Goal: Task Accomplishment & Management: Use online tool/utility

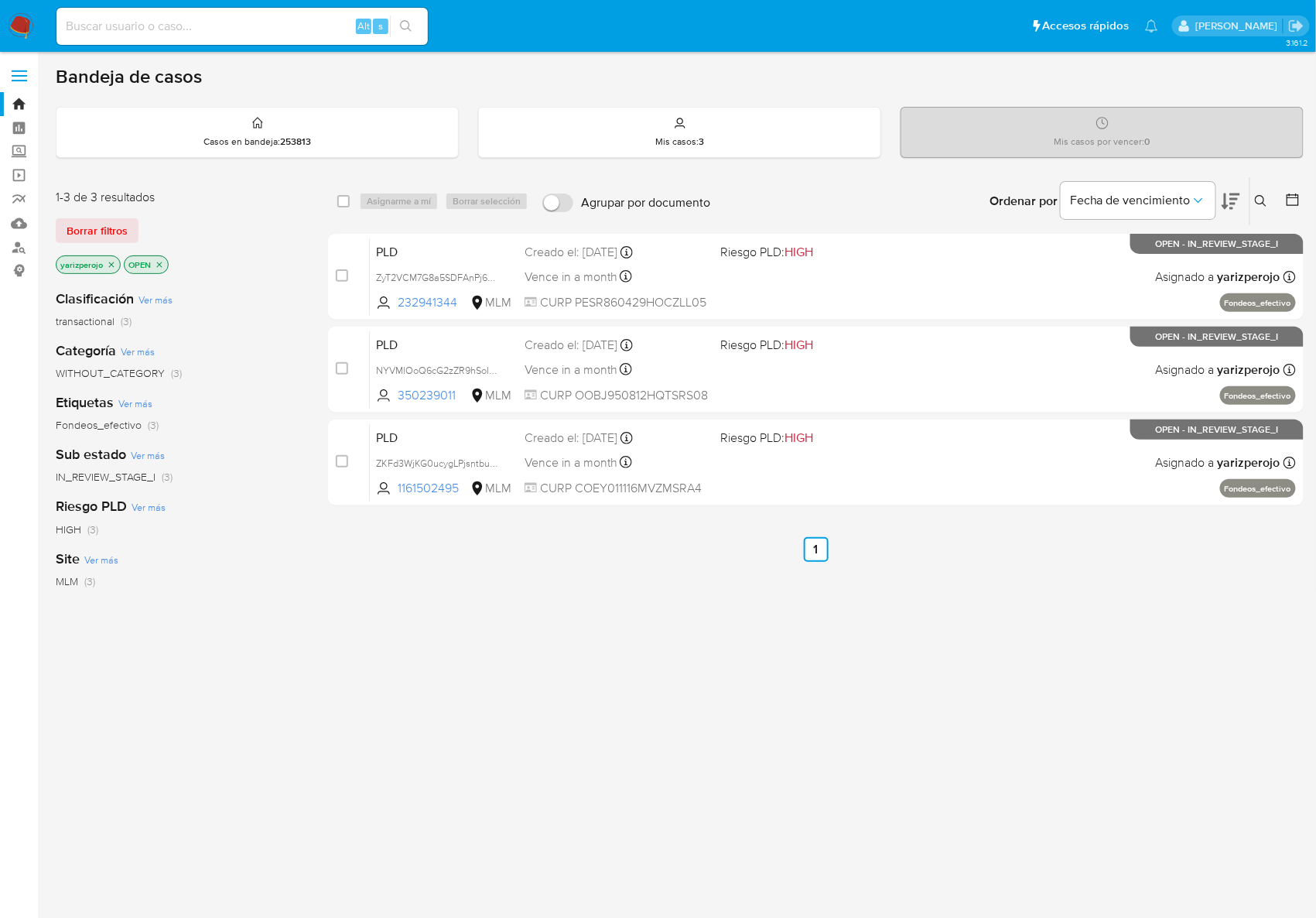
click at [216, 29] on input at bounding box center [242, 26] width 371 height 20
paste input "1161502495"
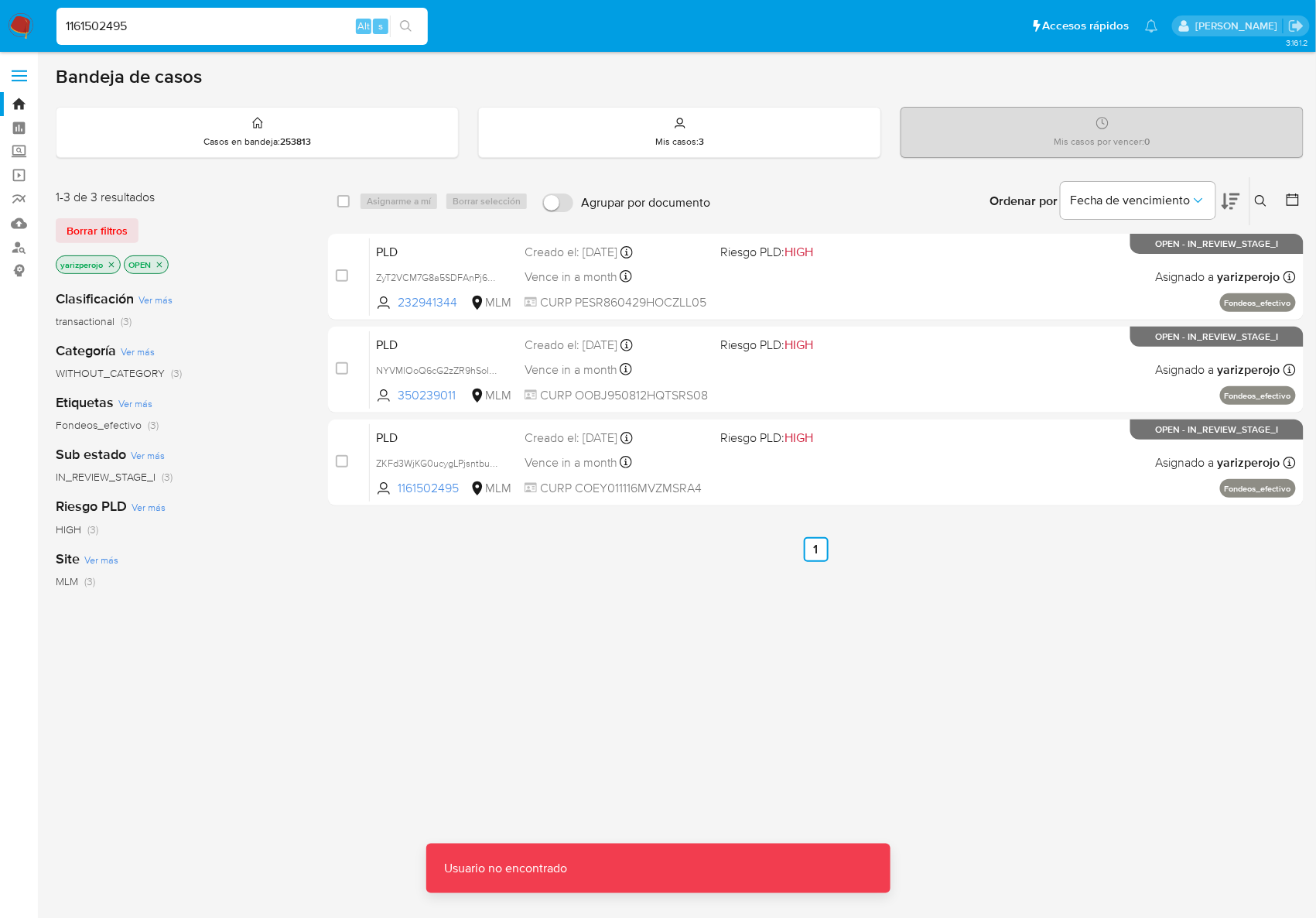
click at [184, 16] on input "1161502495" at bounding box center [242, 26] width 371 height 20
type input "1161502495"
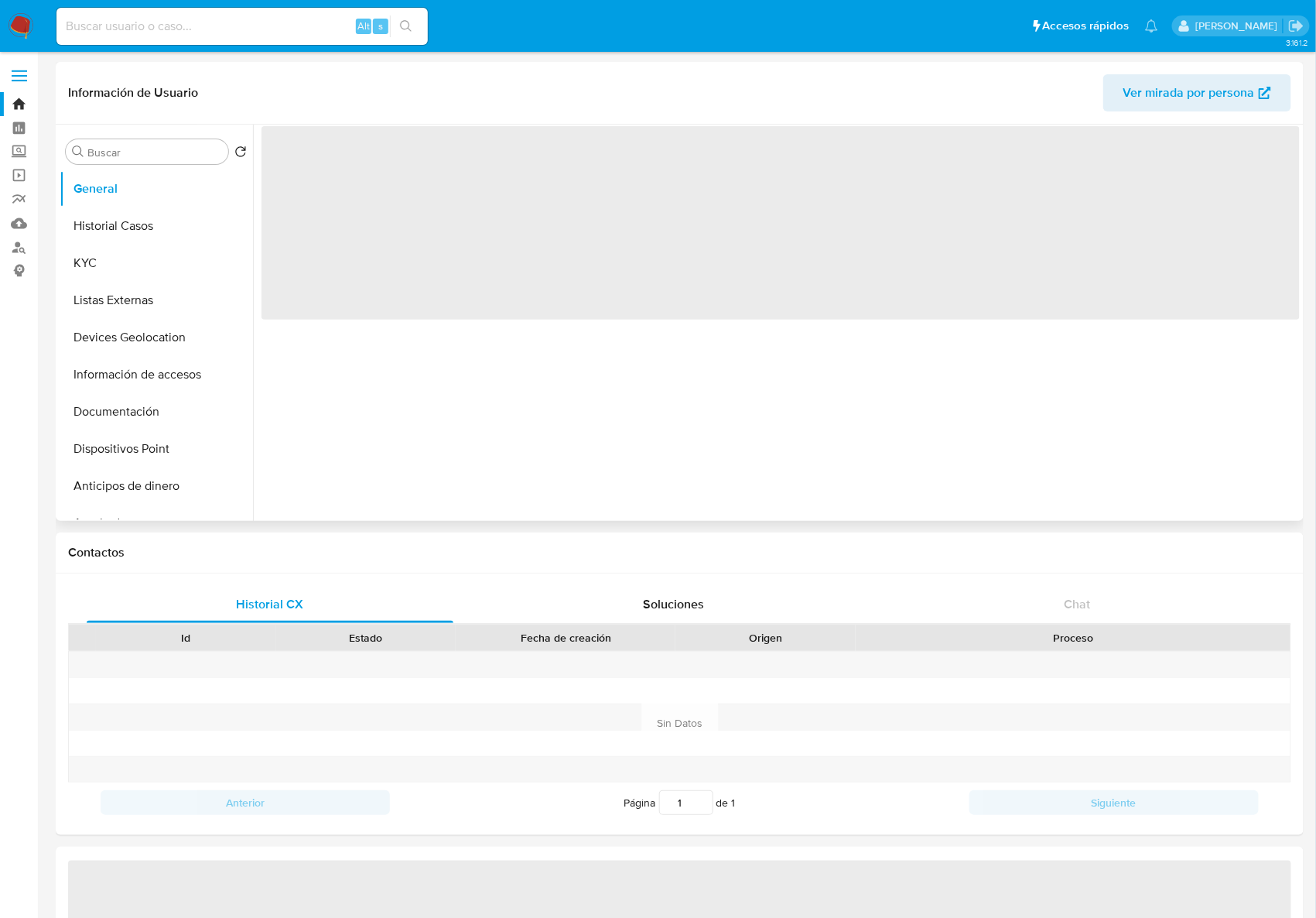
select select "10"
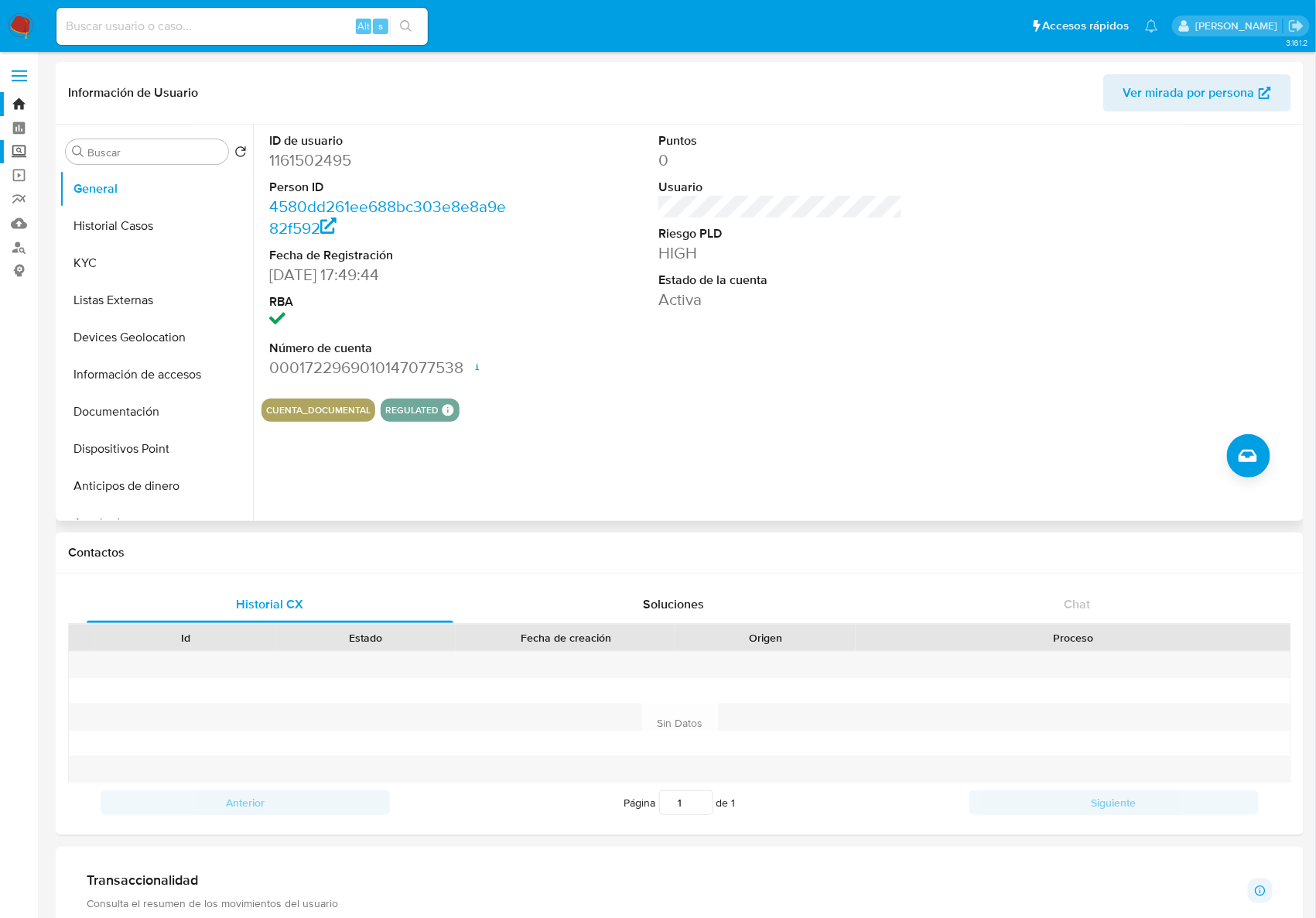
click at [21, 157] on label "Screening" at bounding box center [92, 152] width 184 height 24
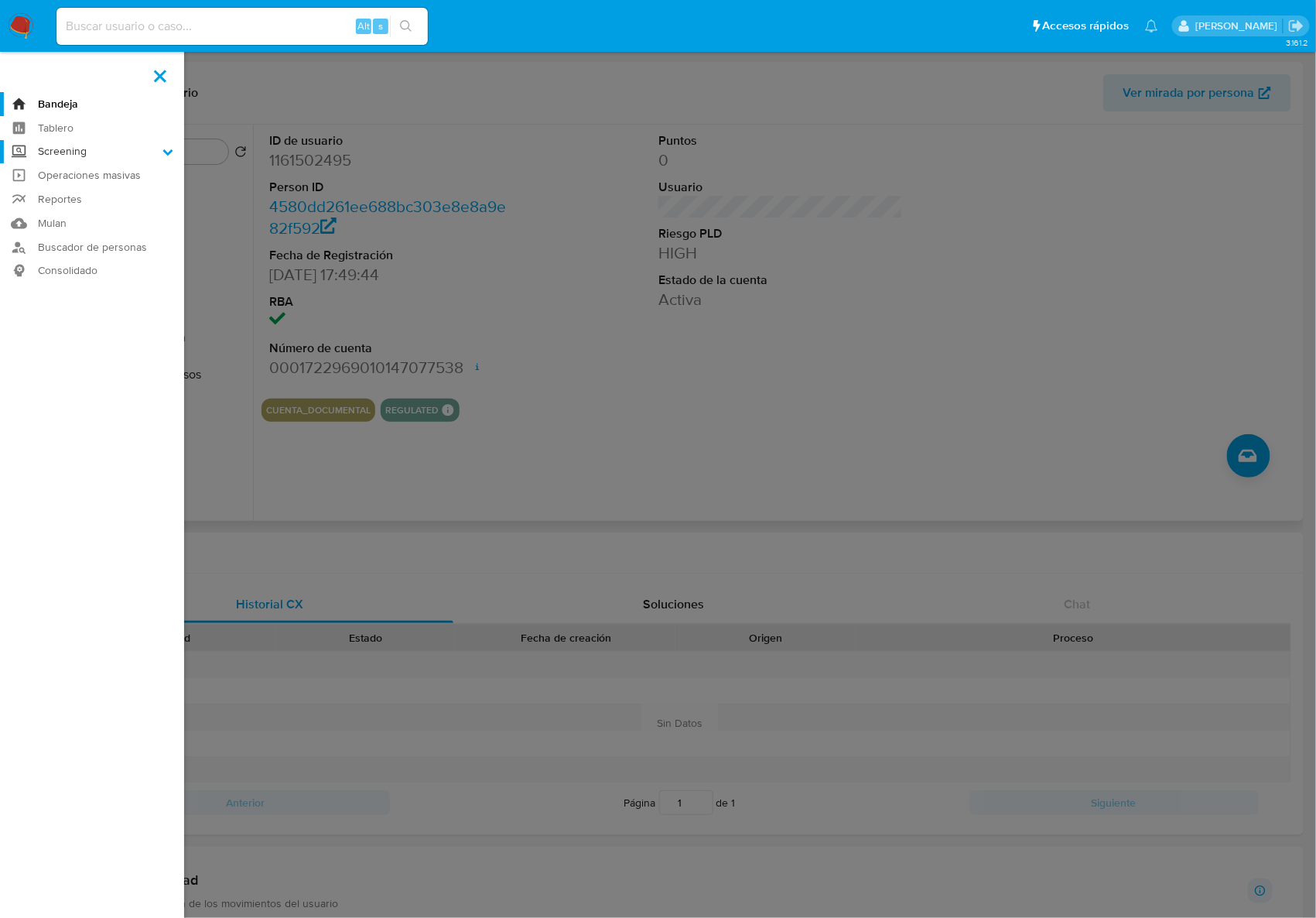
click at [0, 0] on input "Screening" at bounding box center [0, 0] width 0 height 0
click at [96, 155] on label "Screening" at bounding box center [92, 152] width 184 height 24
click at [0, 0] on input "Screening" at bounding box center [0, 0] width 0 height 0
click at [95, 210] on link "Herramientas" at bounding box center [92, 212] width 184 height 20
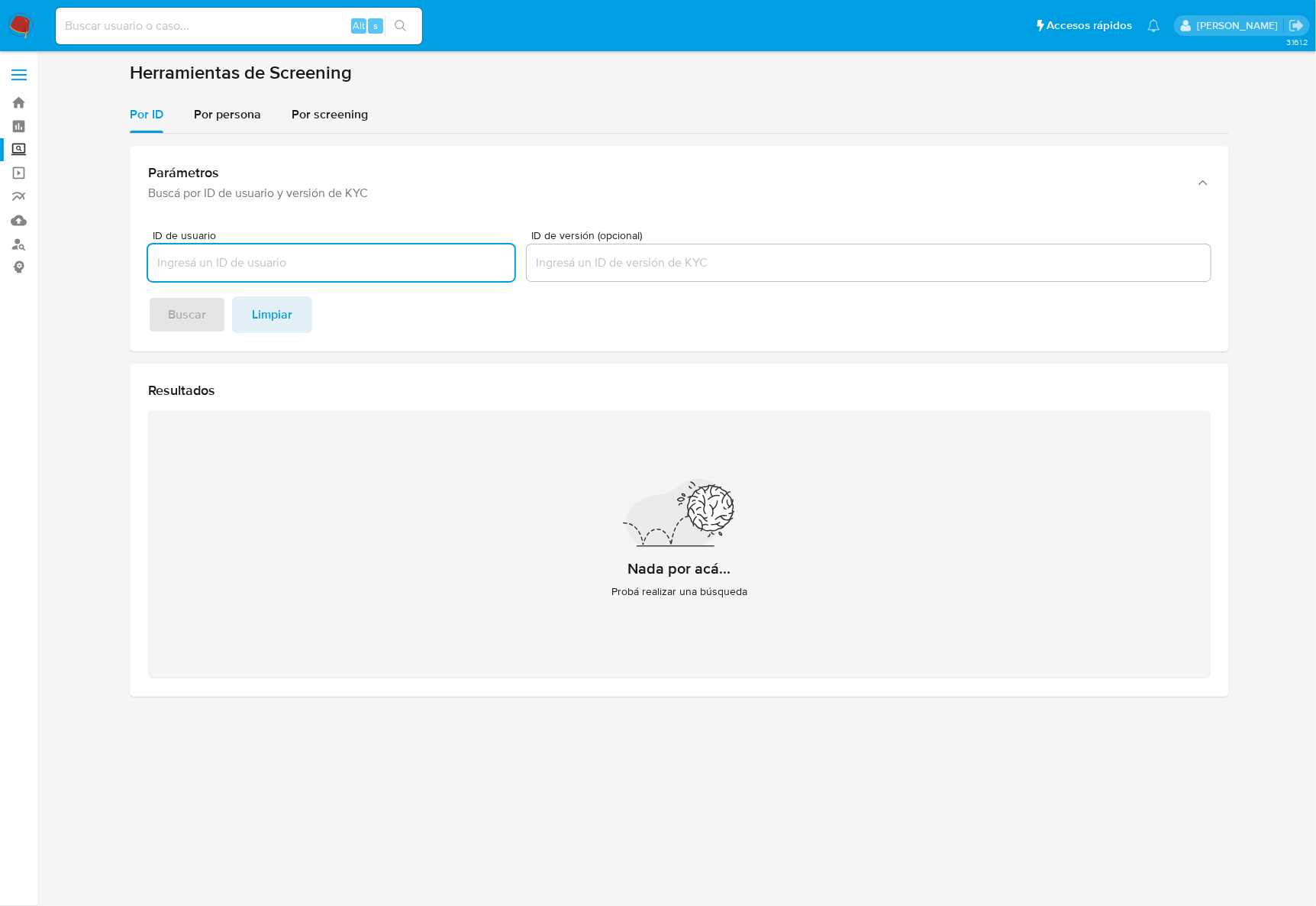
click at [561, 263] on input "ID de versión (opcional)" at bounding box center [868, 262] width 684 height 19
click at [241, 124] on div "Por persona" at bounding box center [227, 114] width 67 height 36
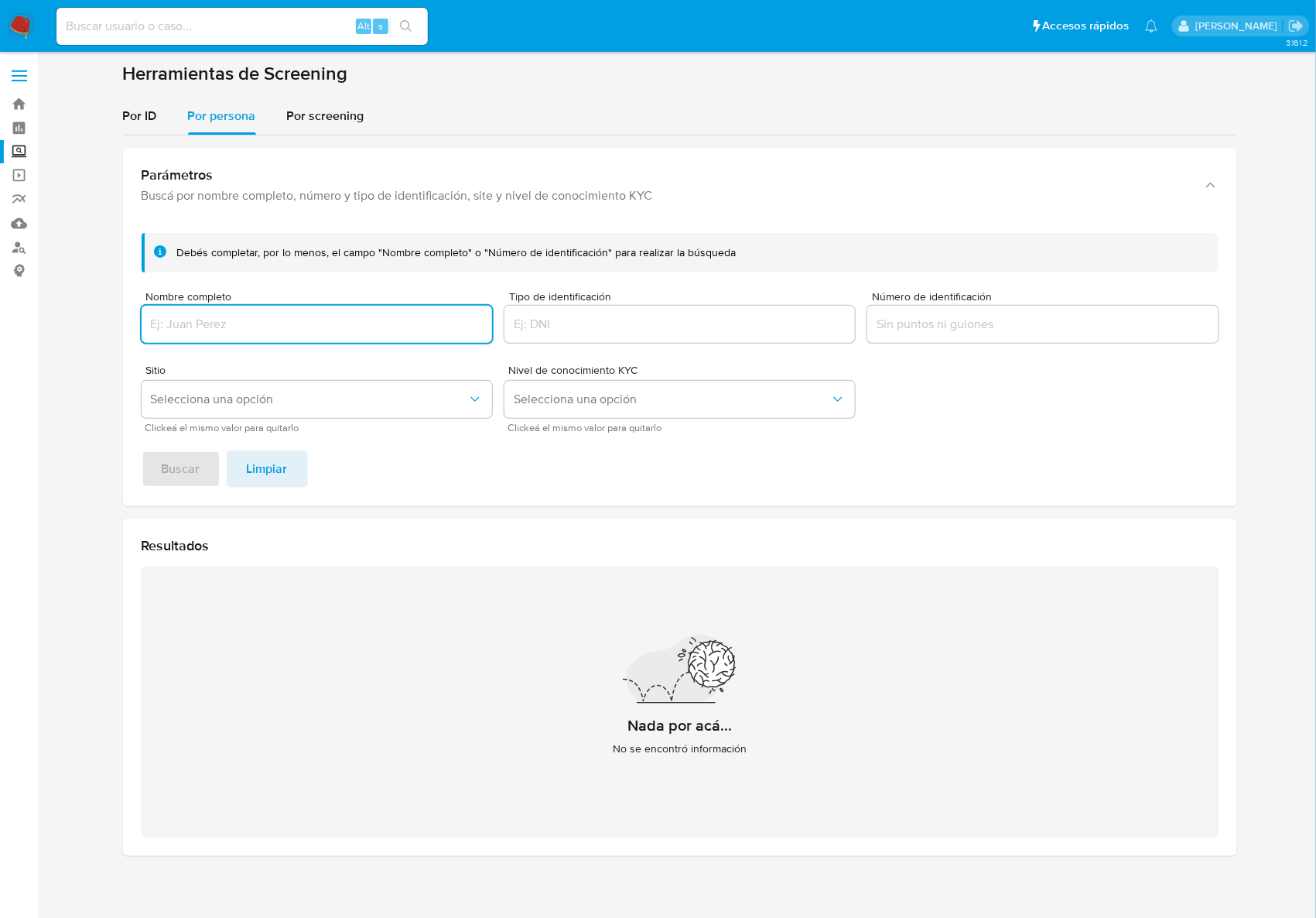
paste input "MAGDIEL VELA FRANCO"
type input "MAGDIEL VELA FRANCO"
click at [184, 478] on span "Buscar" at bounding box center [181, 469] width 39 height 34
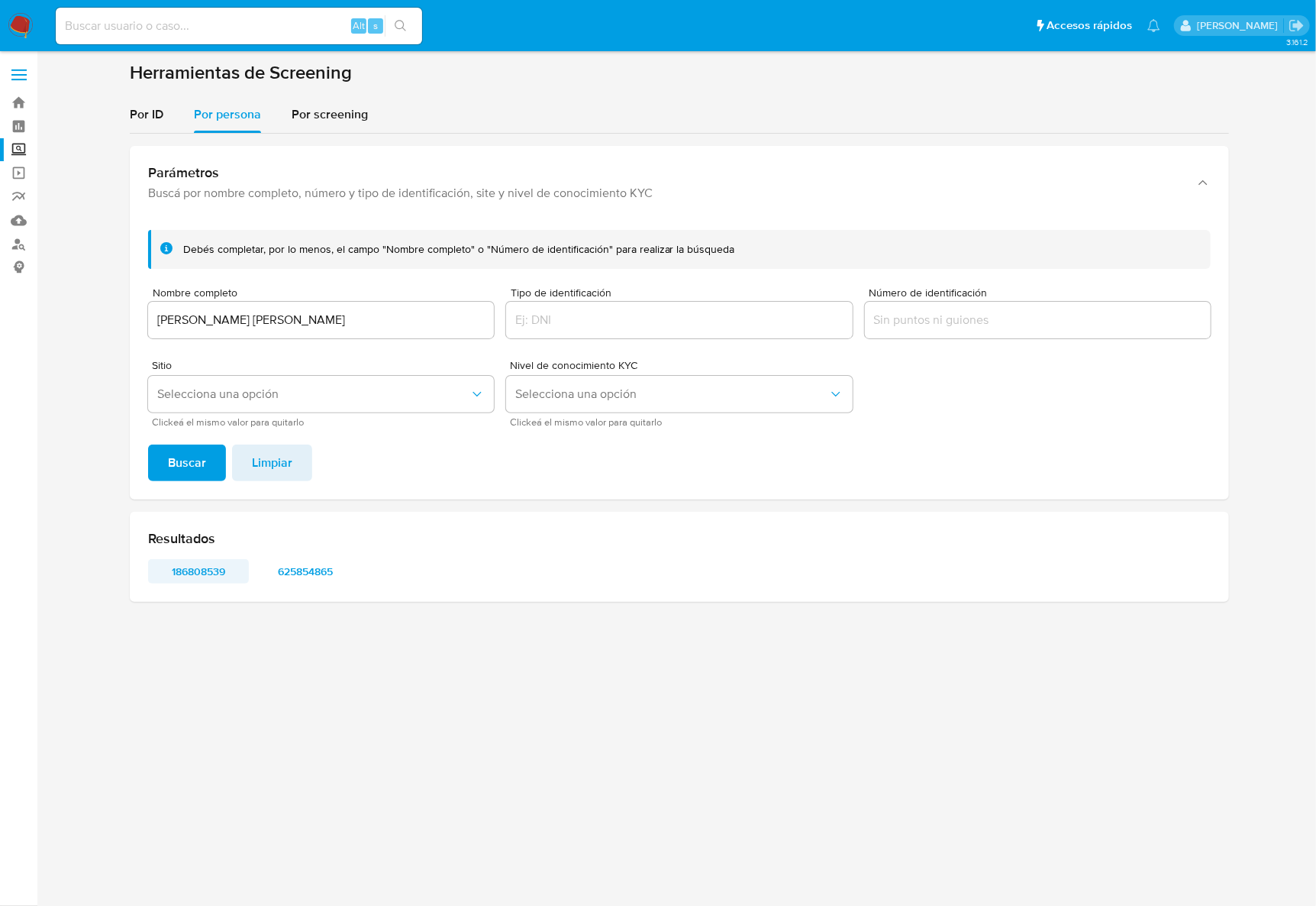
click at [209, 567] on span "186808539" at bounding box center [199, 571] width 80 height 21
click at [19, 107] on link "Bandeja" at bounding box center [91, 102] width 182 height 24
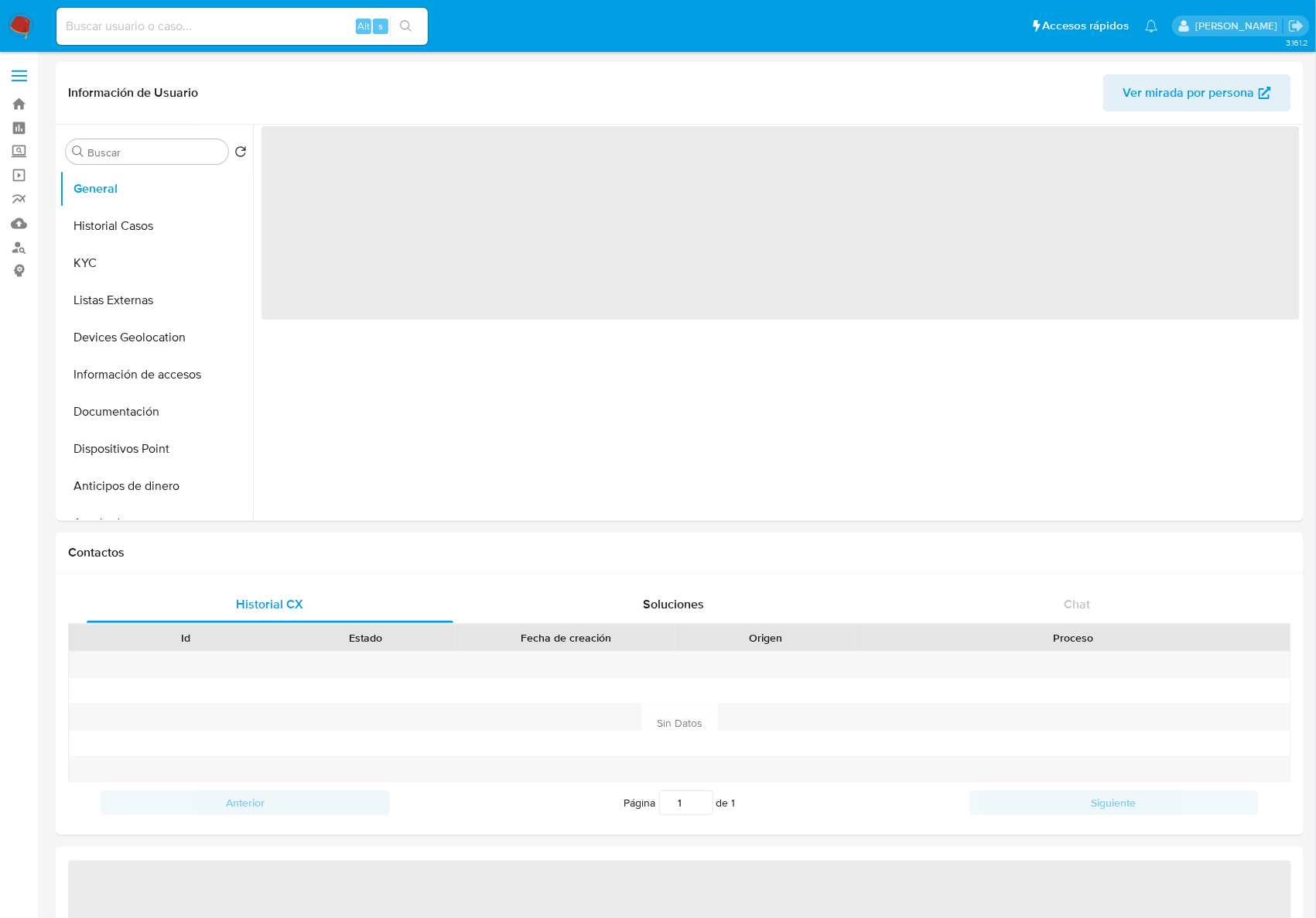
select select "10"
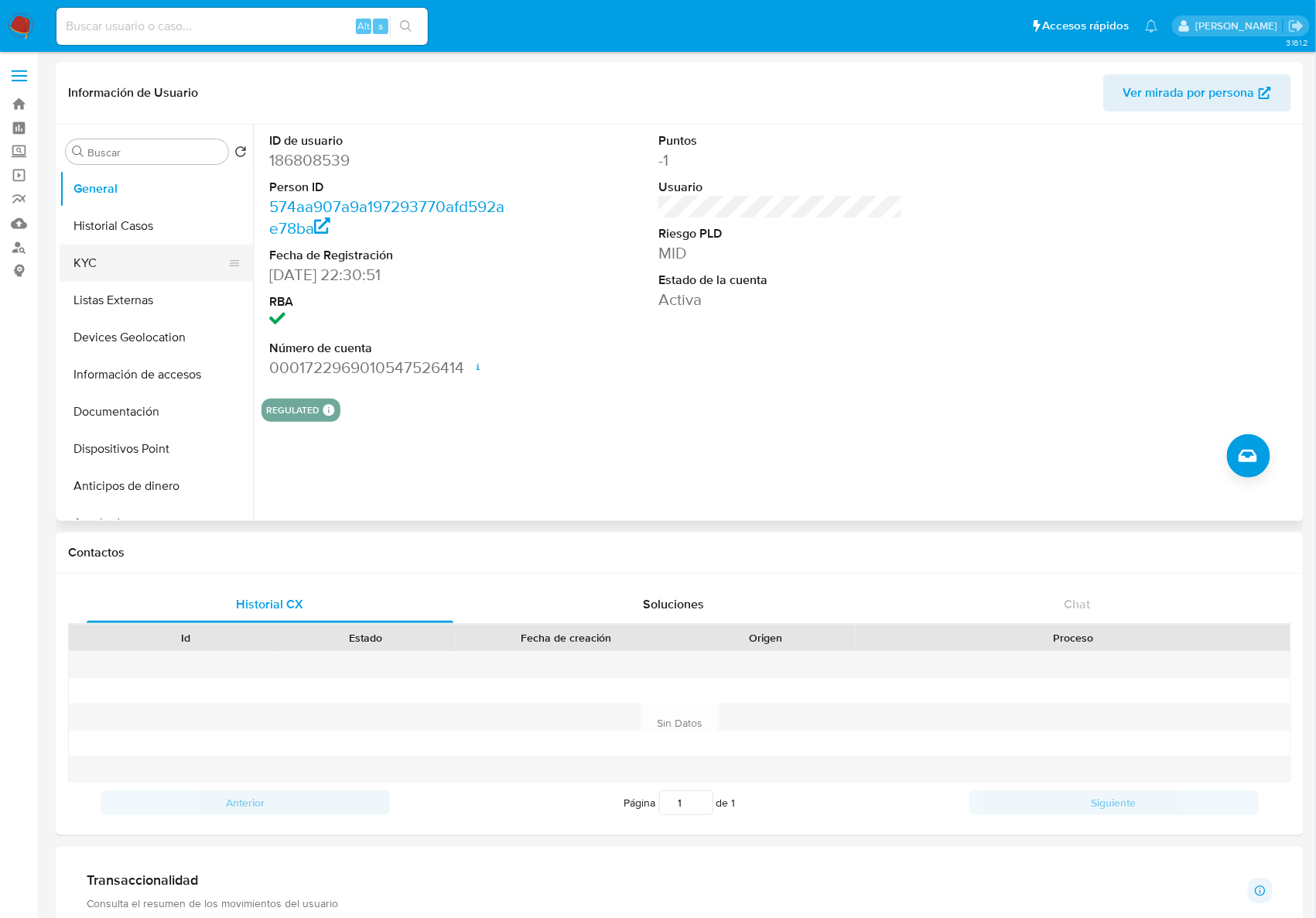
click at [129, 263] on button "KYC" at bounding box center [149, 263] width 181 height 37
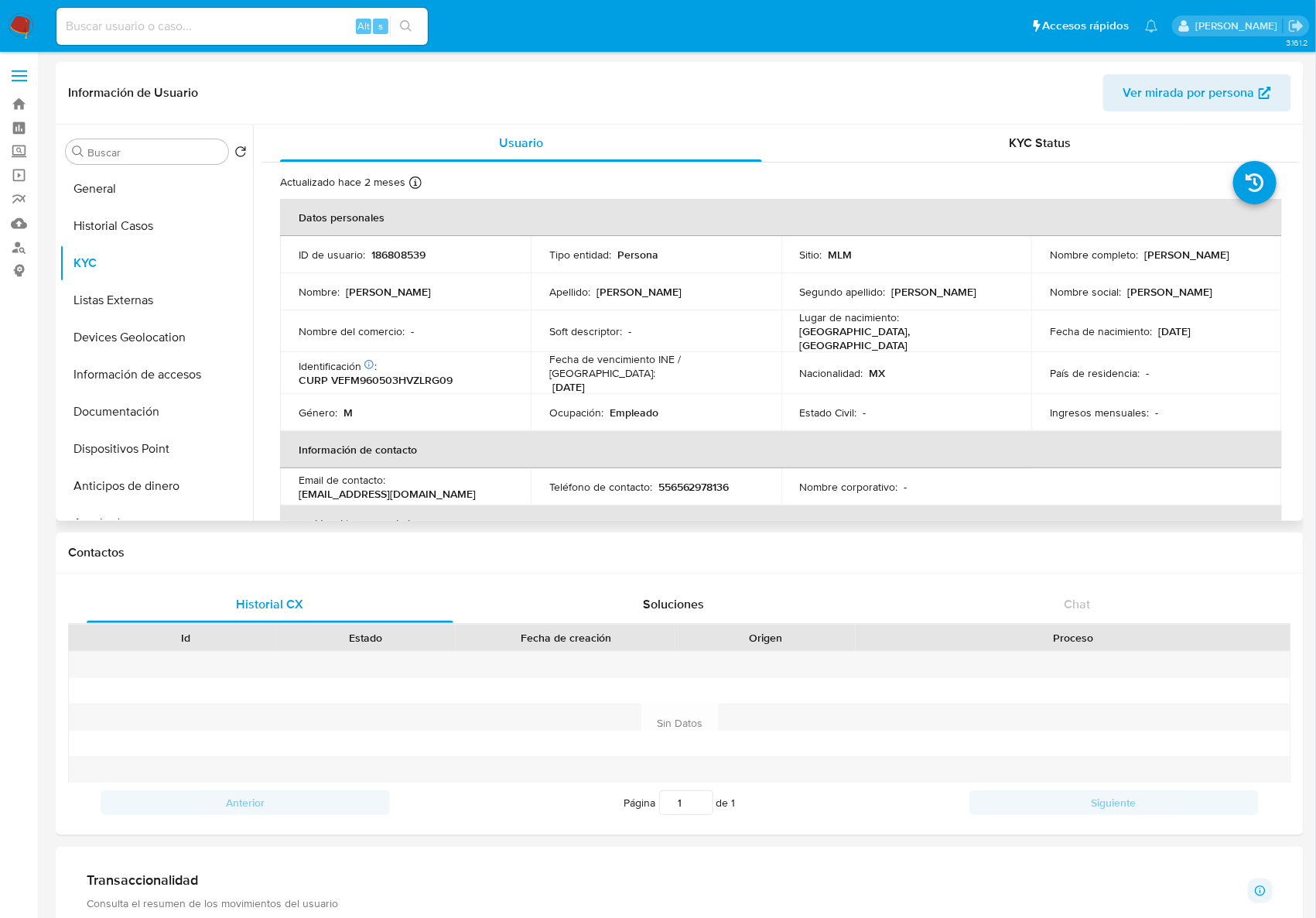
click at [401, 258] on p "186808539" at bounding box center [398, 255] width 54 height 14
copy p "186808539"
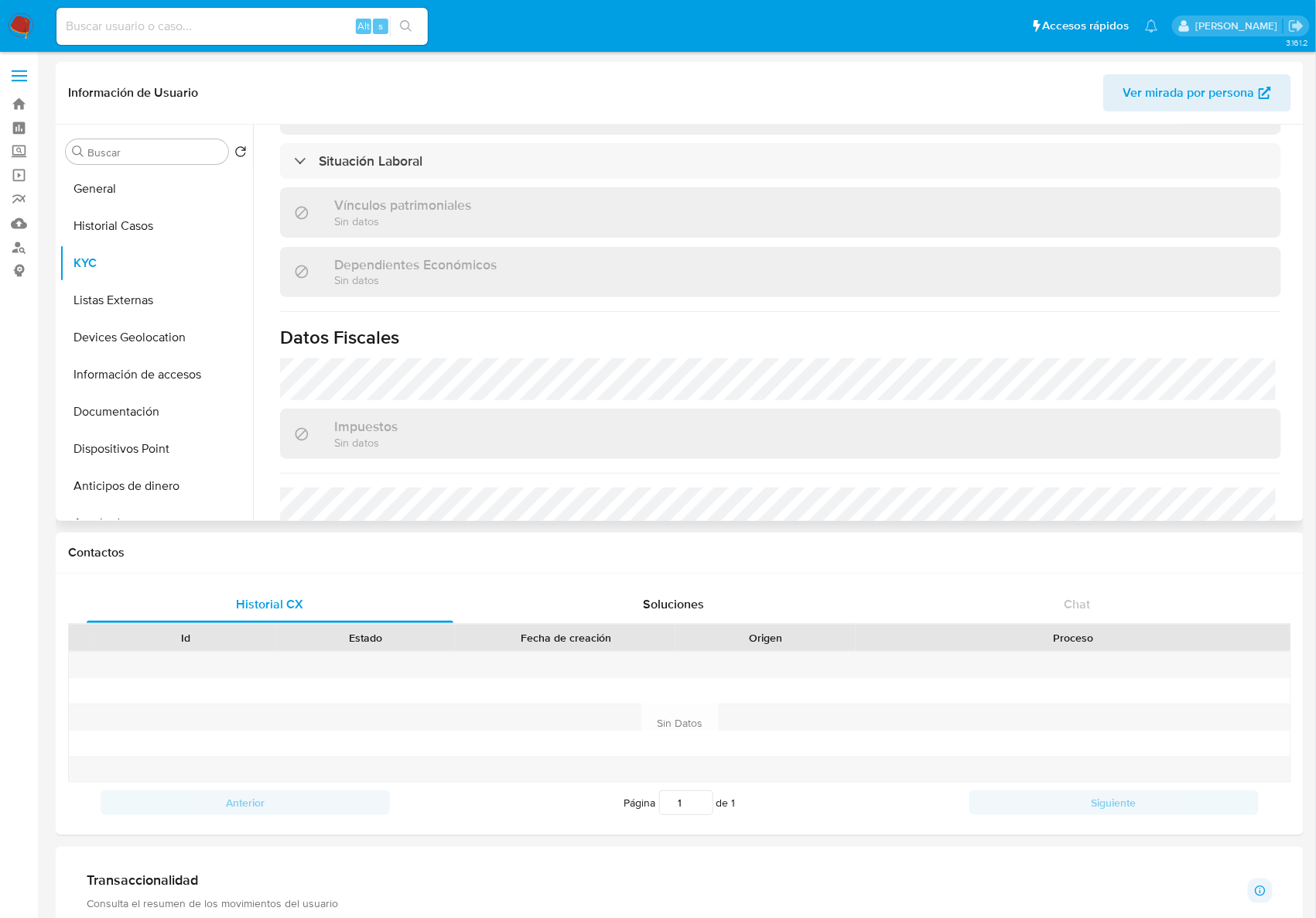
scroll to position [972, 0]
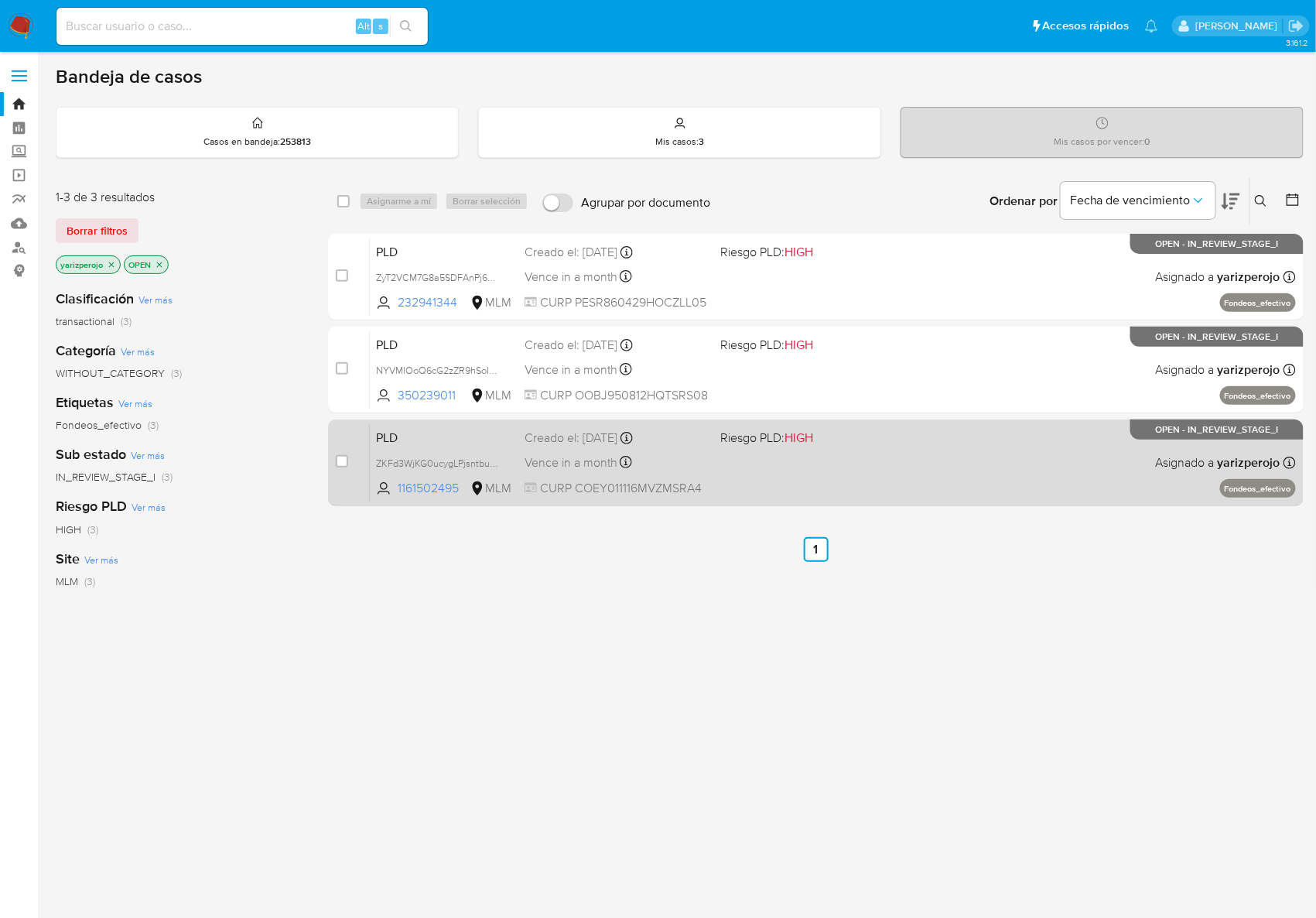
click at [768, 469] on div "PLD ZKFd3WjKG0ucygLPjsntbuNu 1161502495 MLM Riesgo PLD: HIGH Creado el: 12/09/2…" at bounding box center [833, 462] width 927 height 78
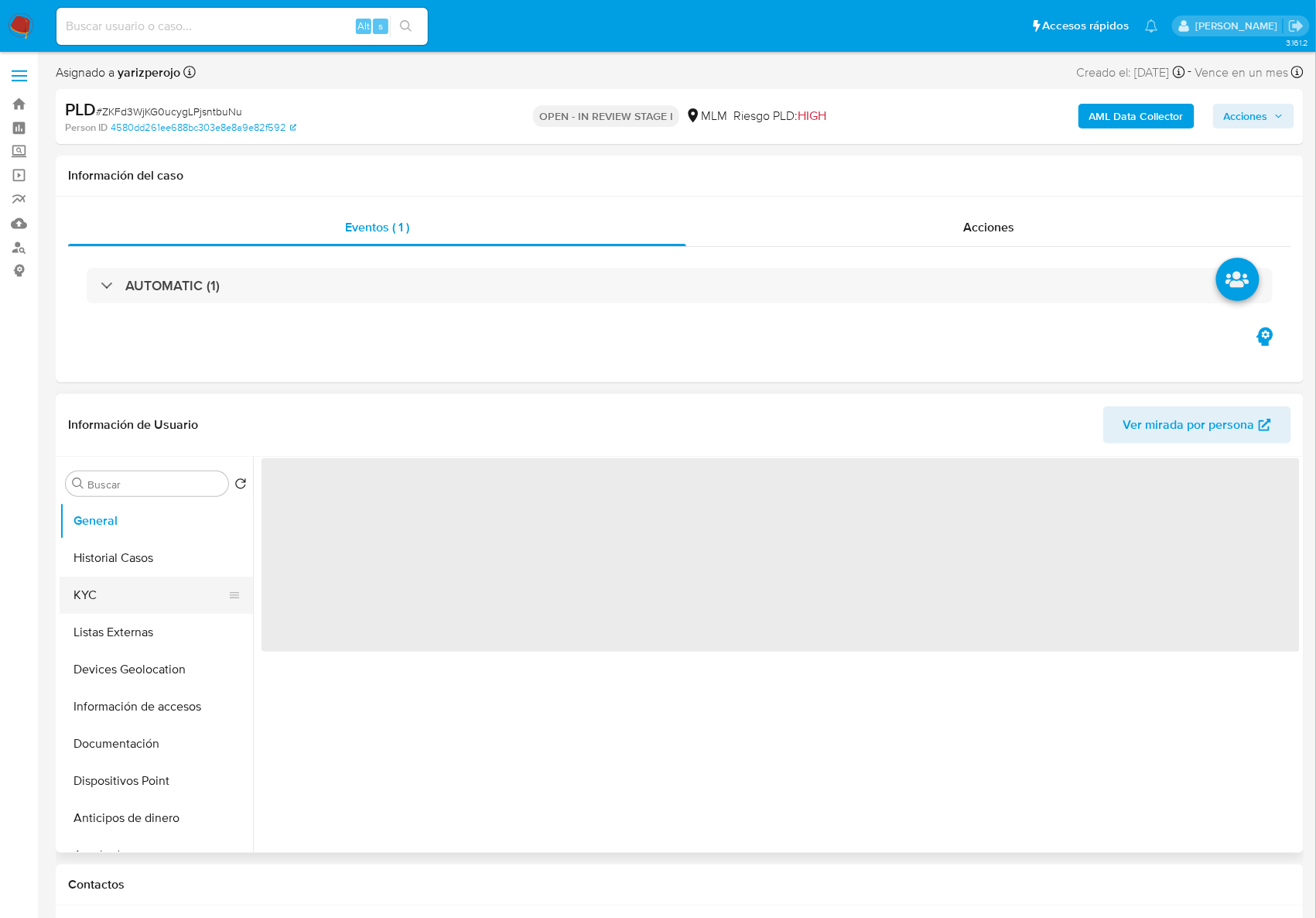
select select "10"
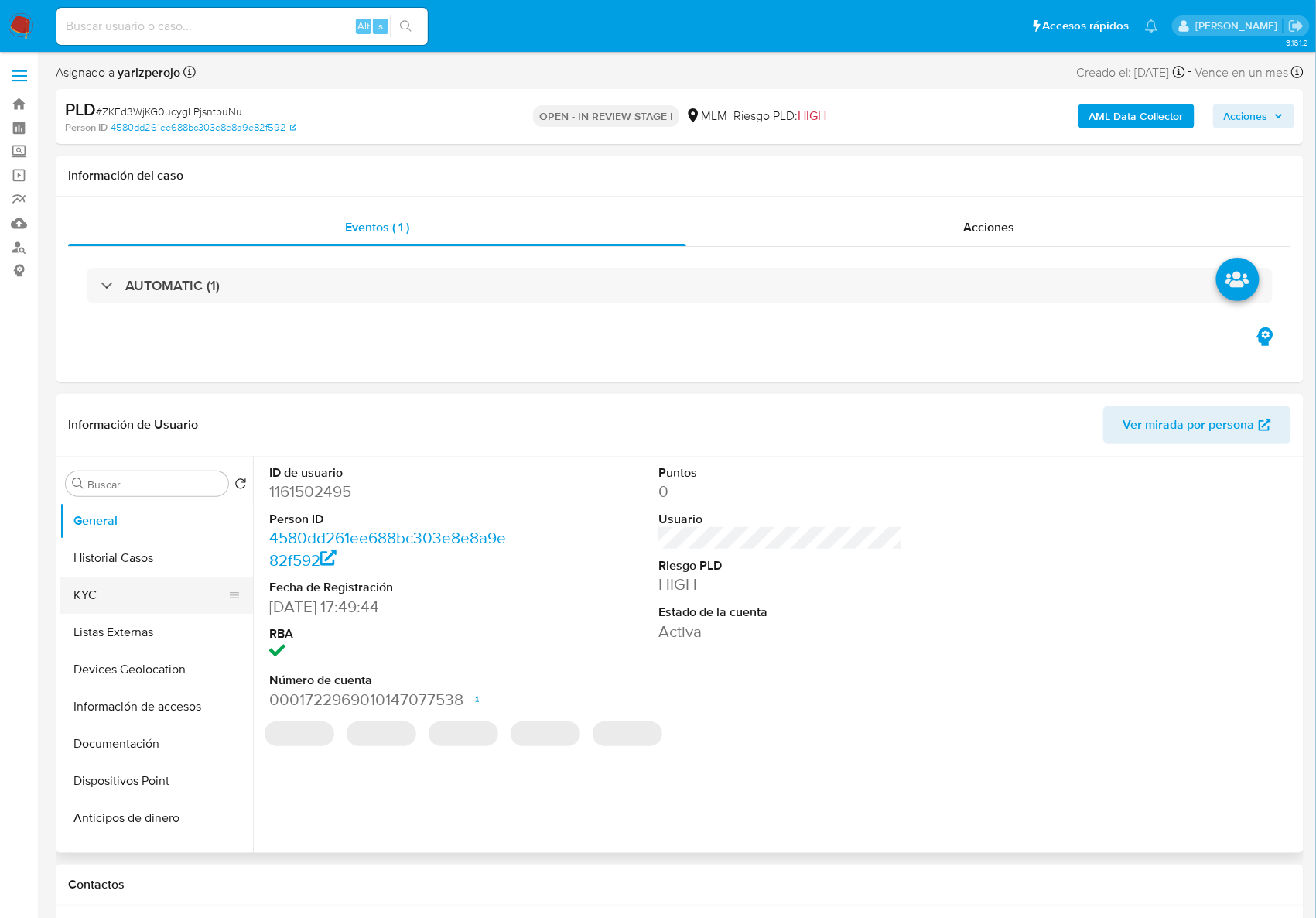
click at [162, 587] on button "KYC" at bounding box center [149, 595] width 181 height 37
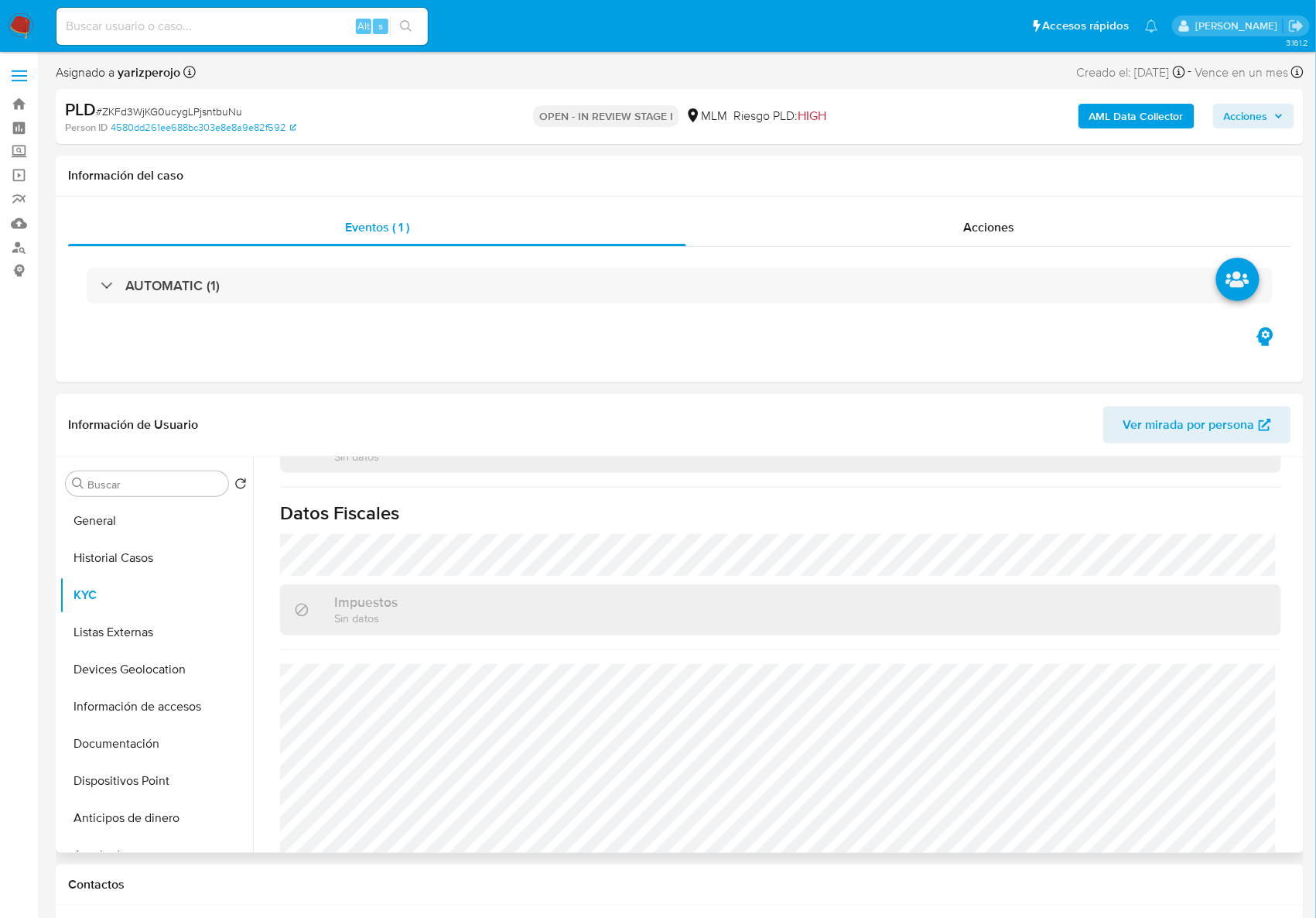
scroll to position [957, 0]
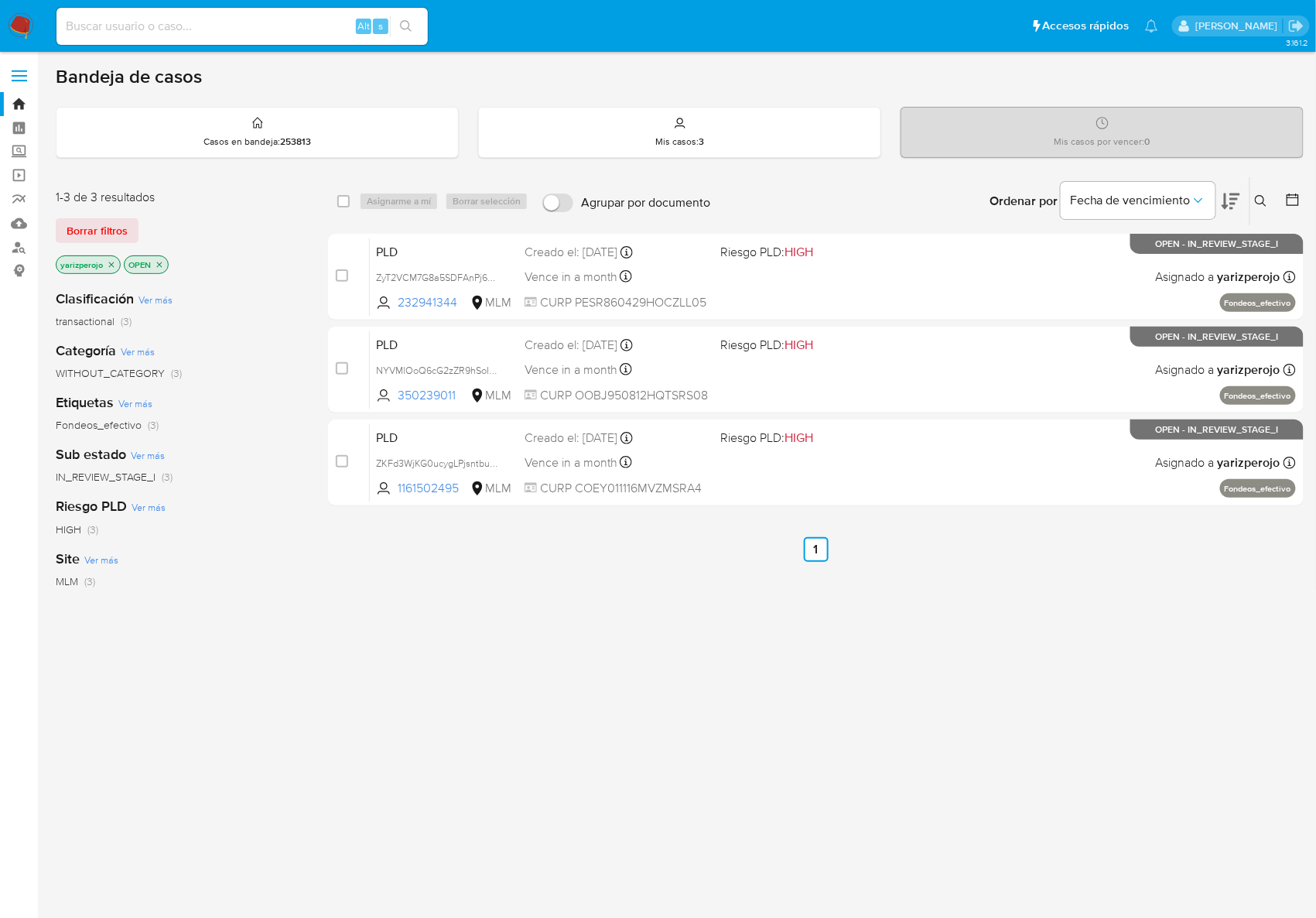
click at [281, 17] on input at bounding box center [242, 26] width 371 height 20
paste input "625854865"
type input "625854865"
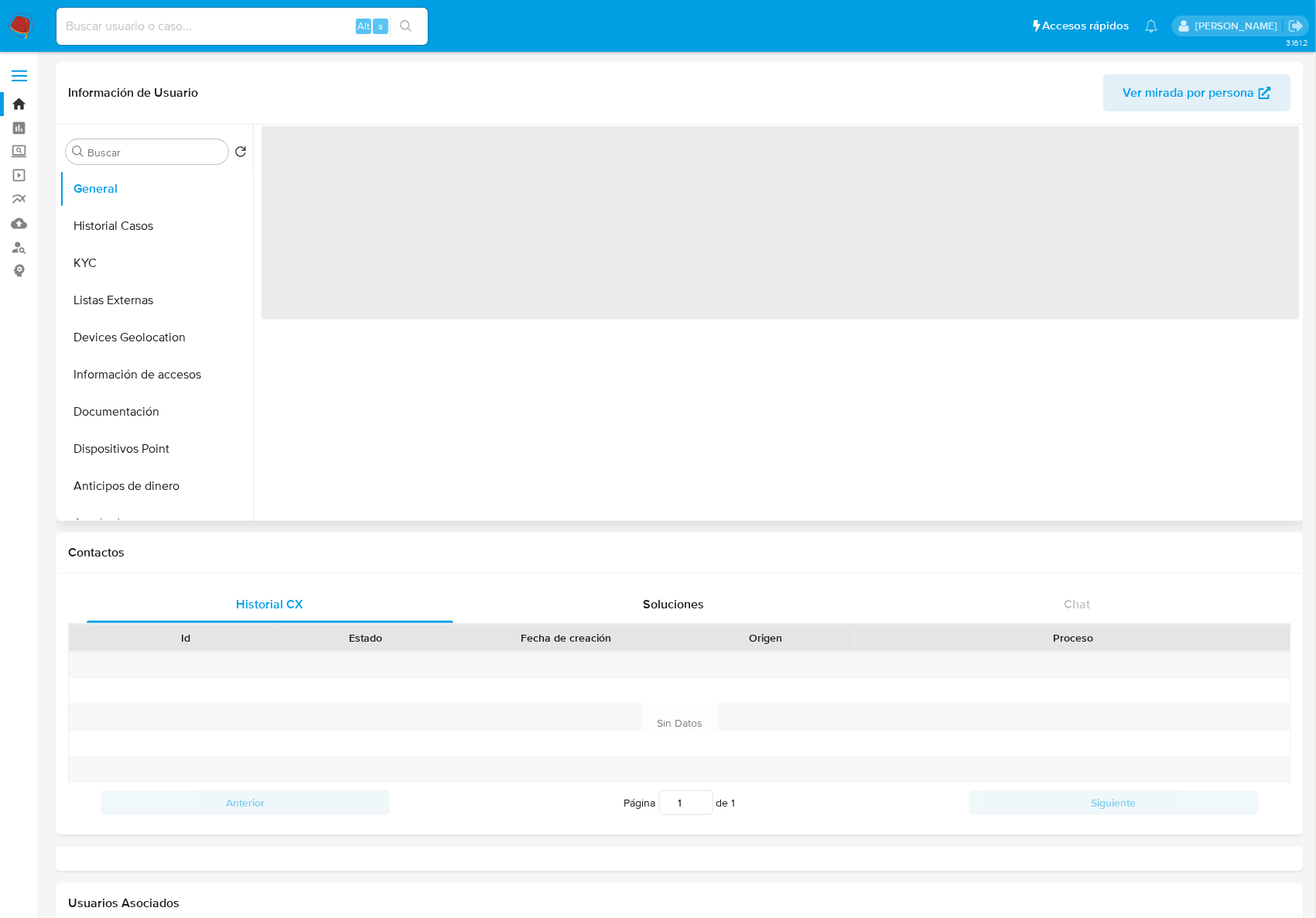
select select "10"
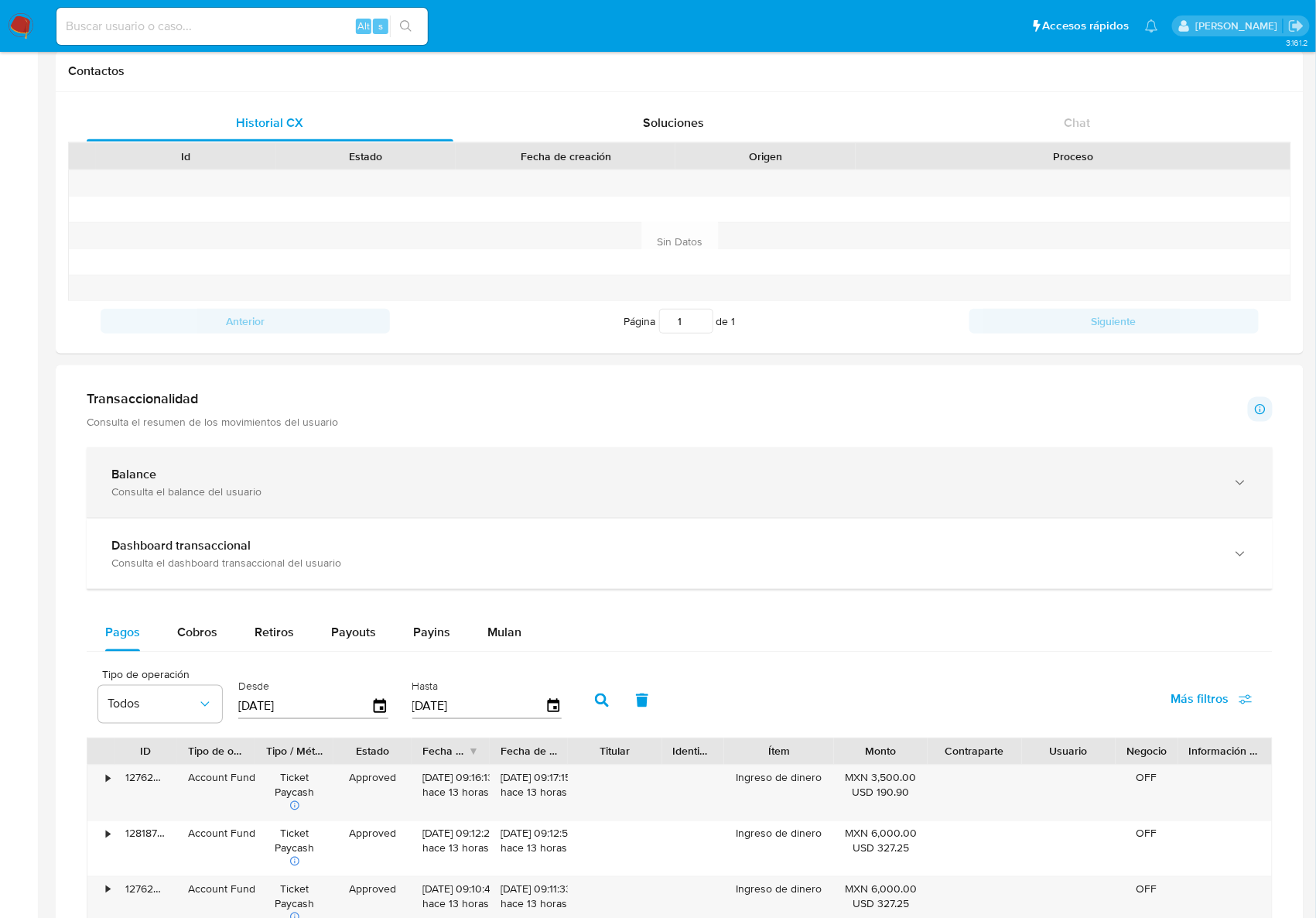
scroll to position [580, 0]
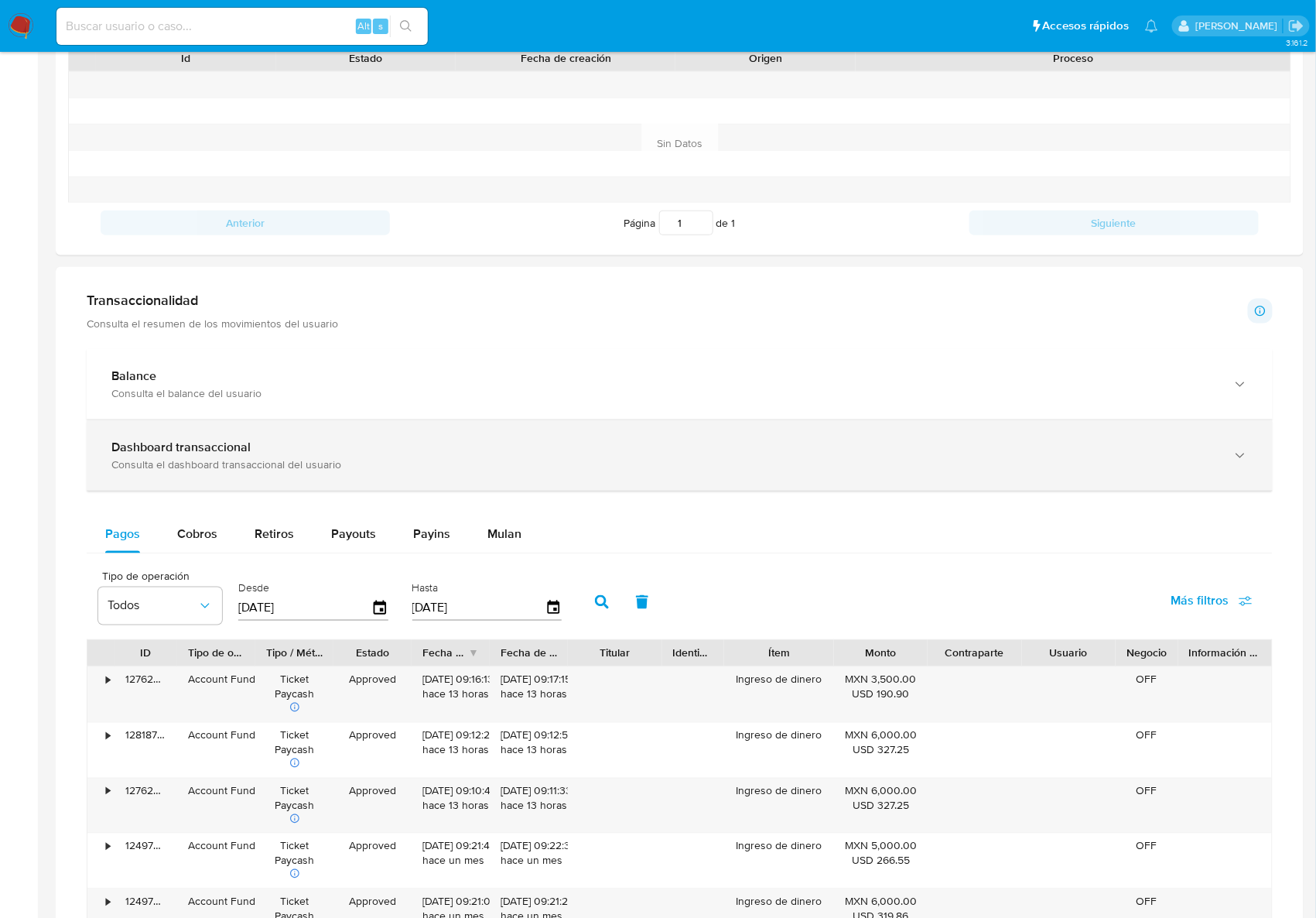
click at [428, 444] on div "Dashboard transaccional" at bounding box center [664, 447] width 1106 height 15
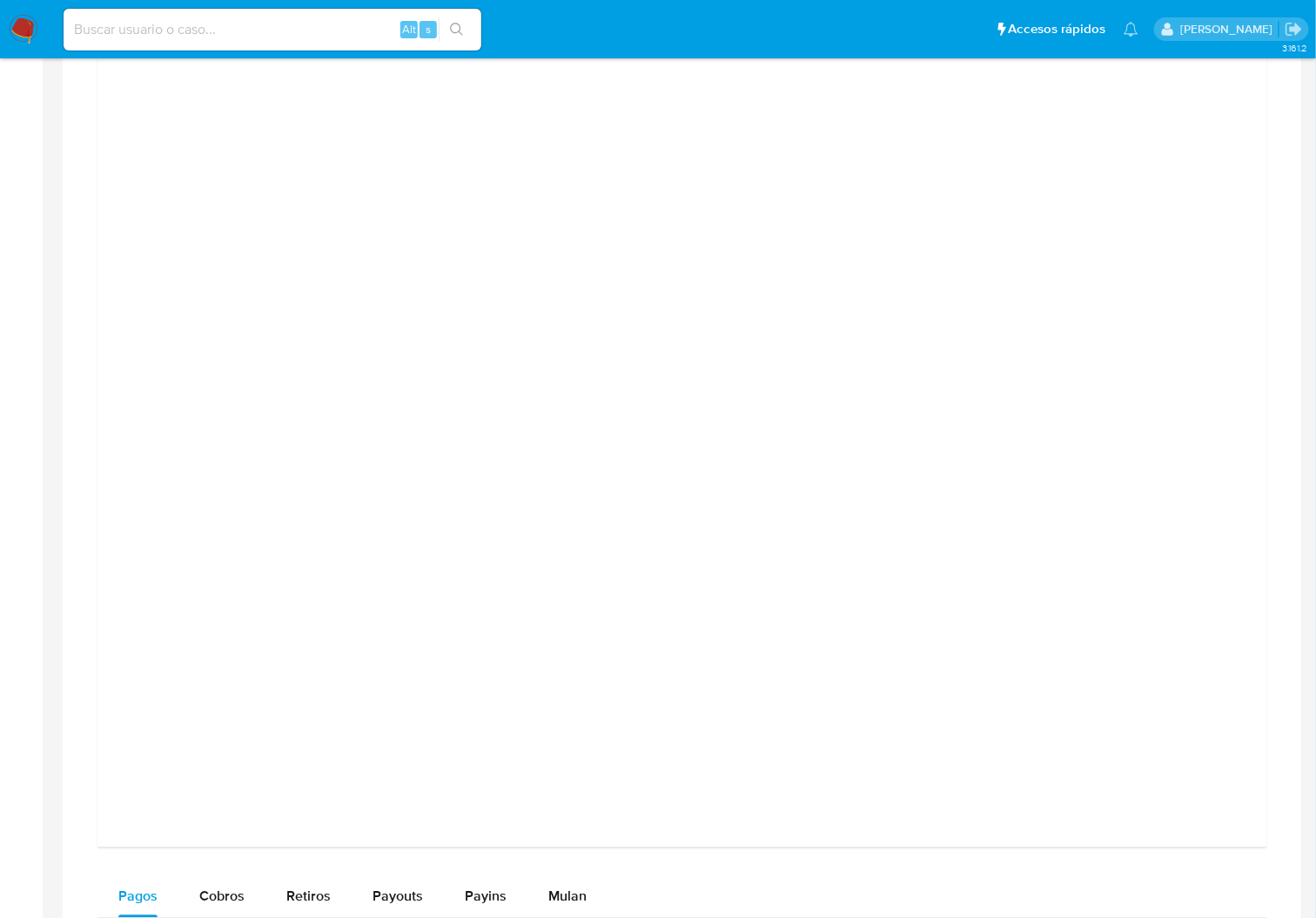
scroll to position [1060, 0]
click at [549, 148] on div at bounding box center [682, 554] width 1169 height 819
click at [734, 157] on div at bounding box center [682, 554] width 1169 height 819
click at [778, 150] on div at bounding box center [682, 554] width 1169 height 819
drag, startPoint x: 893, startPoint y: 153, endPoint x: 900, endPoint y: 160, distance: 9.9
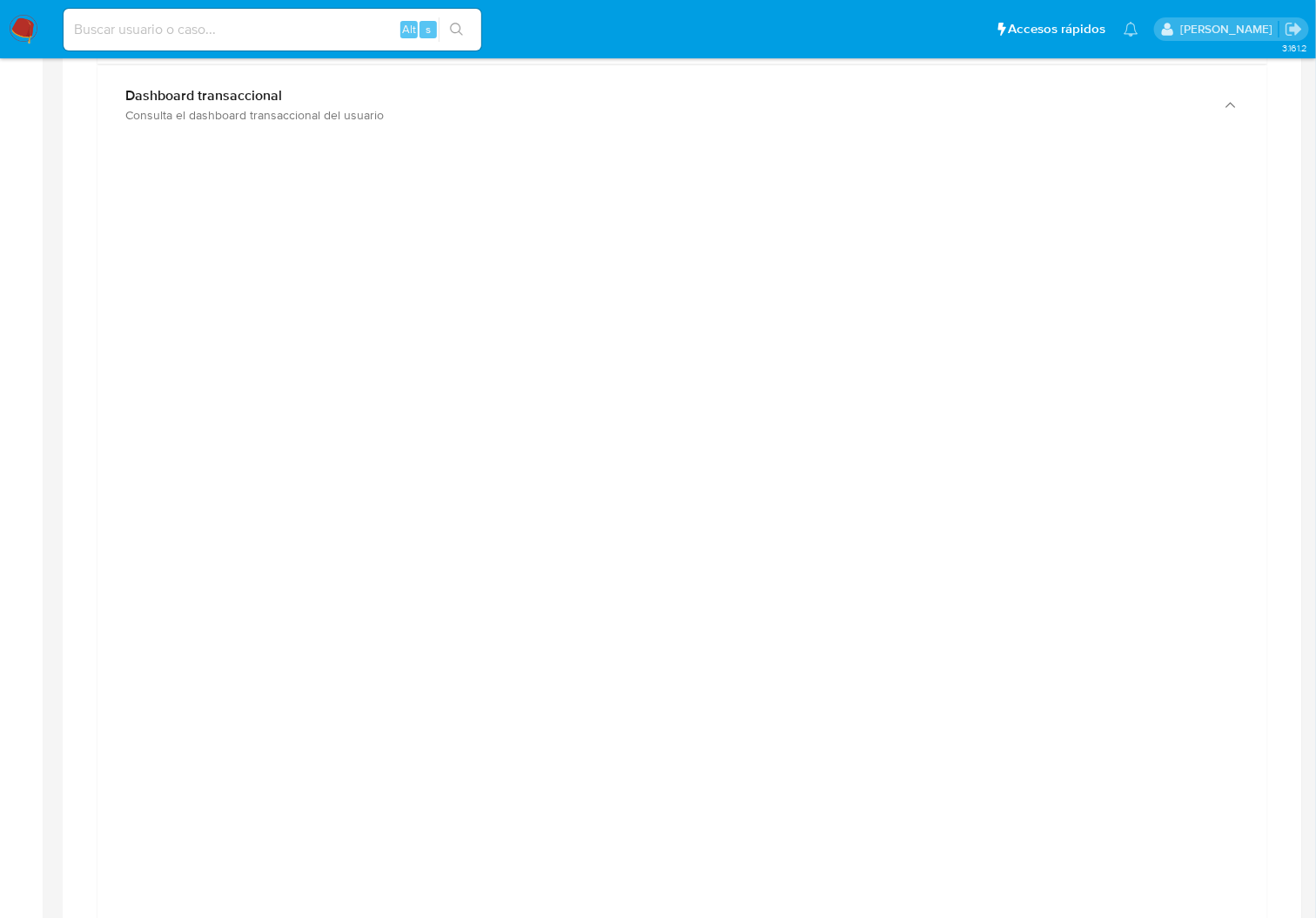
click at [897, 154] on div at bounding box center [682, 554] width 1169 height 819
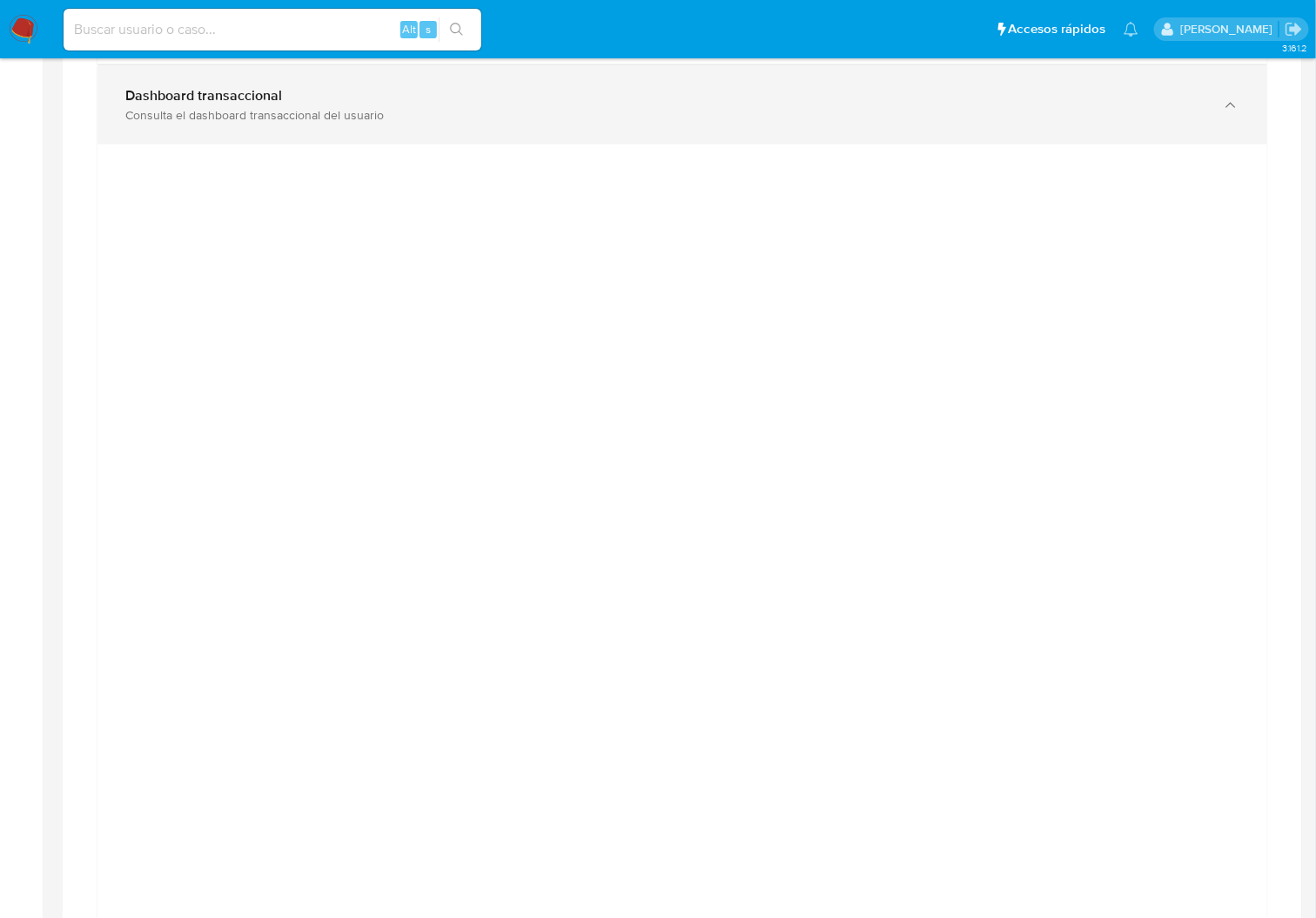
click at [915, 109] on div "Consulta el dashboard transaccional del usuario" at bounding box center [665, 115] width 1080 height 15
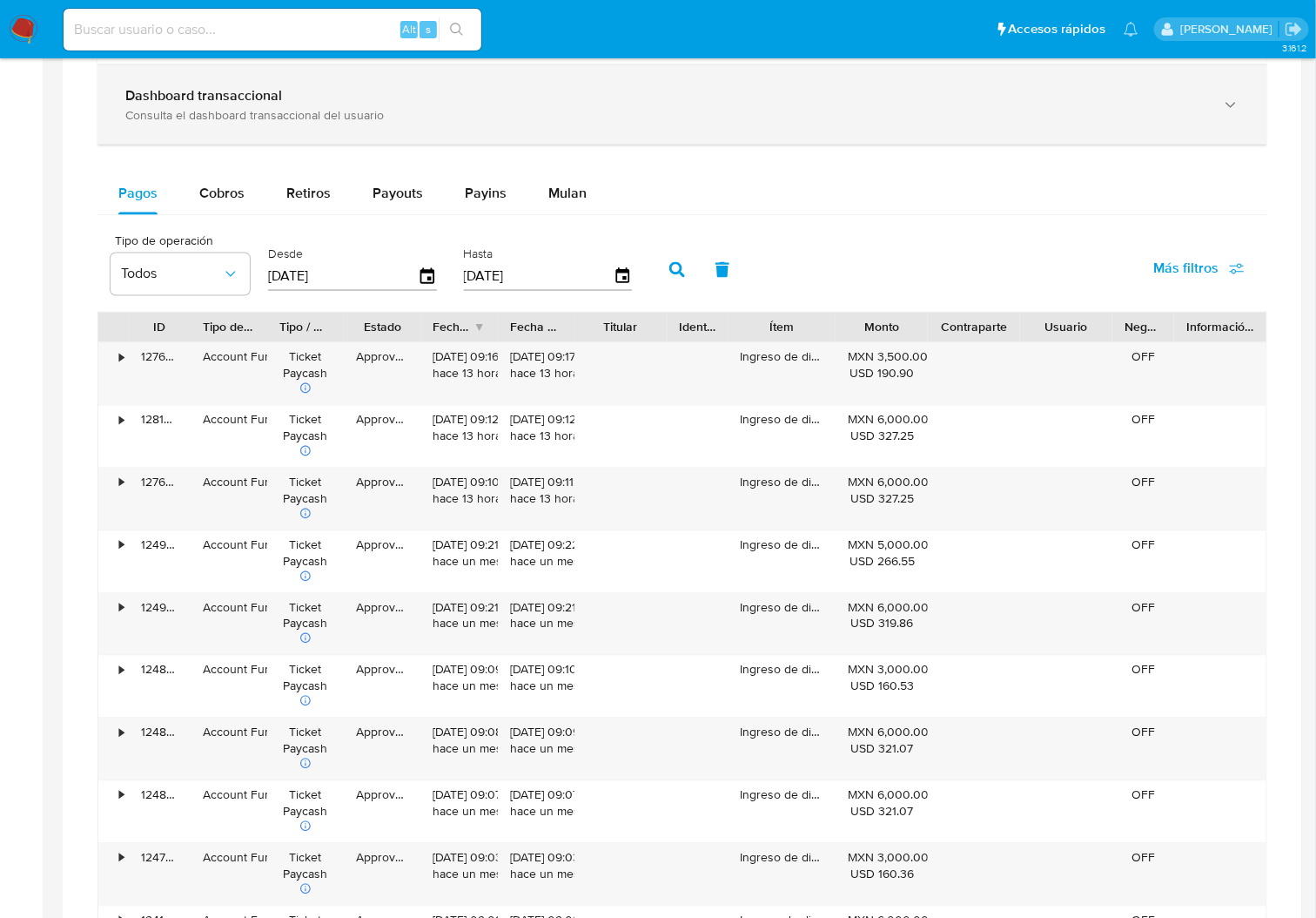
click at [874, 134] on div "Dashboard transaccional Consulta el dashboard transaccional del usuario" at bounding box center [682, 105] width 1169 height 79
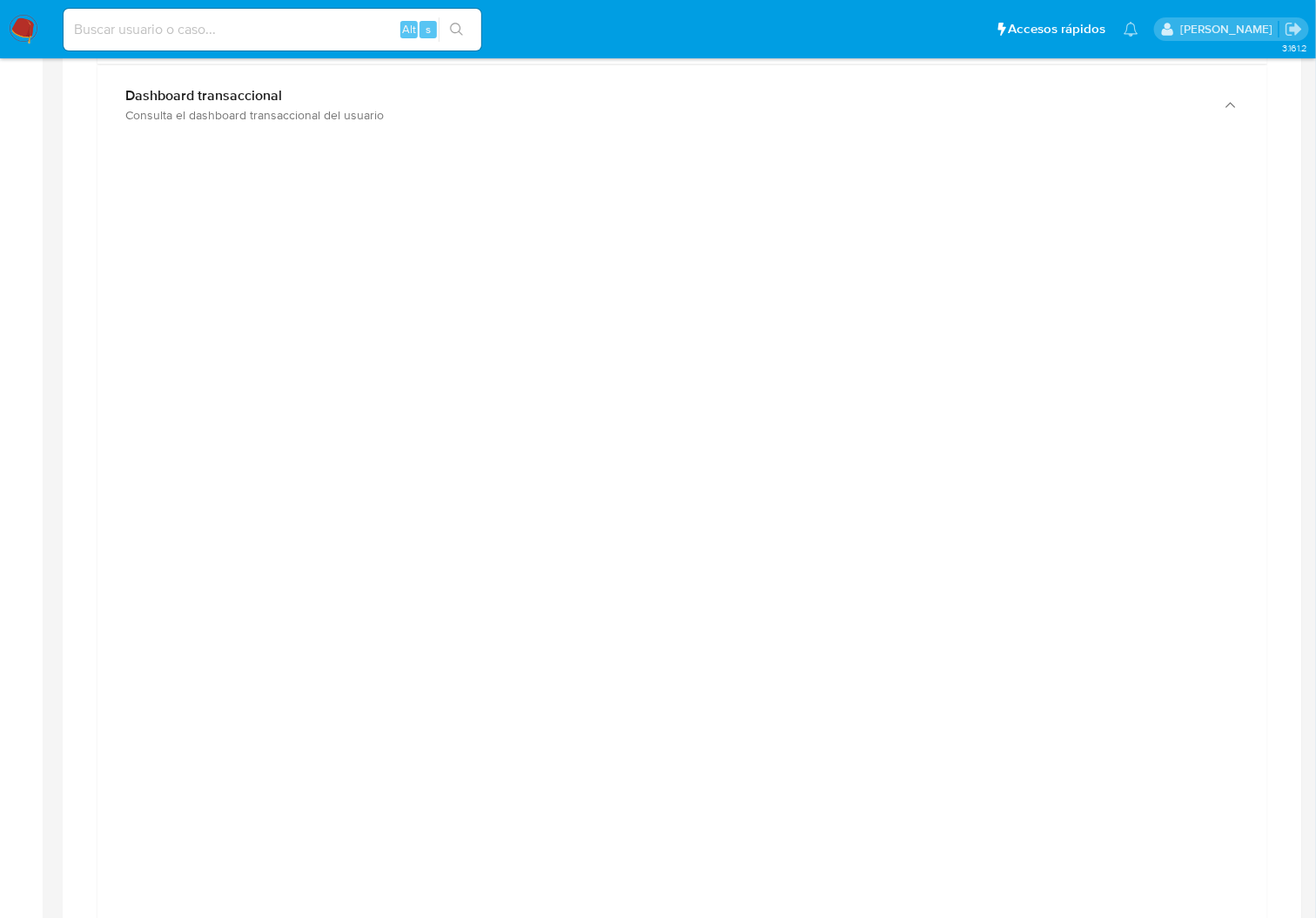
click at [1281, 319] on div "Transaccionalidad Consulta el resumen de los movimientos del usuario Informació…" at bounding box center [682, 876] width 1212 height 1941
click at [116, 34] on input at bounding box center [272, 29] width 418 height 22
paste input "445220465"
type input "445220465"
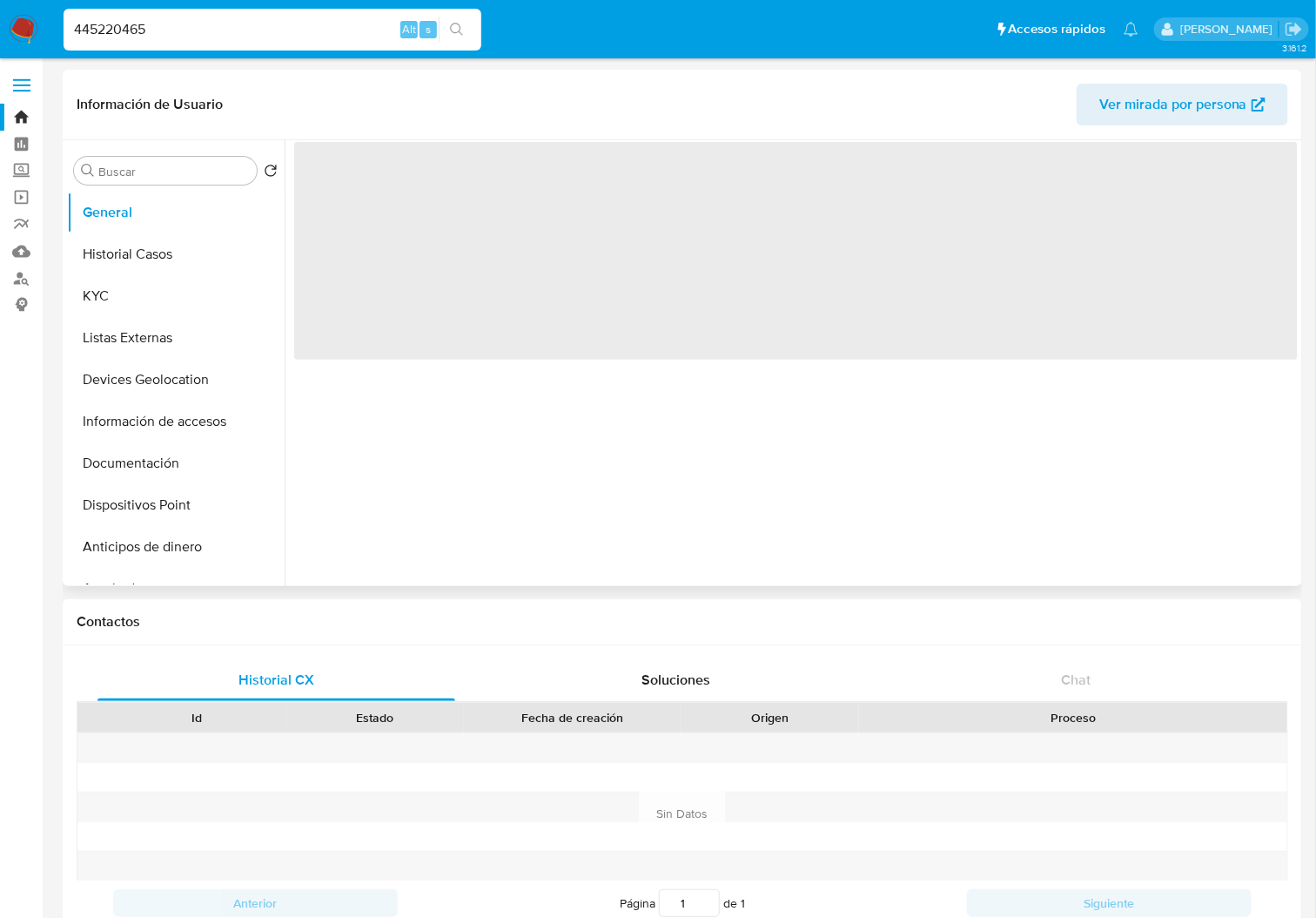
select select "10"
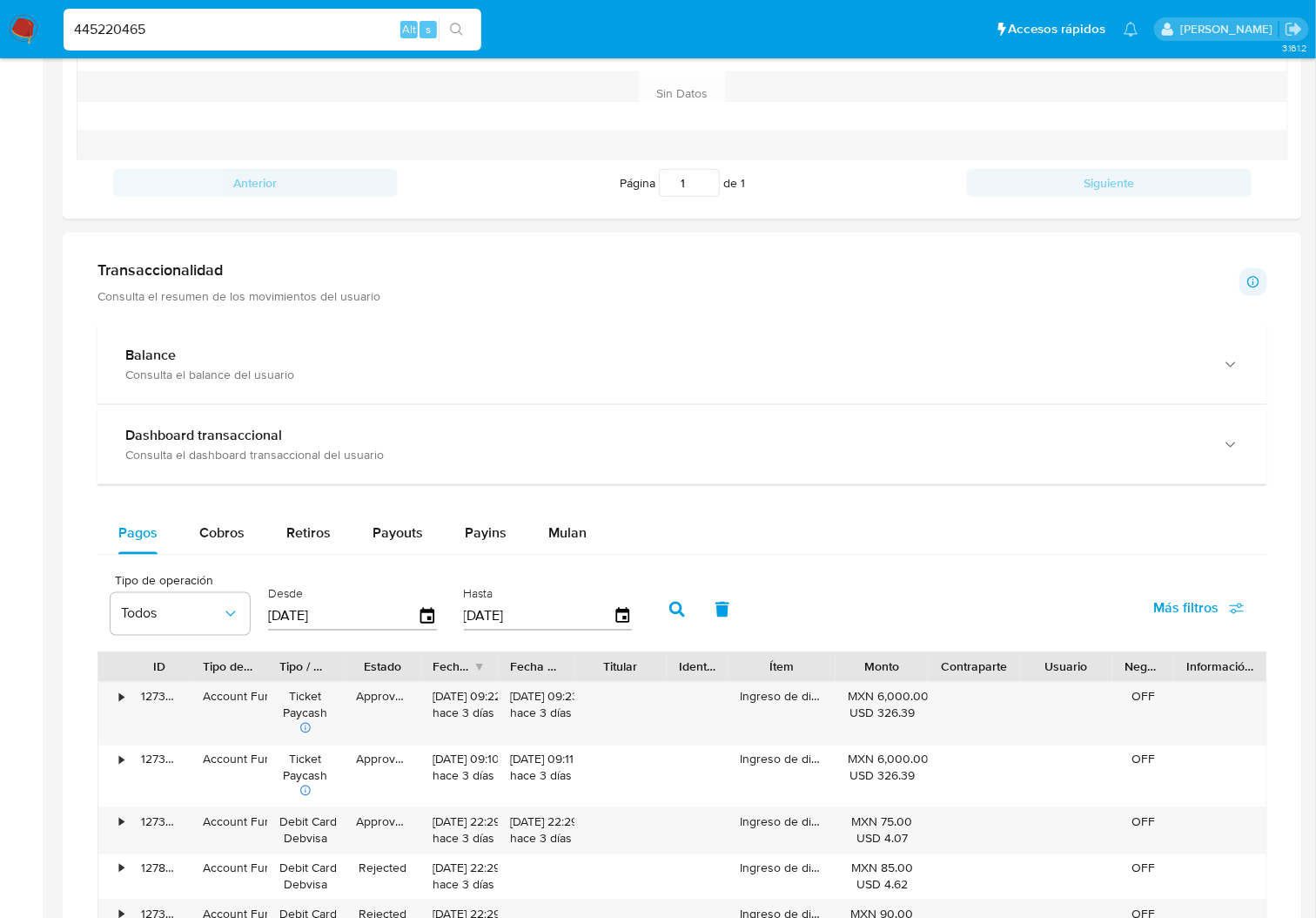
scroll to position [813, 0]
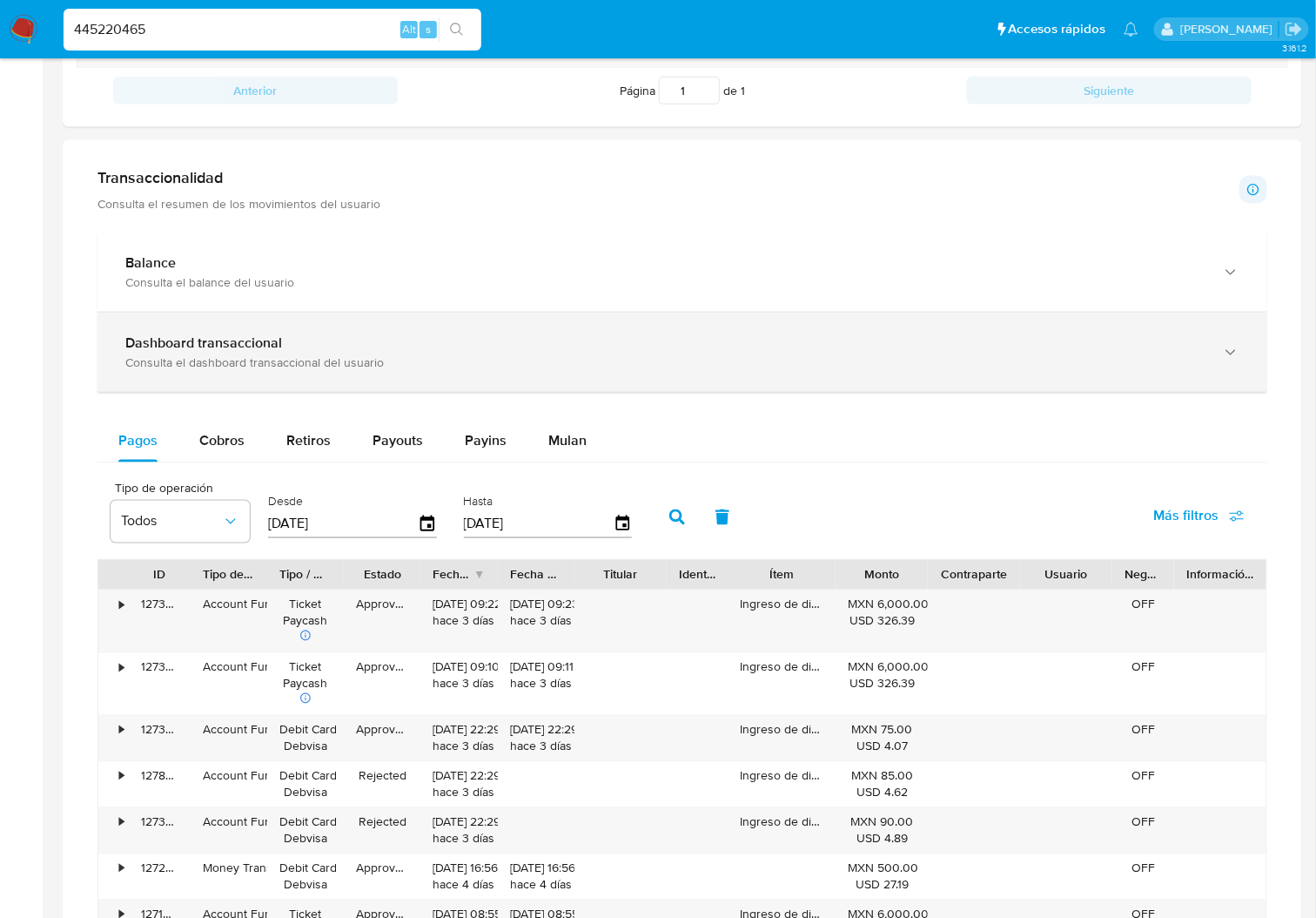
click at [225, 360] on div "Consulta el dashboard transaccional del usuario" at bounding box center [665, 362] width 1080 height 15
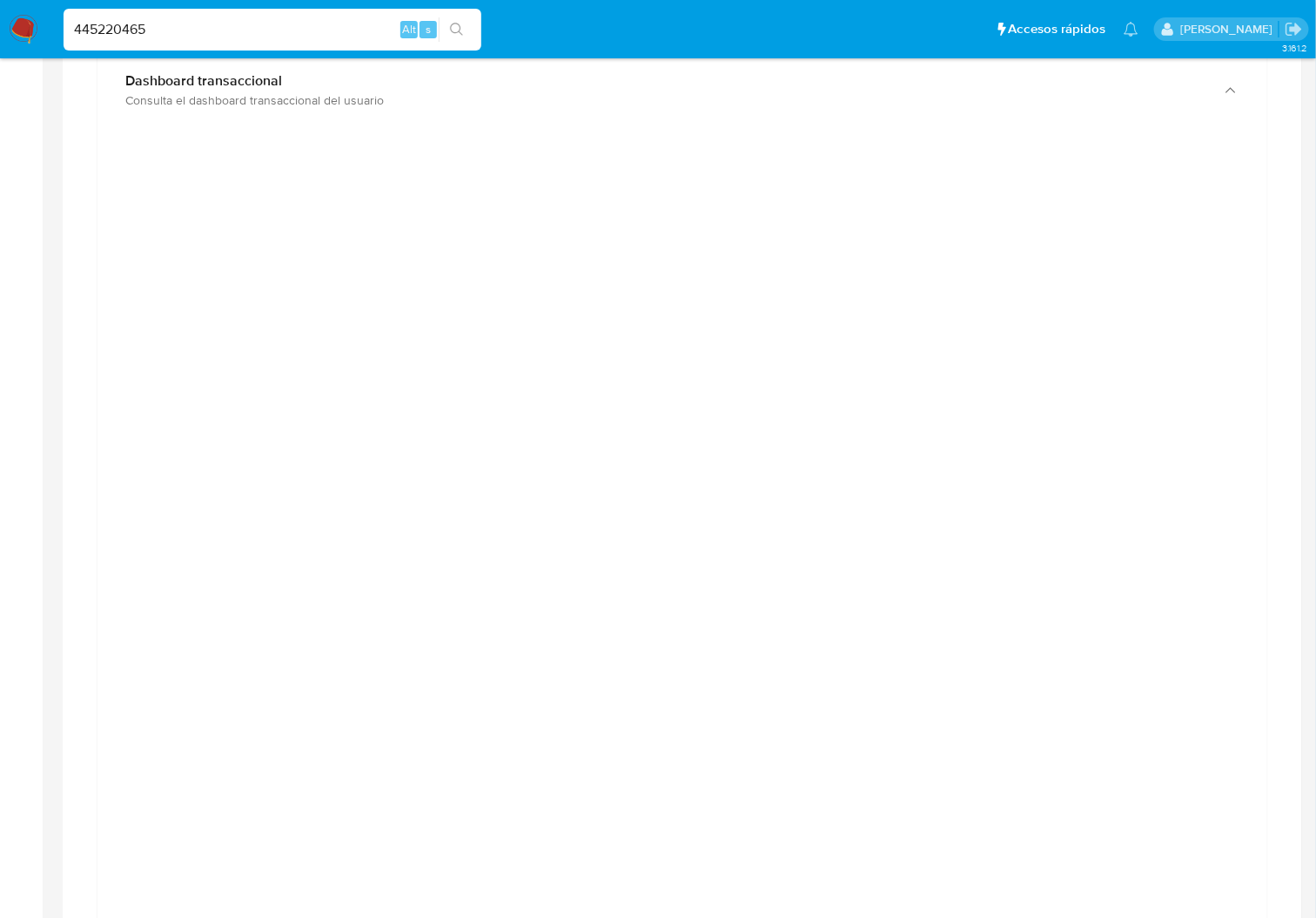
scroll to position [1044, 0]
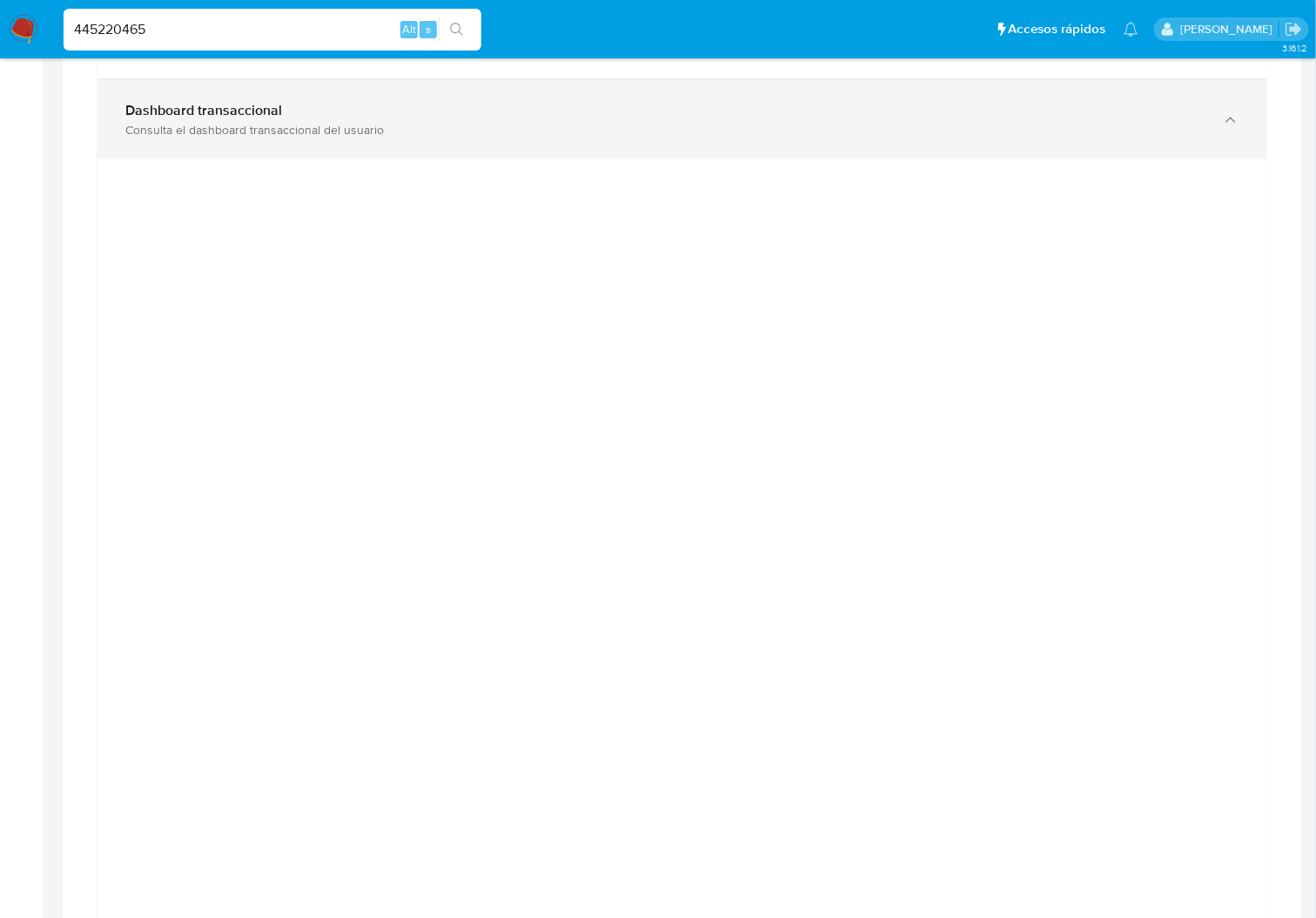
click at [1186, 157] on div "Dashboard transaccional Consulta el dashboard transaccional del usuario" at bounding box center [682, 120] width 1169 height 79
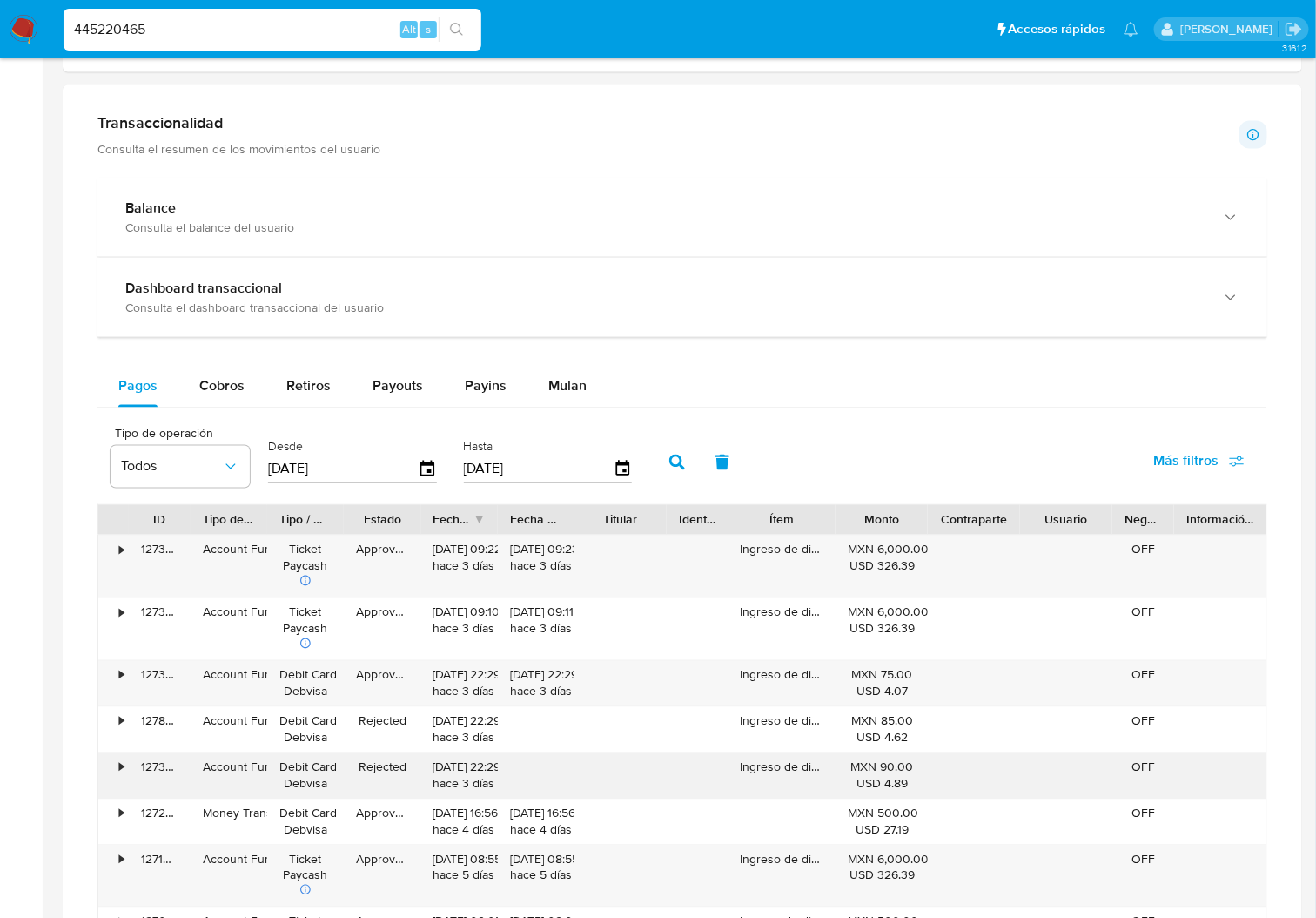
scroll to position [580, 0]
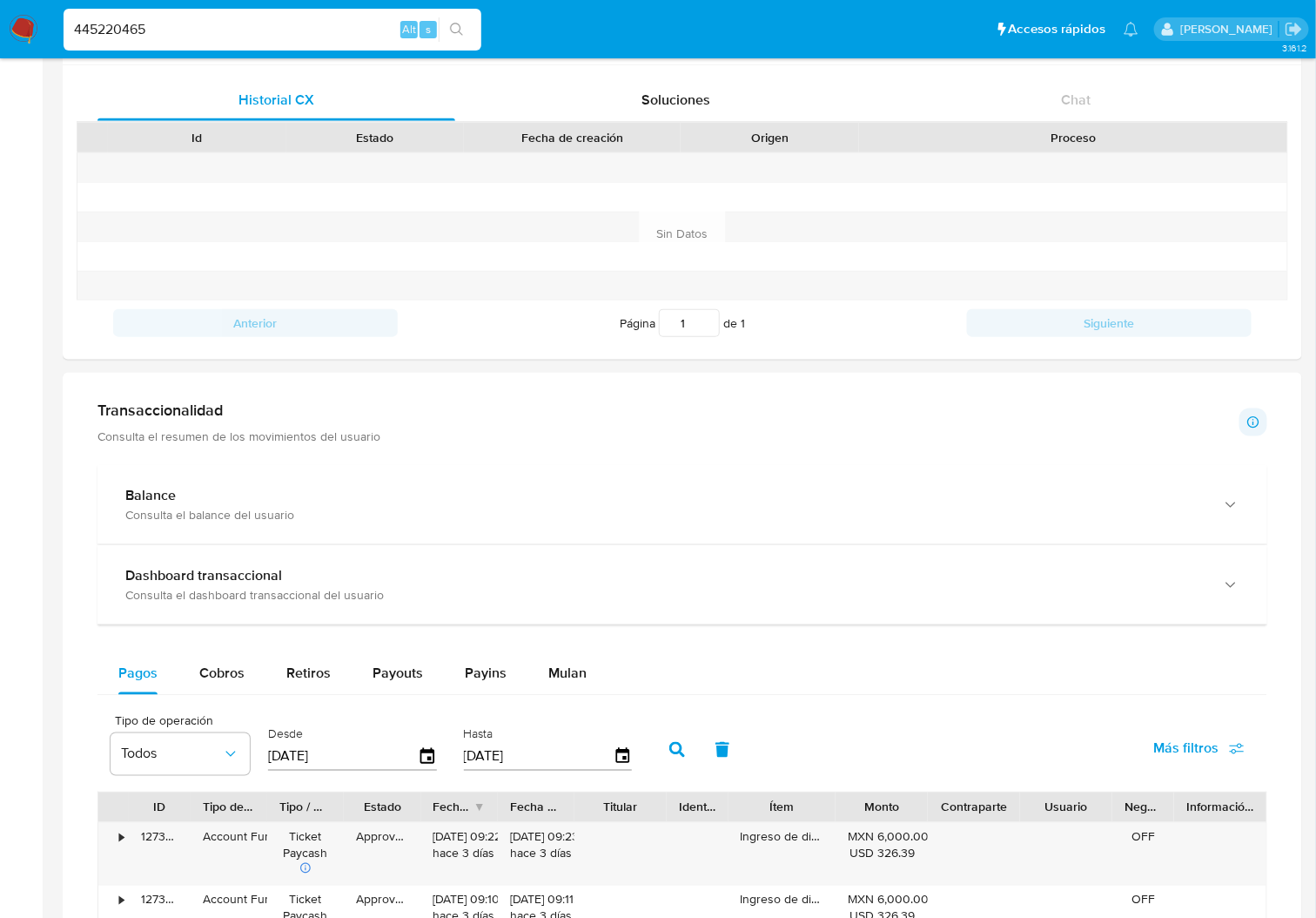
click at [150, 31] on input "445220465" at bounding box center [272, 29] width 418 height 22
paste input "195825127"
type input "195825127"
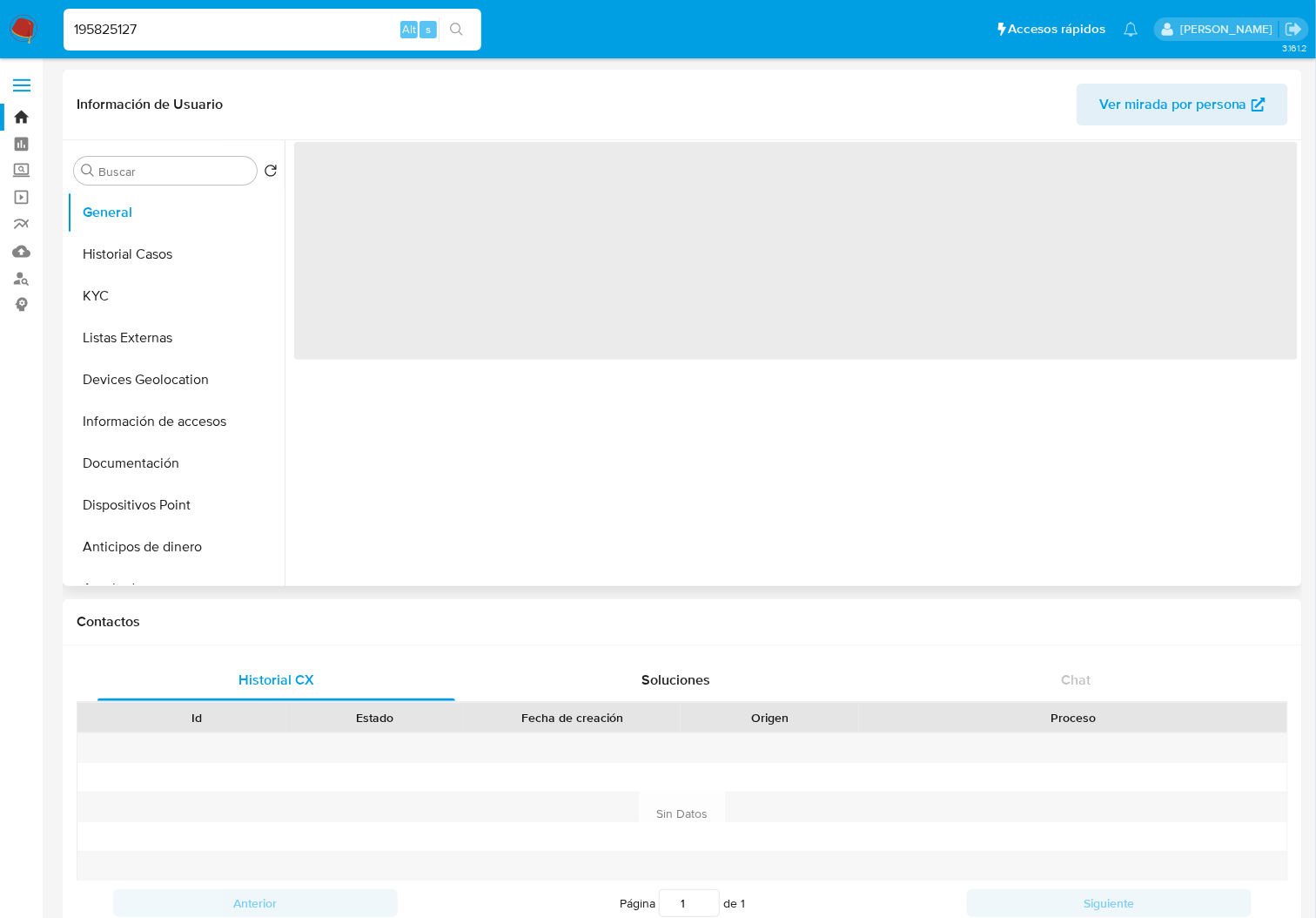
select select "10"
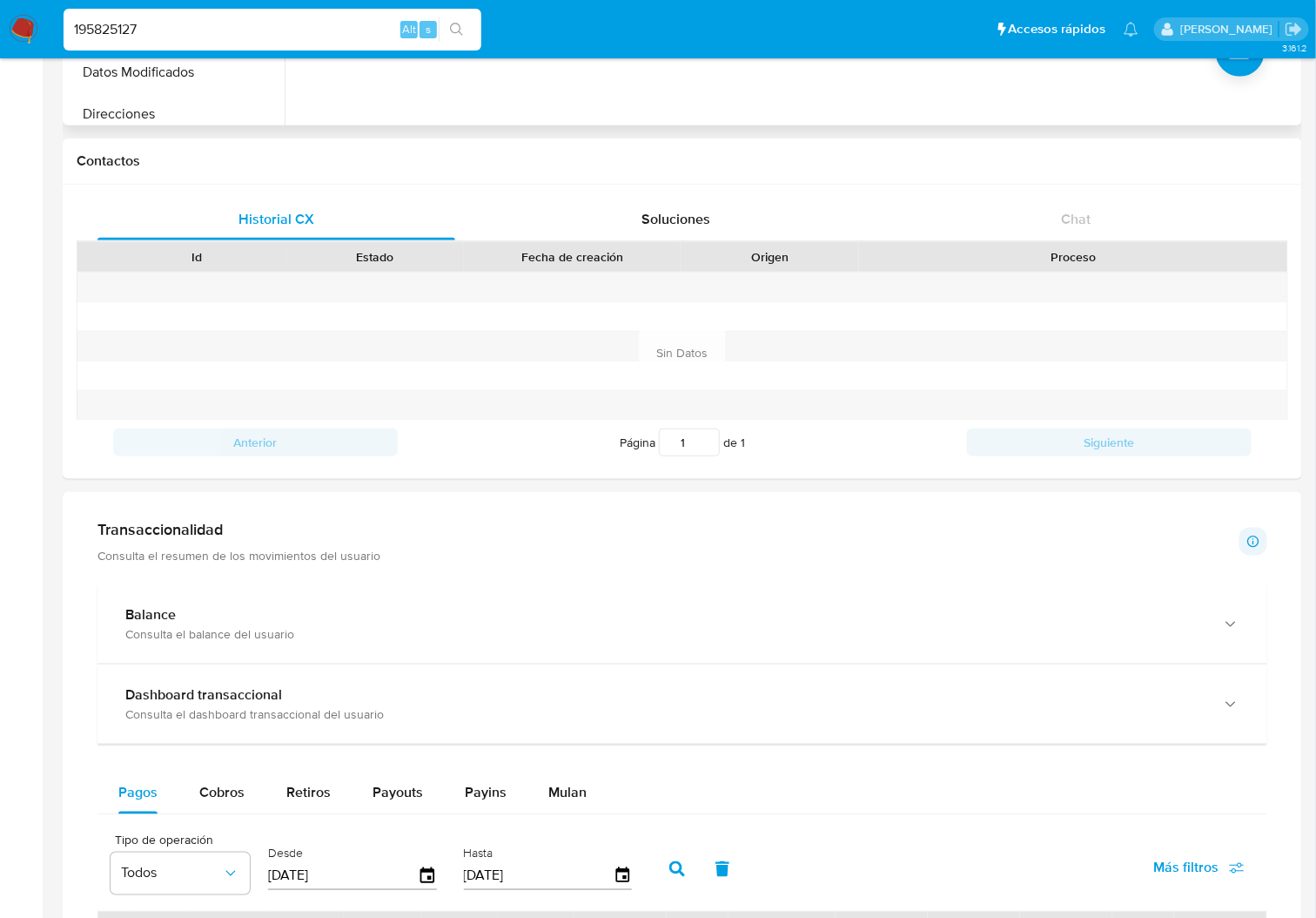
scroll to position [464, 0]
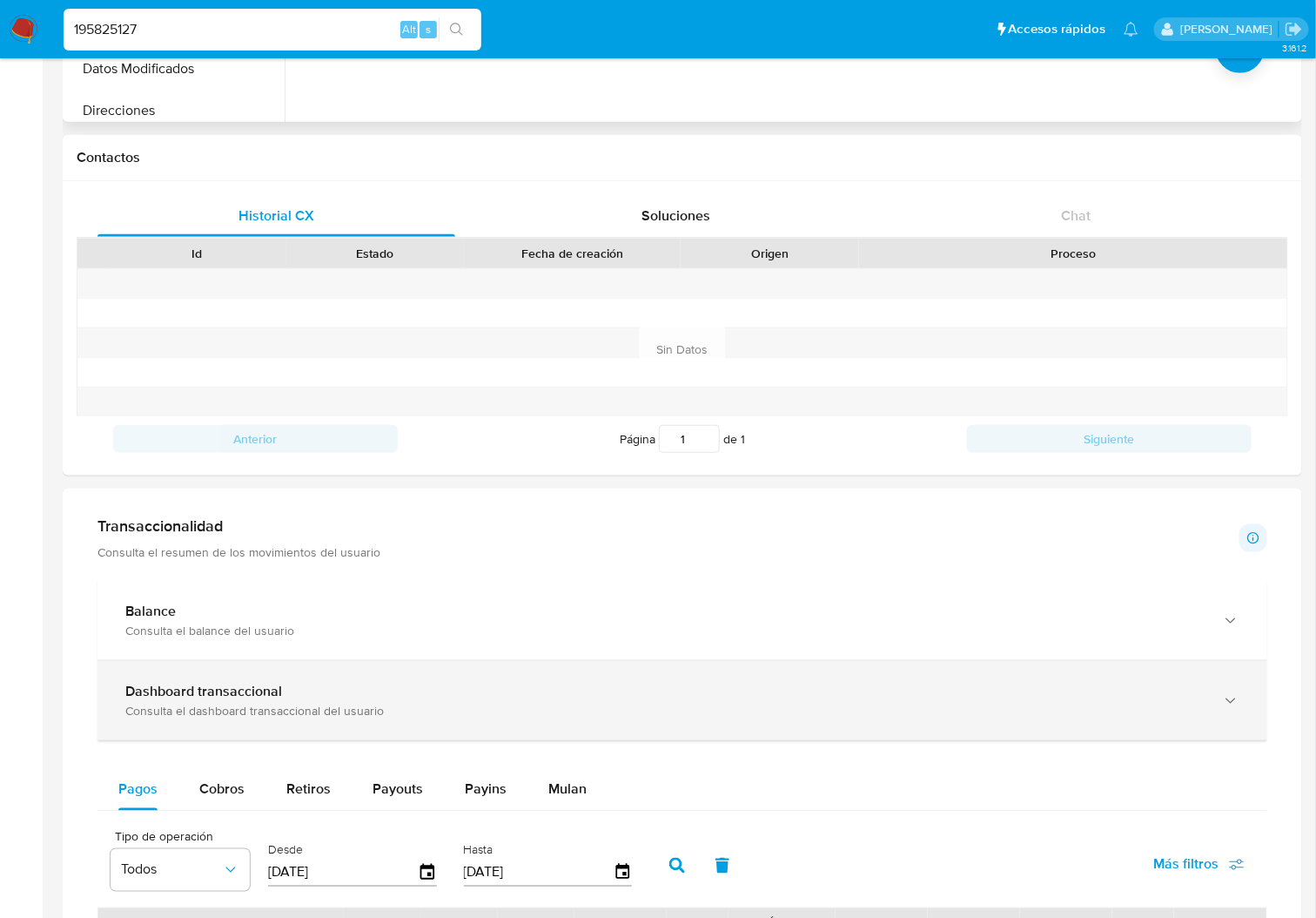
click at [231, 690] on b "Dashboard transaccional" at bounding box center [204, 690] width 156 height 20
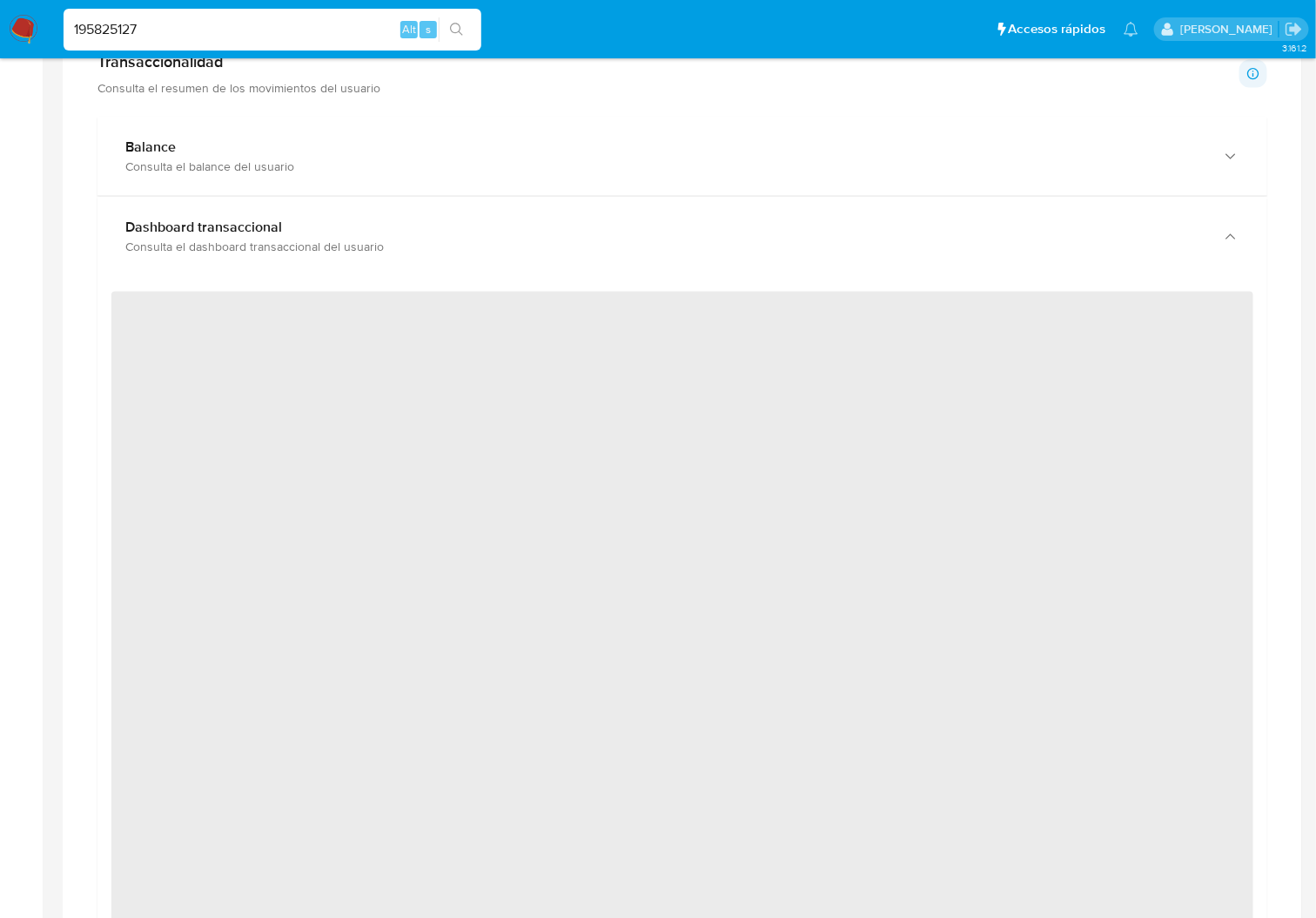
scroll to position [1044, 0]
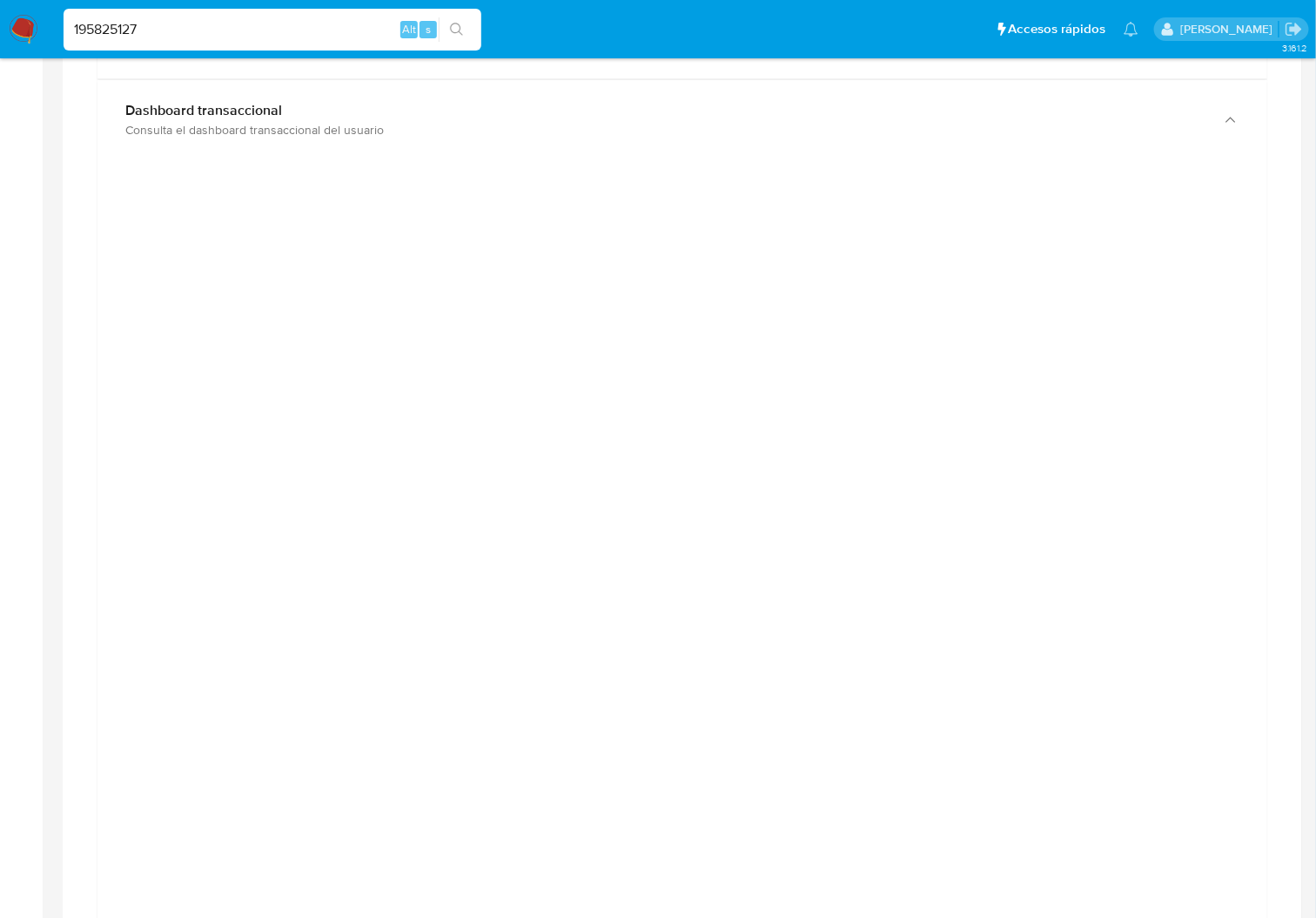
click at [1216, 702] on div at bounding box center [681, 566] width 1141 height 784
click at [1130, 169] on div at bounding box center [682, 569] width 1169 height 819
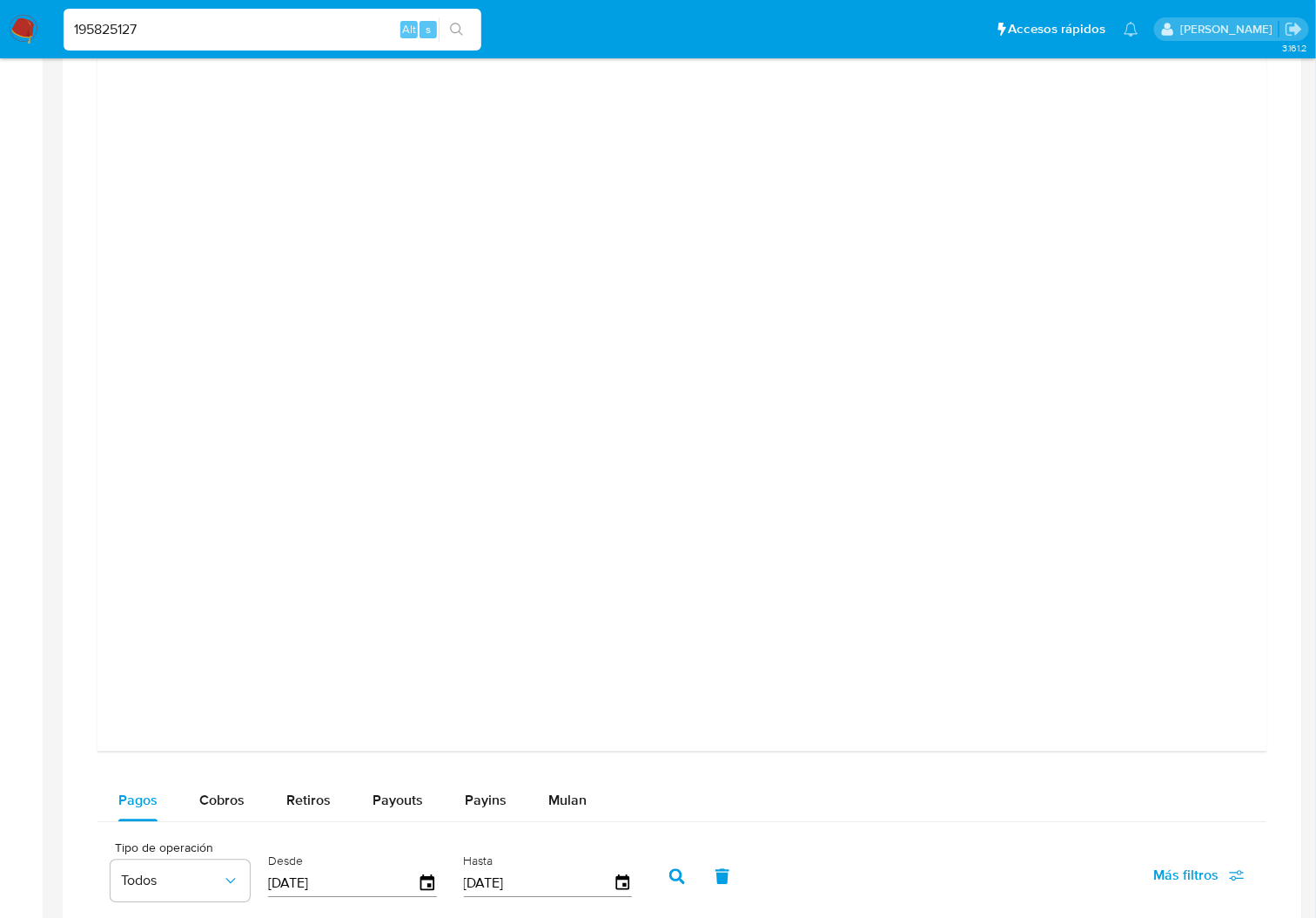
scroll to position [1160, 0]
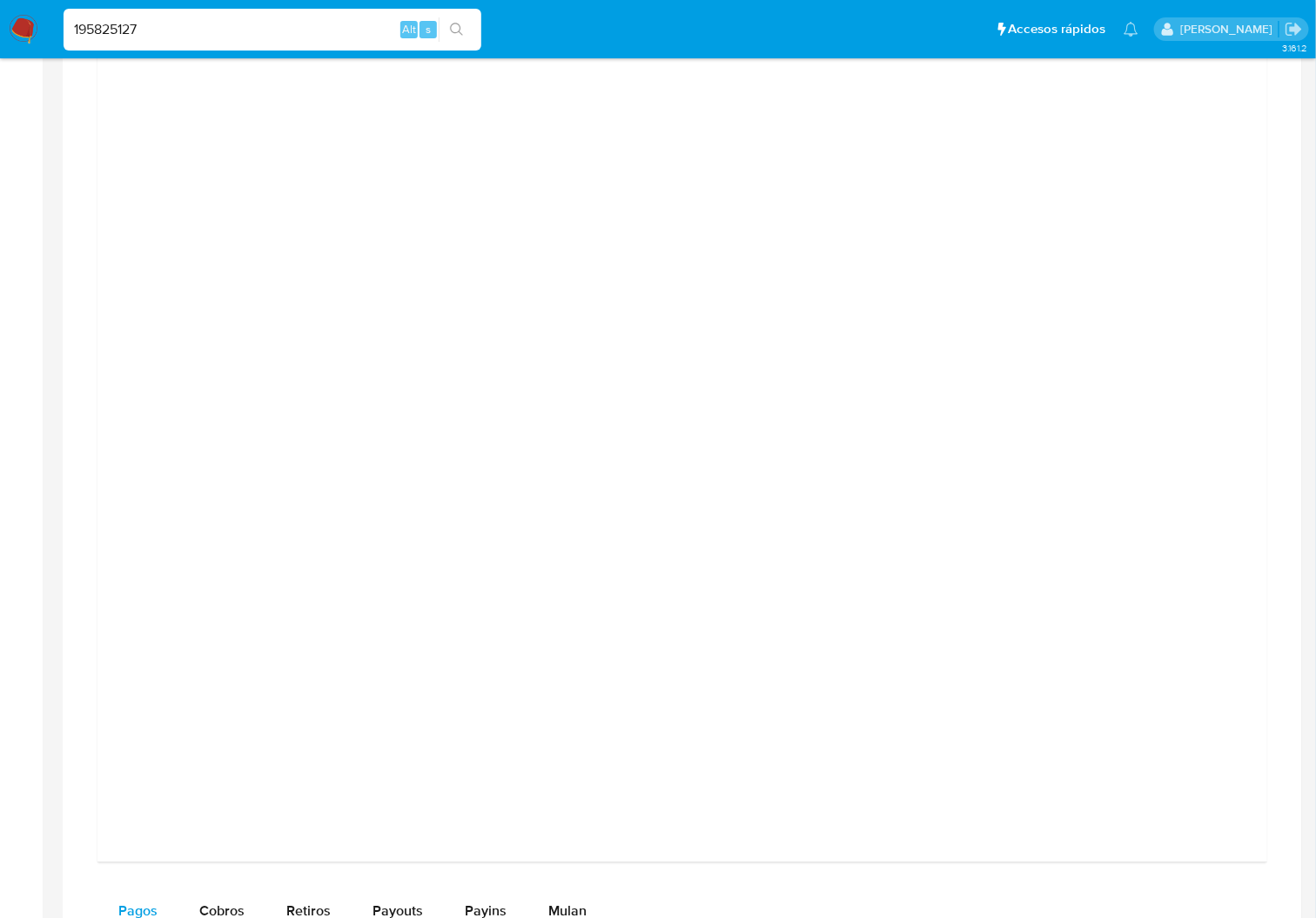
click at [101, 29] on input "195825127" at bounding box center [272, 29] width 418 height 22
paste input "522316849"
type input "522316849"
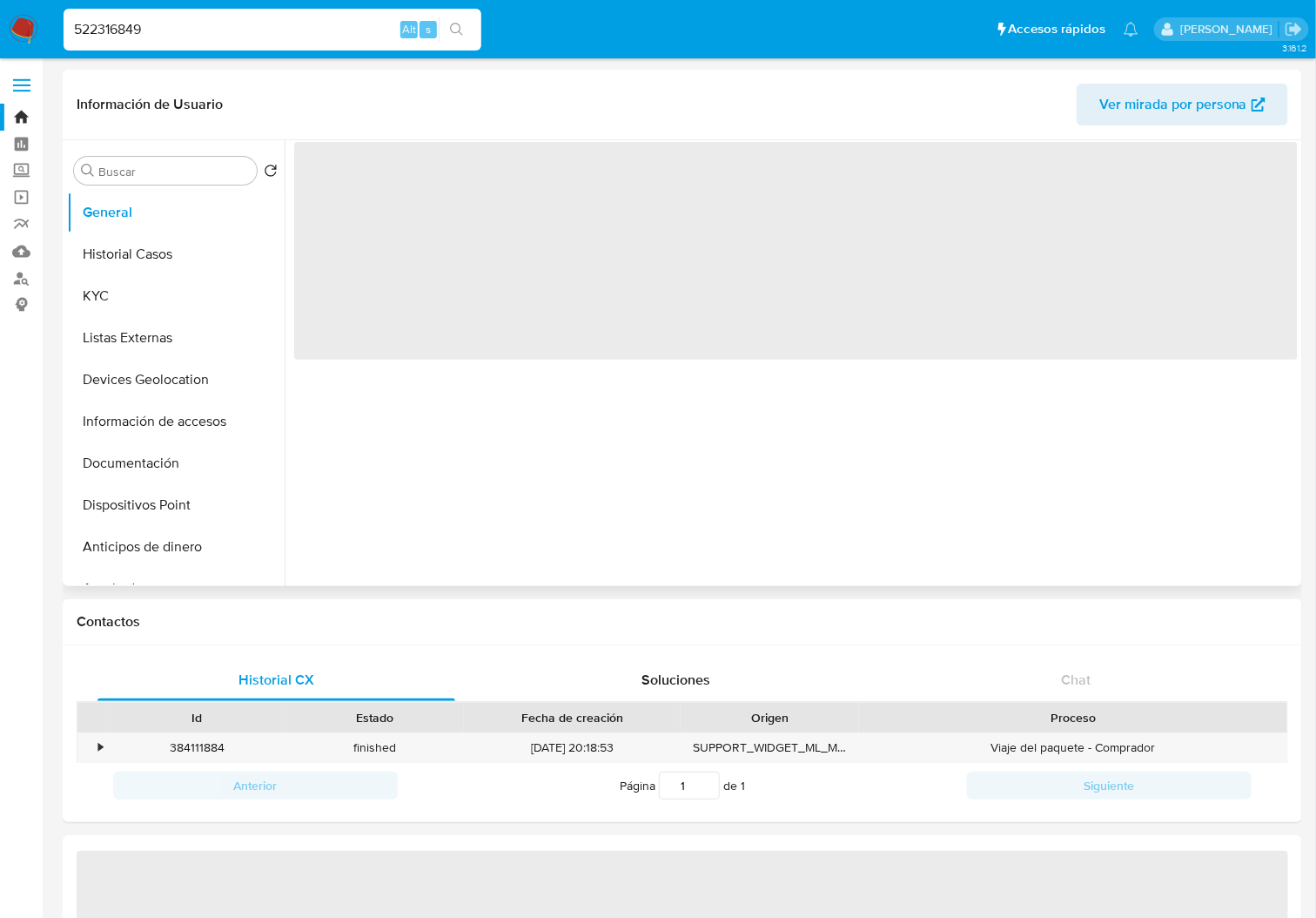
select select "10"
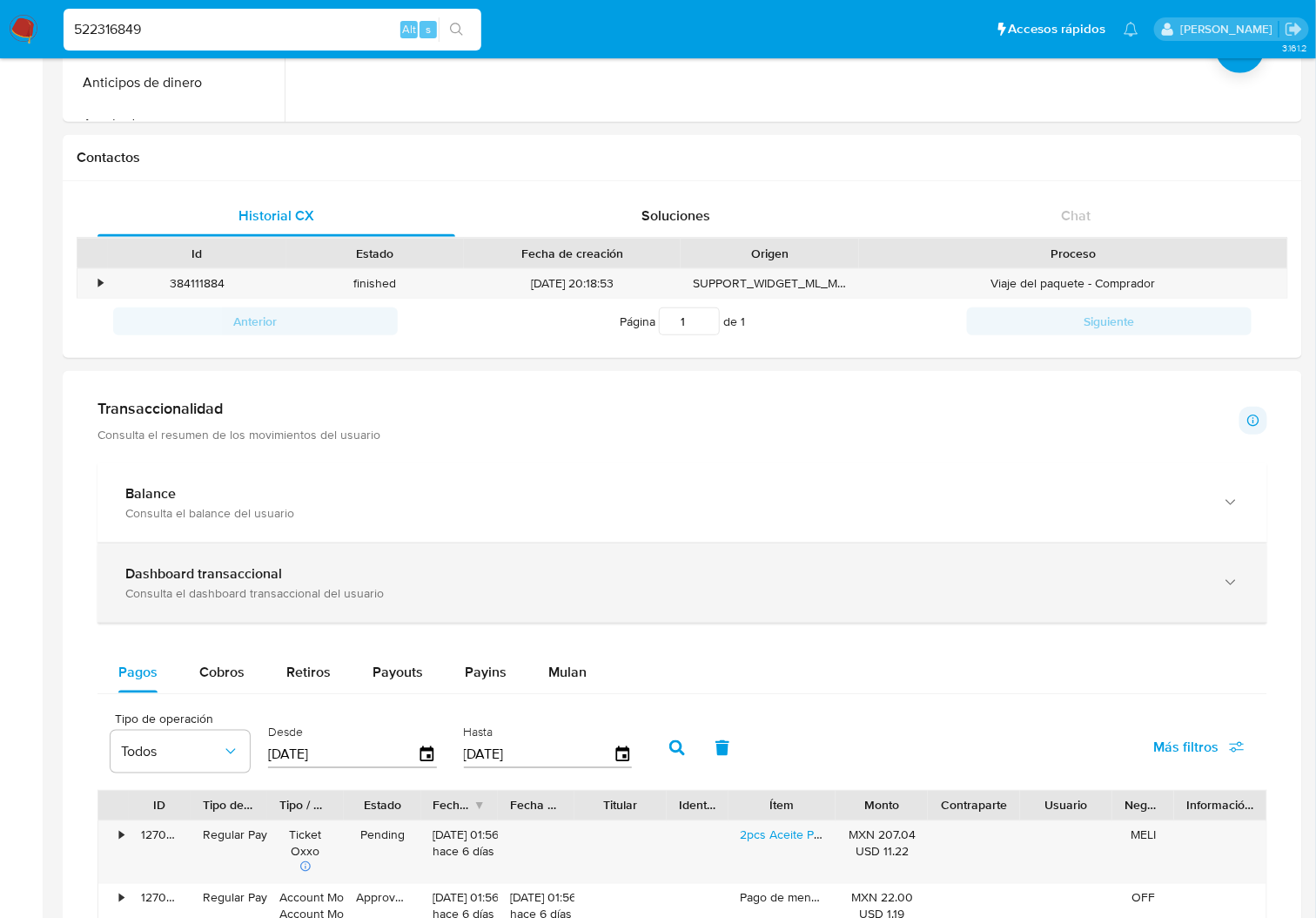
click at [381, 552] on div "Dashboard transaccional Consulta el dashboard transaccional del usuario" at bounding box center [682, 583] width 1169 height 79
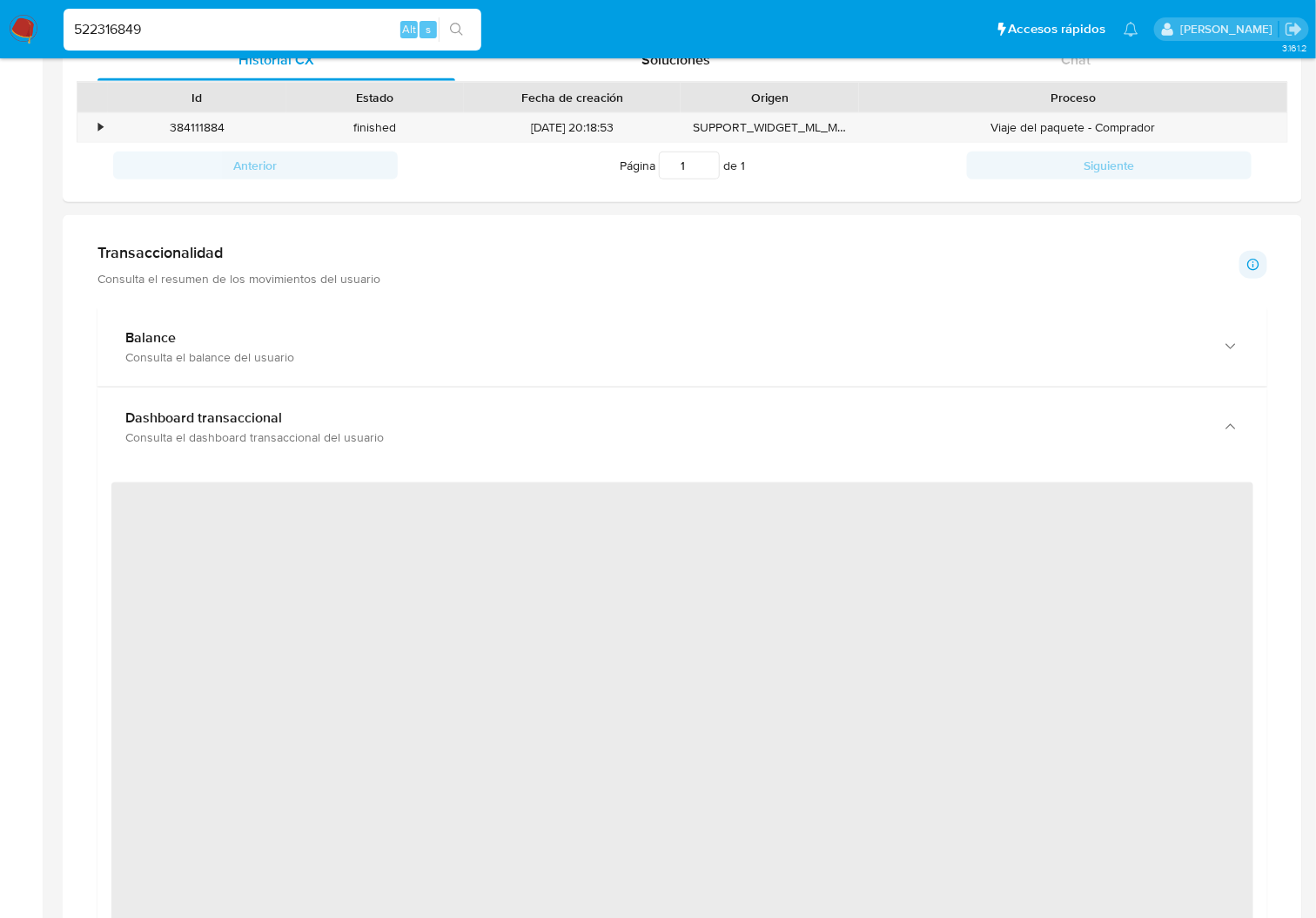
scroll to position [929, 0]
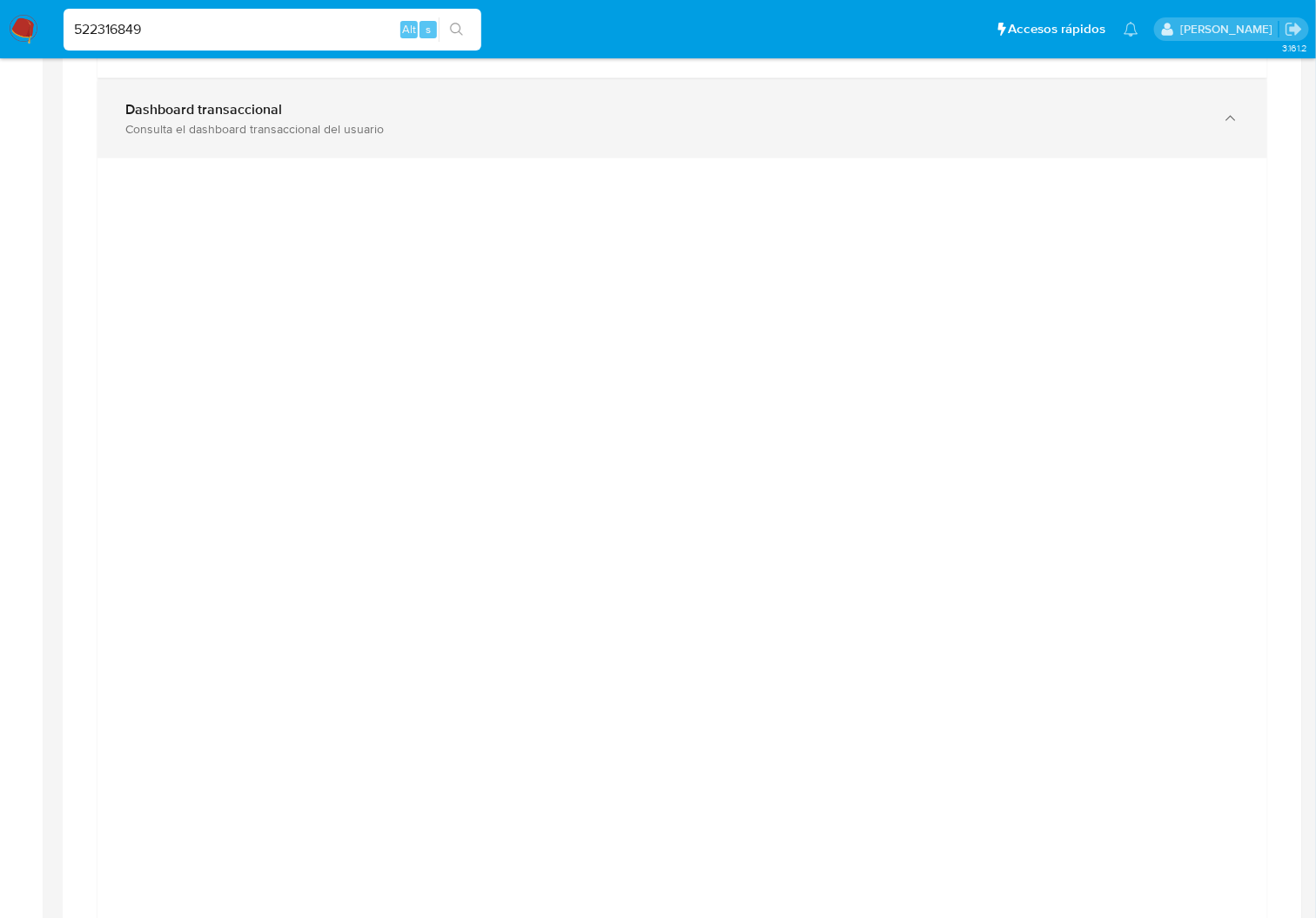
click at [627, 146] on div "Dashboard transaccional Consulta el dashboard transaccional del usuario" at bounding box center [682, 119] width 1169 height 79
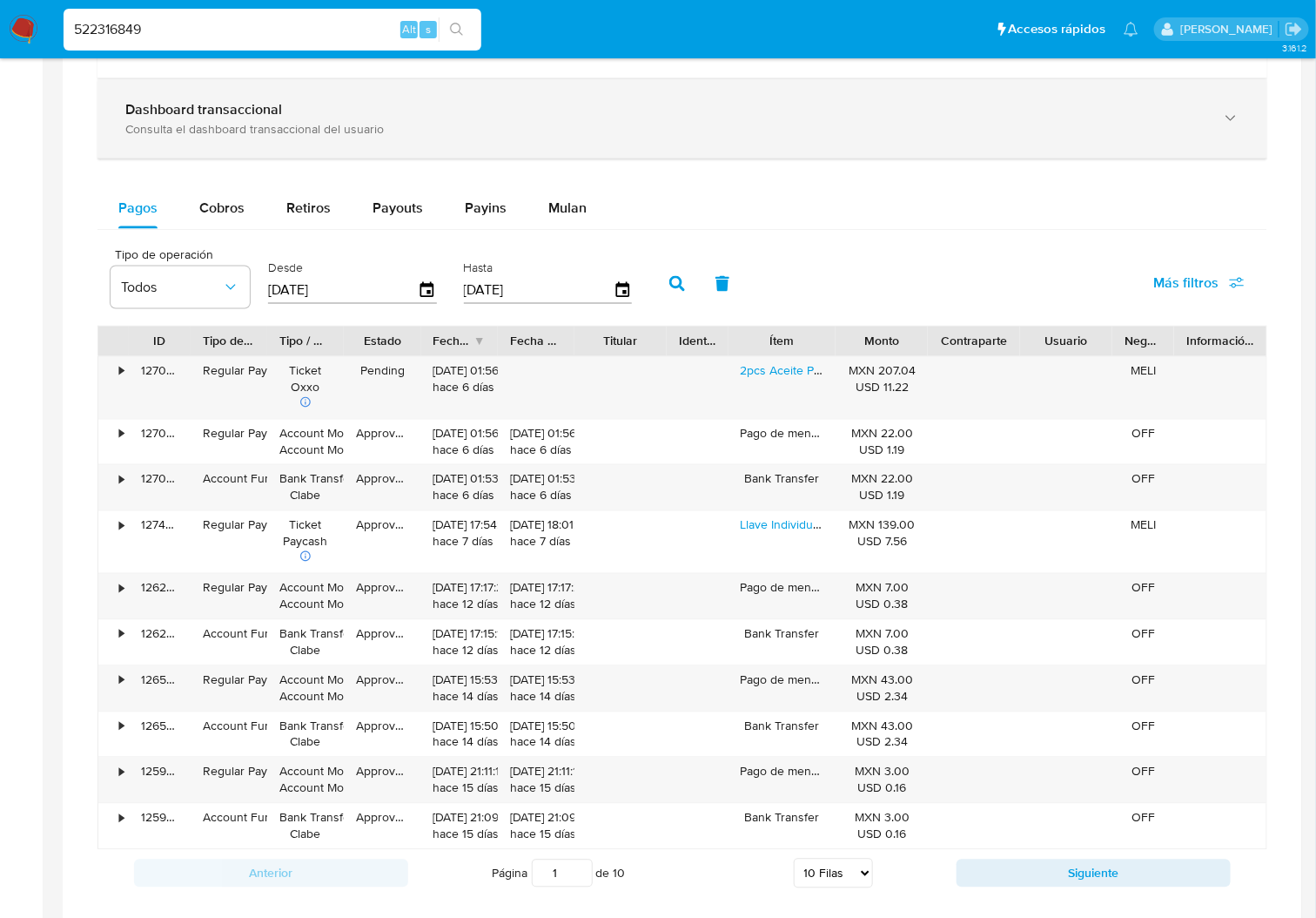
click at [564, 127] on div "Consulta el dashboard transaccional del usuario" at bounding box center [665, 128] width 1080 height 15
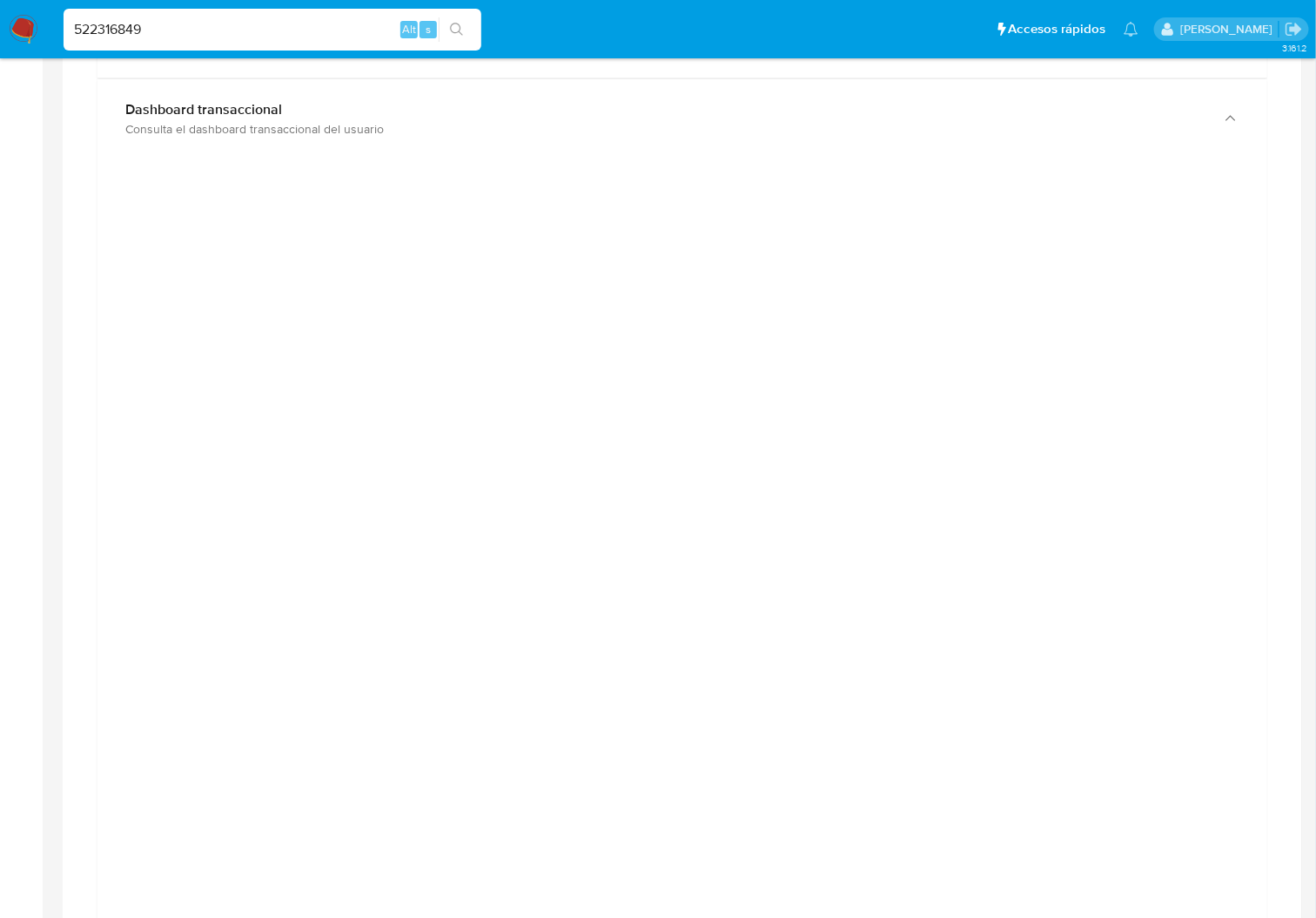
click at [783, 166] on div at bounding box center [682, 568] width 1169 height 819
click at [130, 33] on input "522316849" at bounding box center [272, 29] width 418 height 22
paste input "216810351"
type input "216810351"
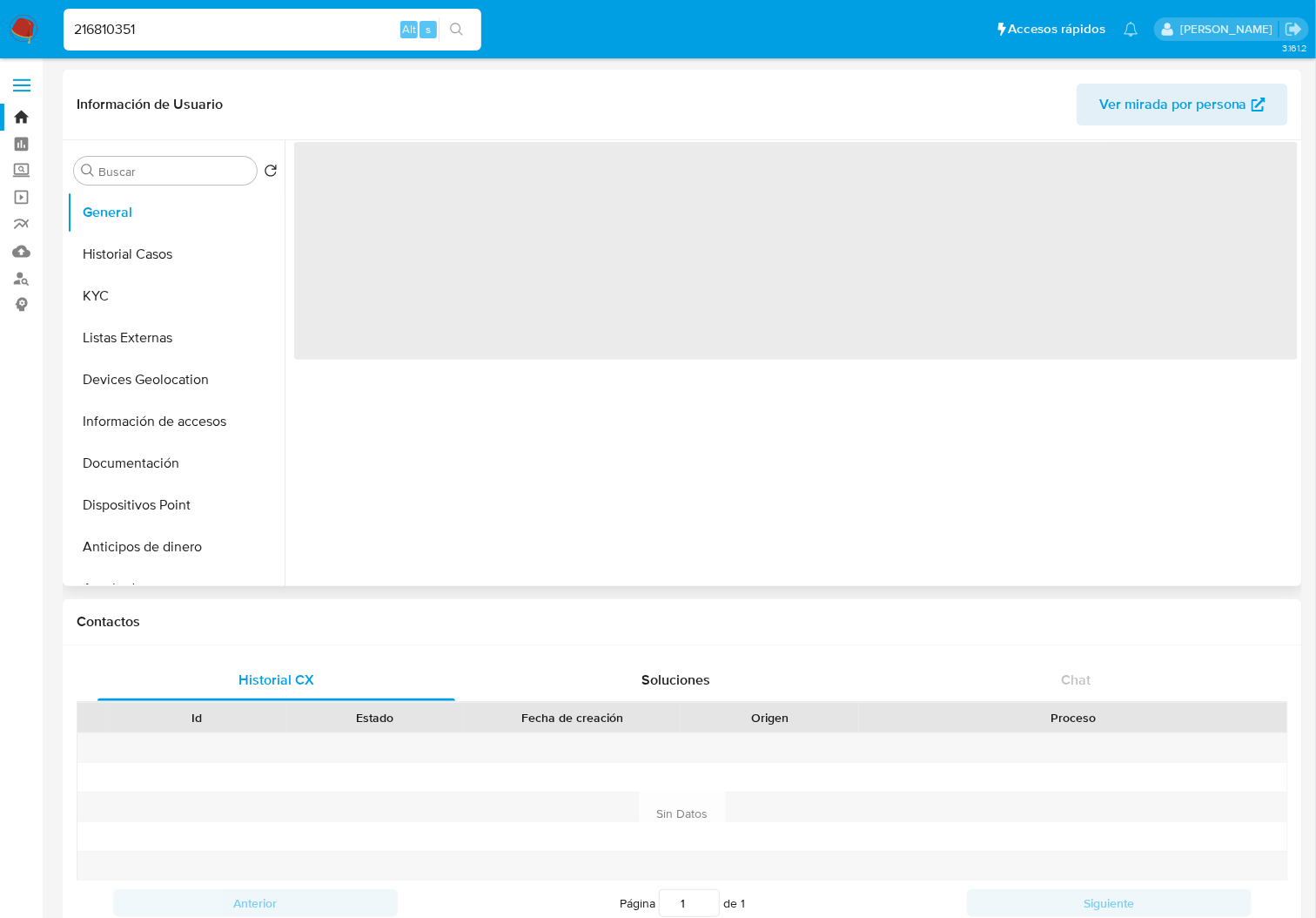
select select "10"
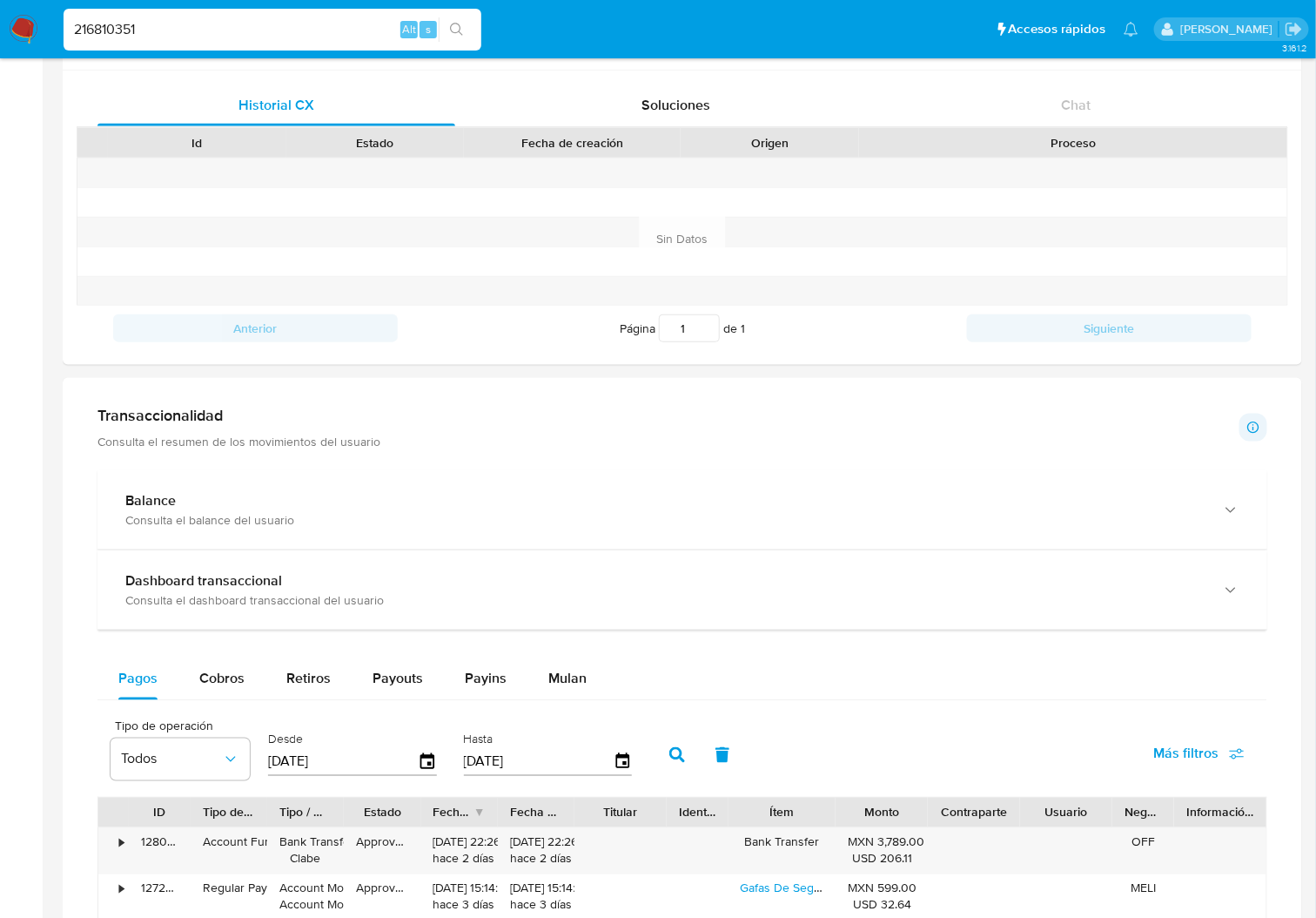
scroll to position [580, 0]
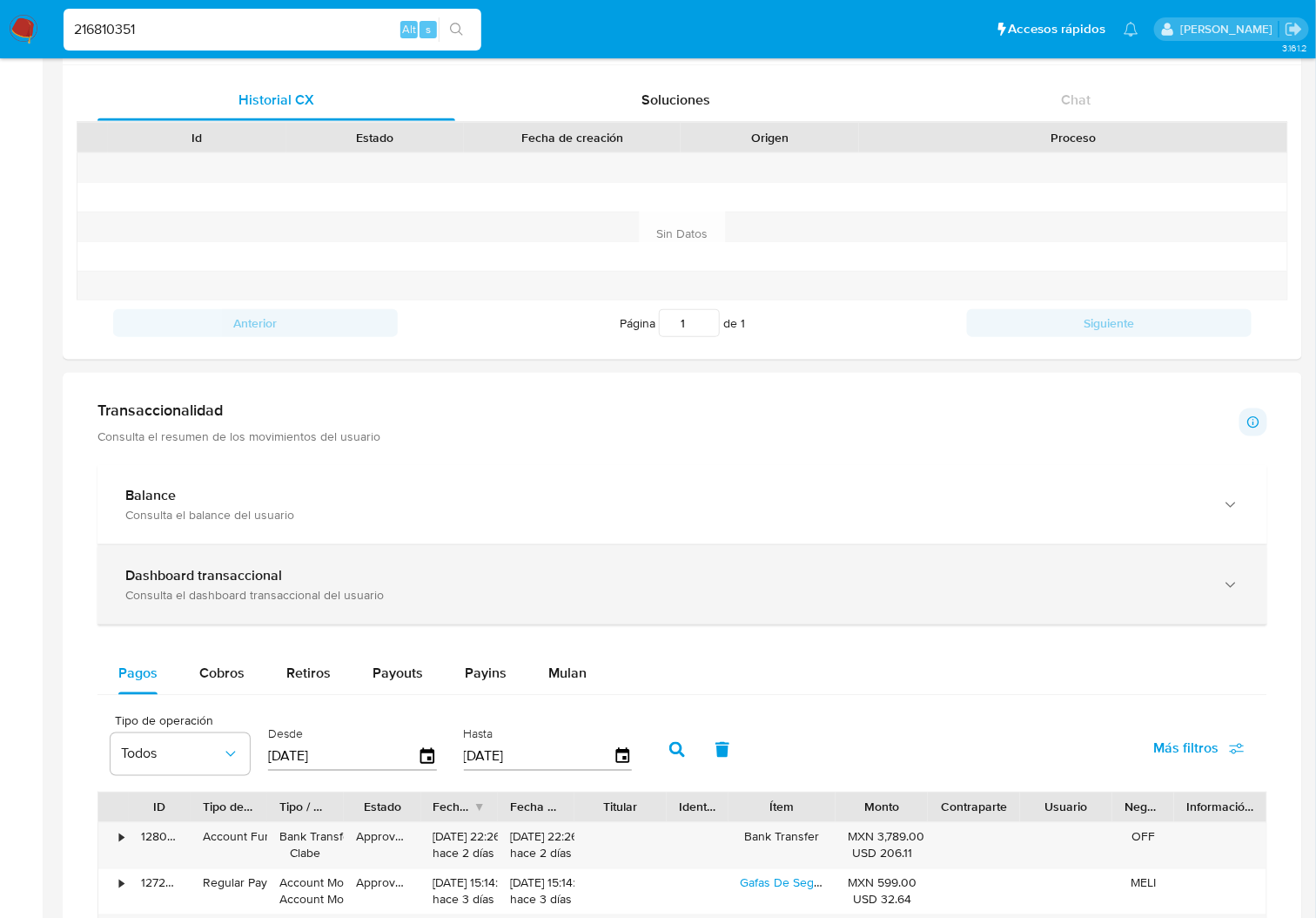
click at [391, 613] on div "Dashboard transaccional Consulta el dashboard transaccional del usuario" at bounding box center [682, 585] width 1169 height 79
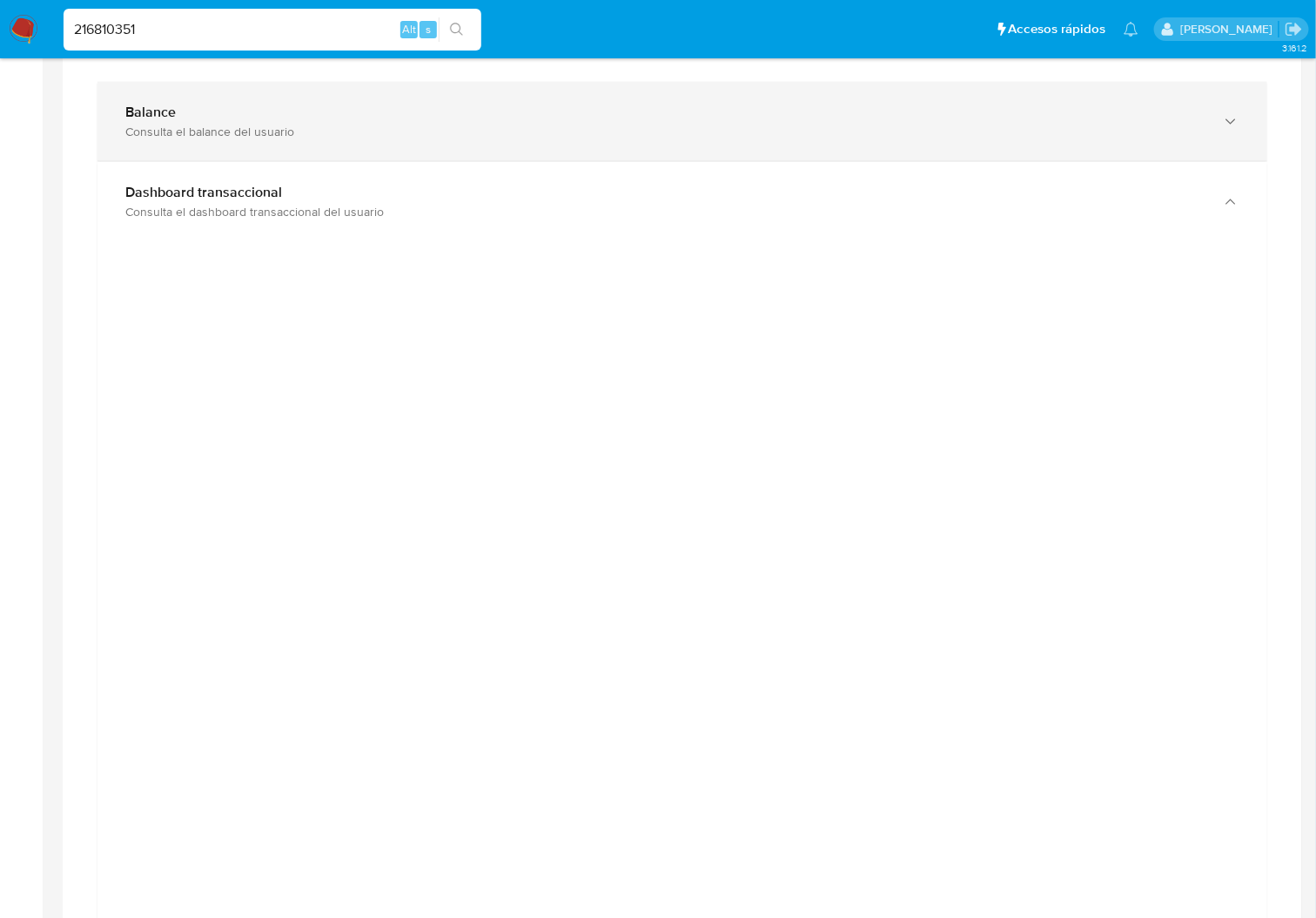
scroll to position [929, 0]
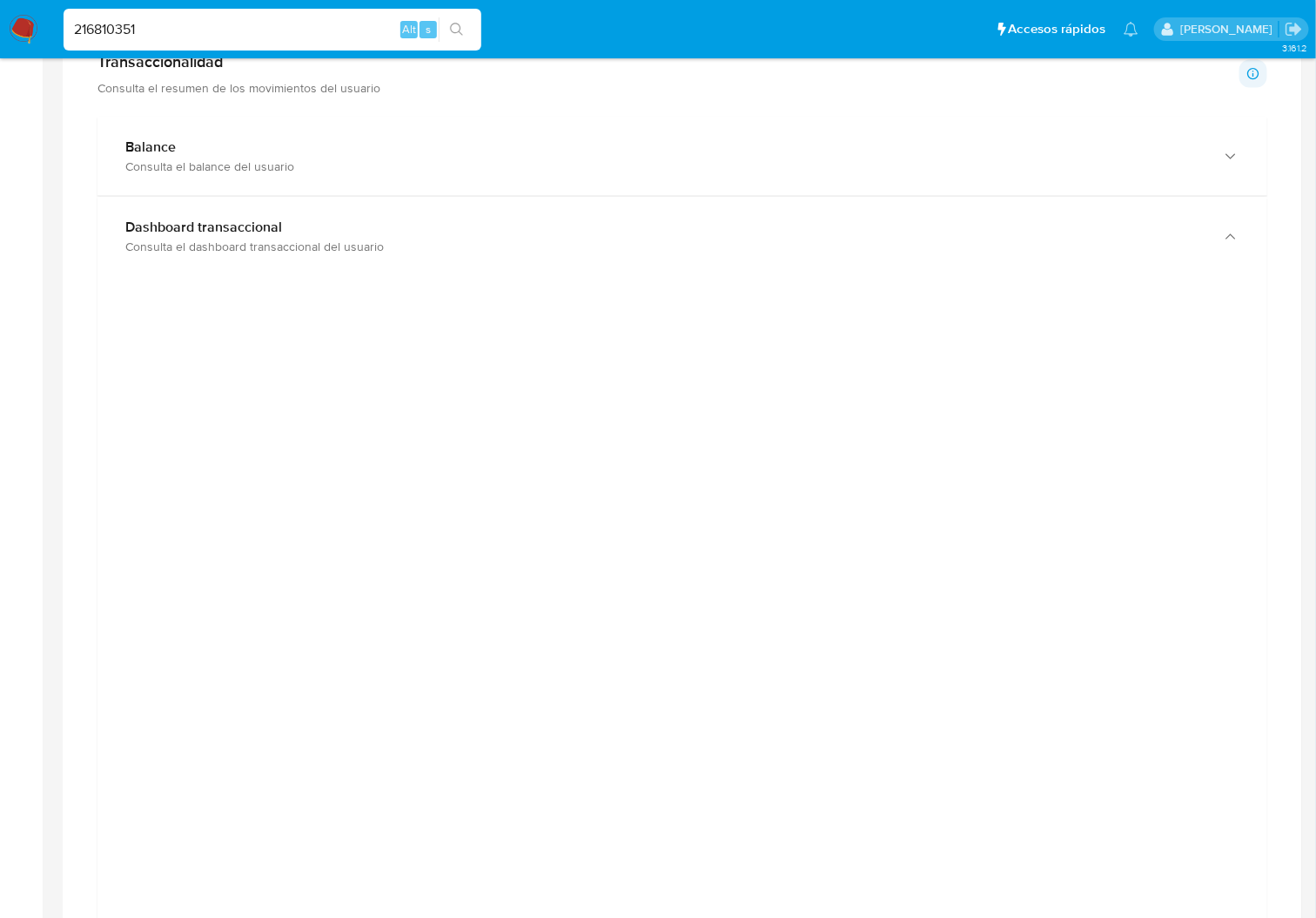
click at [123, 24] on input "216810351" at bounding box center [272, 29] width 418 height 22
paste input "1161502495"
type input "1161502495"
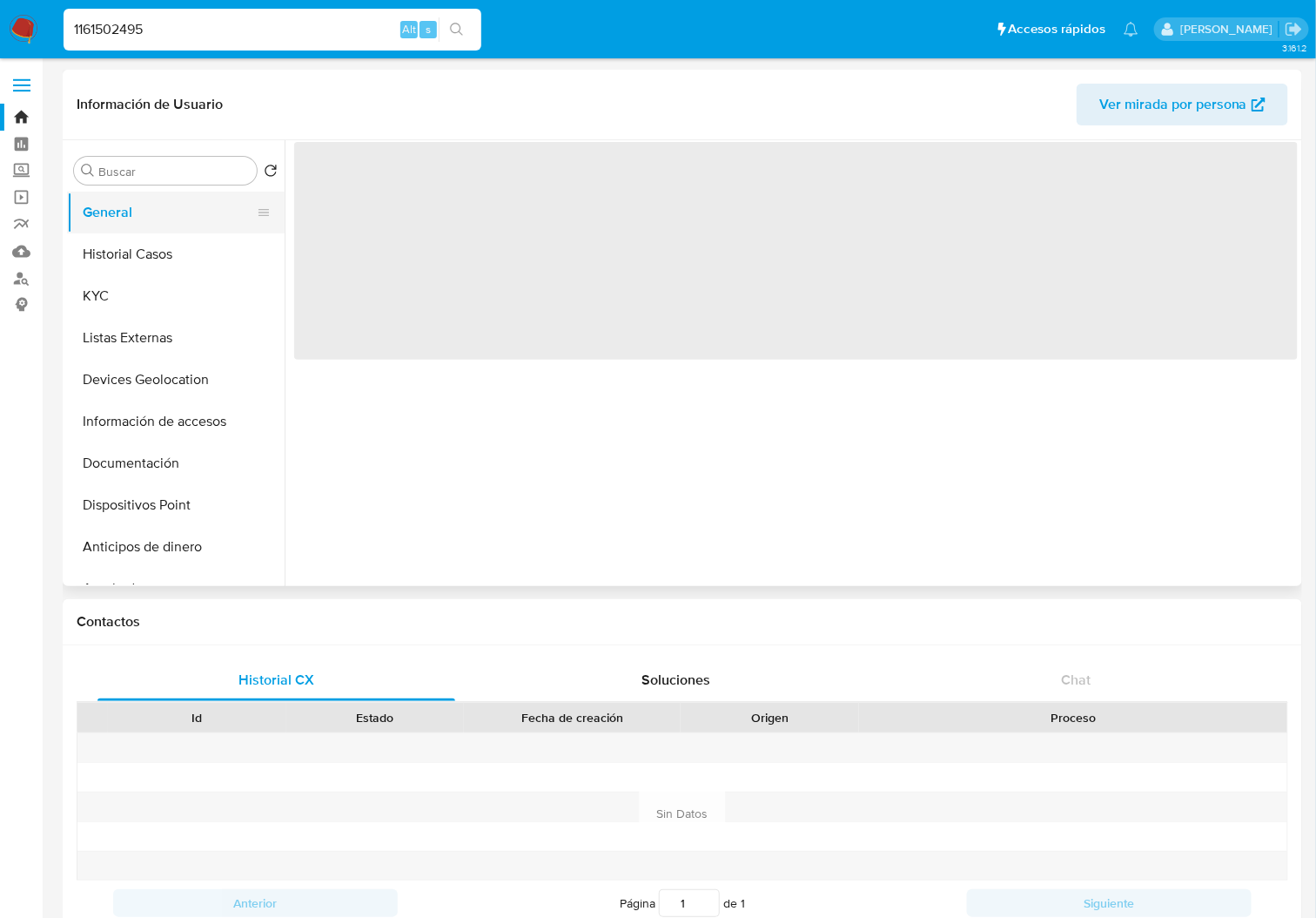
select select "10"
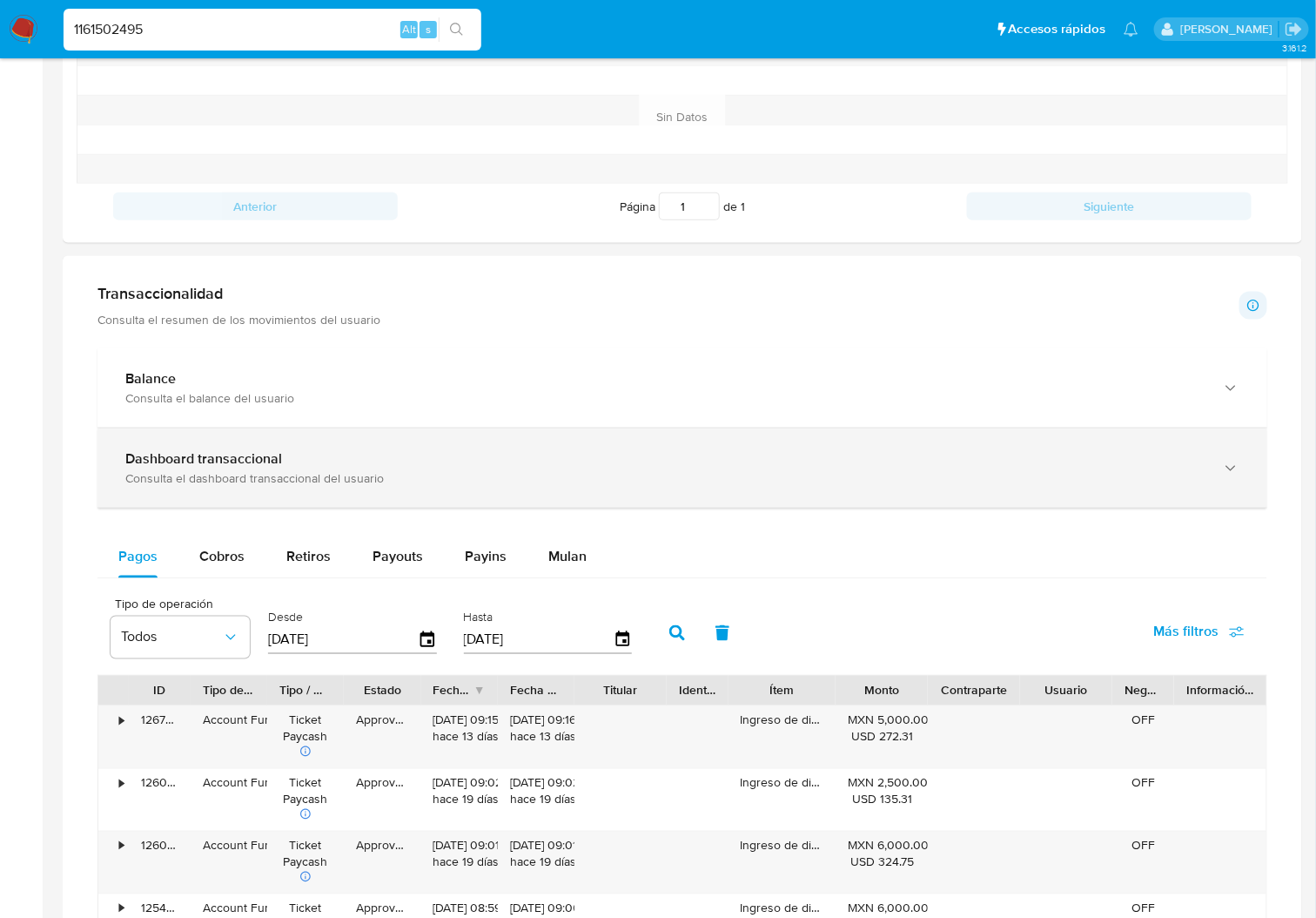
click at [274, 475] on div "Consulta el dashboard transaccional del usuario" at bounding box center [665, 478] width 1080 height 15
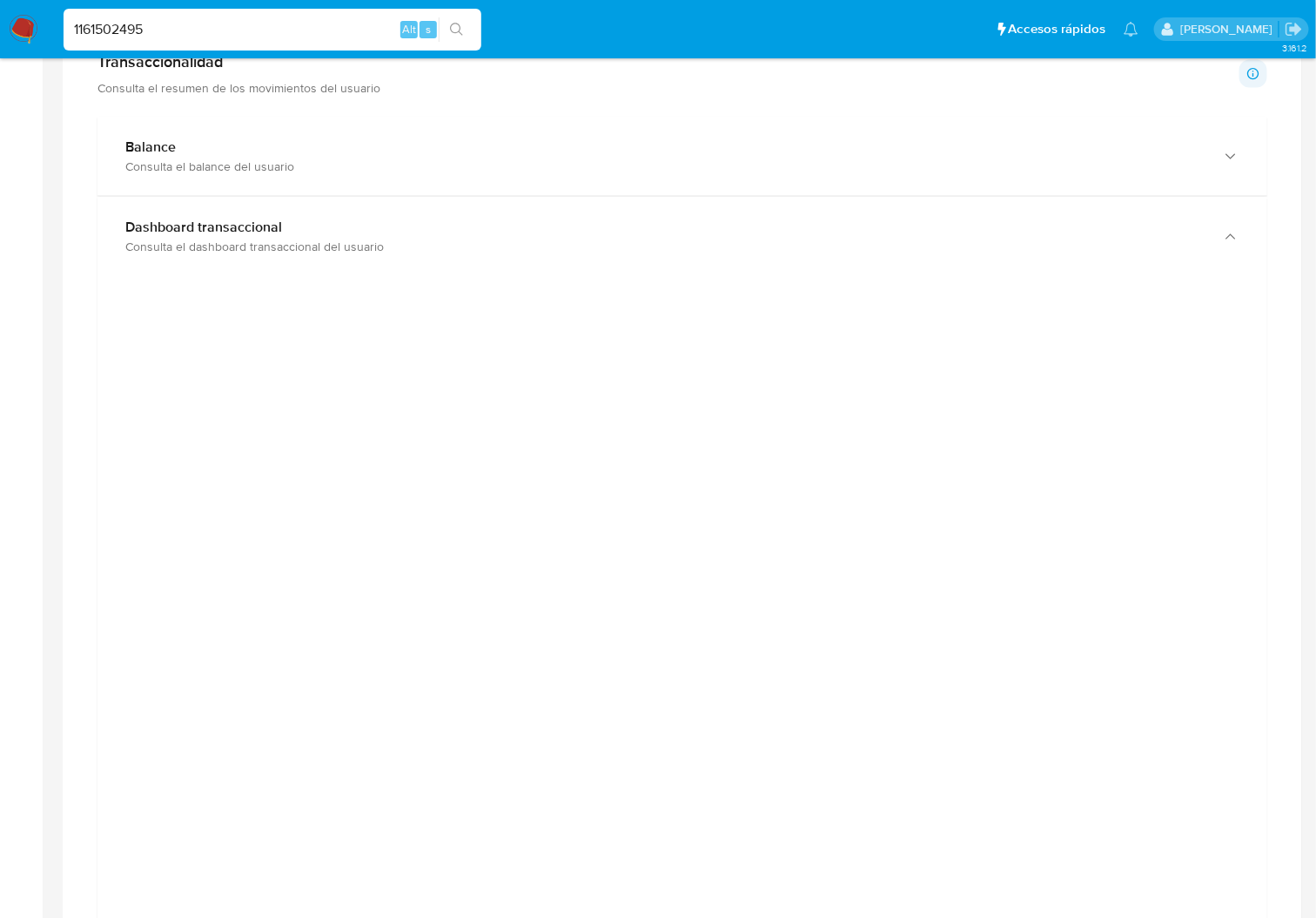
scroll to position [1044, 0]
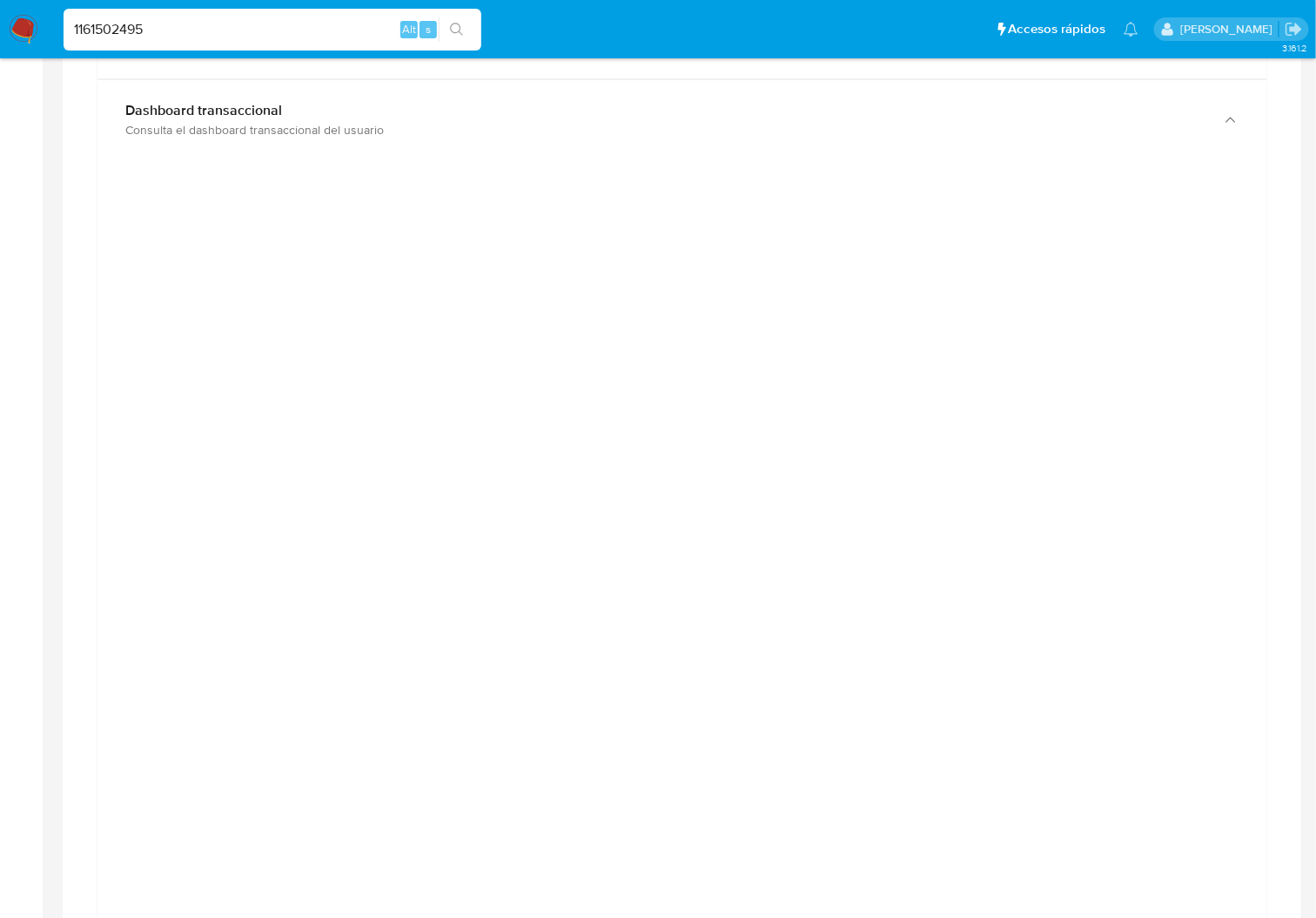
click at [115, 14] on div "1161502495 Alt s" at bounding box center [272, 29] width 418 height 42
click at [122, 27] on input "1161502495" at bounding box center [272, 29] width 418 height 22
click at [115, 29] on input "1161502495" at bounding box center [272, 29] width 418 height 22
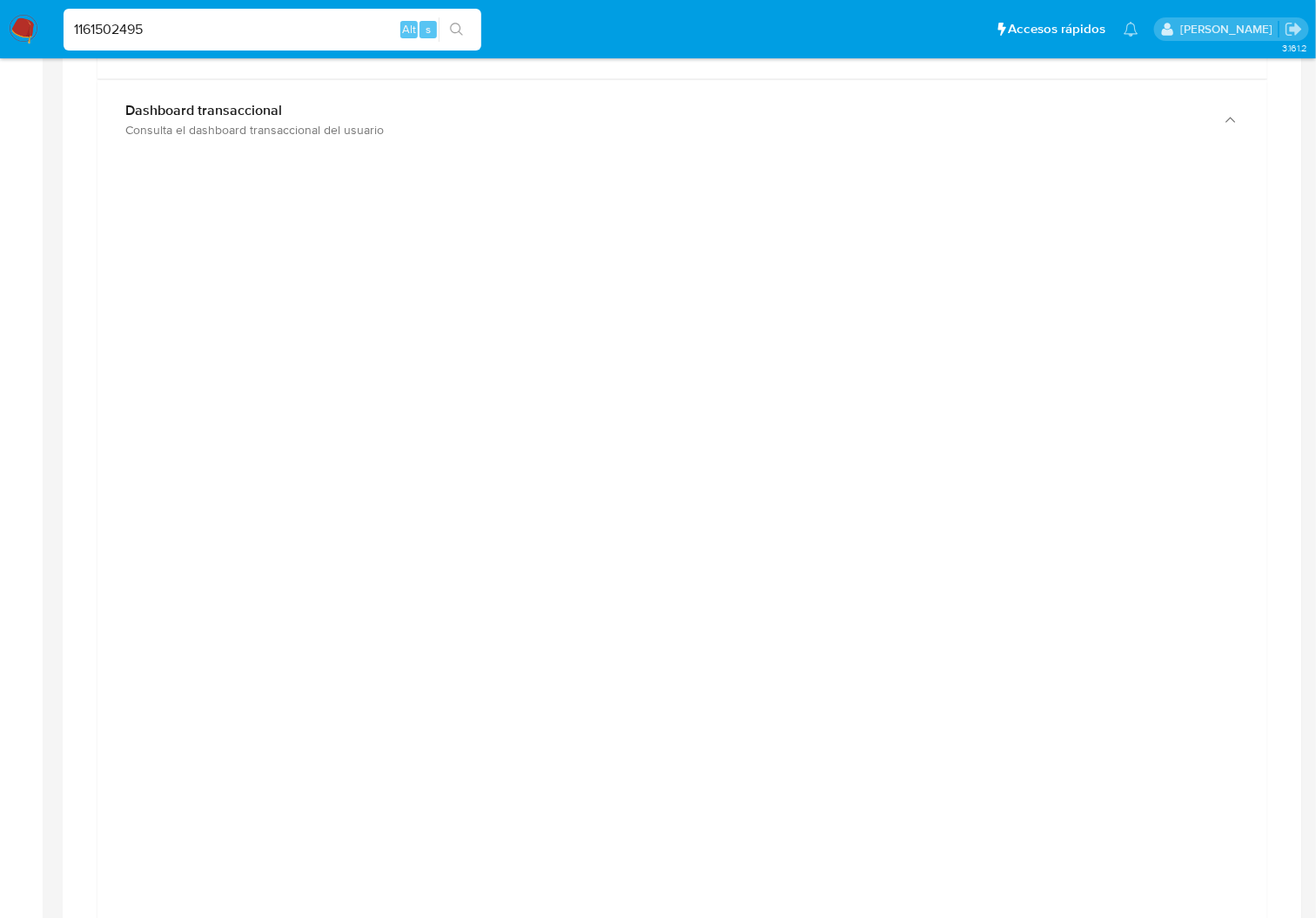
click at [115, 29] on input "1161502495" at bounding box center [272, 29] width 418 height 22
paste input "86808539"
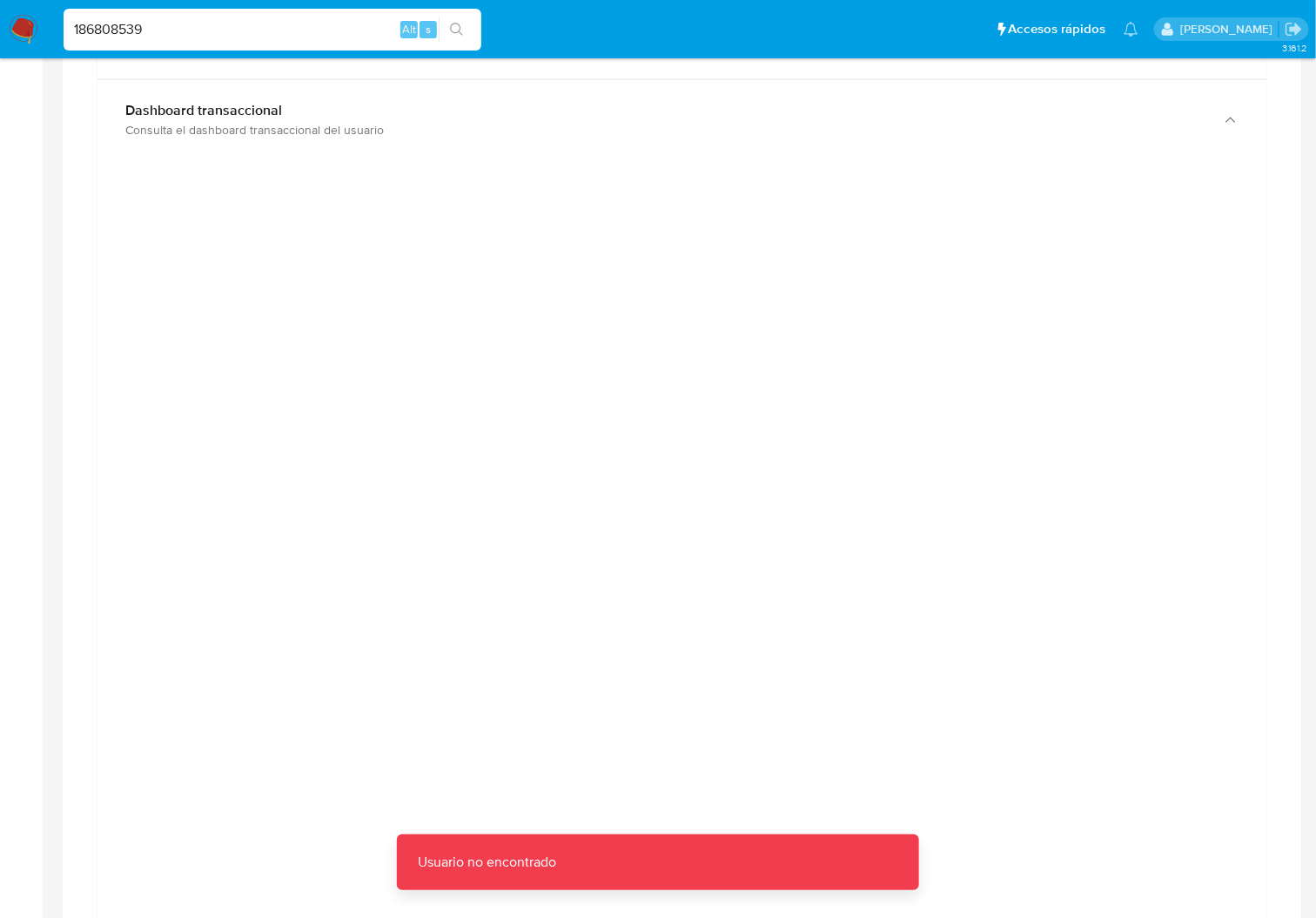
click at [198, 38] on input "186808539" at bounding box center [272, 29] width 418 height 22
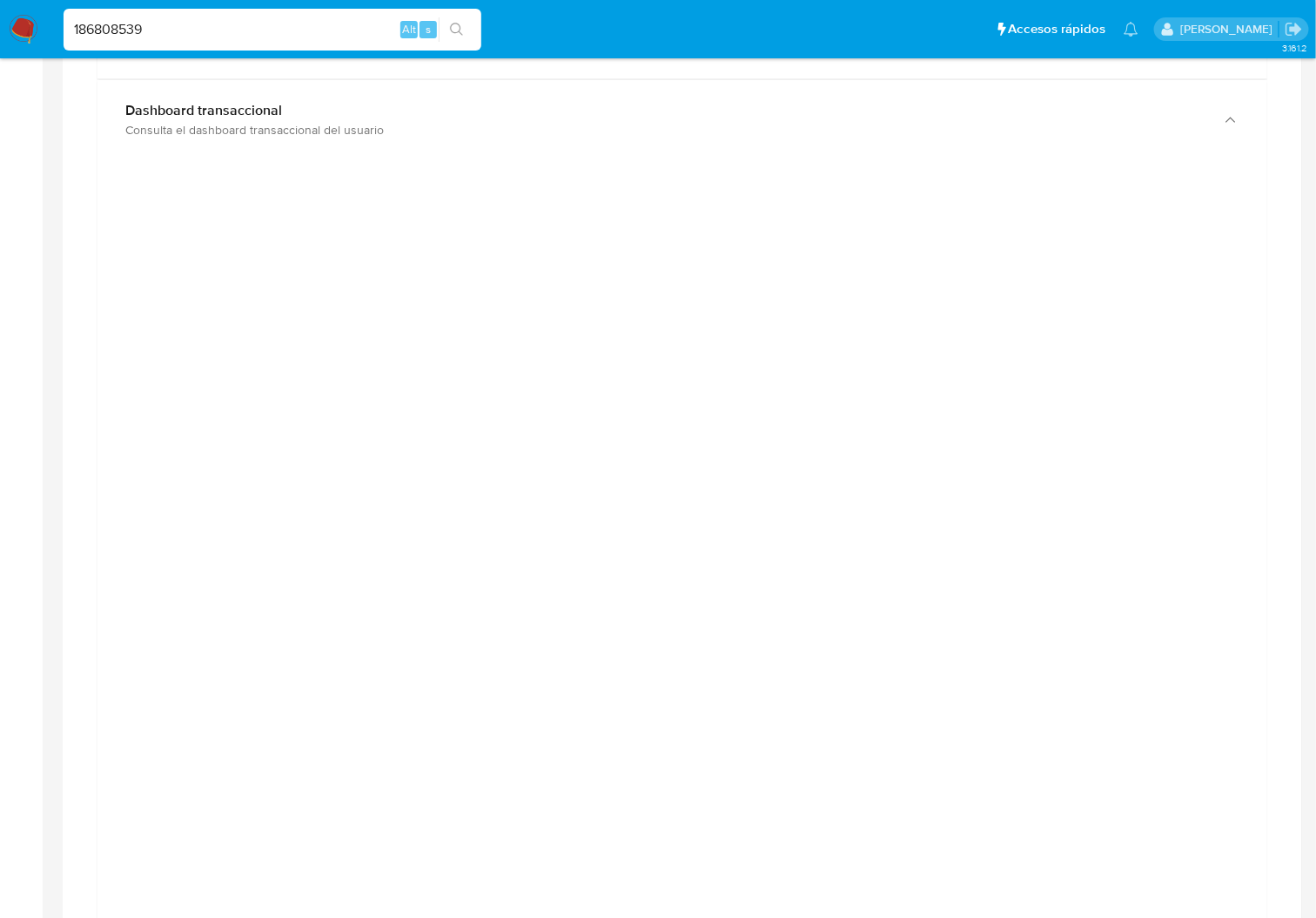
type input "186808539"
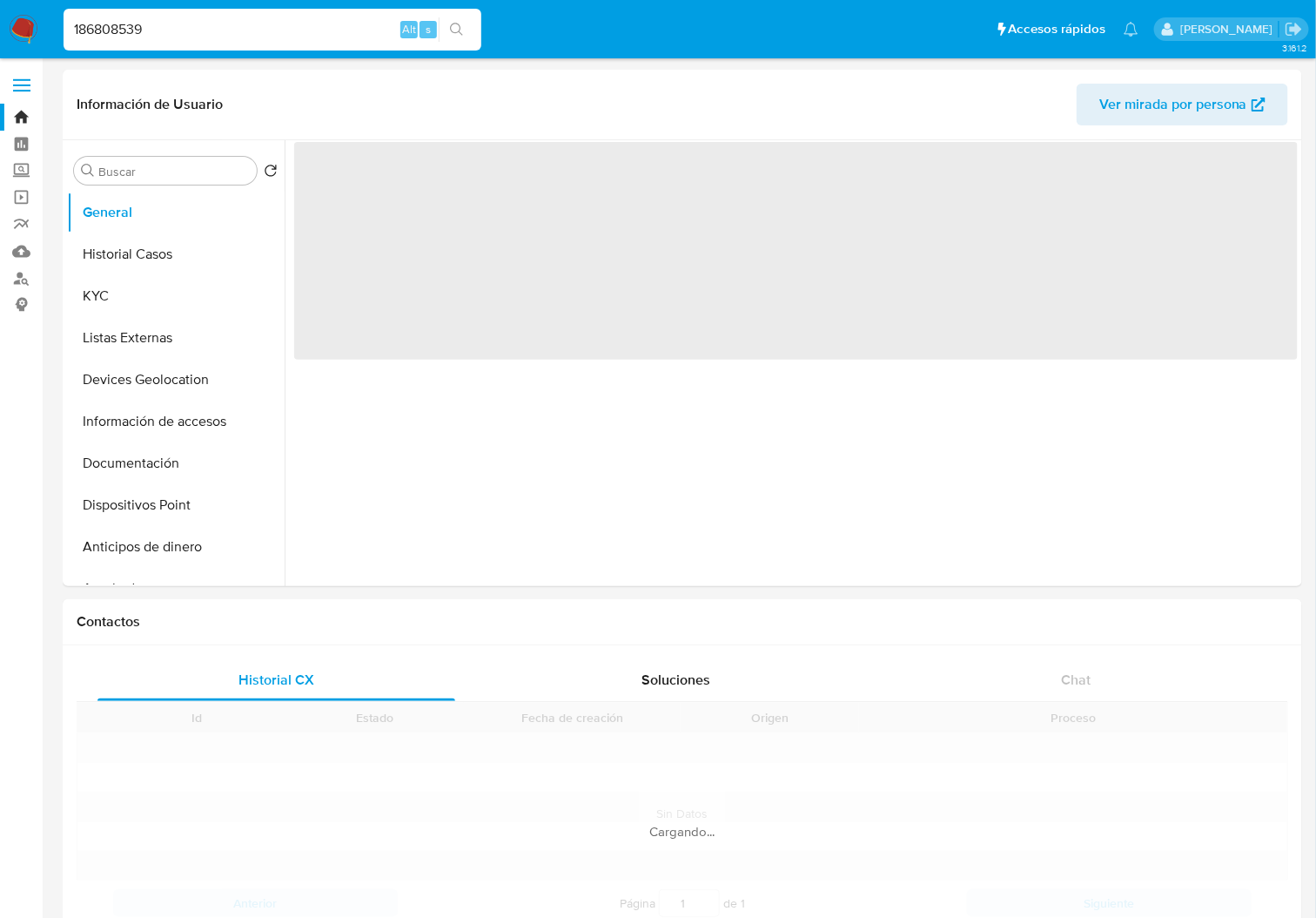
click at [198, 35] on input "186808539" at bounding box center [272, 29] width 418 height 22
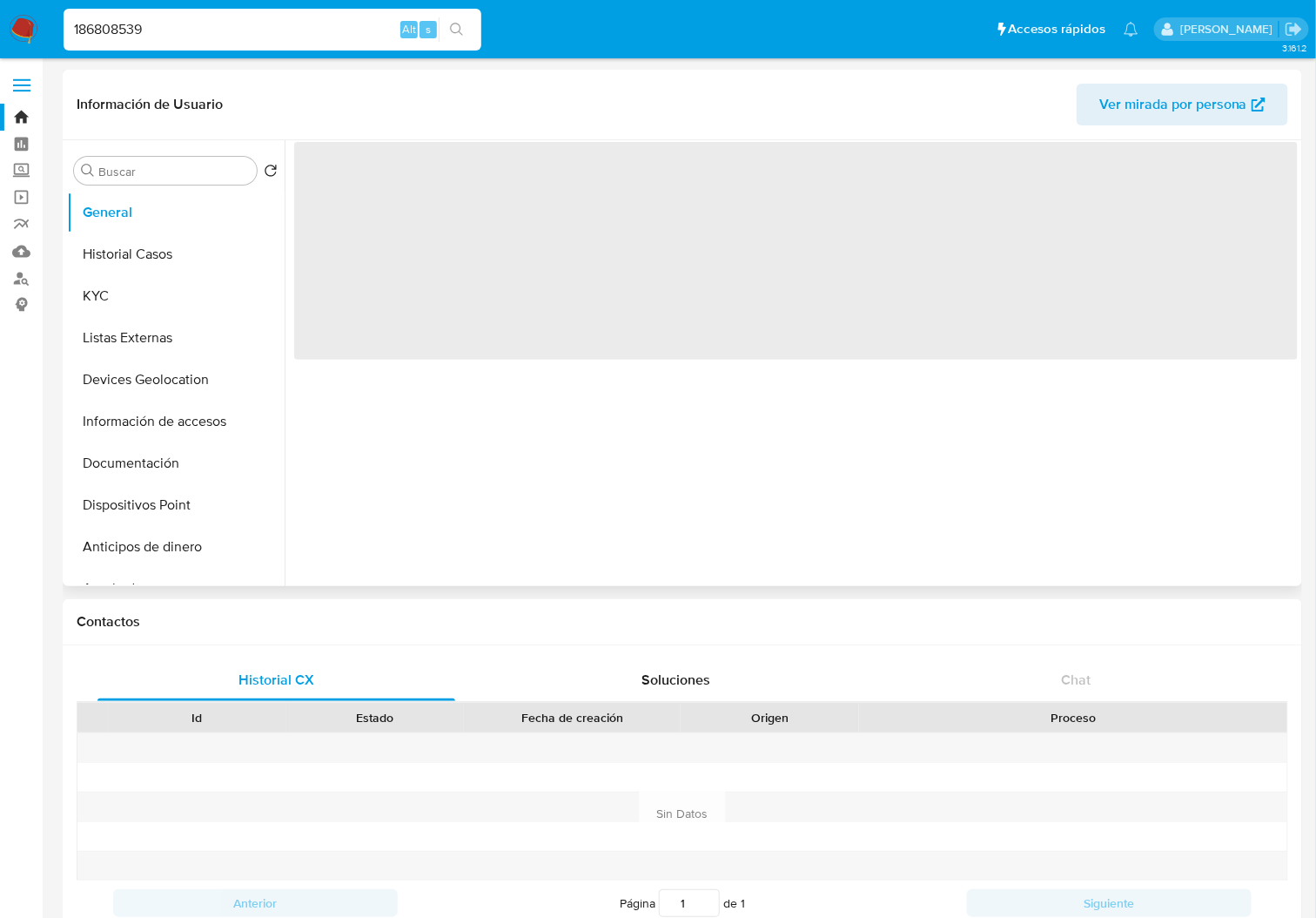
select select "10"
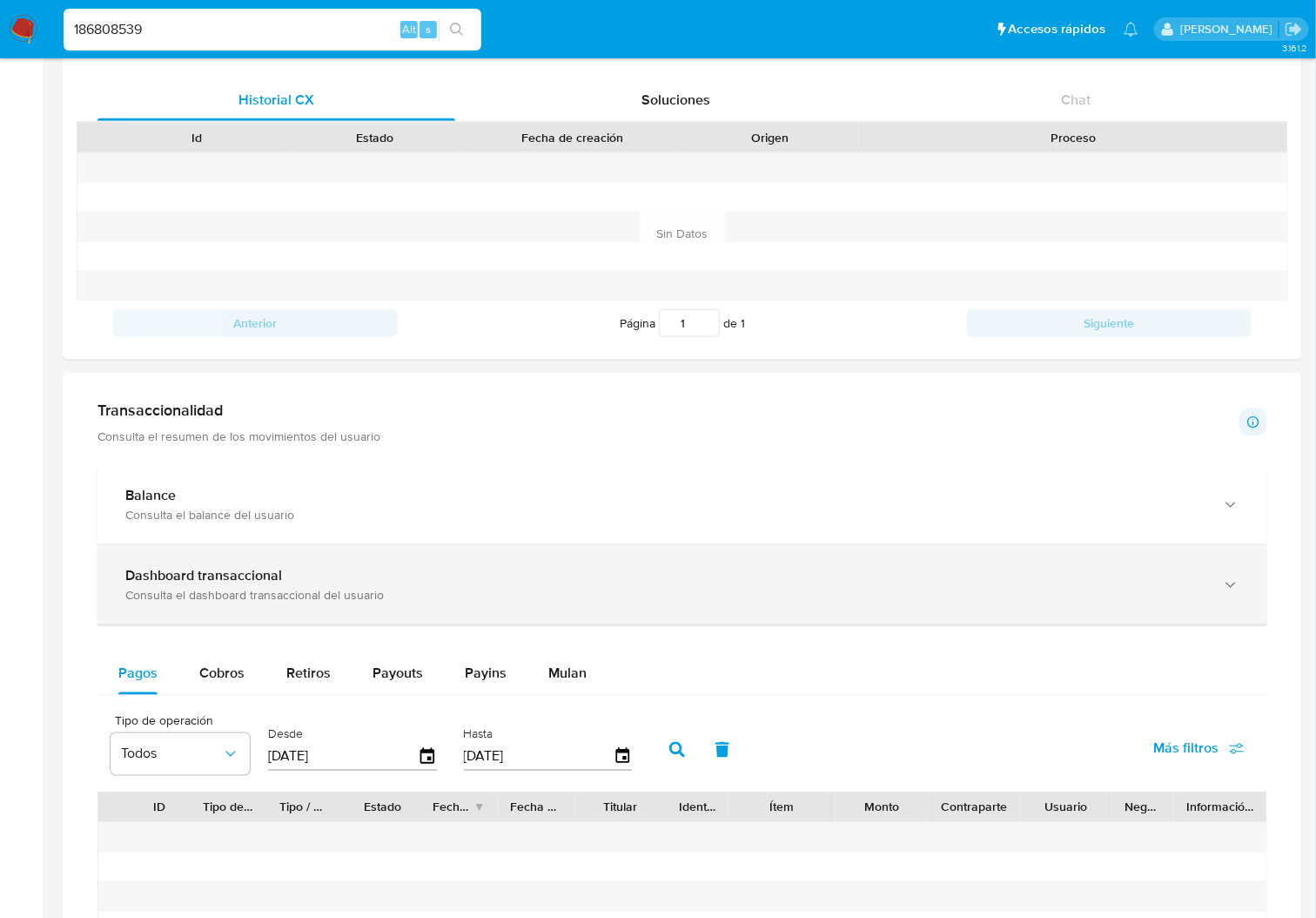
click at [298, 570] on div "Dashboard transaccional" at bounding box center [665, 575] width 1080 height 17
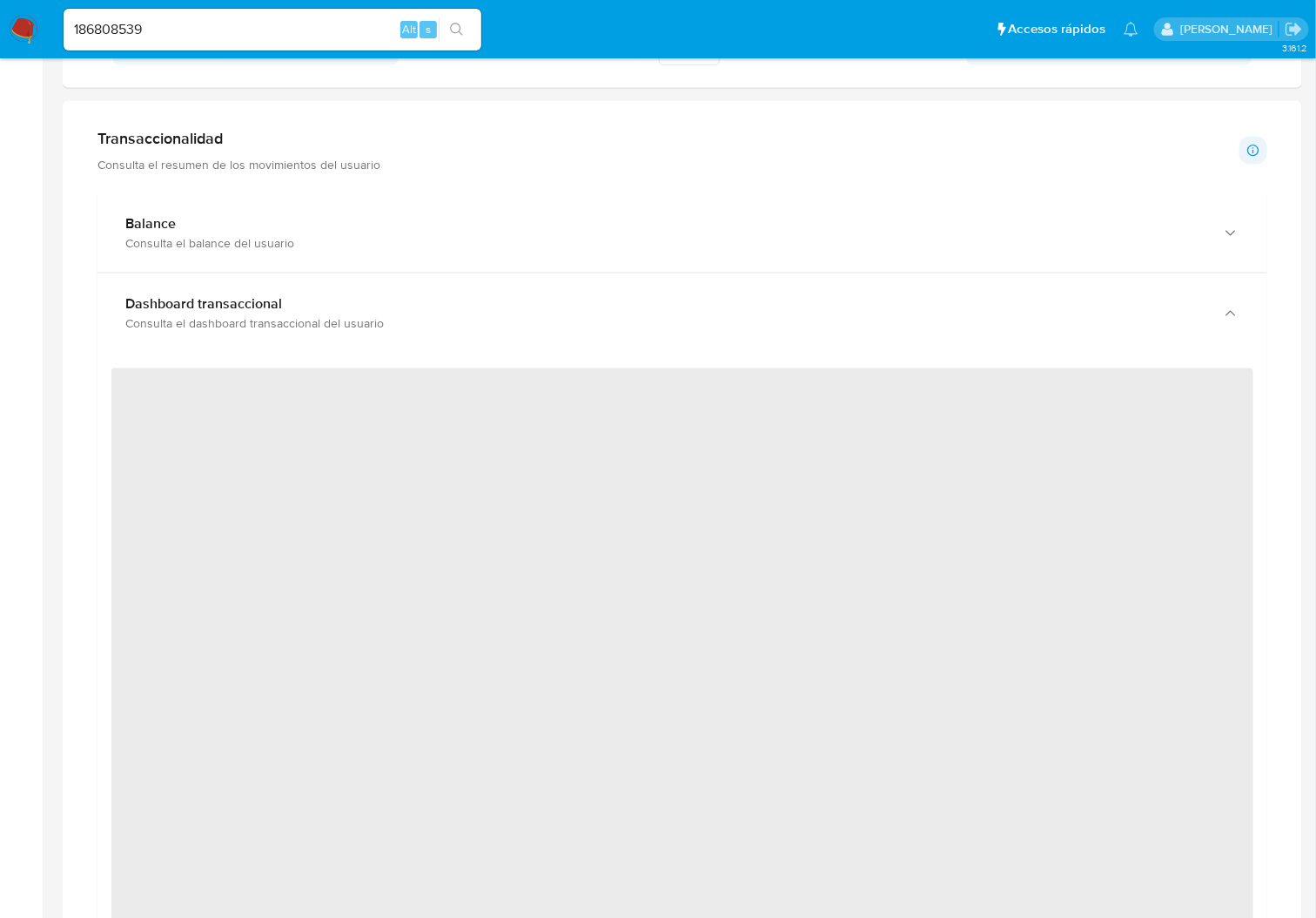
scroll to position [929, 0]
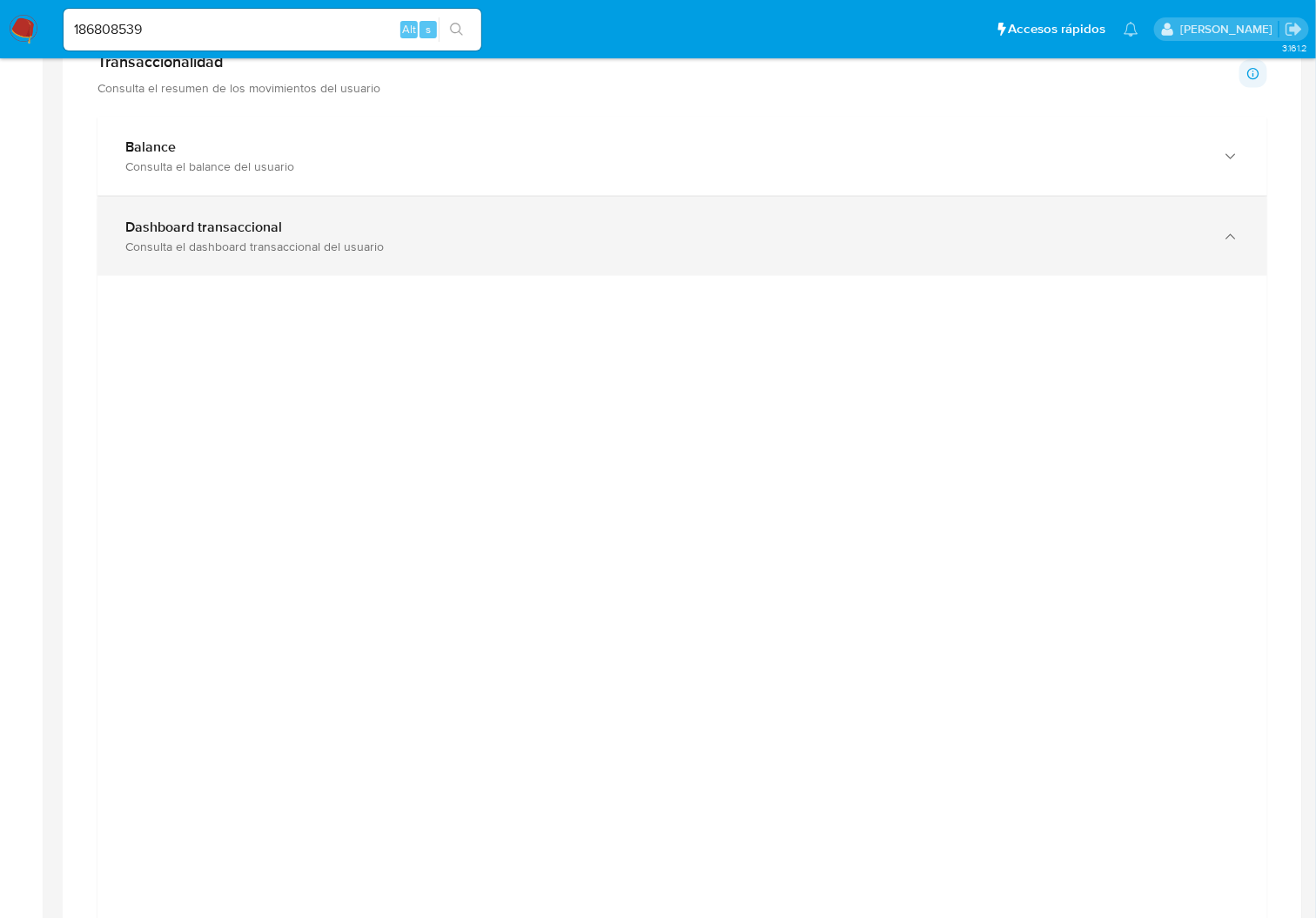
click at [973, 218] on div "Dashboard transaccional" at bounding box center [665, 227] width 1080 height 17
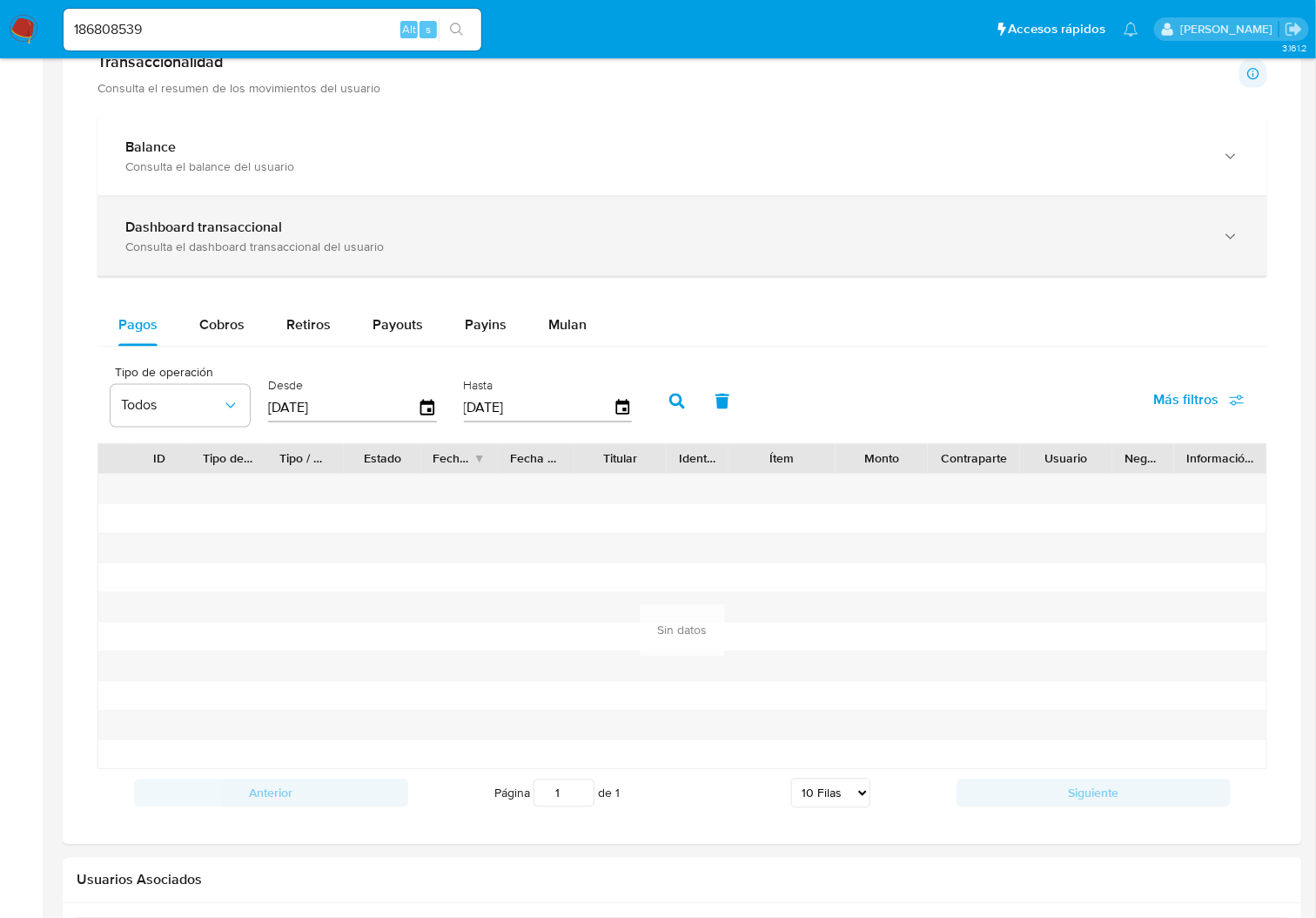
click at [1066, 254] on div "Consulta el dashboard transaccional del usuario" at bounding box center [665, 246] width 1080 height 15
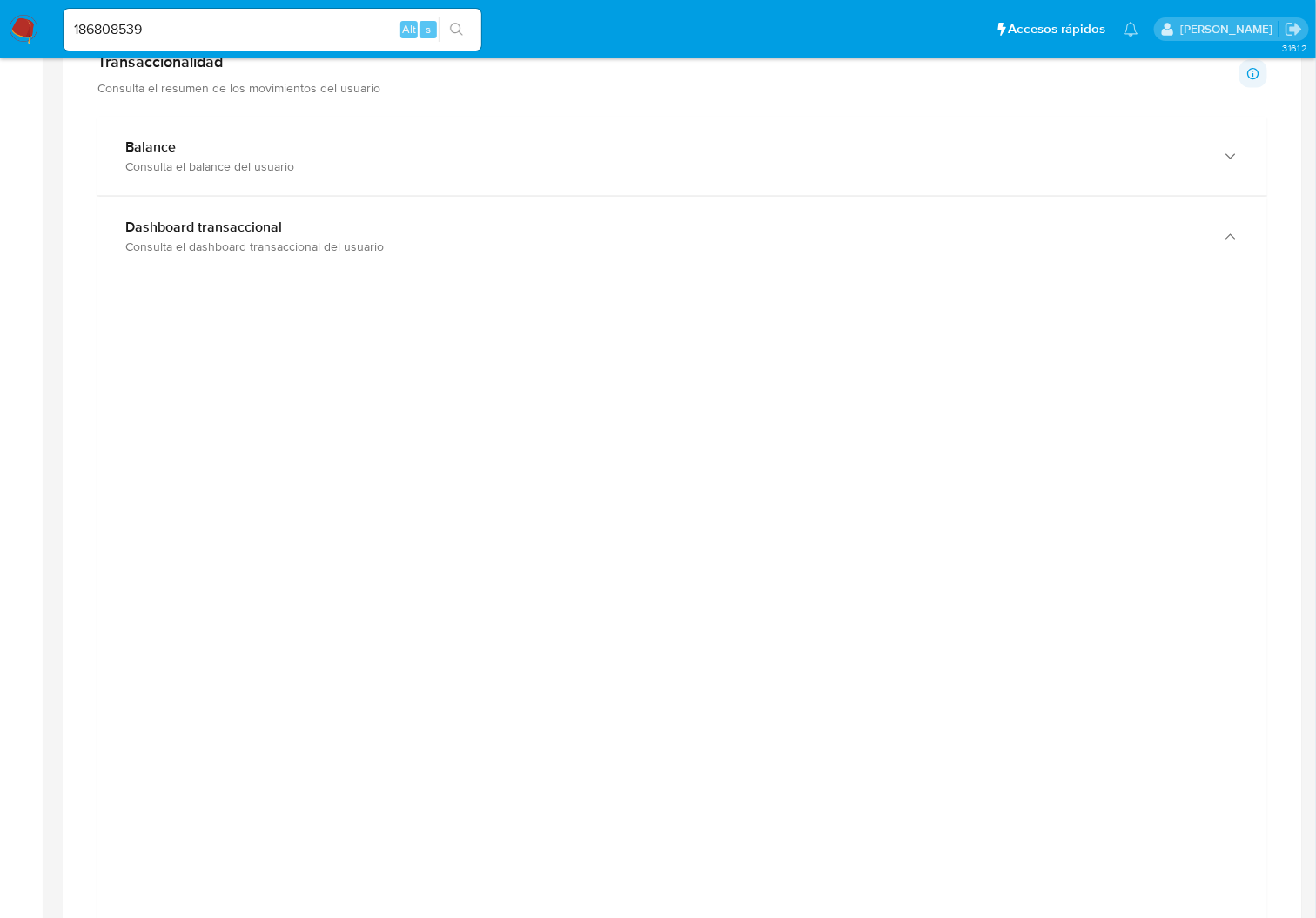
scroll to position [813, 0]
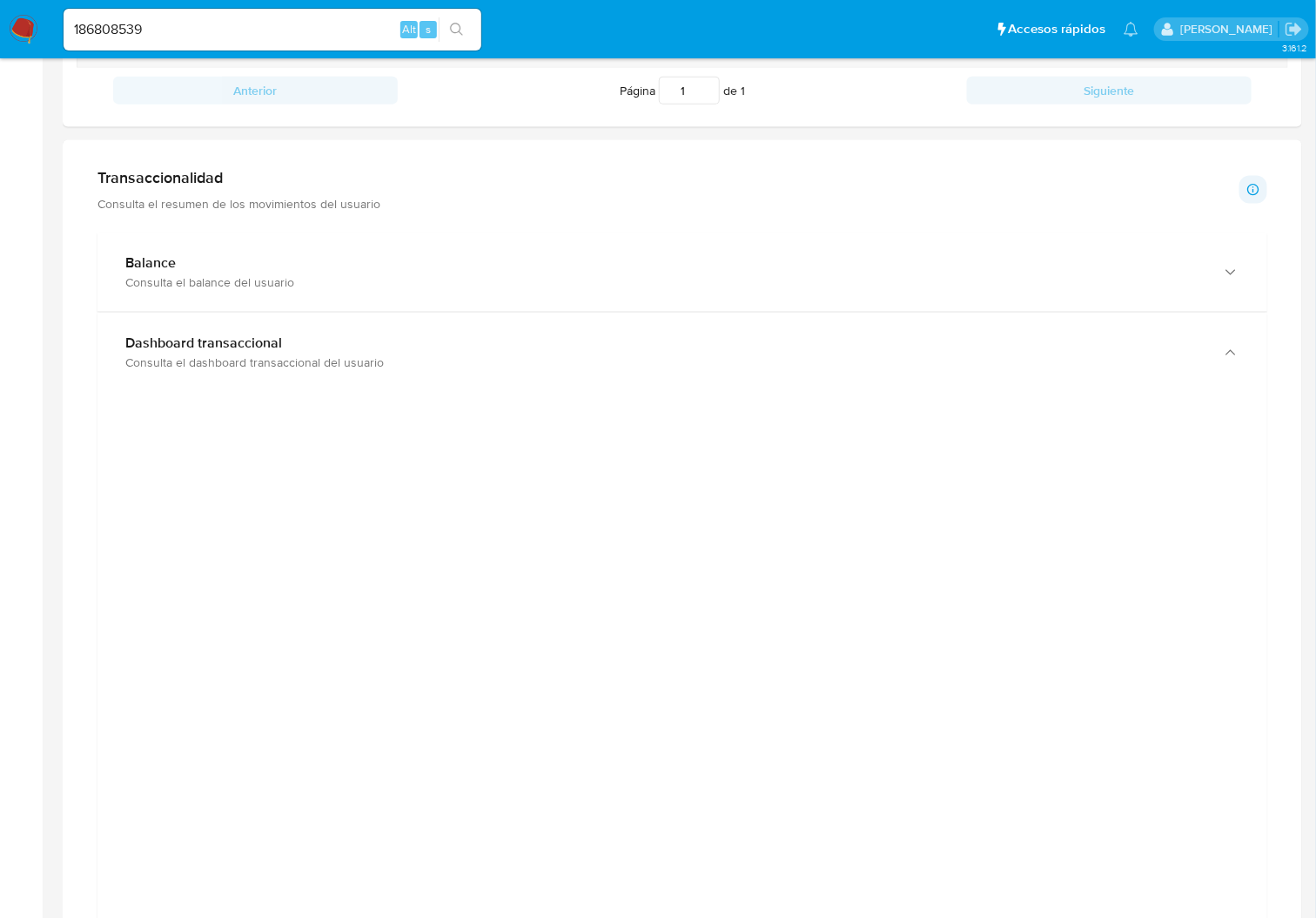
click at [86, 31] on input "186808539" at bounding box center [272, 29] width 418 height 22
paste input "161502495"
type input "1161502495"
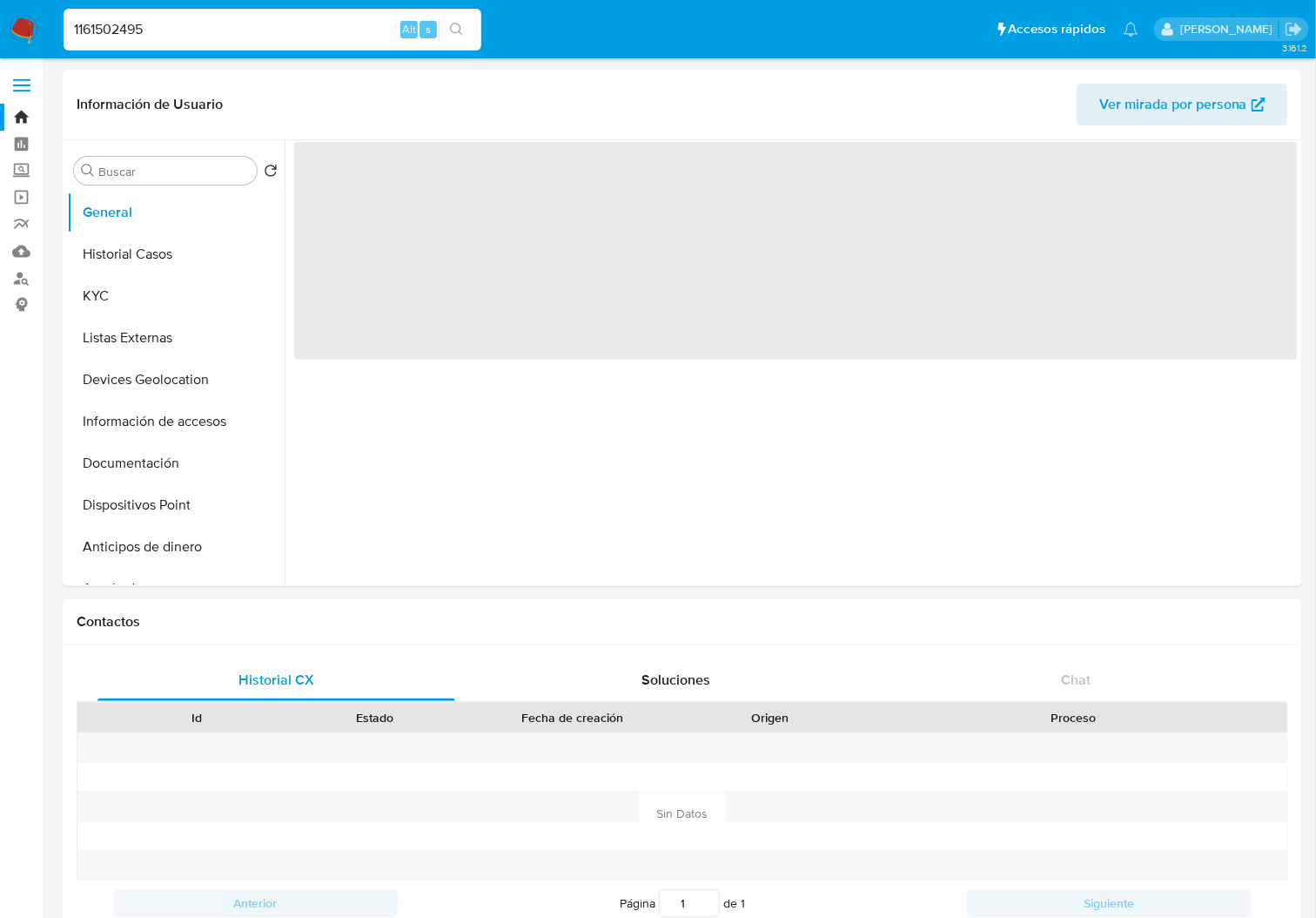
select select "10"
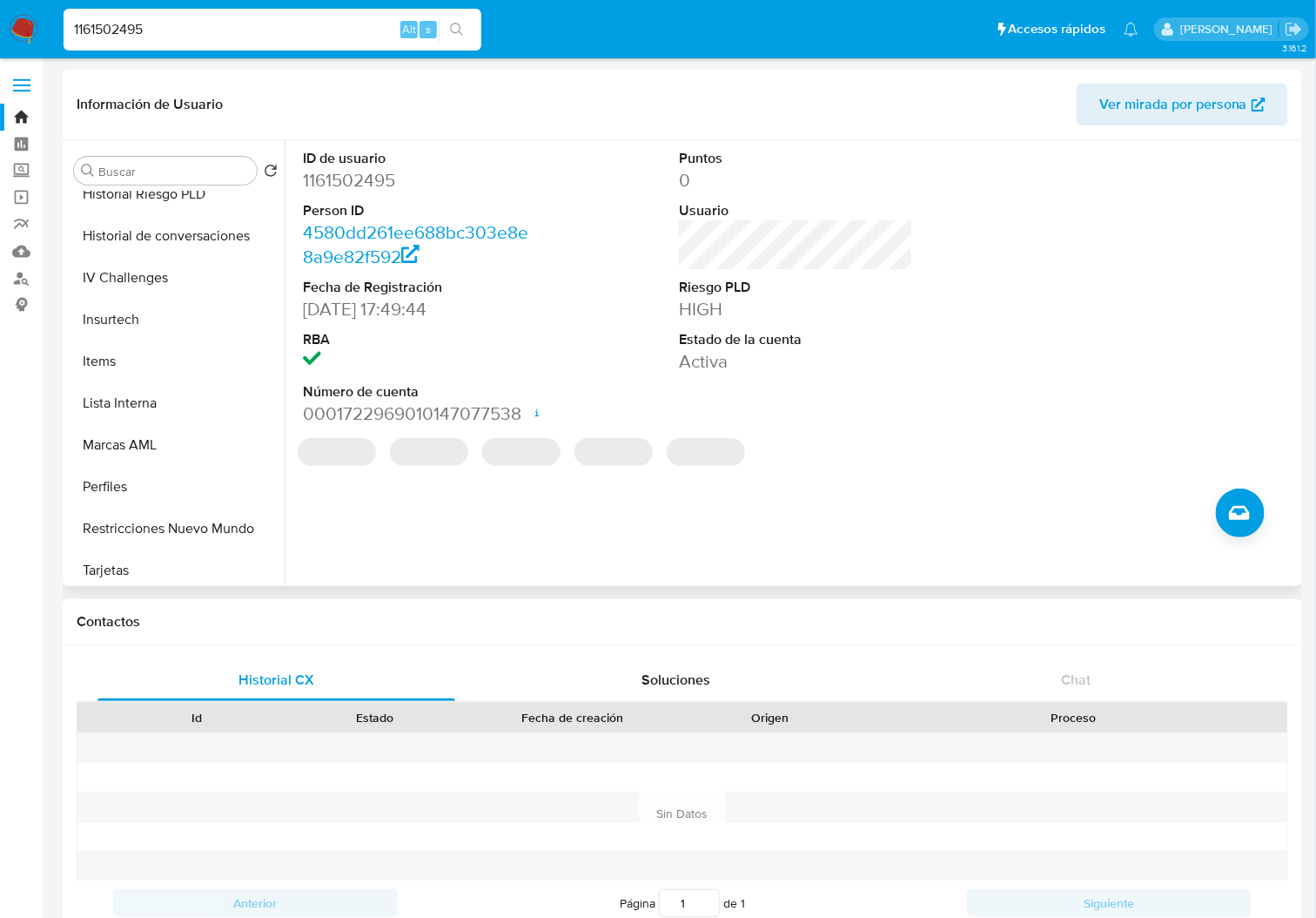
scroll to position [580, 0]
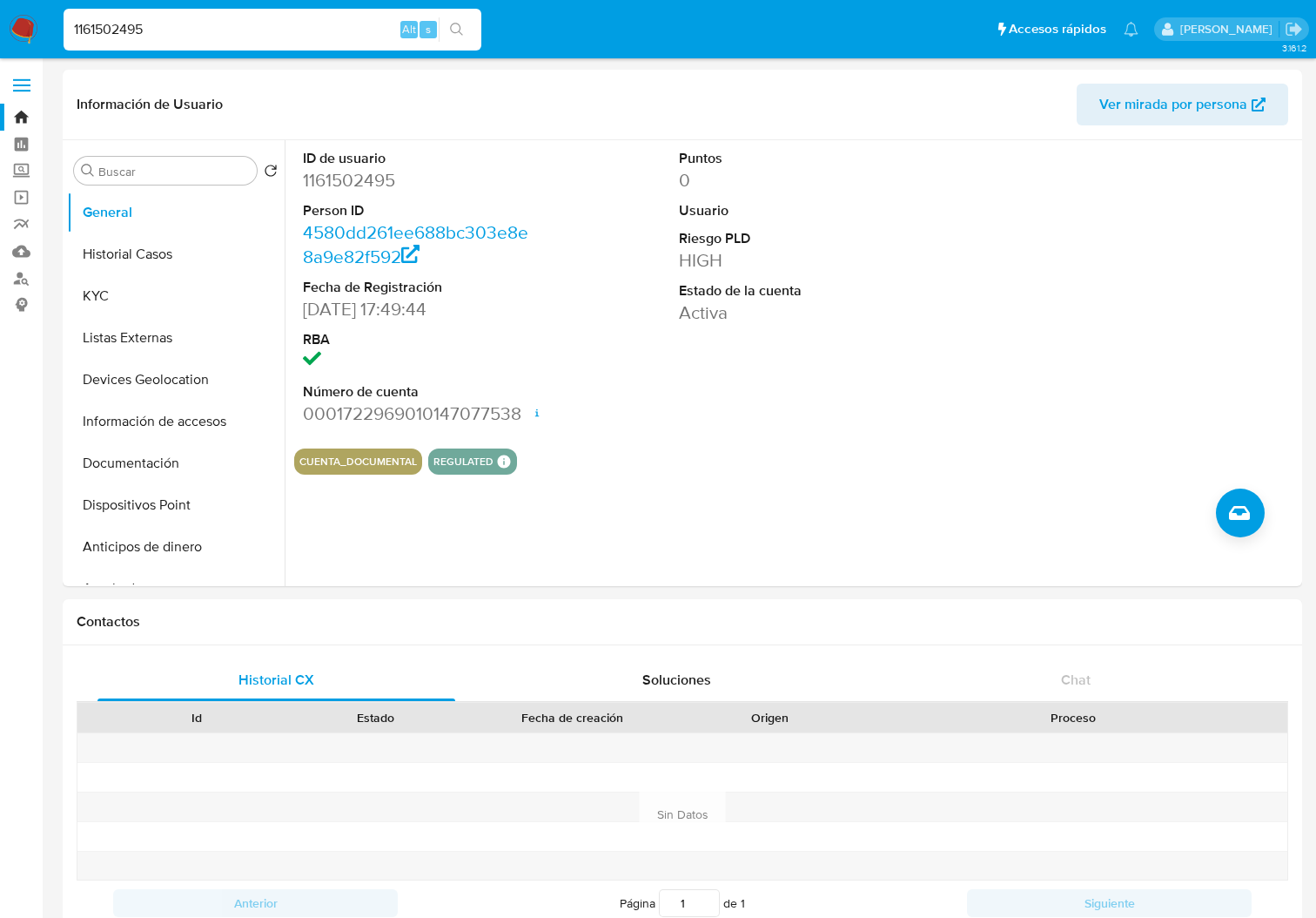
select select "10"
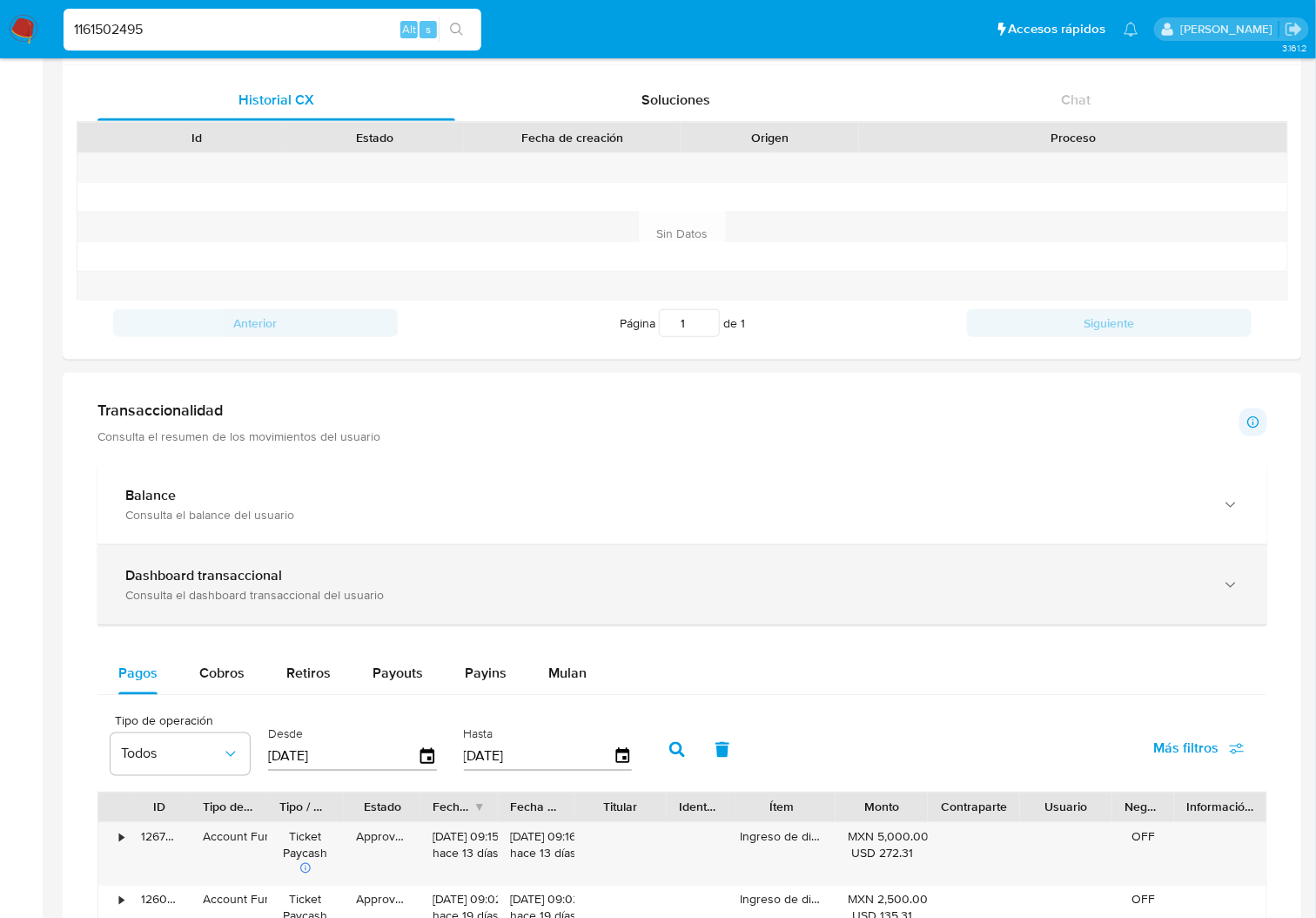
click at [336, 612] on div "Dashboard transaccional Consulta el dashboard transaccional del usuario" at bounding box center [682, 585] width 1169 height 79
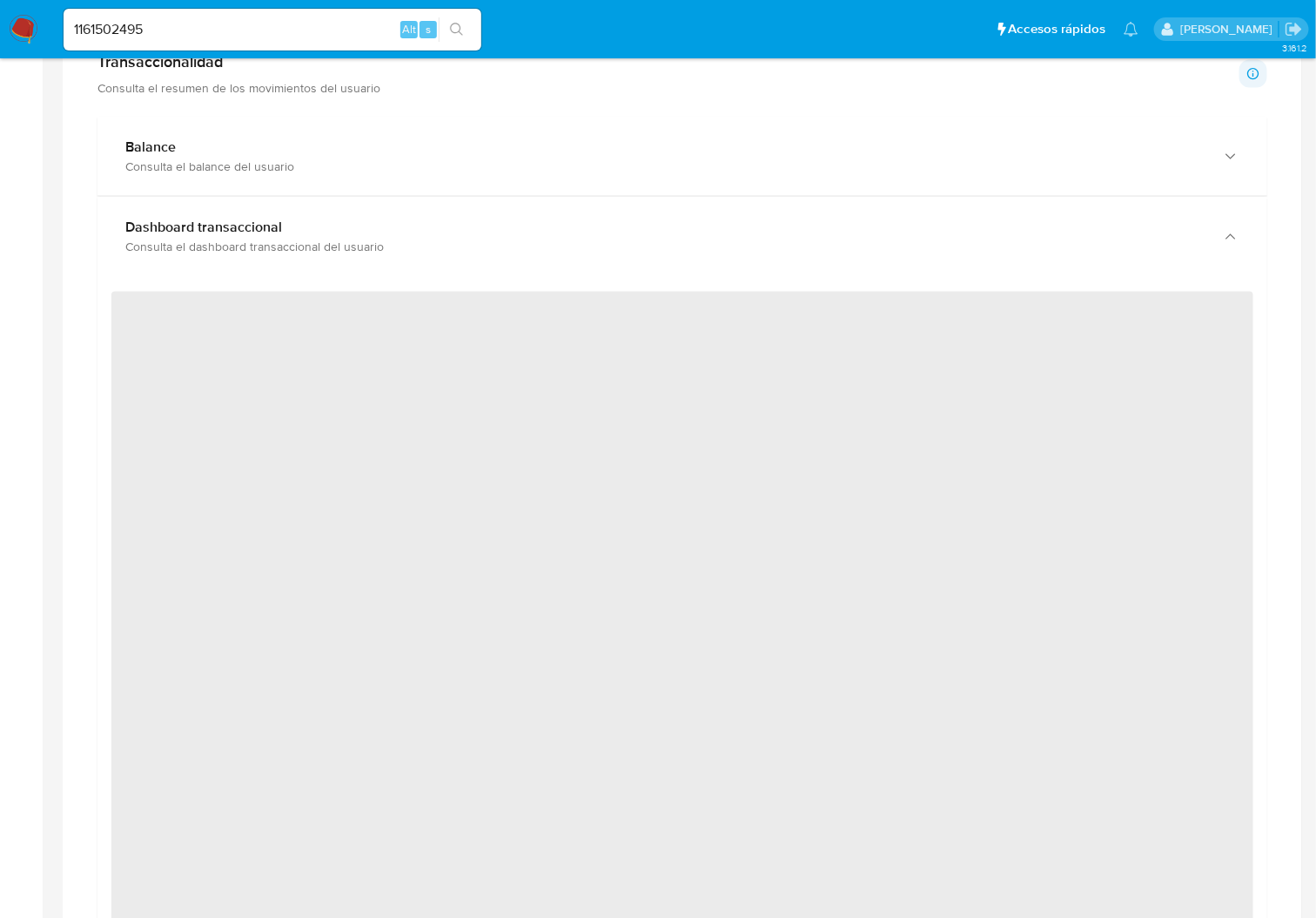
scroll to position [1044, 0]
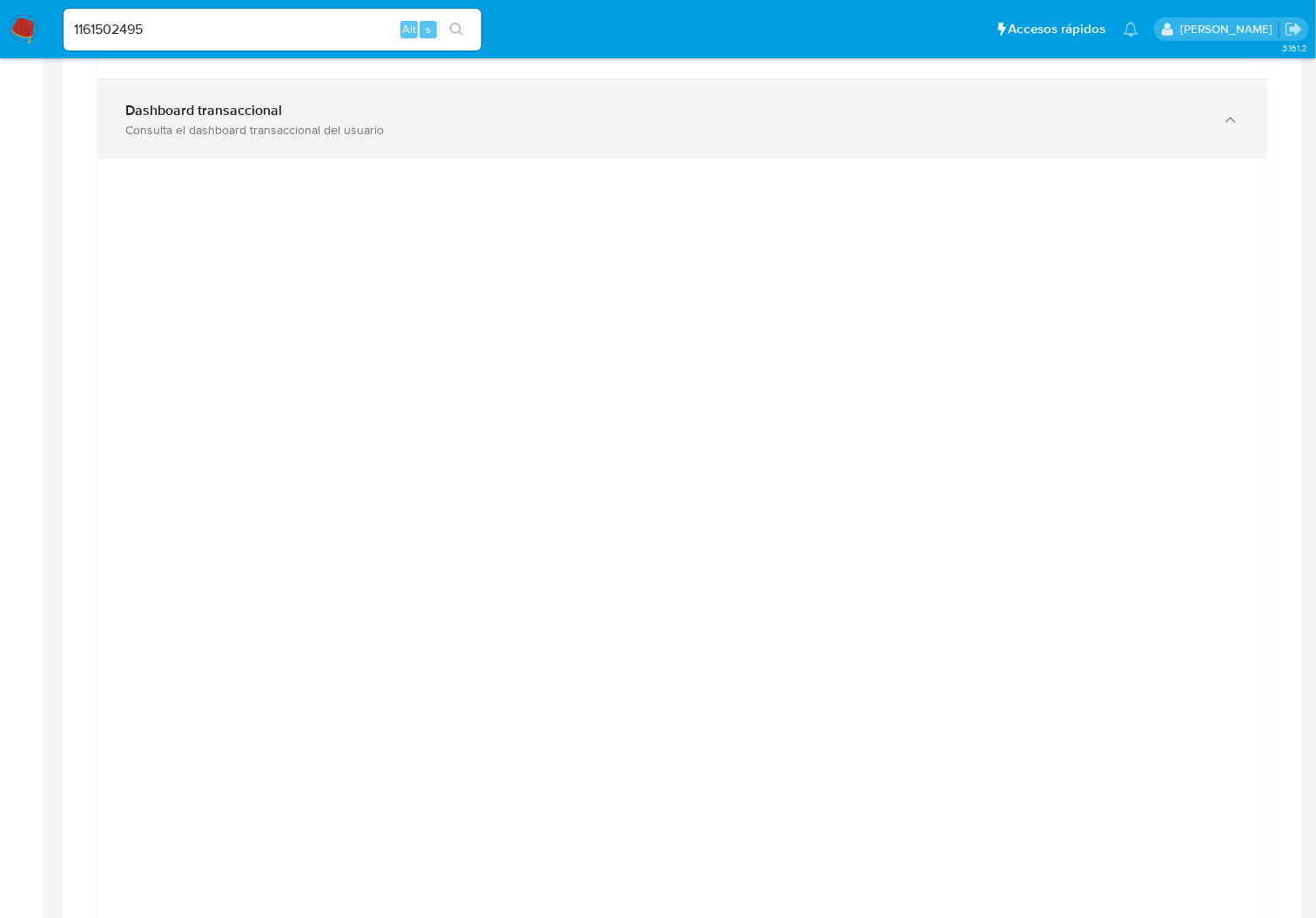
click at [1247, 136] on div "Dashboard transaccional Consulta el dashboard transaccional del usuario" at bounding box center [682, 120] width 1169 height 79
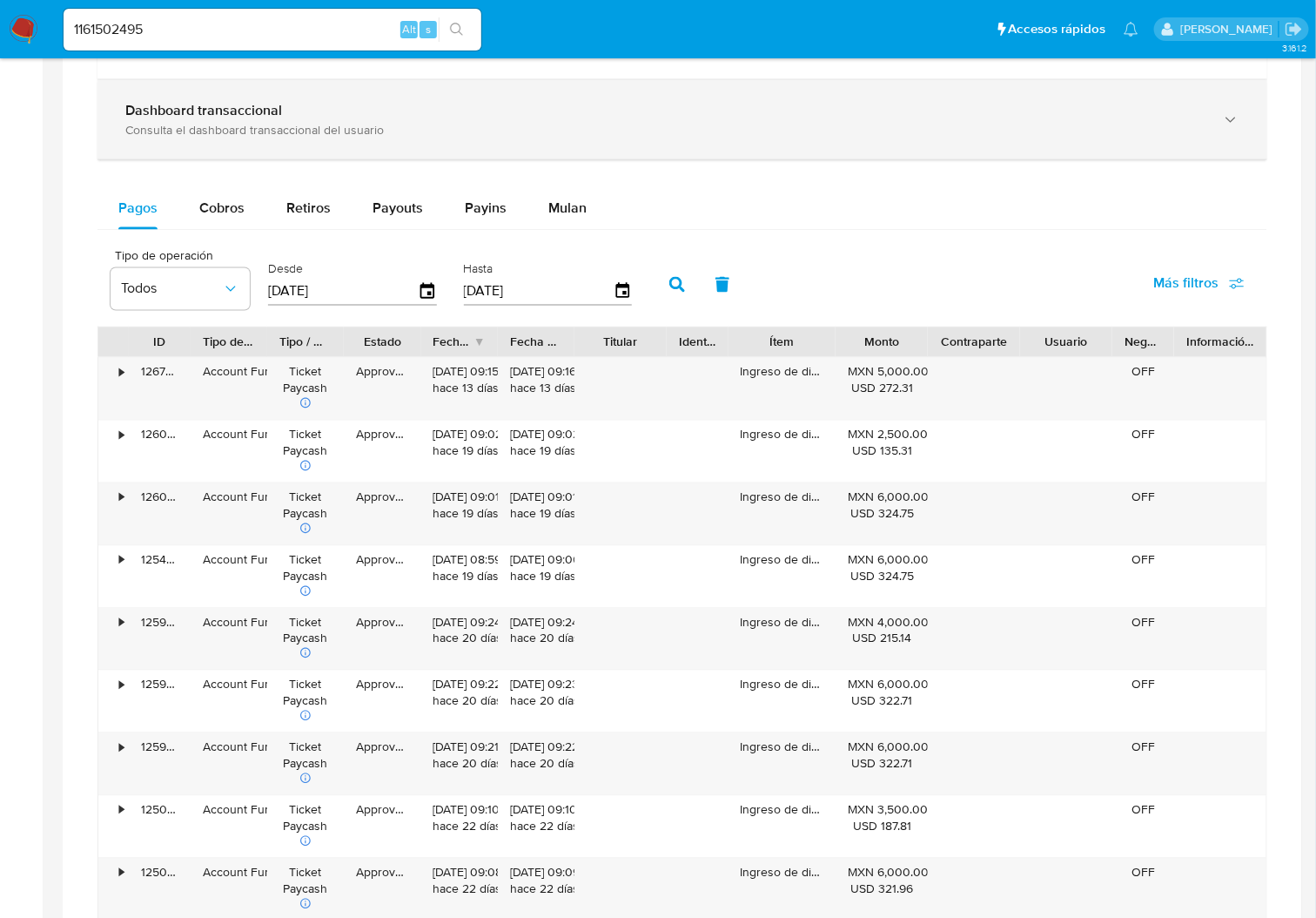
click at [1228, 109] on div "button" at bounding box center [1229, 120] width 21 height 36
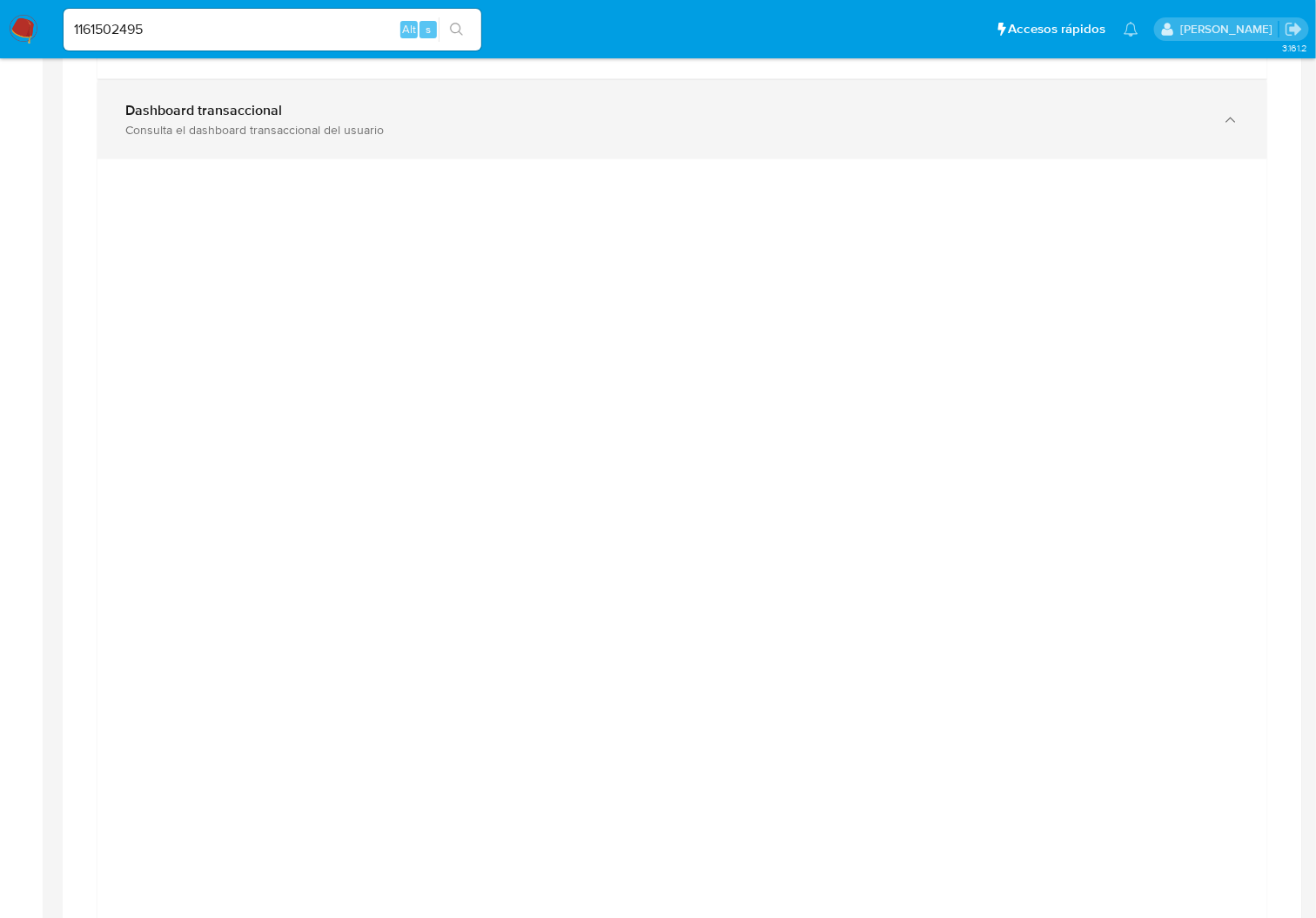
click at [1003, 145] on div "Dashboard transaccional Consulta el dashboard transaccional del usuario" at bounding box center [682, 120] width 1169 height 79
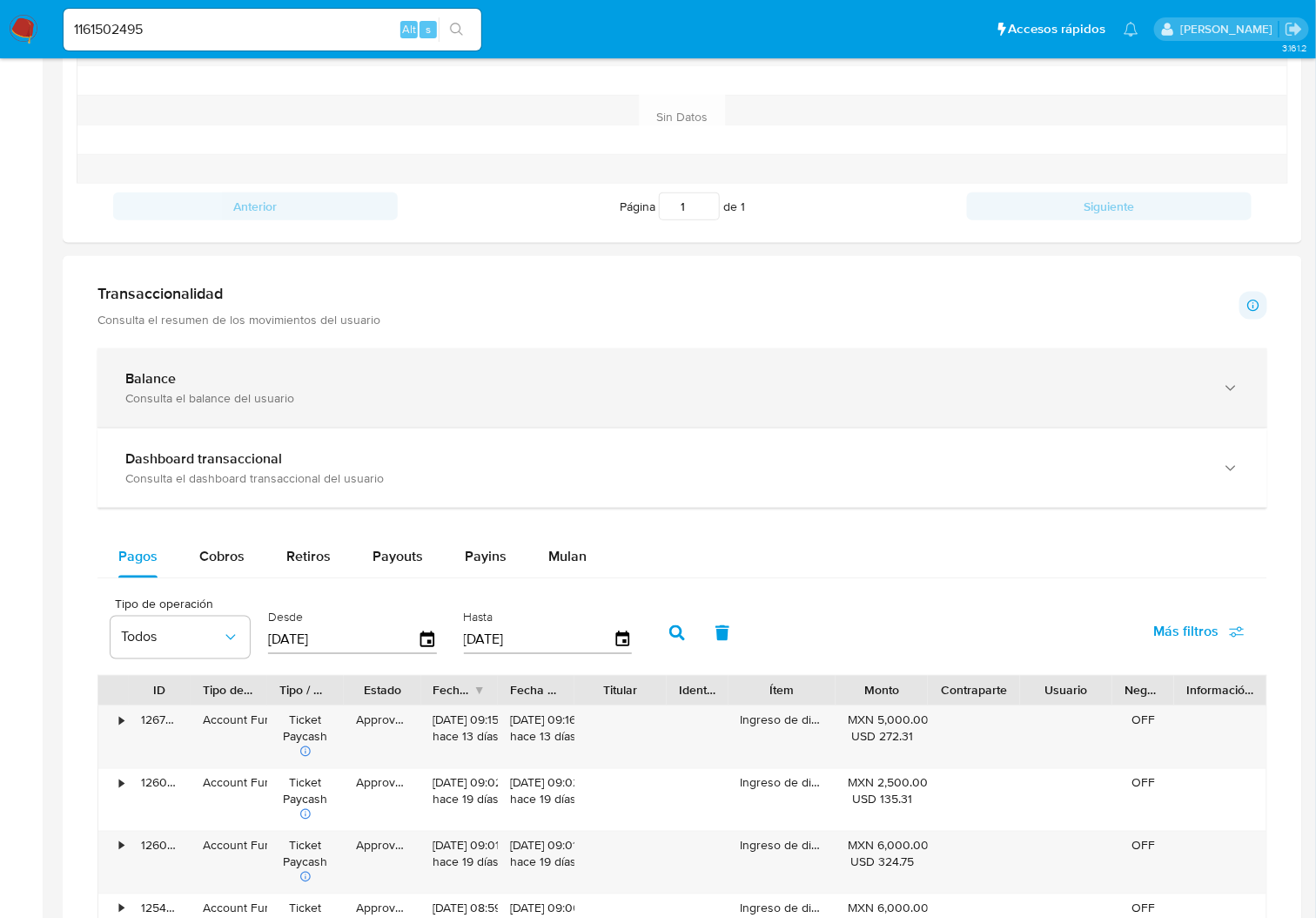
scroll to position [580, 0]
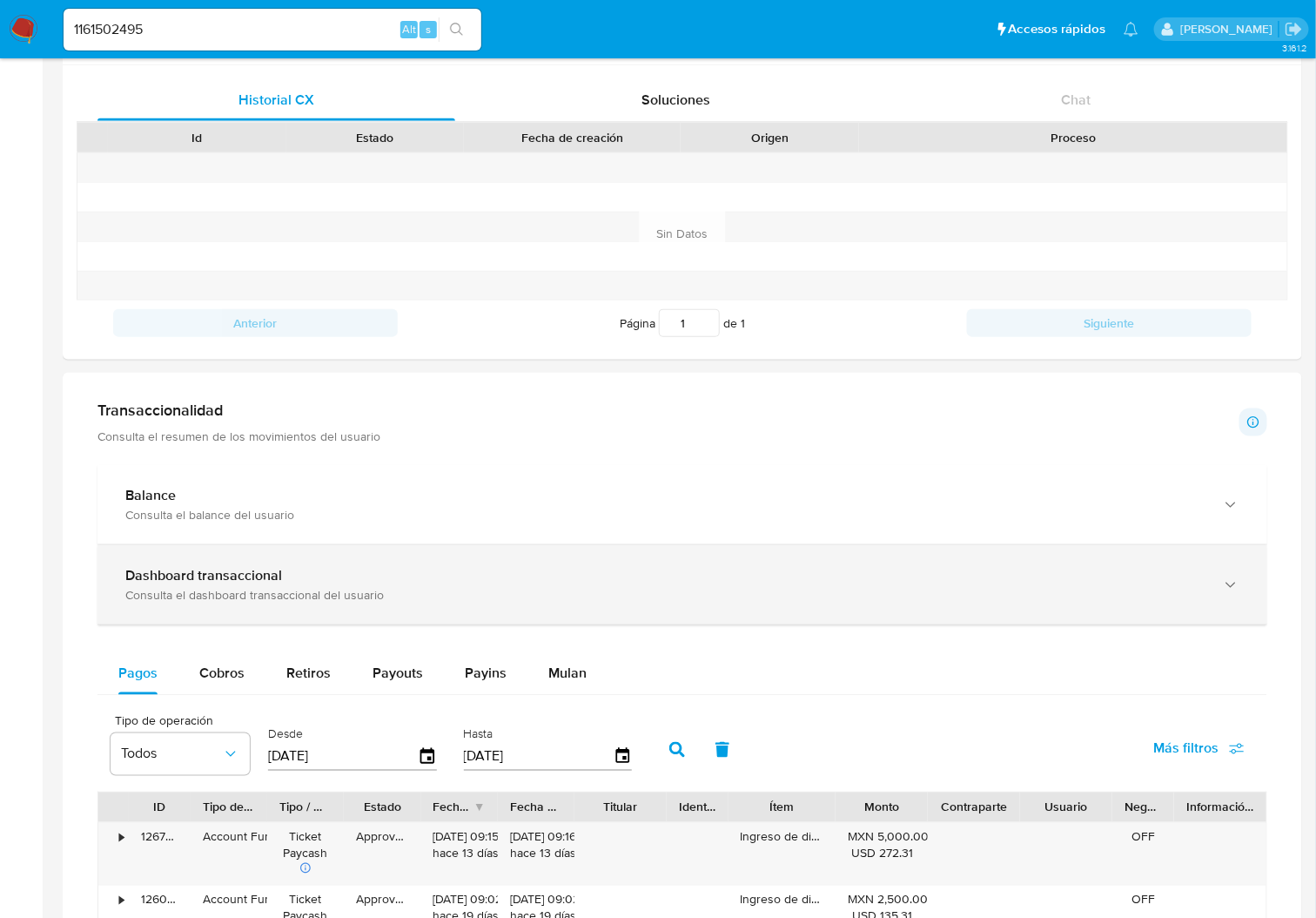
click at [281, 575] on div "Dashboard transaccional" at bounding box center [665, 575] width 1080 height 17
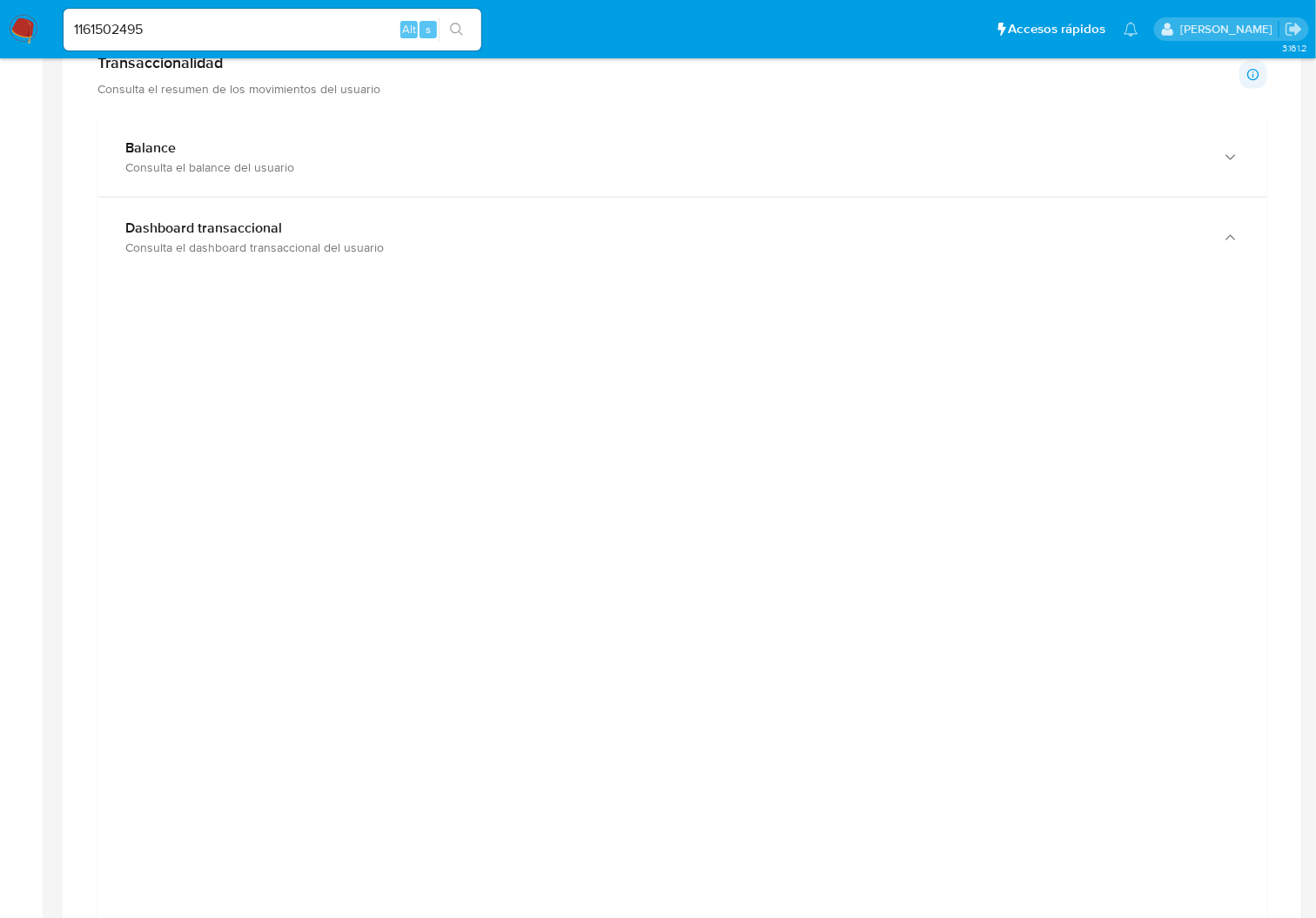
scroll to position [929, 0]
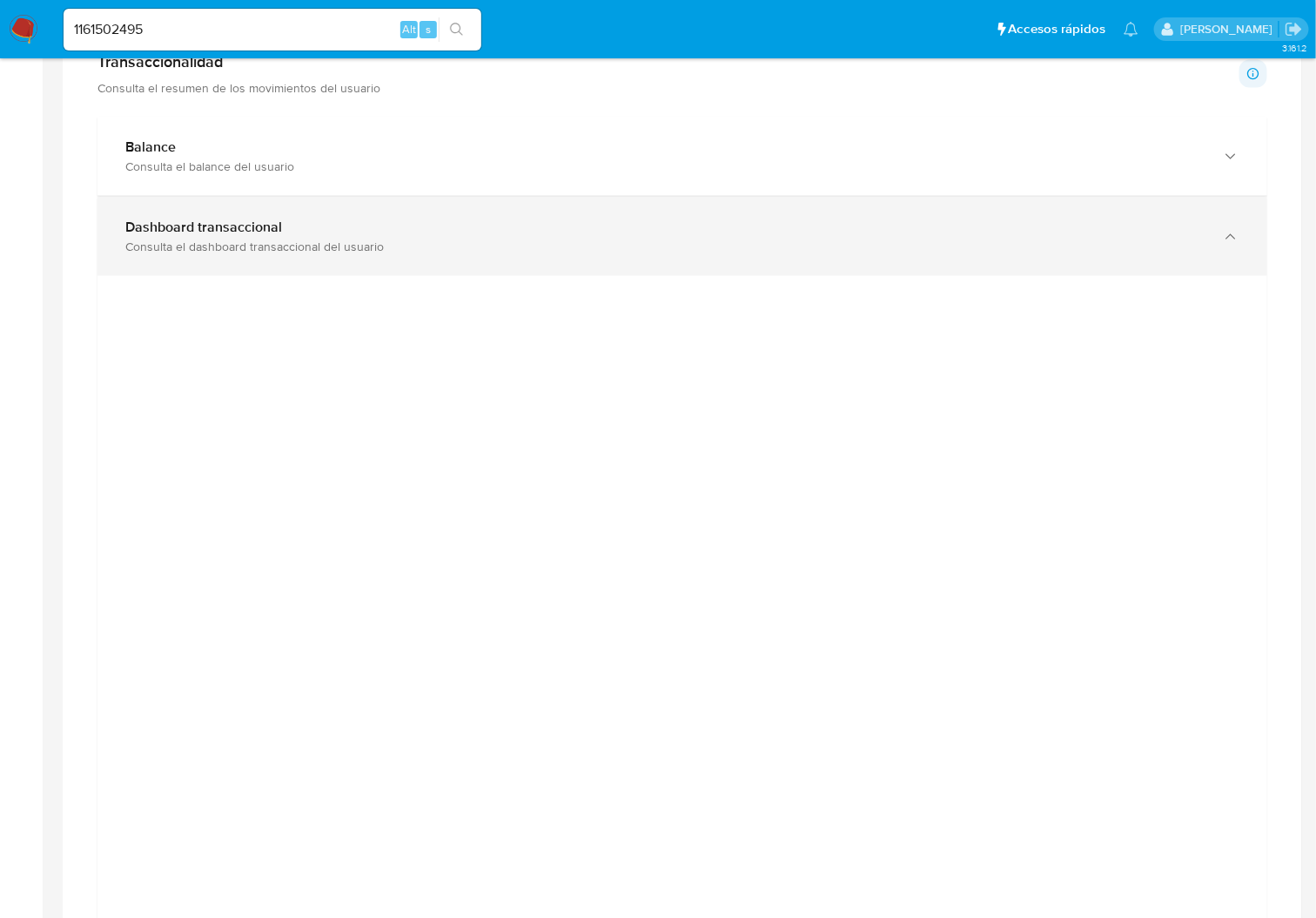
click at [628, 271] on div "Dashboard transaccional Consulta el dashboard transaccional del usuario" at bounding box center [682, 236] width 1169 height 79
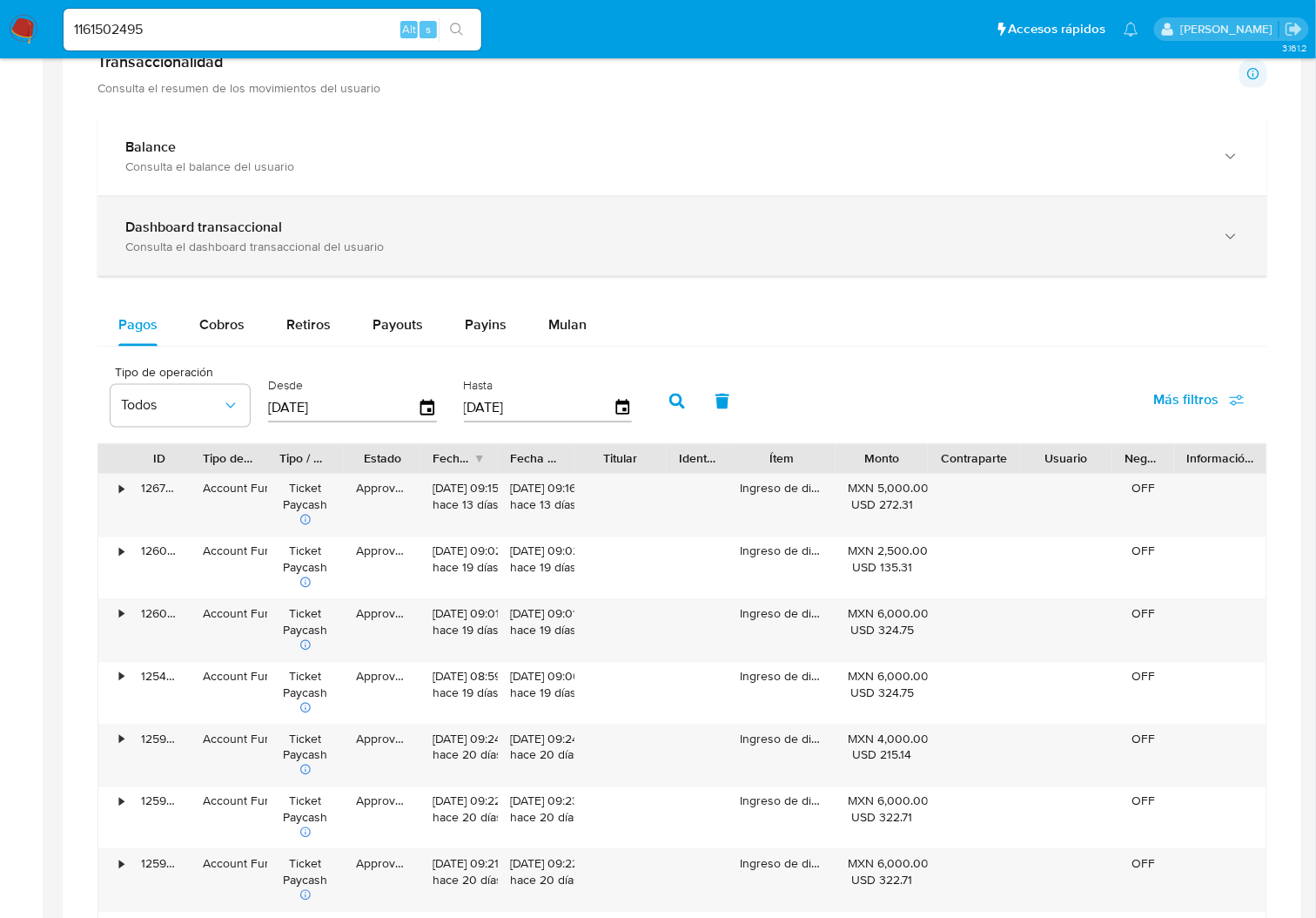
click at [654, 248] on div "Consulta el dashboard transaccional del usuario" at bounding box center [665, 246] width 1080 height 15
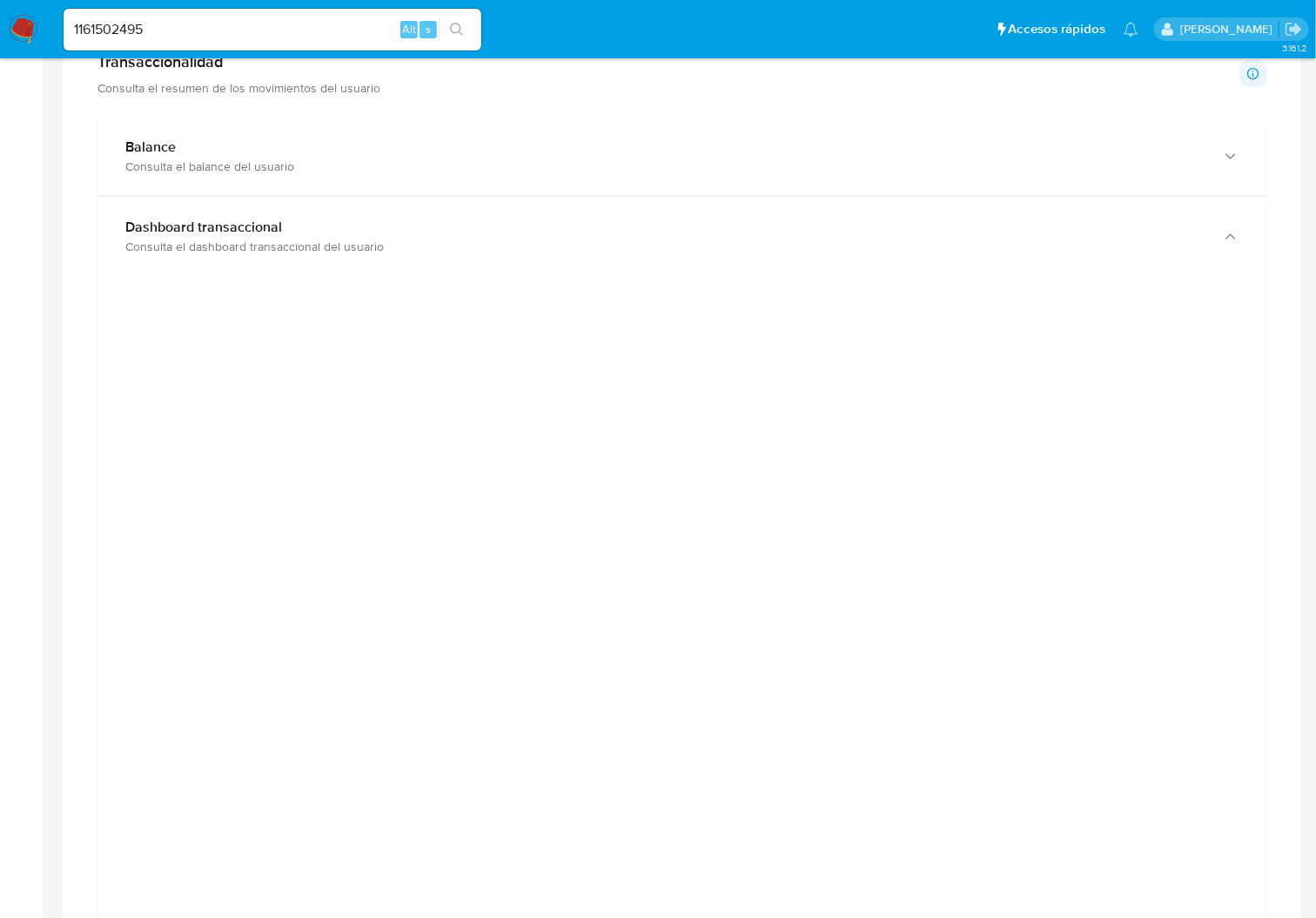
click at [99, 397] on div at bounding box center [682, 685] width 1169 height 819
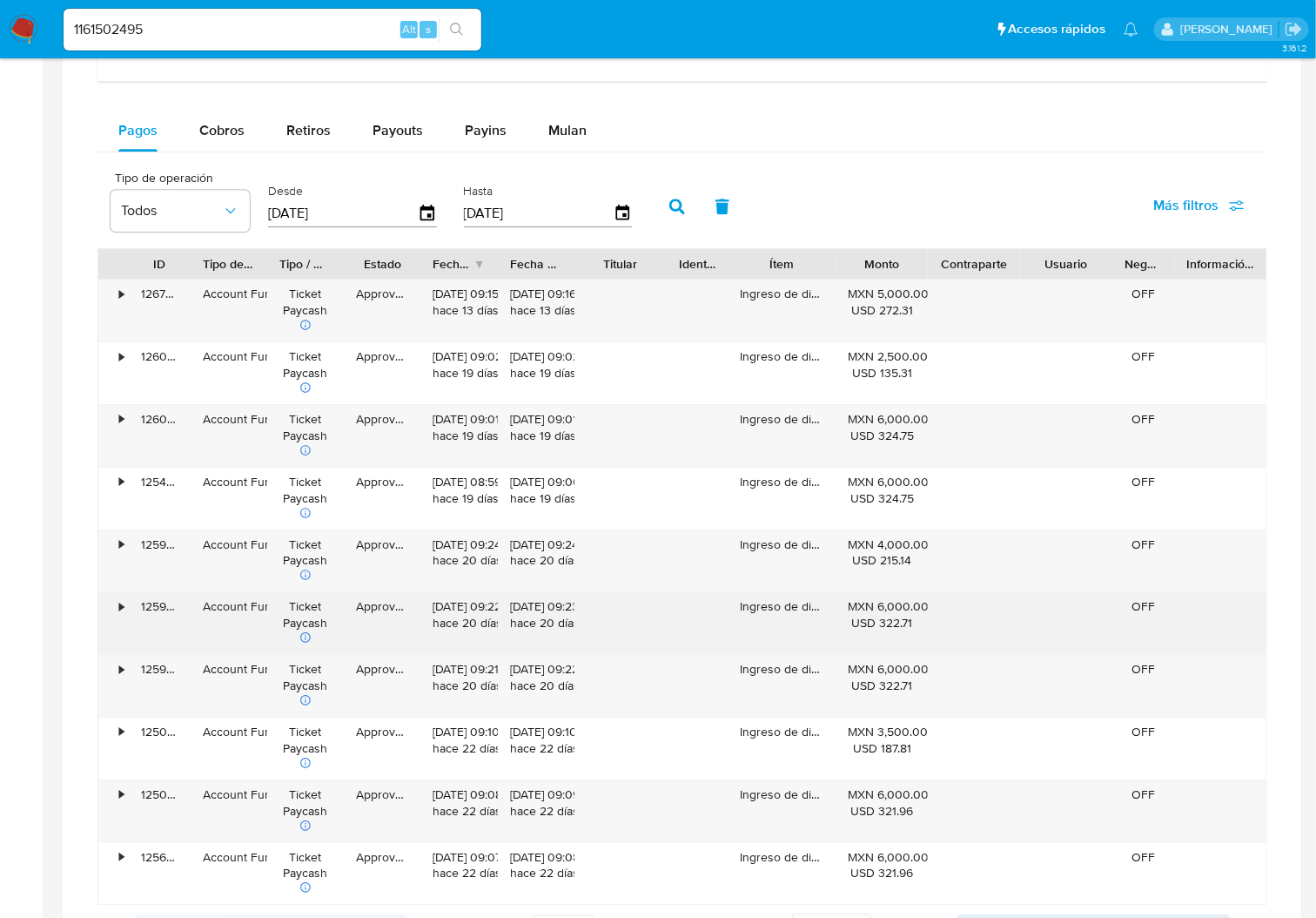
scroll to position [1973, 0]
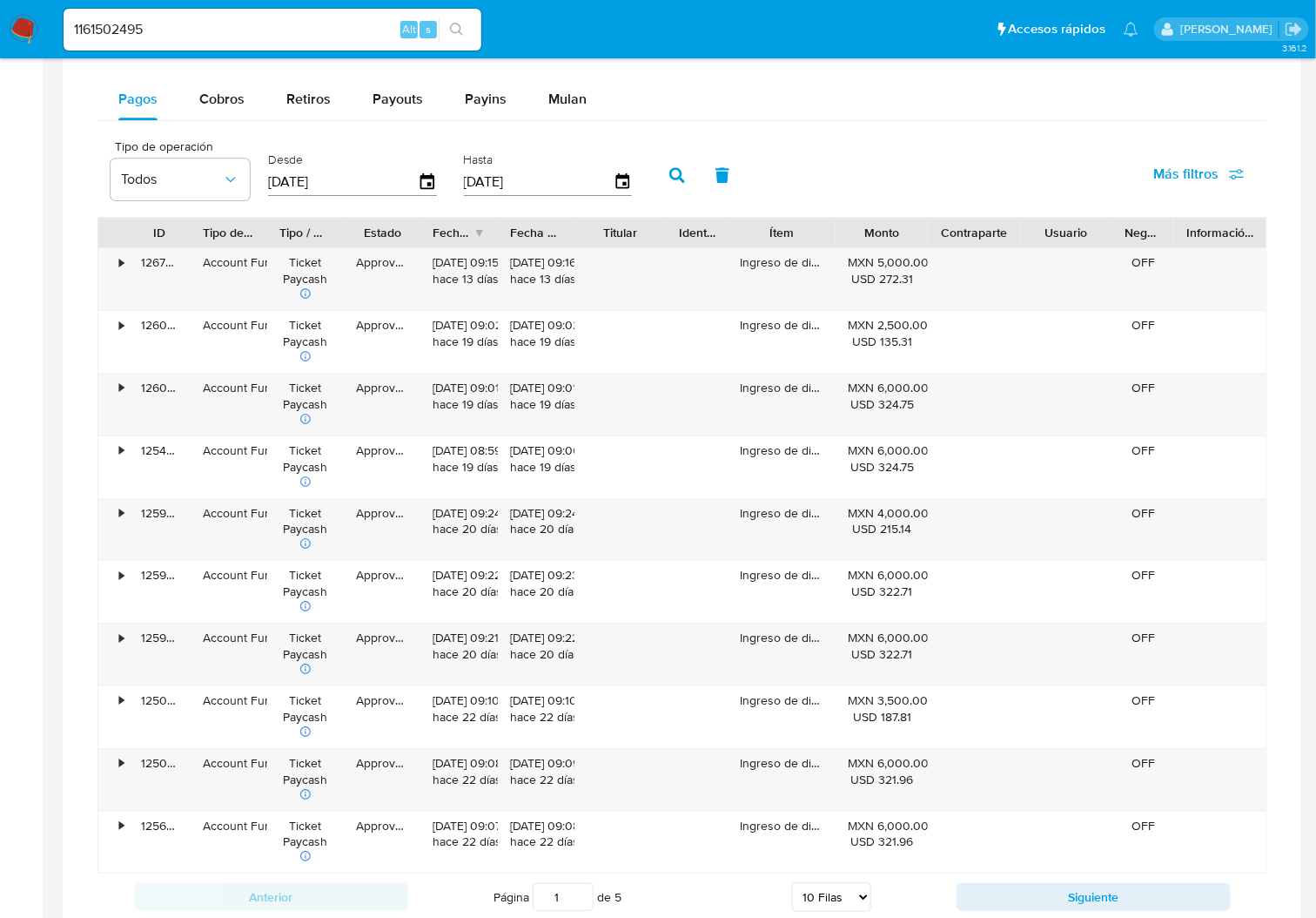
click at [112, 31] on input "1161502495" at bounding box center [272, 29] width 418 height 22
paste input "62585486"
type input "625854865"
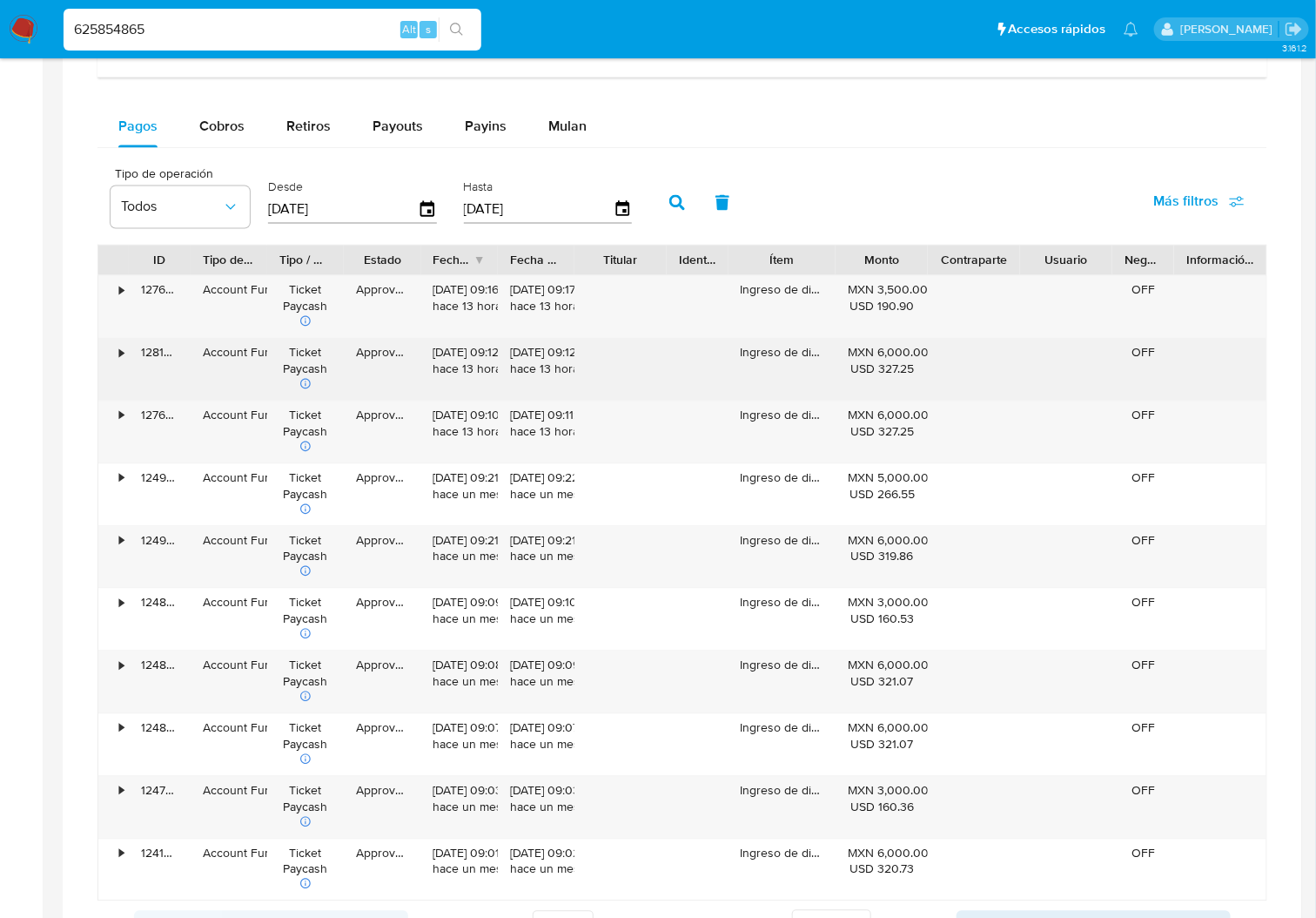
scroll to position [1276, 0]
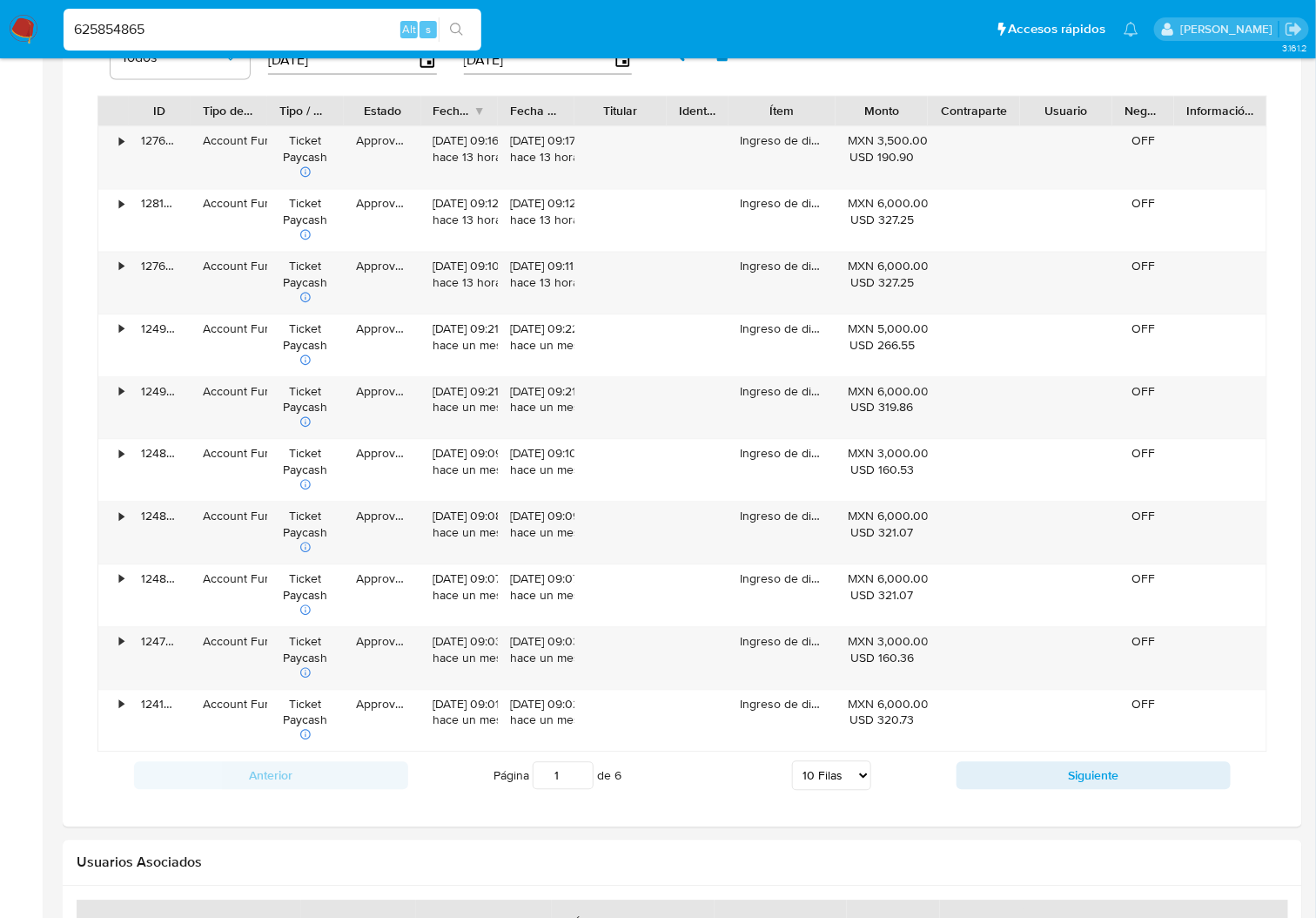
click at [856, 774] on select "5 Filas 10 Filas 20 Filas 25 Filas 50 Filas 100 Filas" at bounding box center [832, 774] width 79 height 30
select select "100"
click at [792, 762] on select "5 Filas 10 Filas 20 Filas 25 Filas 50 Filas 100 Filas" at bounding box center [832, 774] width 79 height 30
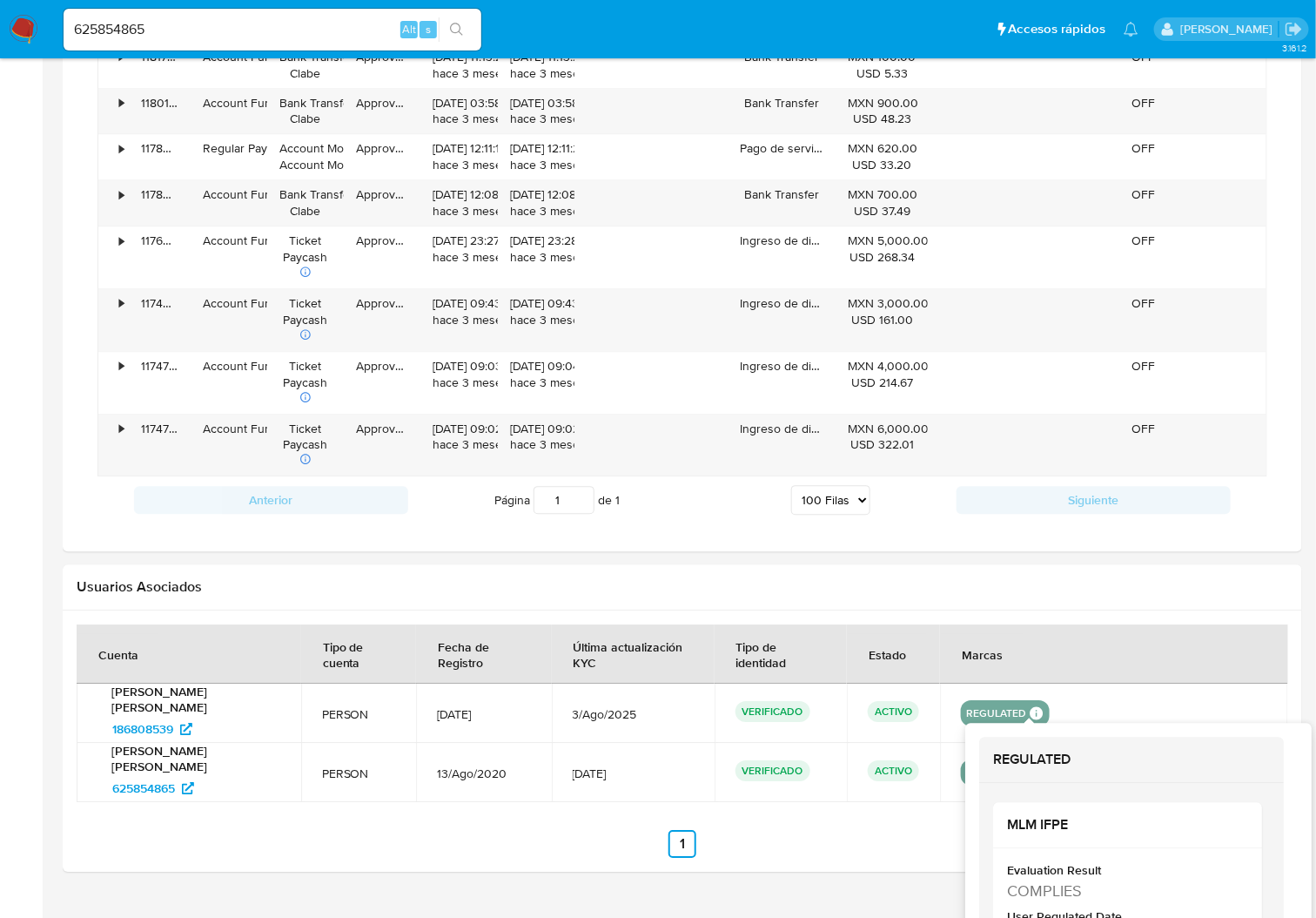
scroll to position [4063, 0]
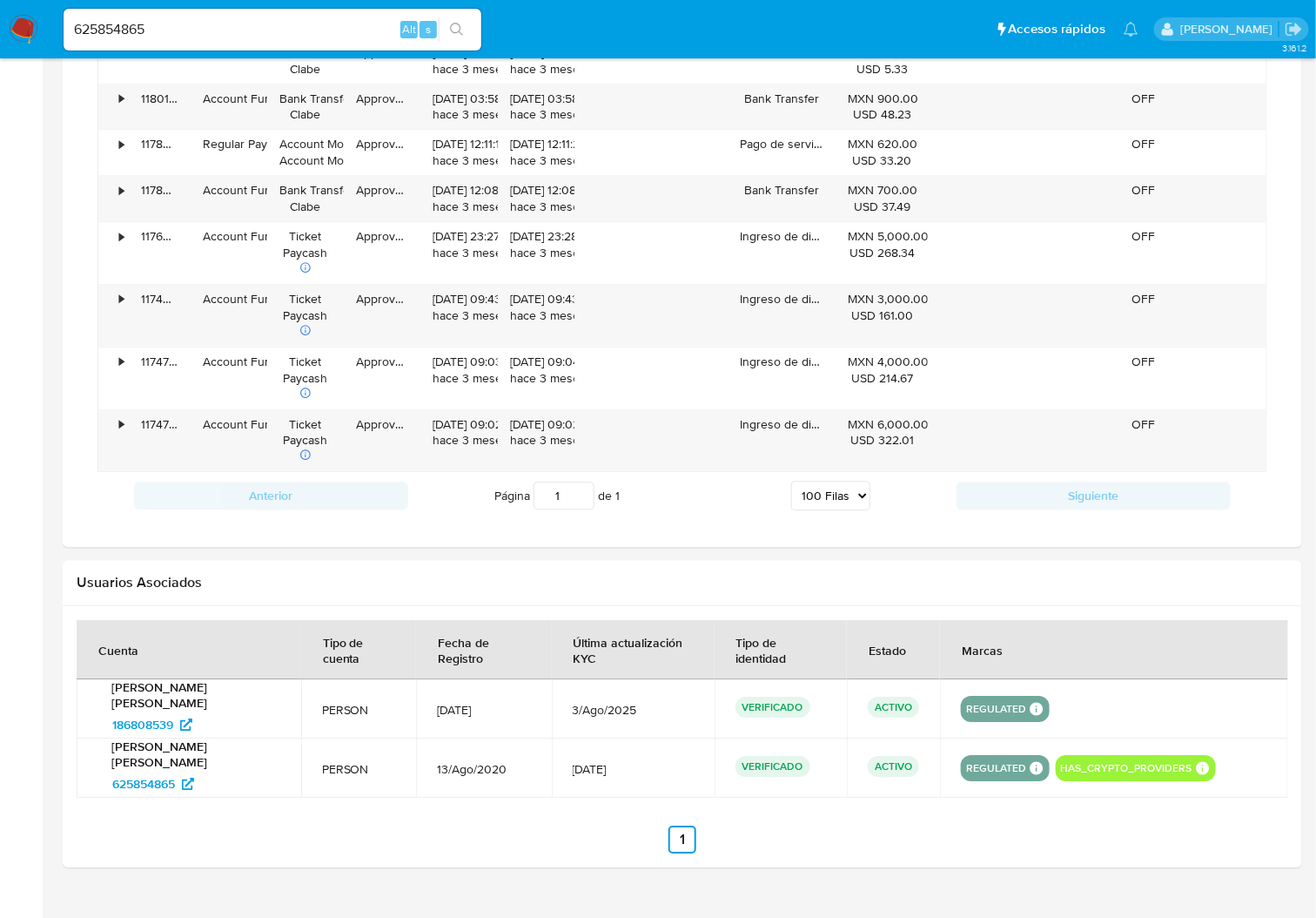
click at [120, 15] on div "625854865 Alt s" at bounding box center [272, 29] width 418 height 42
click at [120, 22] on input "625854865" at bounding box center [272, 29] width 418 height 22
paste input "4452204"
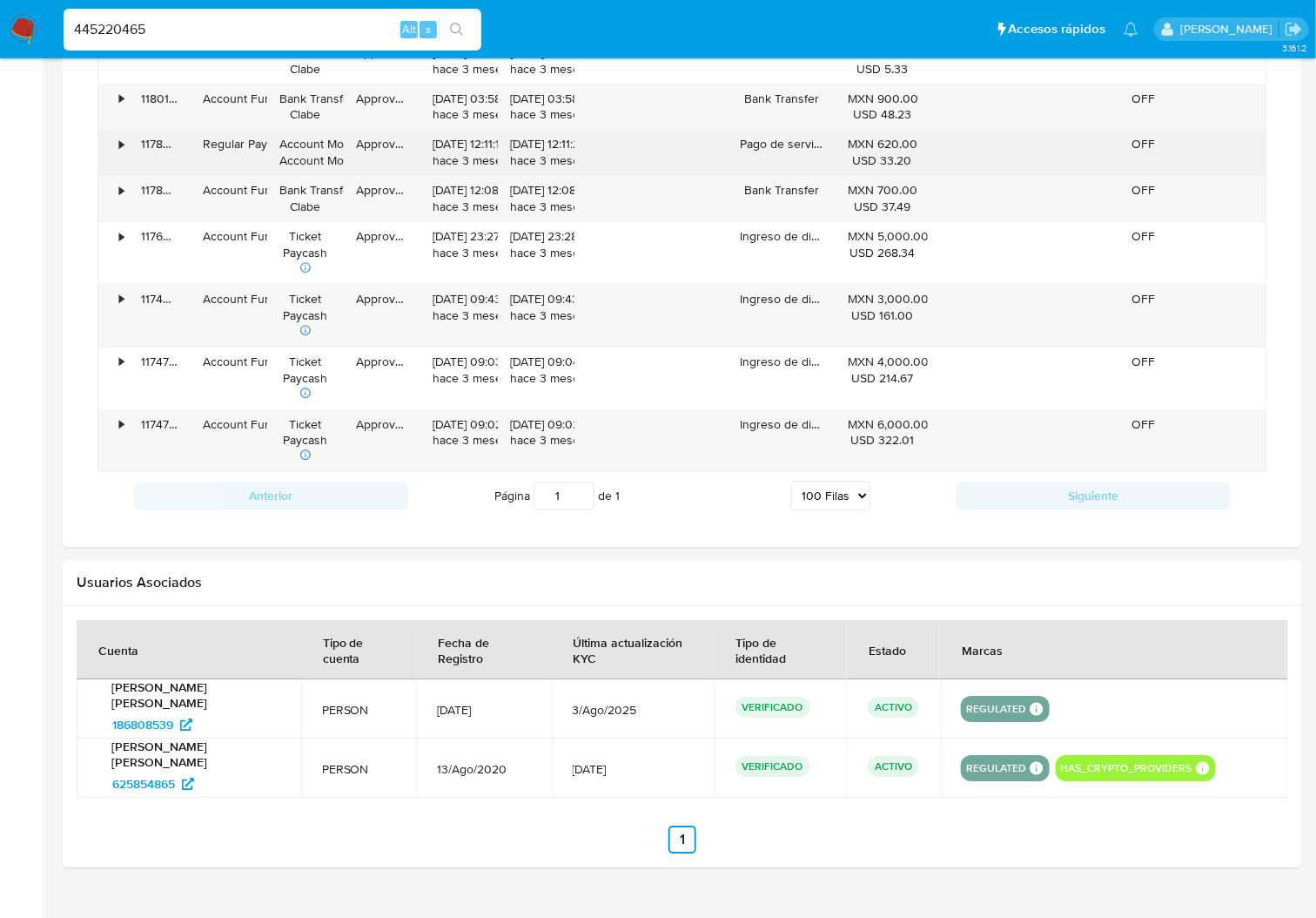
type input "445220465"
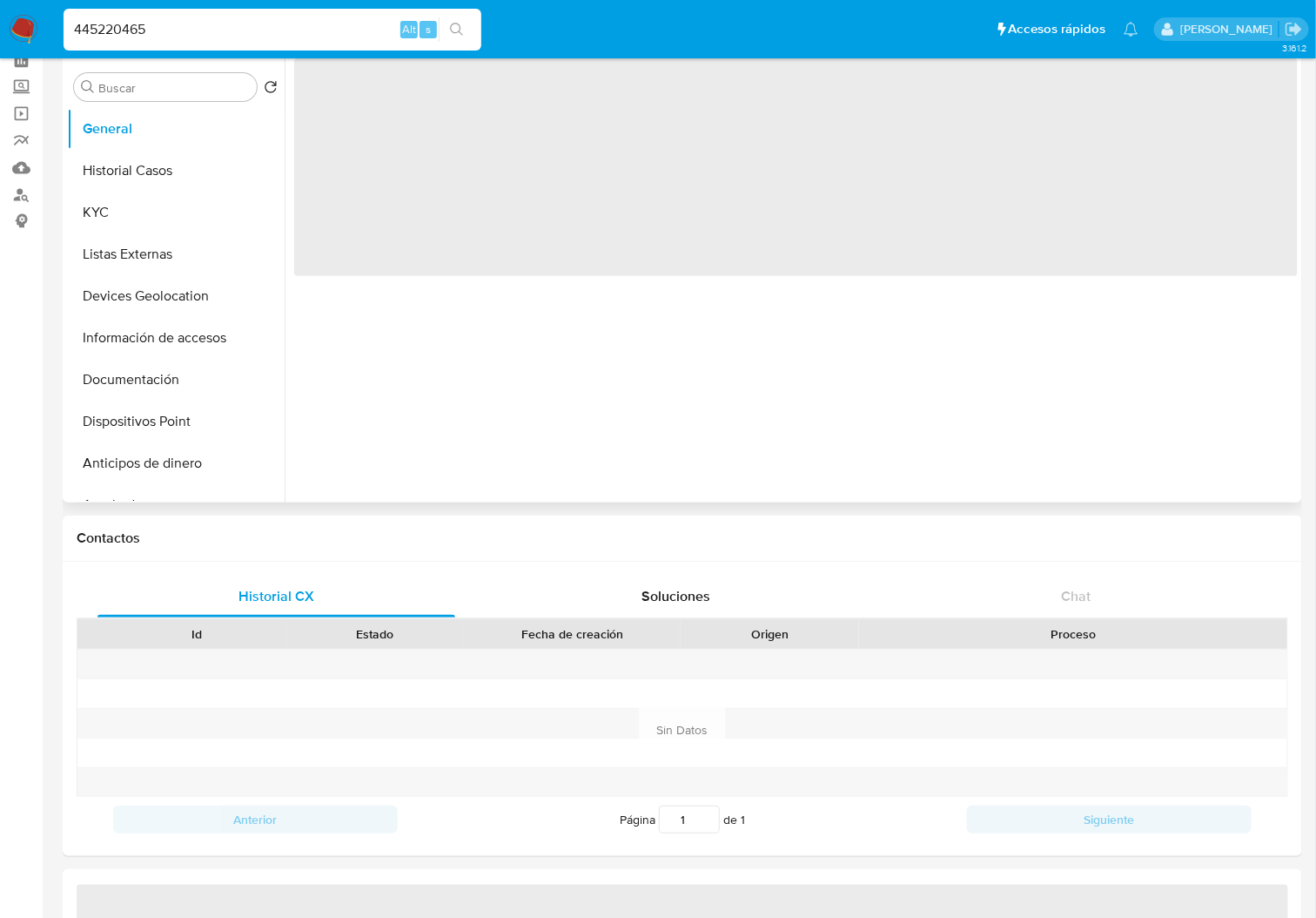
select select "10"
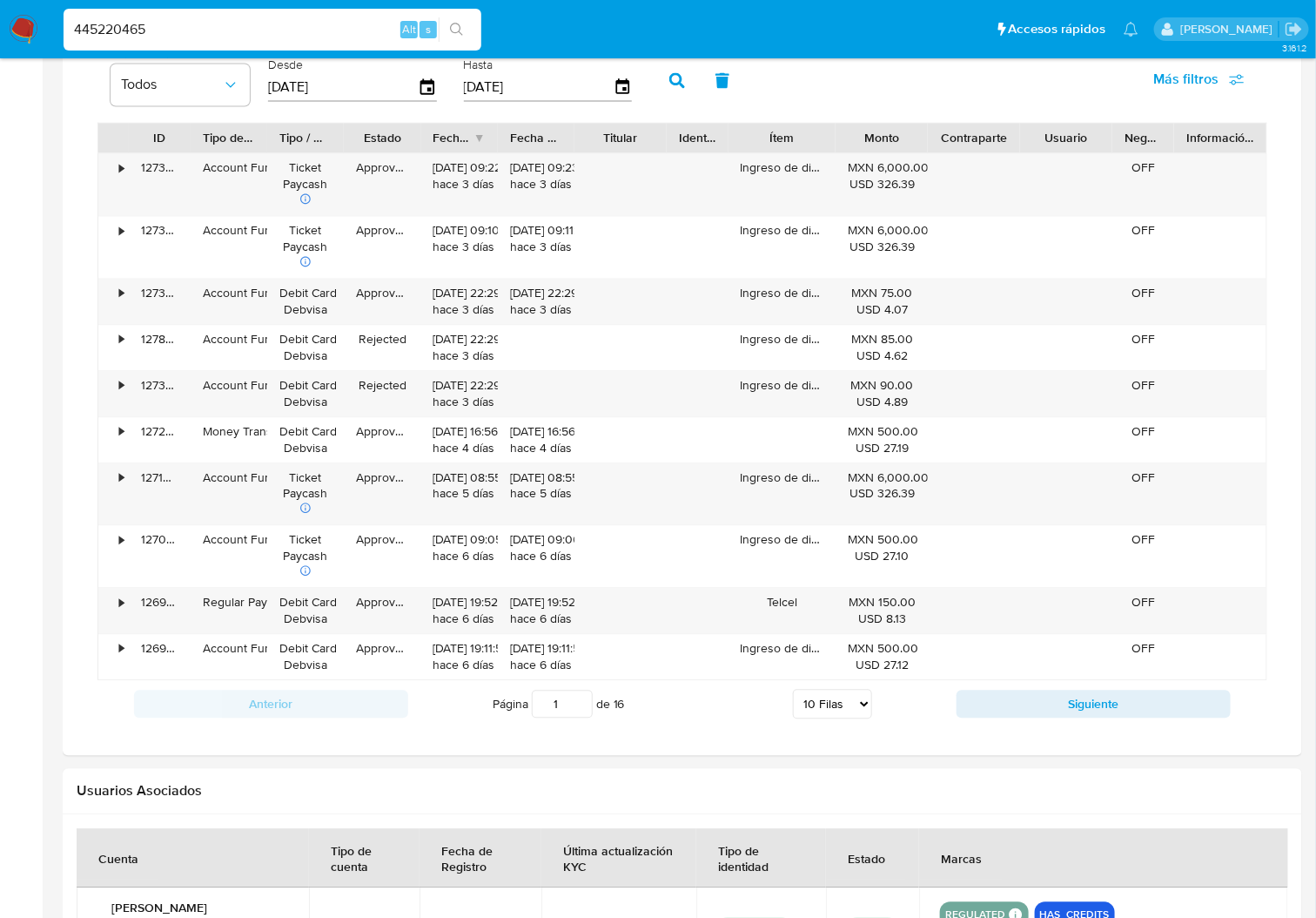
scroll to position [1276, 0]
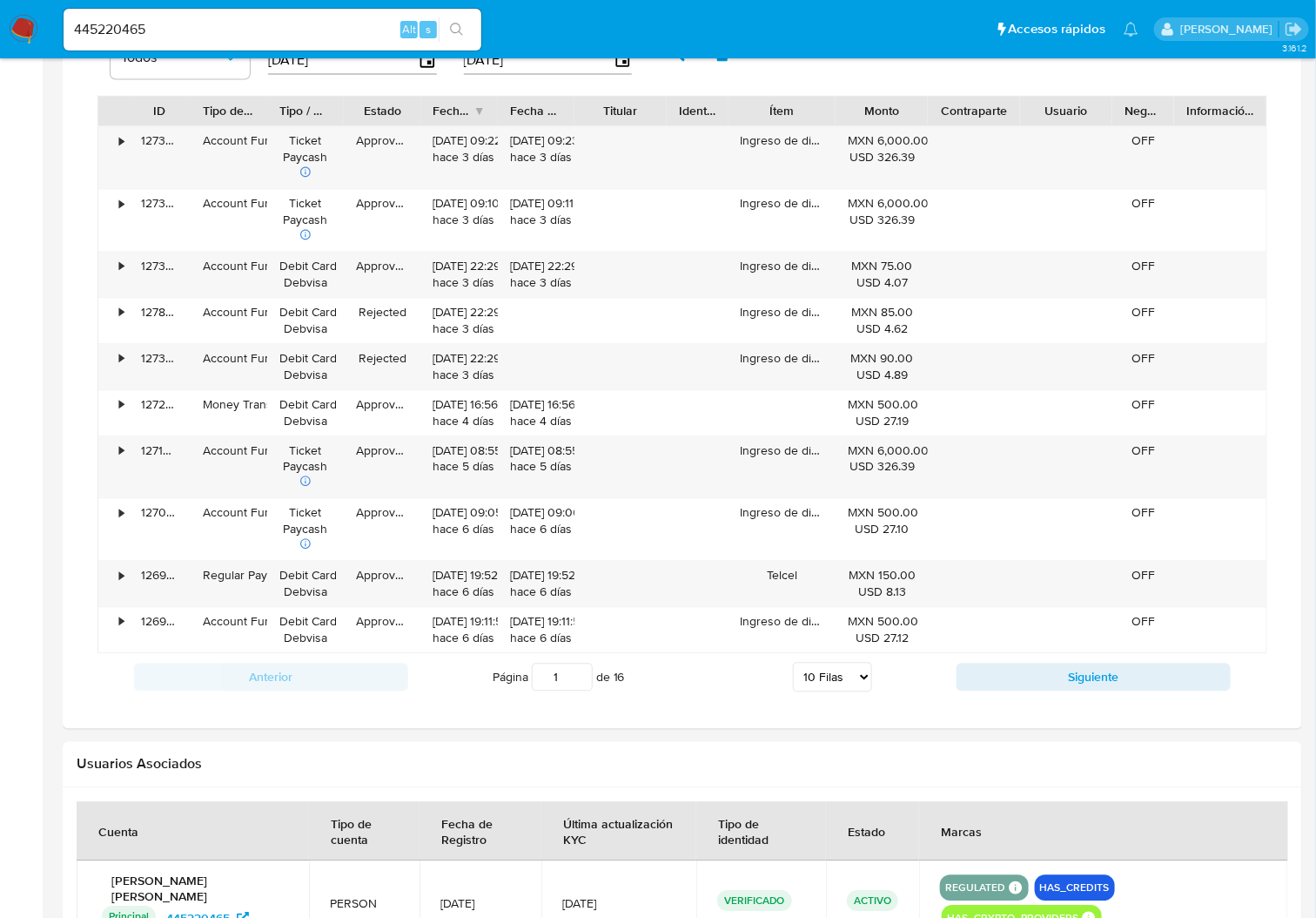
click at [119, 24] on input "445220465" at bounding box center [272, 29] width 418 height 22
paste input "195825127"
type input "195825127"
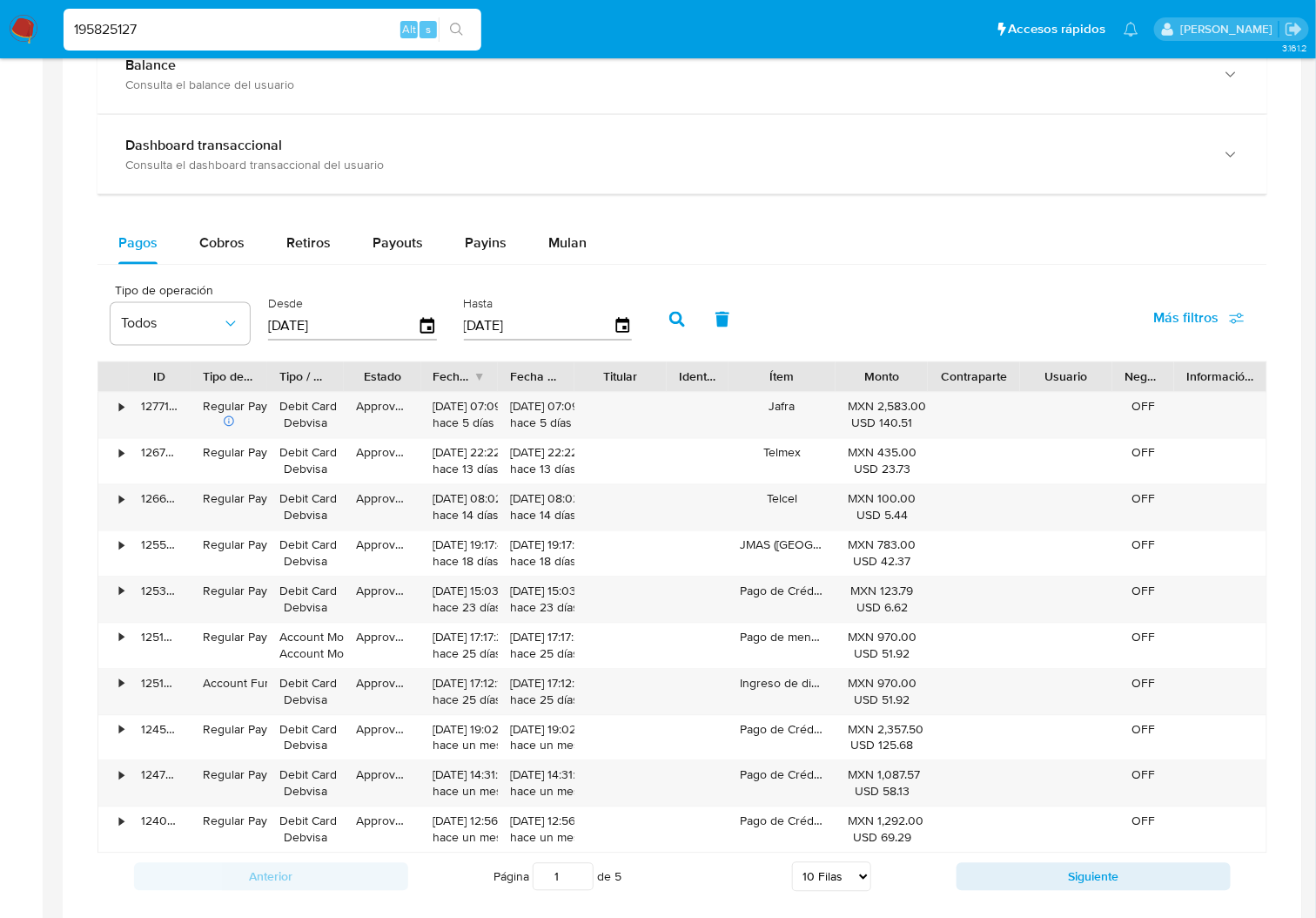
scroll to position [1044, 0]
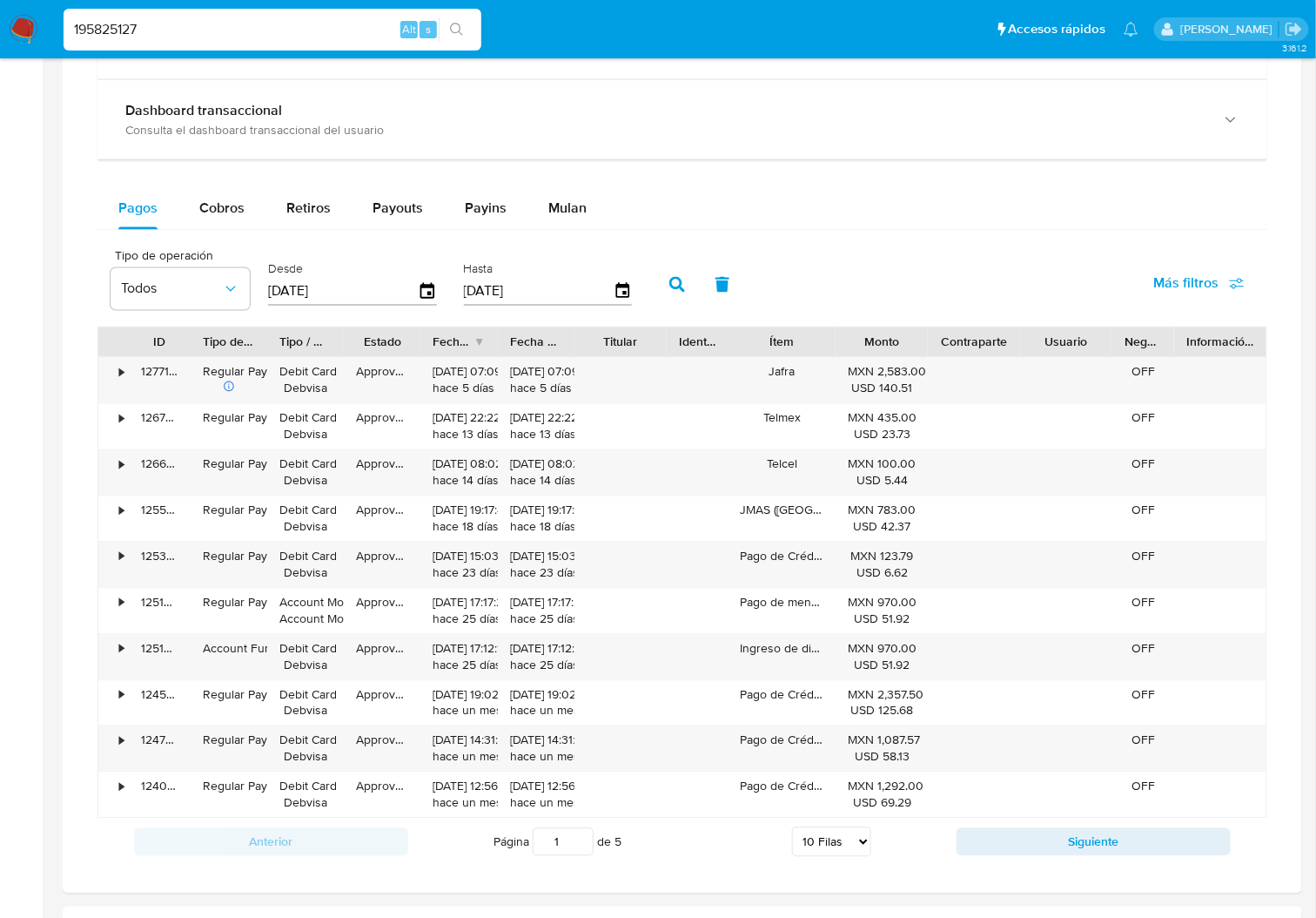
drag, startPoint x: 828, startPoint y: 845, endPoint x: 896, endPoint y: 857, distance: 69.1
click at [828, 845] on select "5 Filas 10 Filas 20 Filas 25 Filas 50 Filas 100 Filas" at bounding box center [832, 842] width 79 height 30
select select "100"
click at [792, 830] on select "5 Filas 10 Filas 20 Filas 25 Filas 50 Filas 100 Filas" at bounding box center [832, 842] width 79 height 30
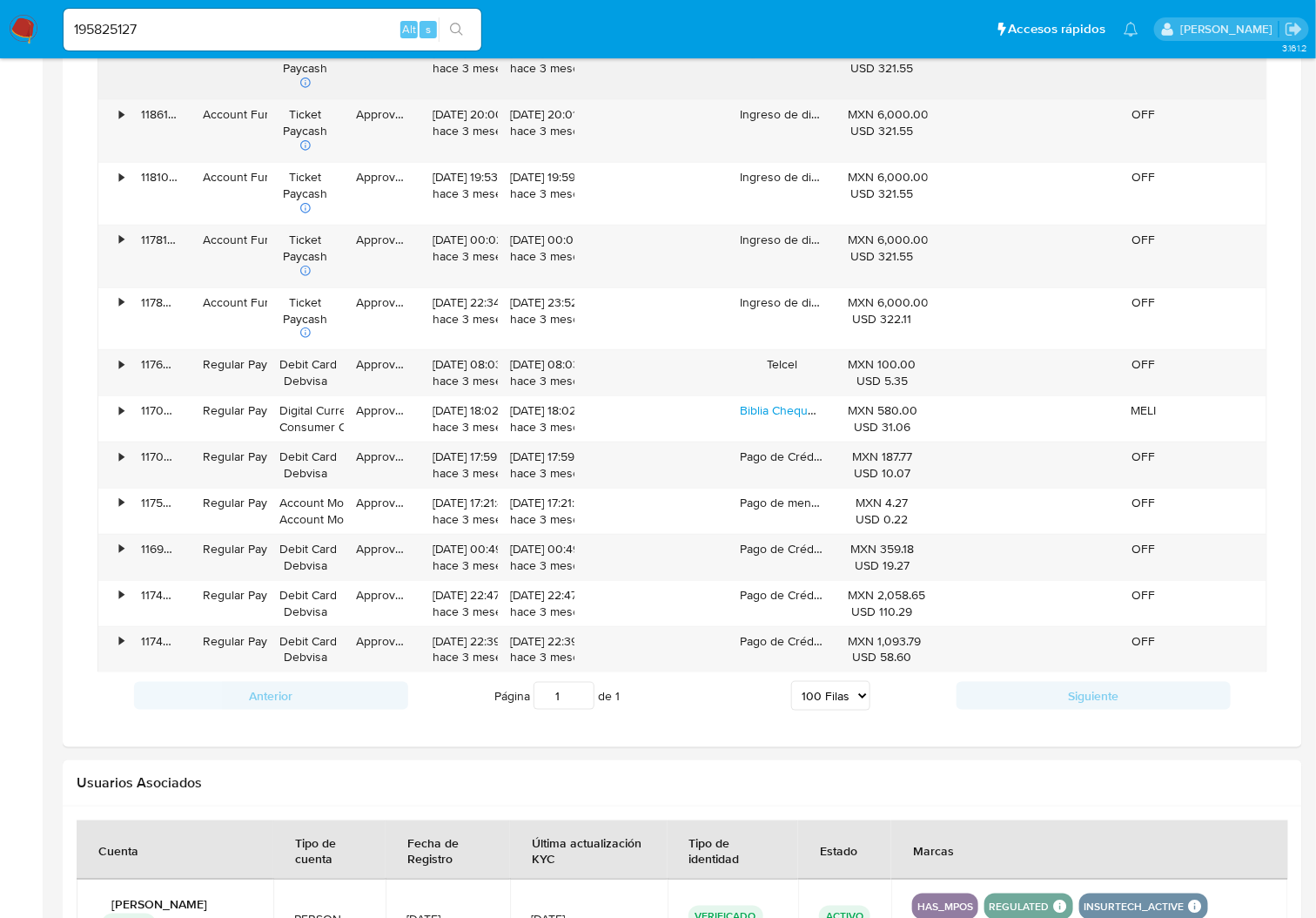
scroll to position [2787, 0]
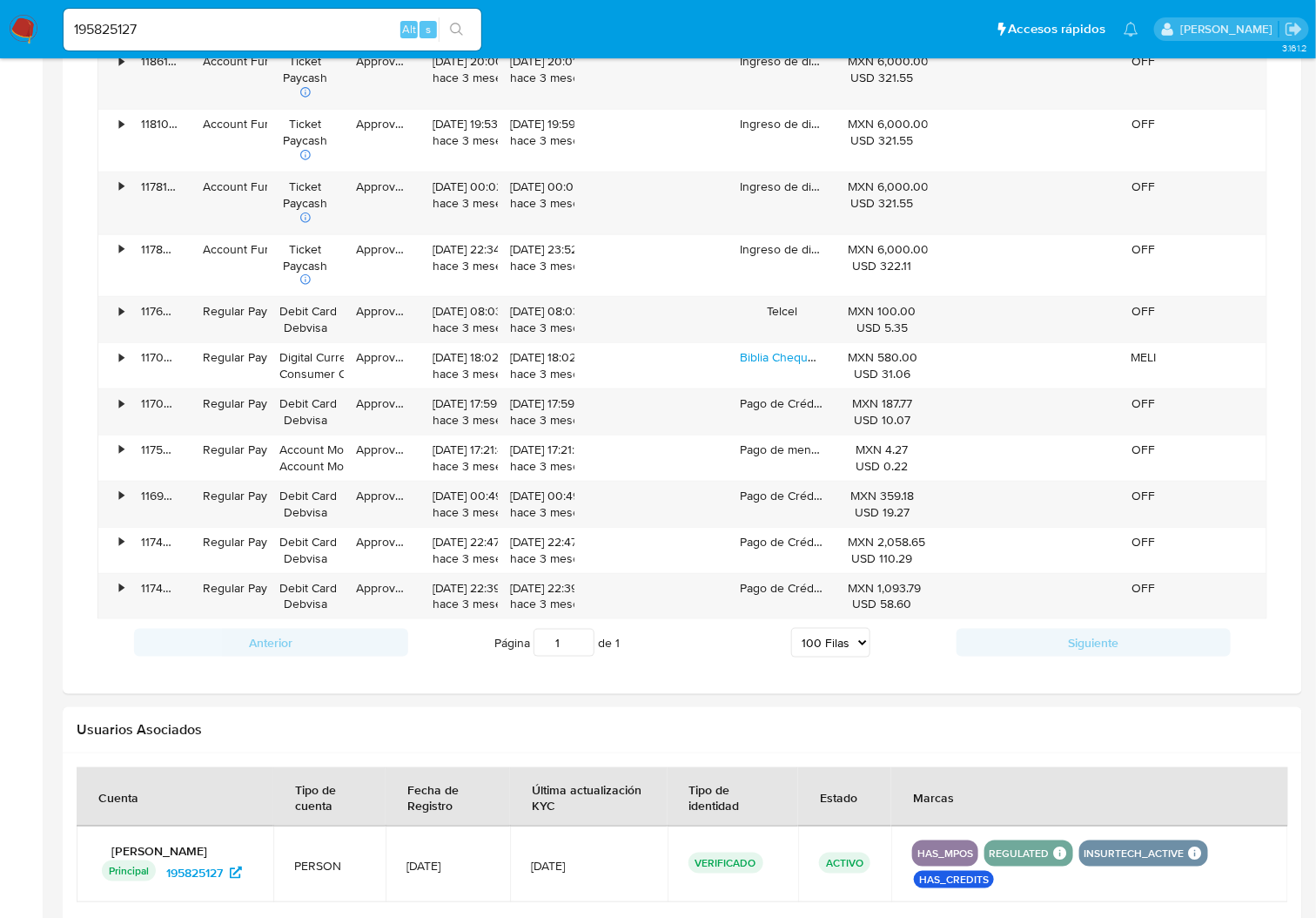
click at [136, 23] on input "195825127" at bounding box center [272, 29] width 418 height 22
paste input "522316849"
type input "522316849"
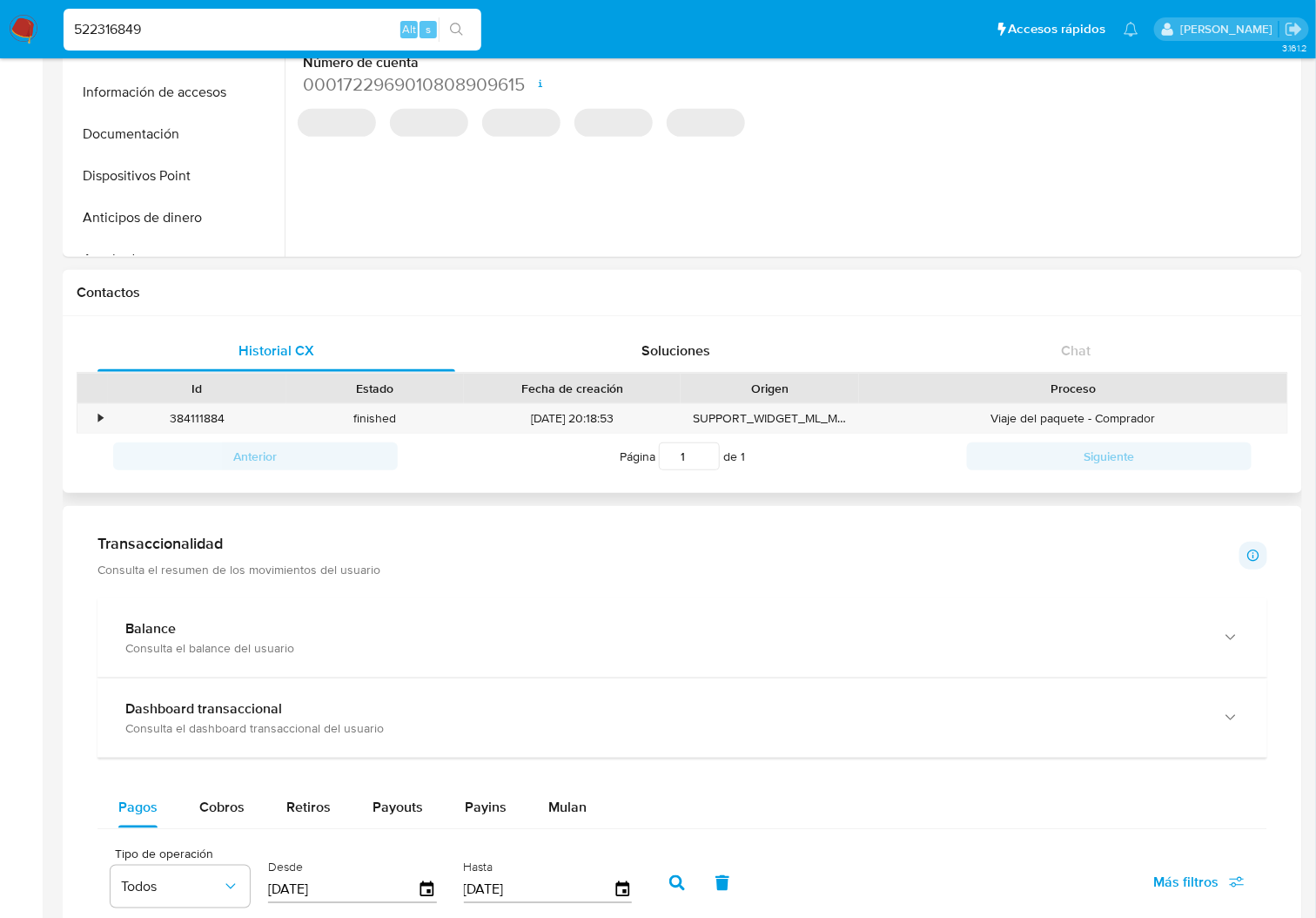
scroll to position [910, 0]
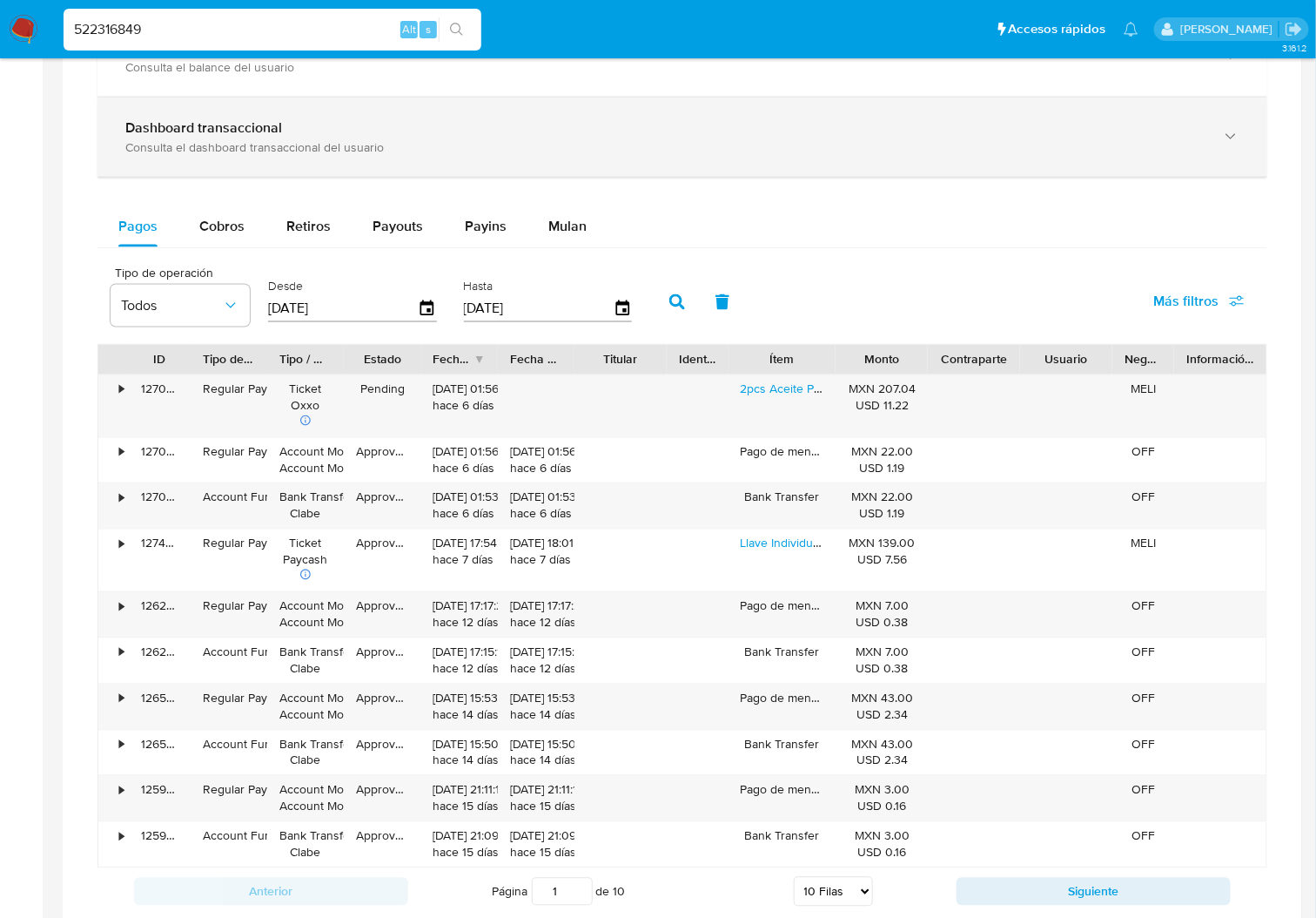
drag, startPoint x: 289, startPoint y: 138, endPoint x: 315, endPoint y: 171, distance: 42.0
click at [289, 139] on div "Consulta el dashboard transaccional del usuario" at bounding box center [665, 147] width 1080 height 15
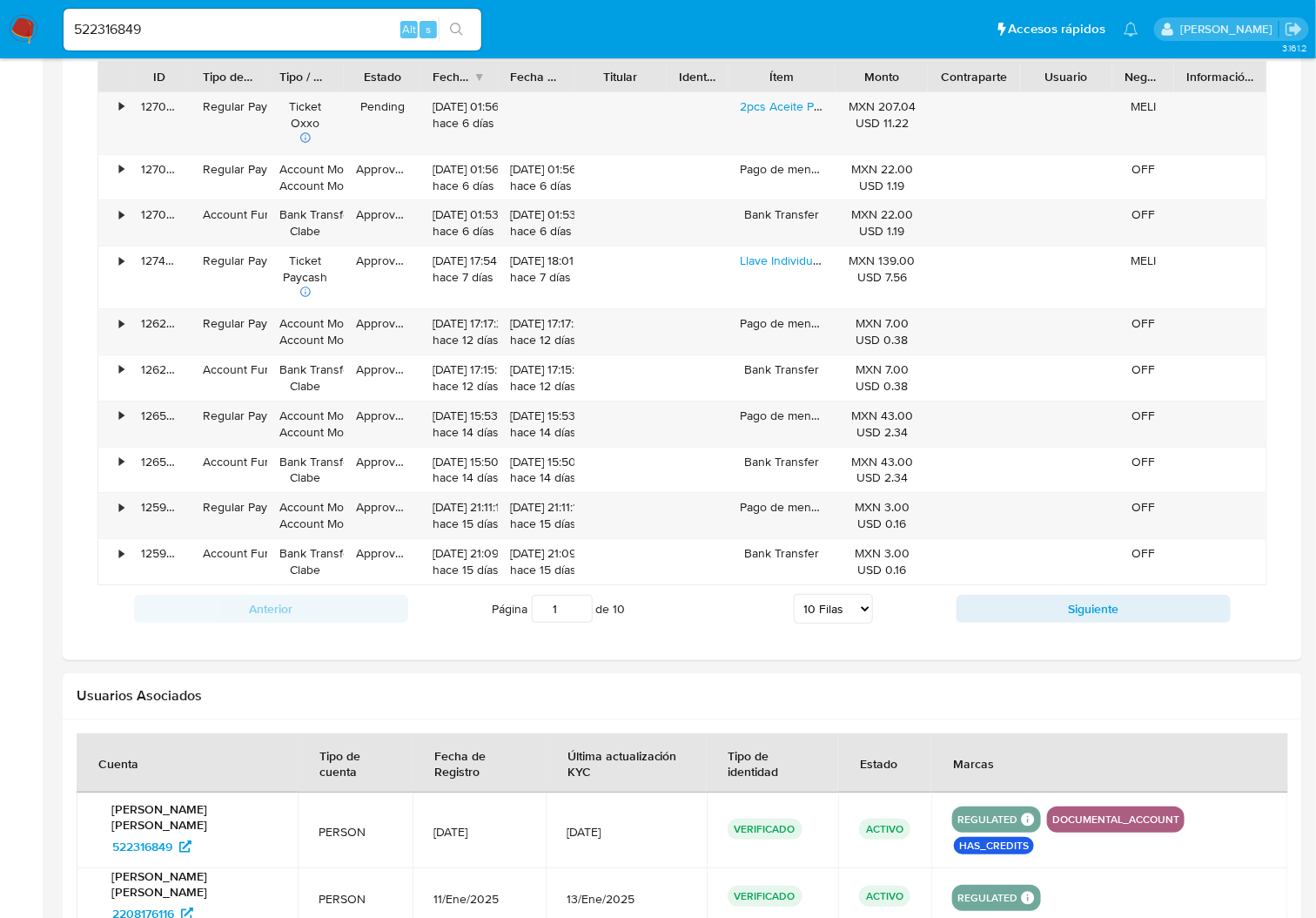
scroll to position [2138, 0]
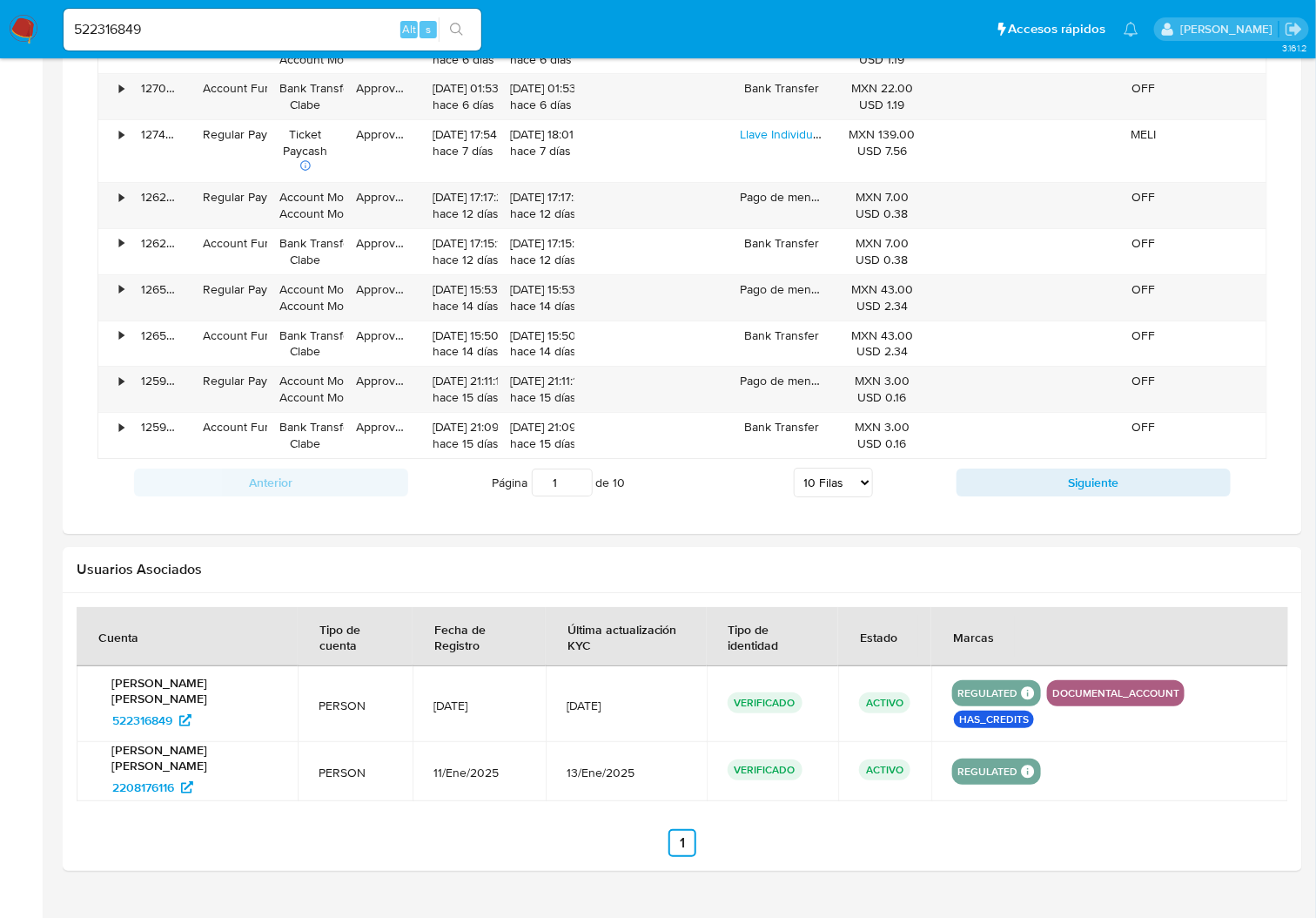
click at [839, 491] on select "5 Filas 10 Filas 20 Filas 25 Filas 50 Filas 100 Filas" at bounding box center [834, 482] width 79 height 30
select select "100"
click at [794, 469] on select "5 Filas 10 Filas 20 Filas 25 Filas 50 Filas 100 Filas" at bounding box center [834, 482] width 79 height 30
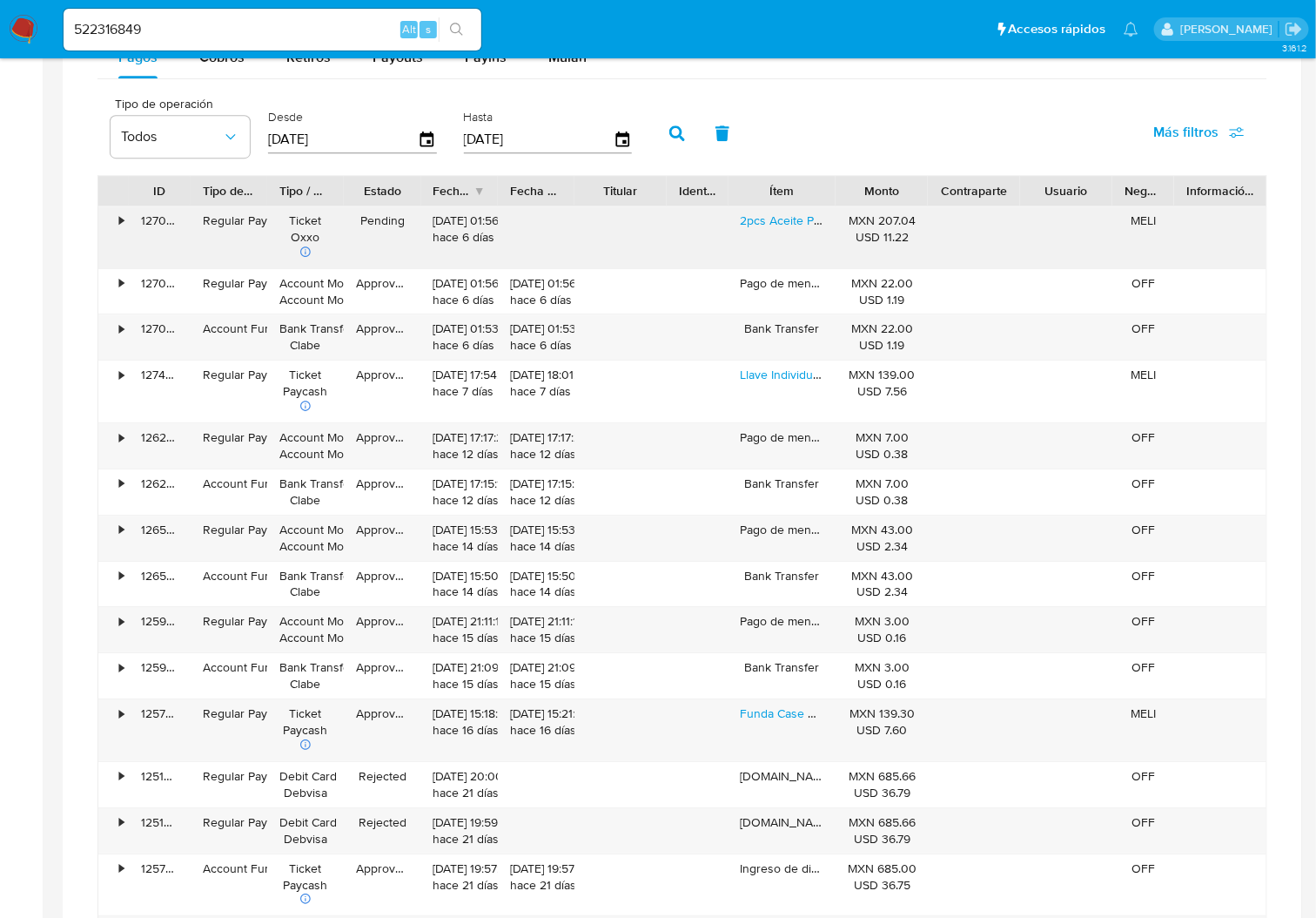
scroll to position [1790, 0]
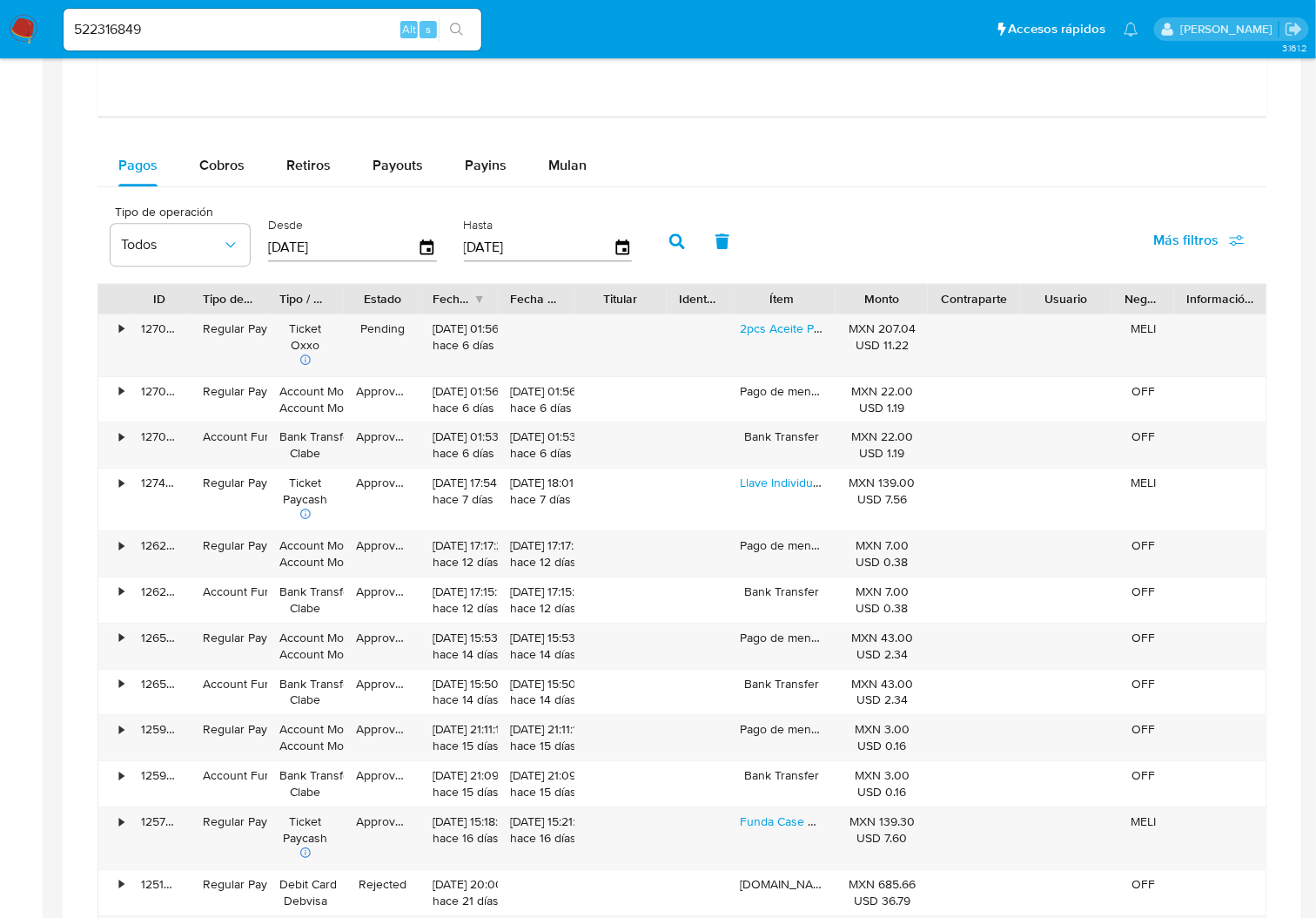
click at [302, 292] on div "Tipo / Método" at bounding box center [306, 298] width 52 height 17
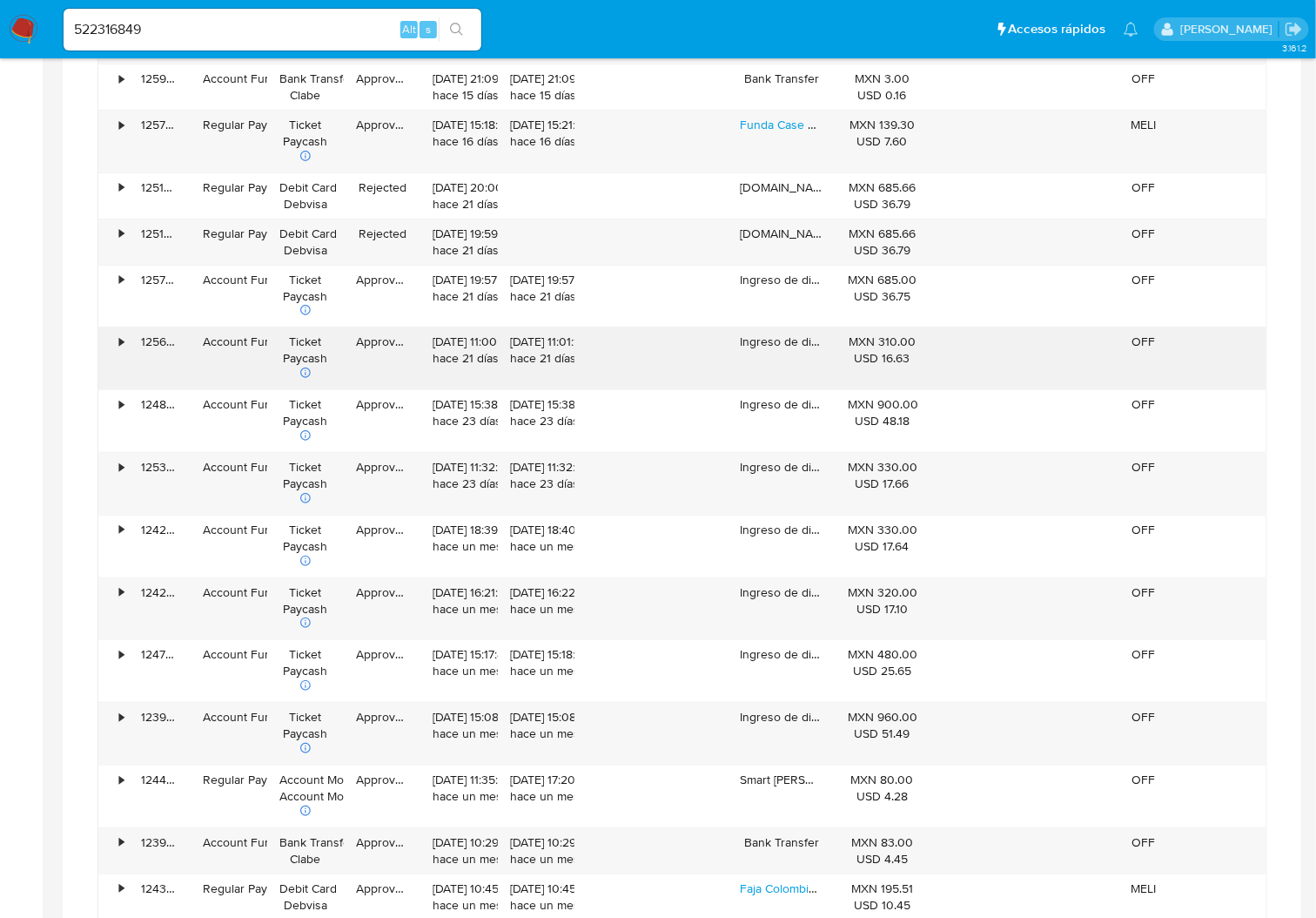
scroll to position [2950, 0]
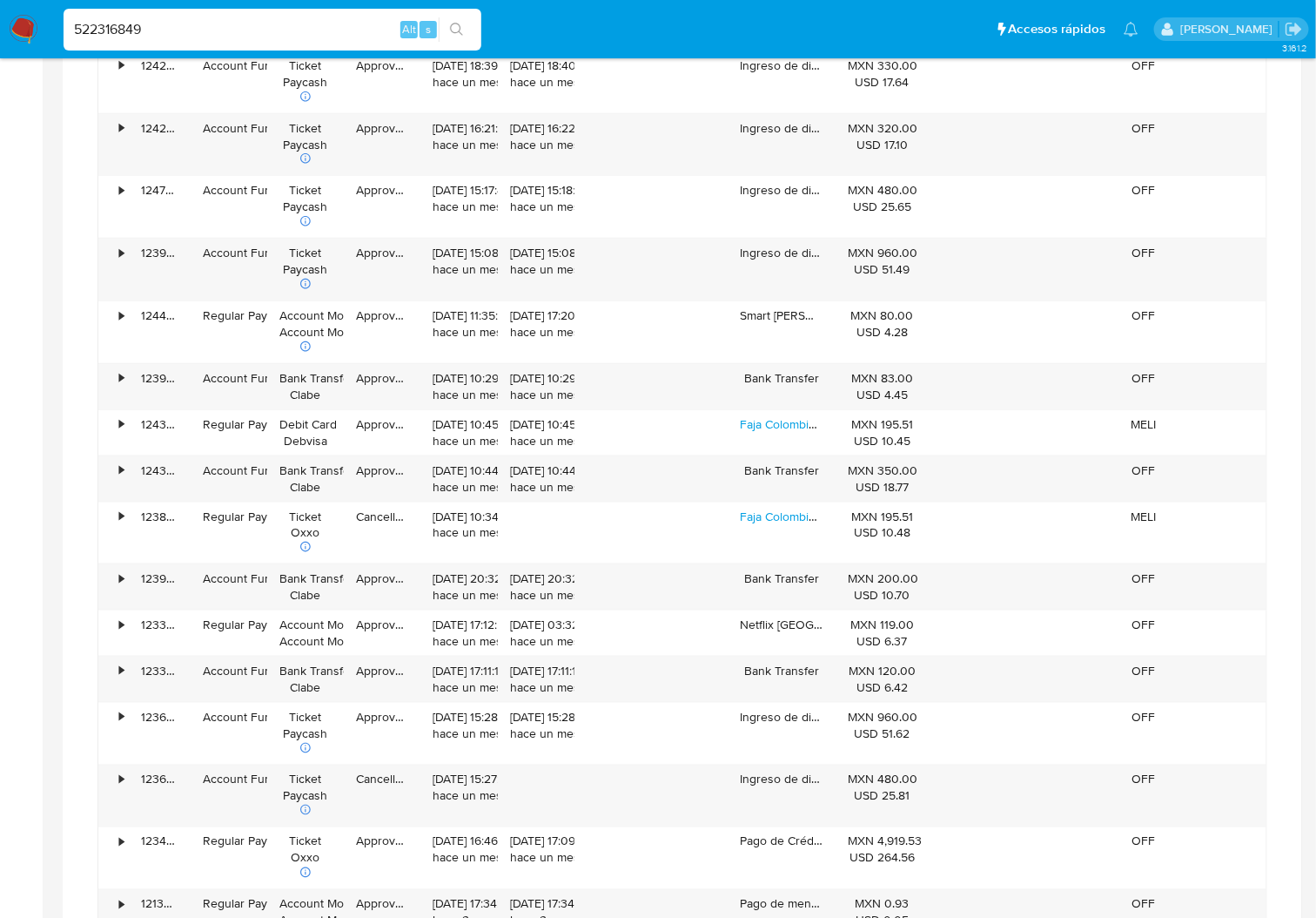
click at [113, 34] on input "522316849" at bounding box center [272, 29] width 418 height 22
paste input "216810351"
type input "216810351"
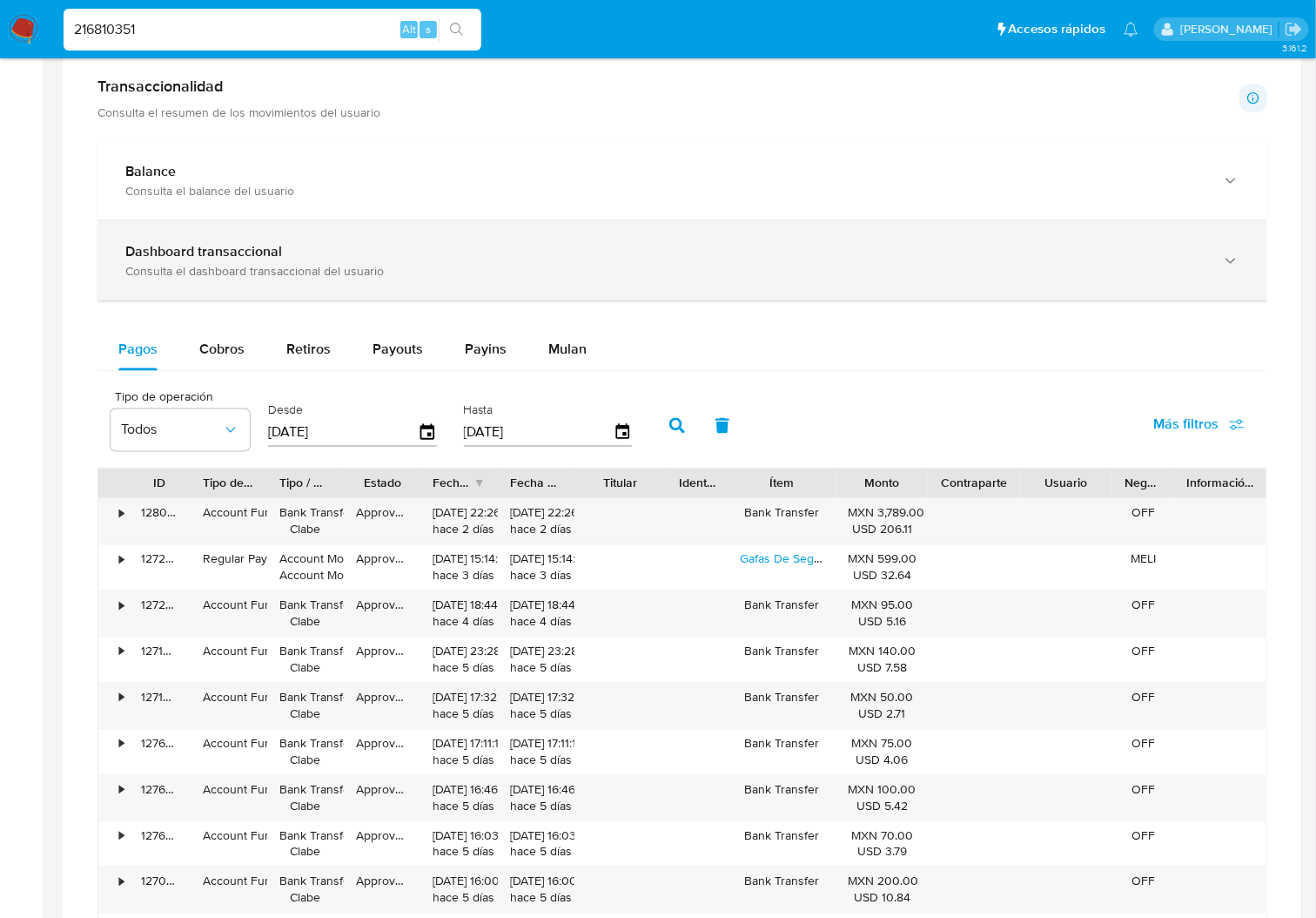
scroll to position [1044, 0]
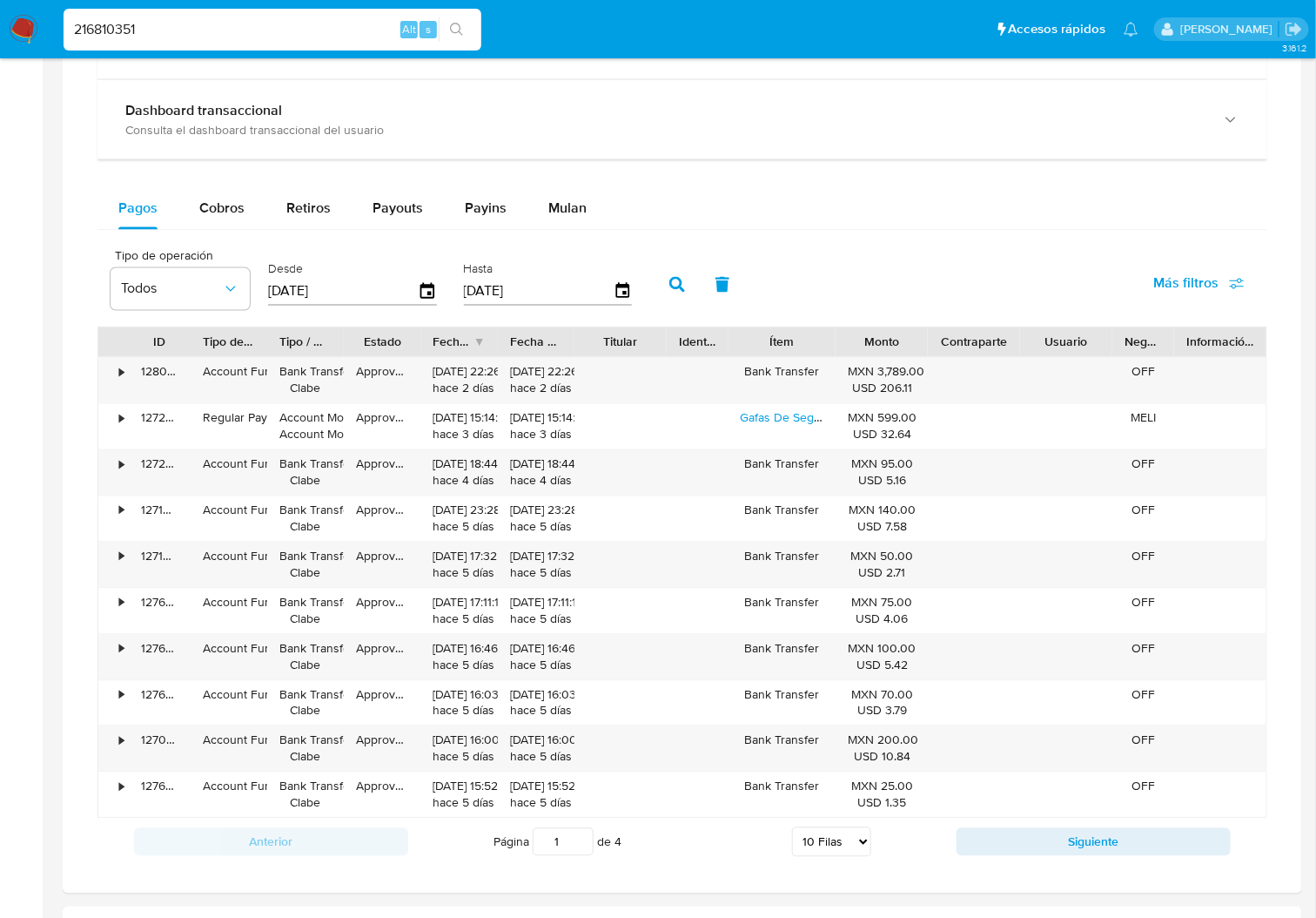
click at [847, 849] on select "5 Filas 10 Filas 20 Filas 25 Filas 50 Filas 100 Filas" at bounding box center [832, 842] width 79 height 30
select select "100"
click at [792, 830] on select "5 Filas 10 Filas 20 Filas 25 Filas 50 Filas 100 Filas" at bounding box center [832, 842] width 79 height 30
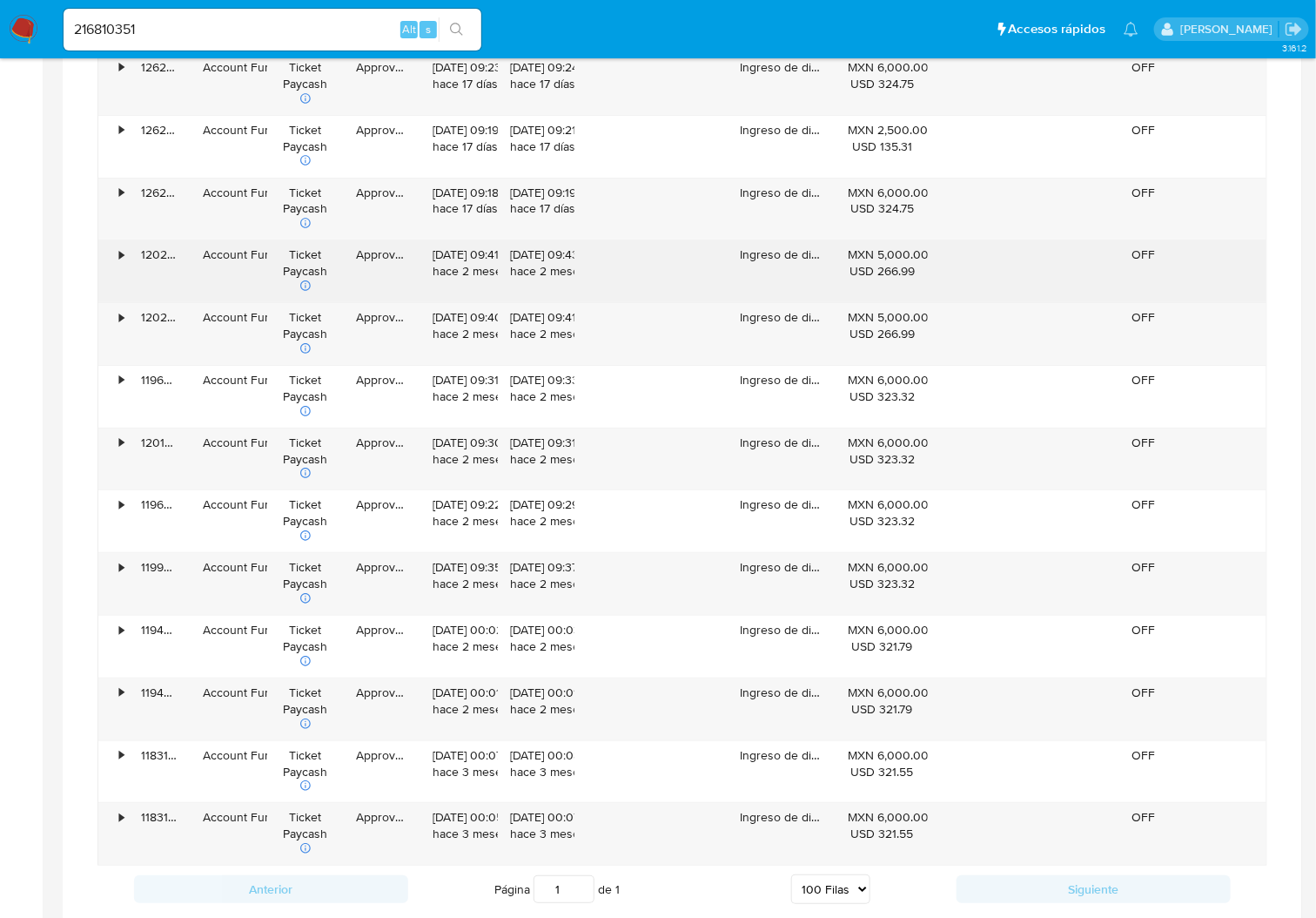
scroll to position [2322, 0]
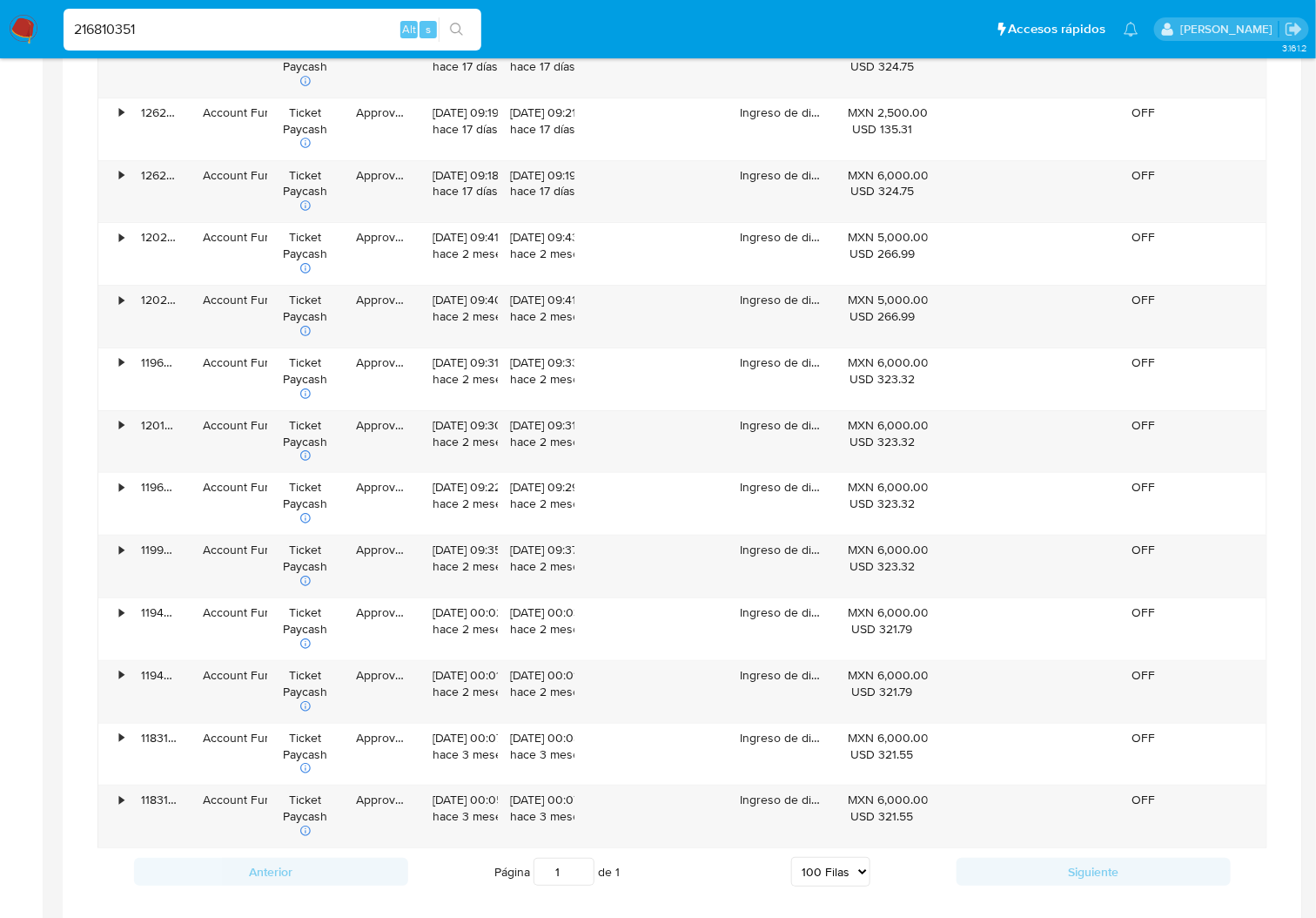
click at [88, 27] on input "216810351" at bounding box center [272, 29] width 418 height 22
paste input "1161502495"
type input "1161502495"
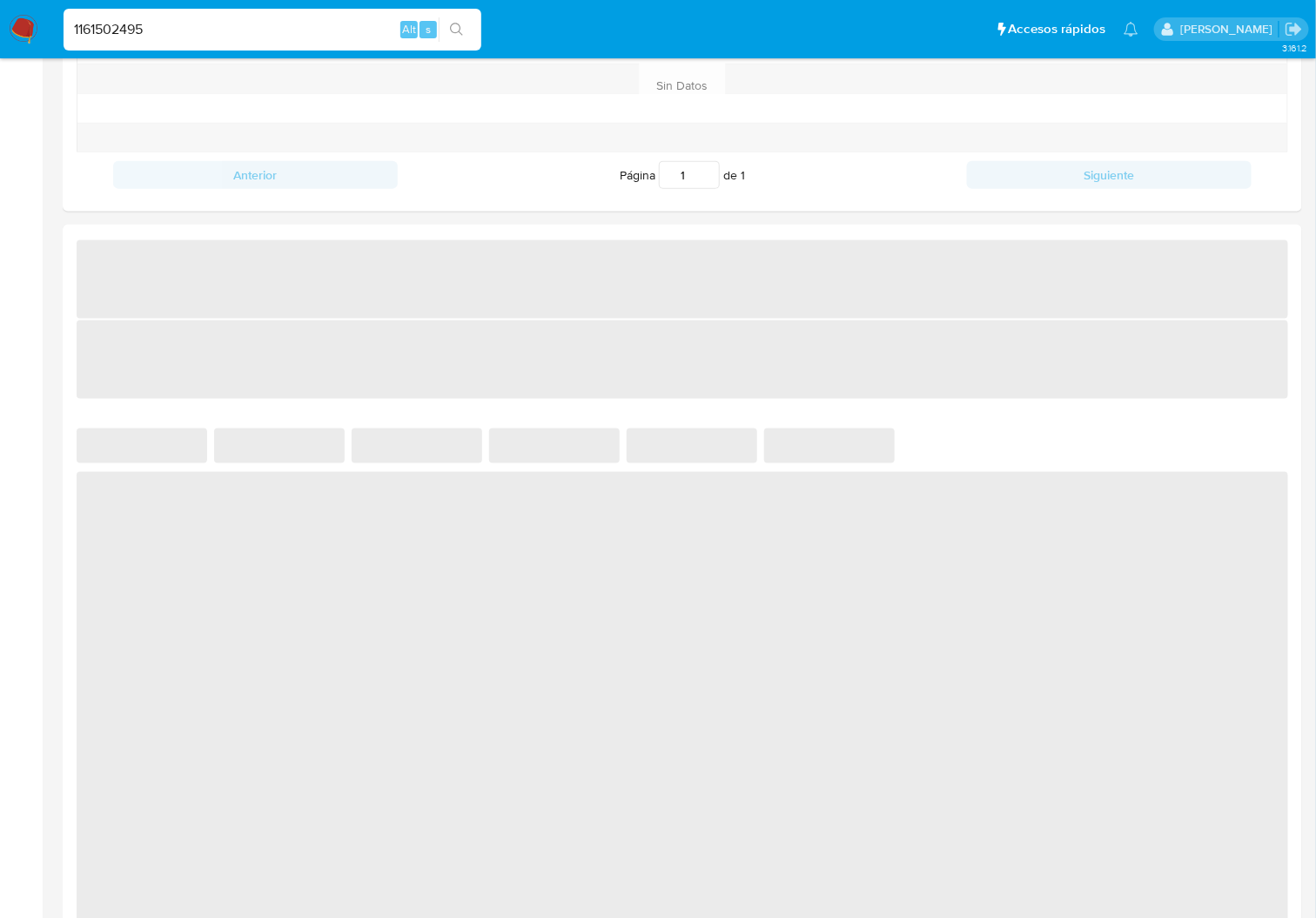
select select "10"
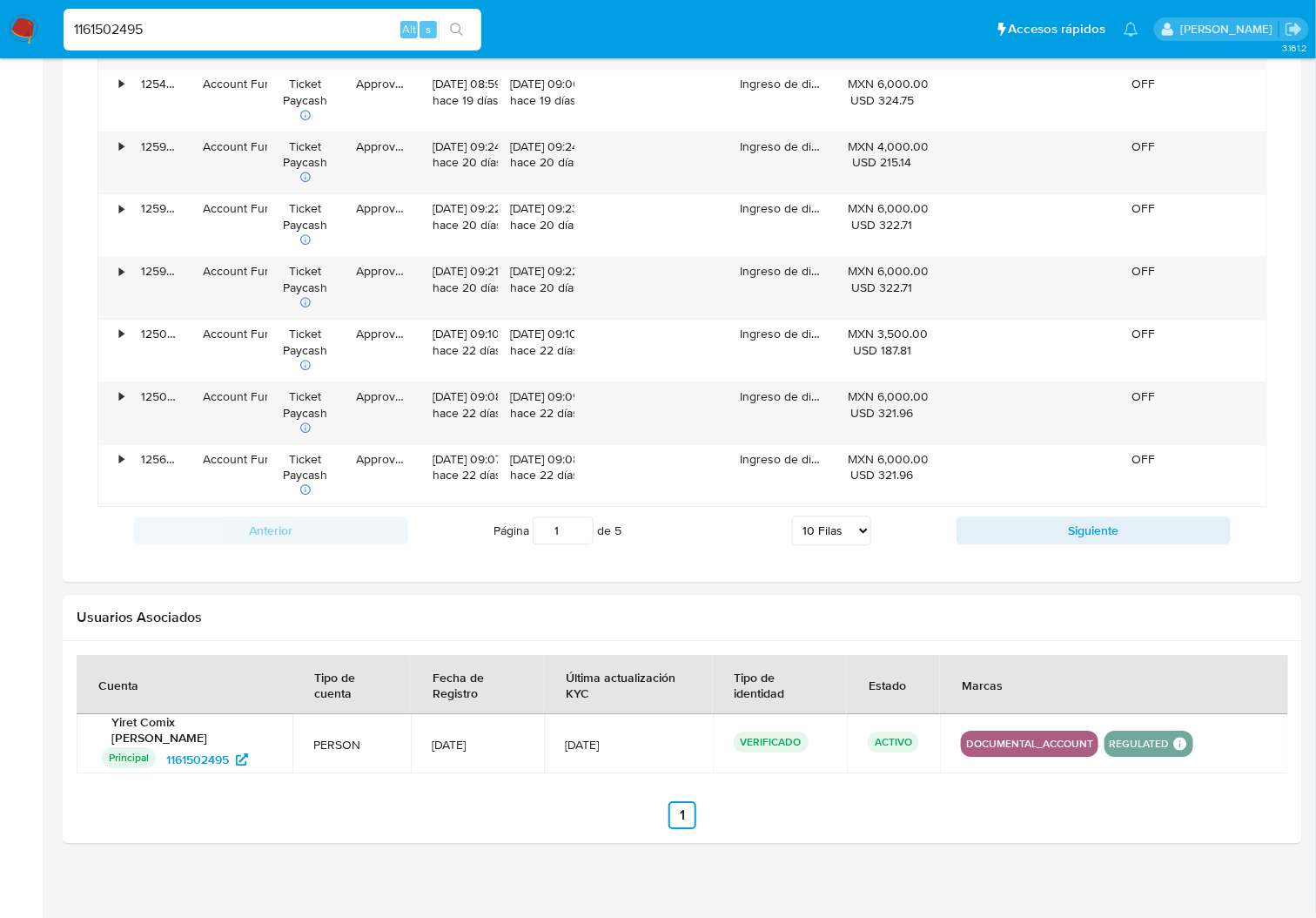
scroll to position [1530, 0]
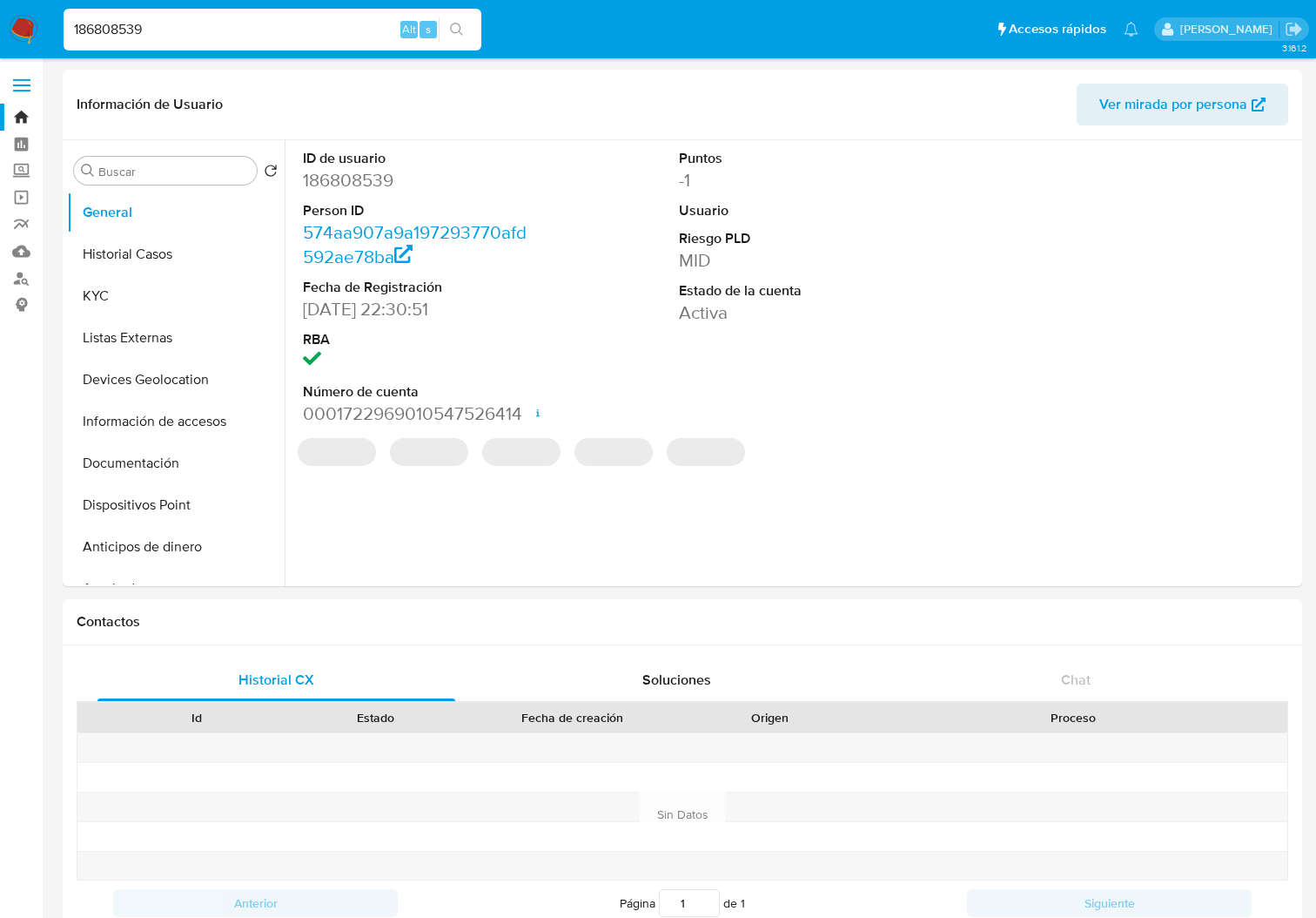
select select "10"
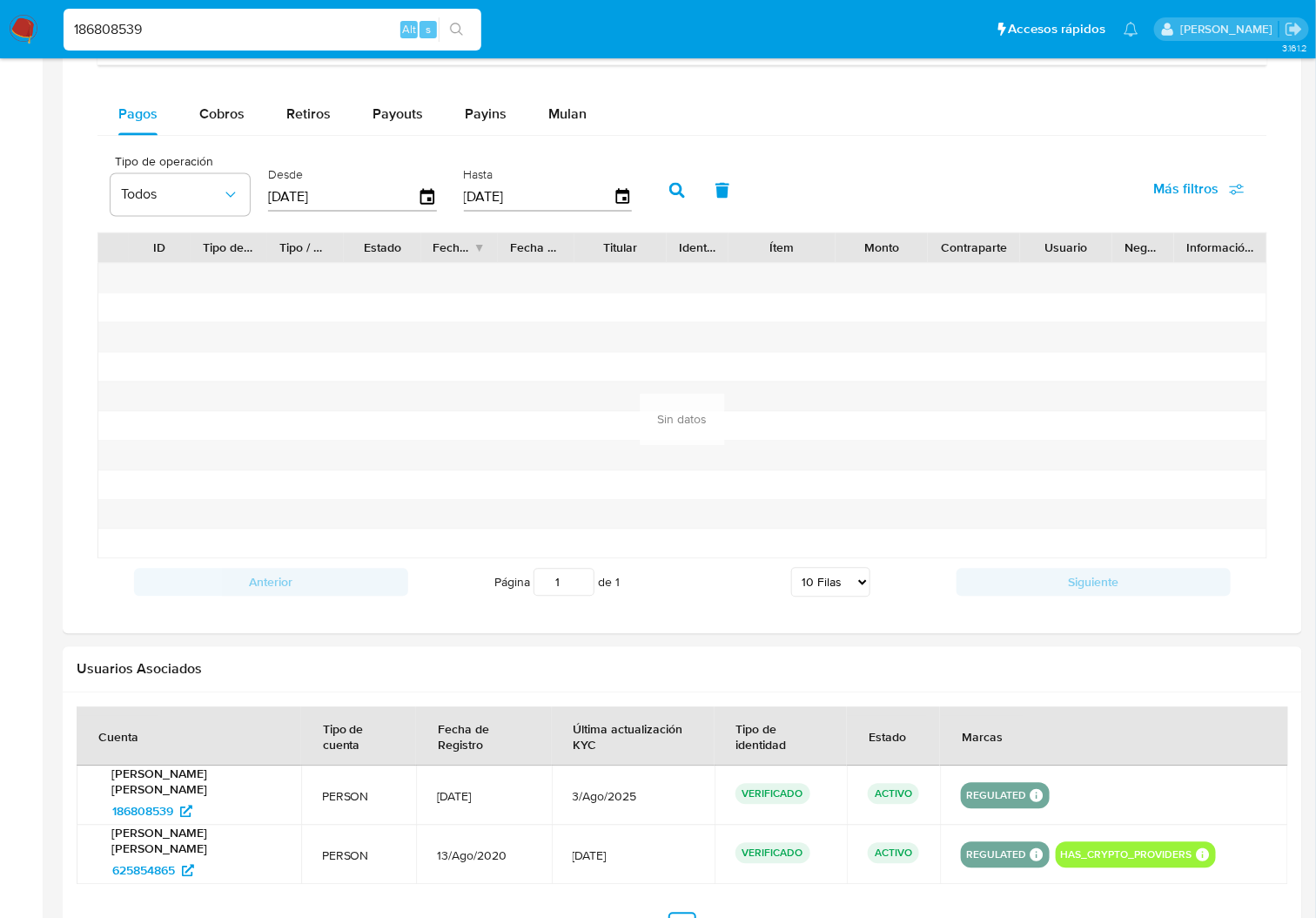
scroll to position [1160, 0]
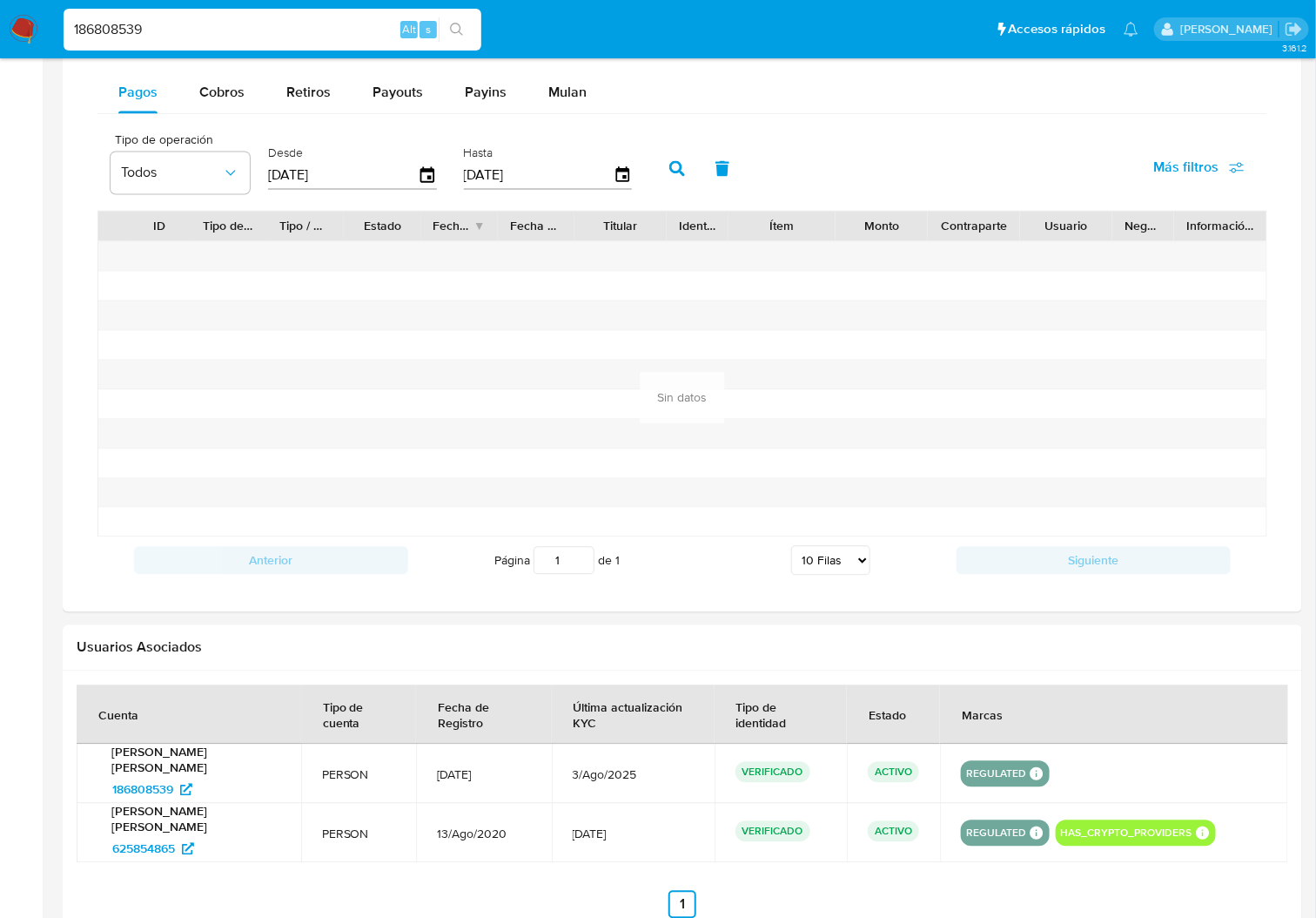
click at [29, 27] on img at bounding box center [23, 29] width 30 height 30
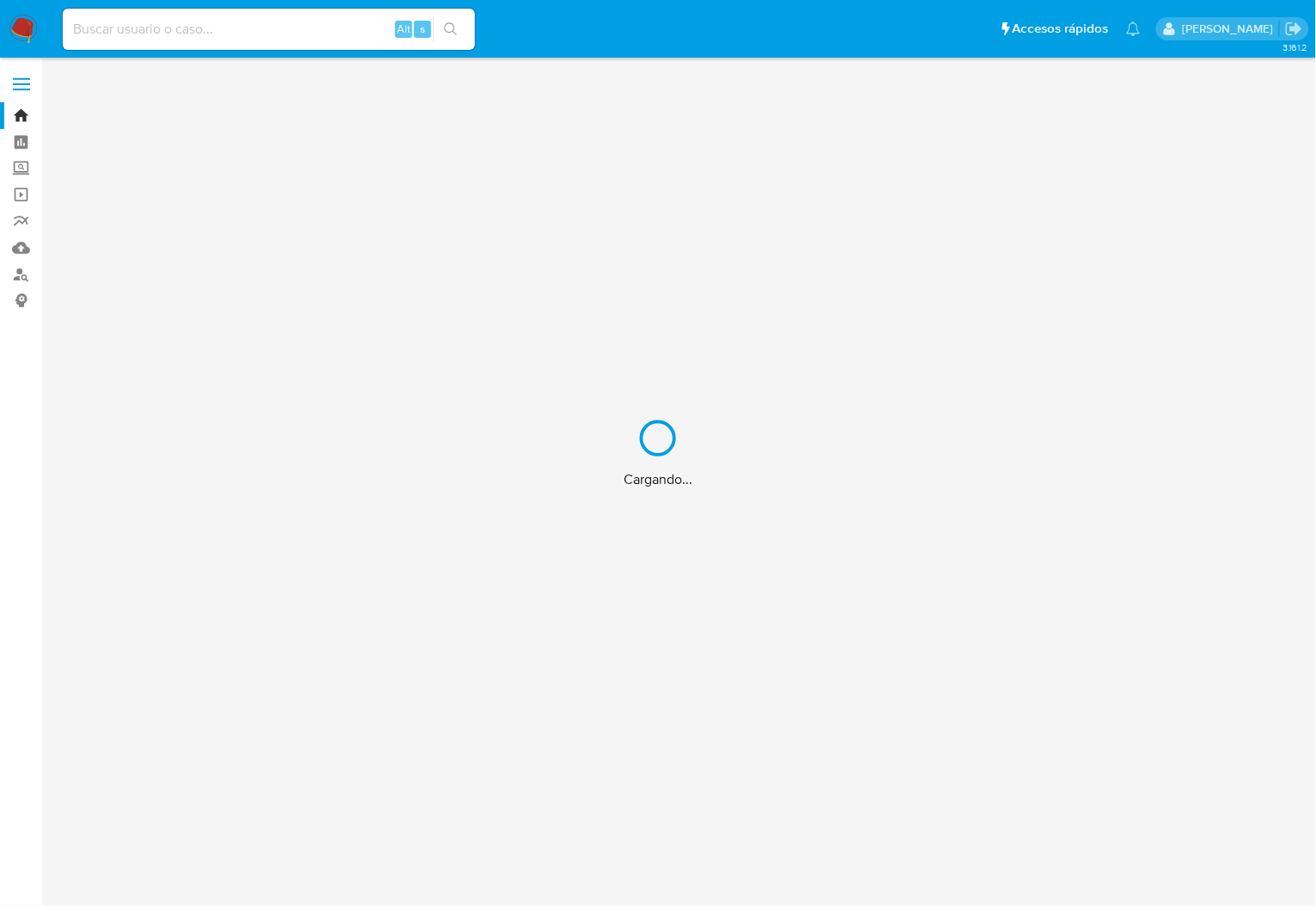
click at [23, 170] on div "Cargando..." at bounding box center [658, 453] width 1316 height 906
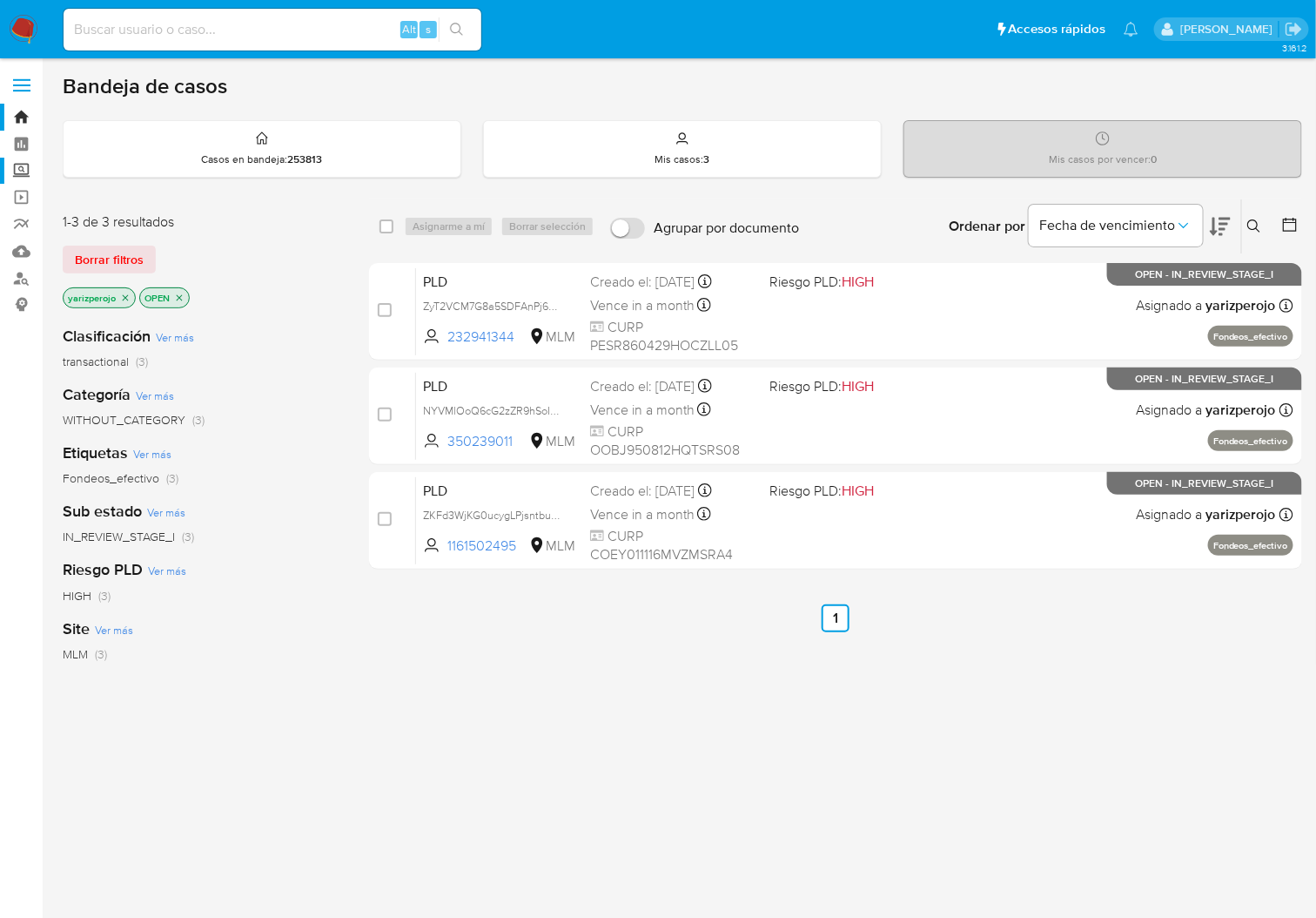
click at [18, 165] on label "Screening" at bounding box center [103, 171] width 207 height 27
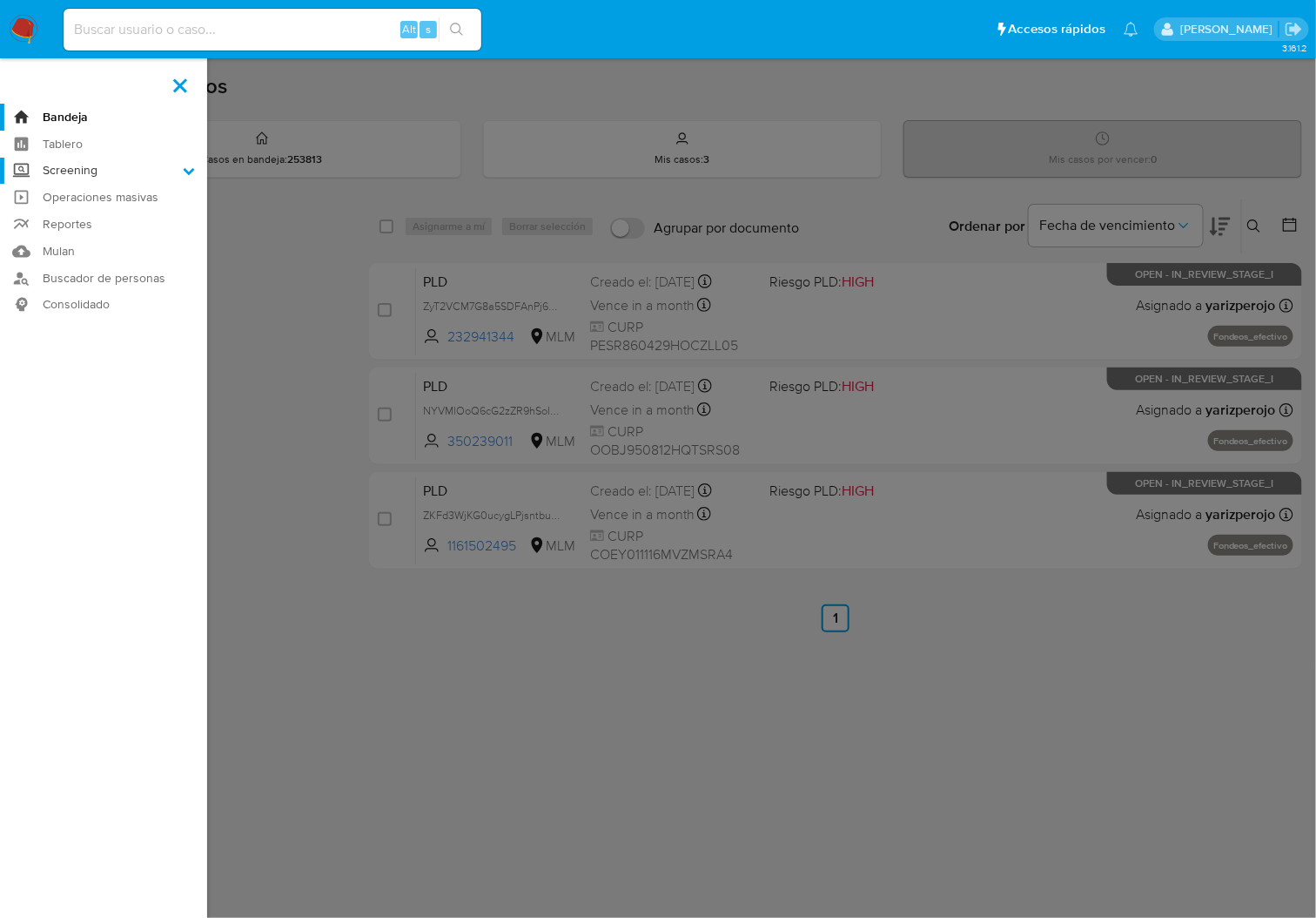
click at [0, 0] on input "Screening" at bounding box center [0, 0] width 0 height 0
click at [100, 246] on link "Herramientas" at bounding box center [103, 238] width 207 height 22
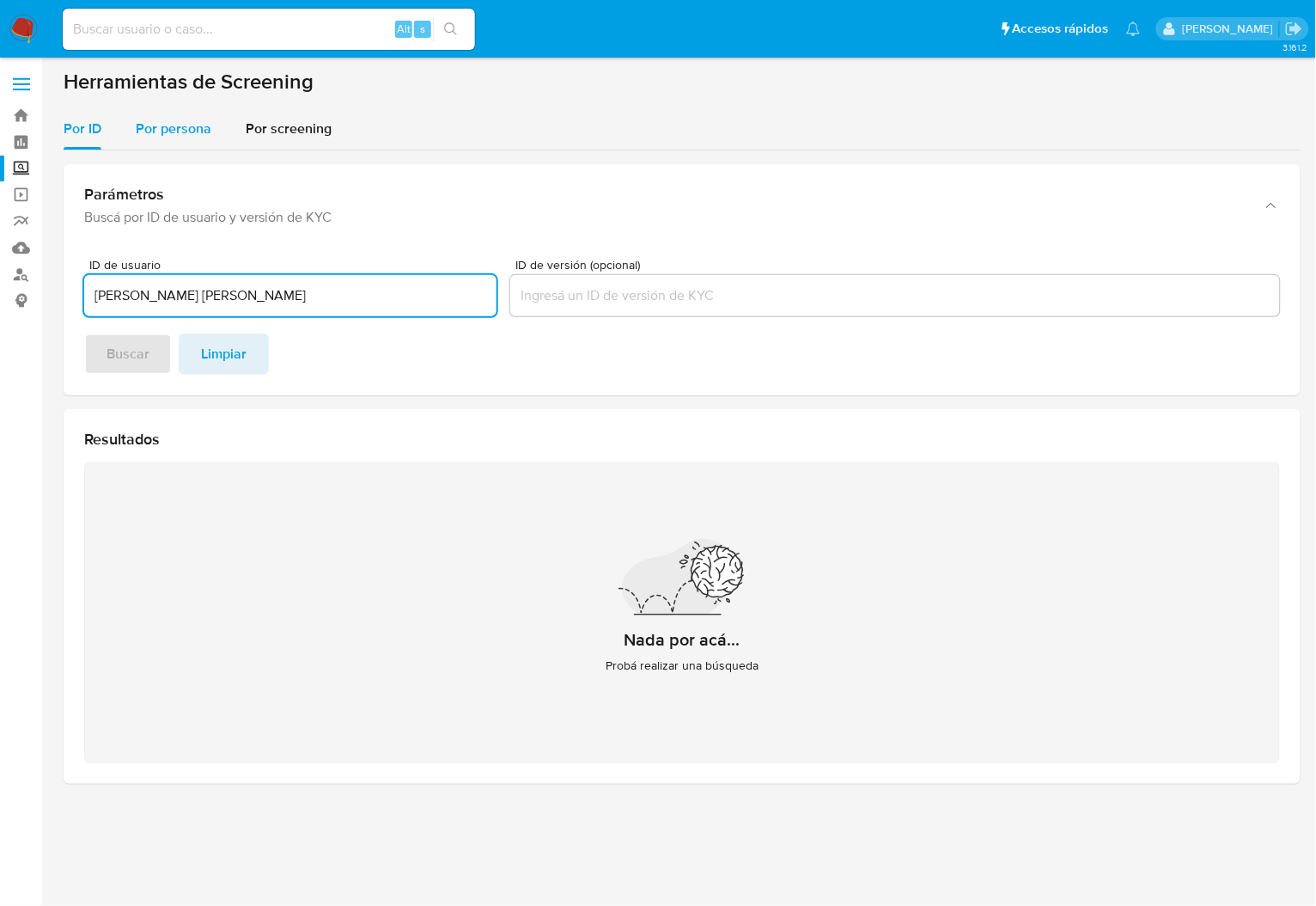
type input "[PERSON_NAME] [PERSON_NAME]"
click at [196, 142] on div "Por persona" at bounding box center [173, 129] width 75 height 41
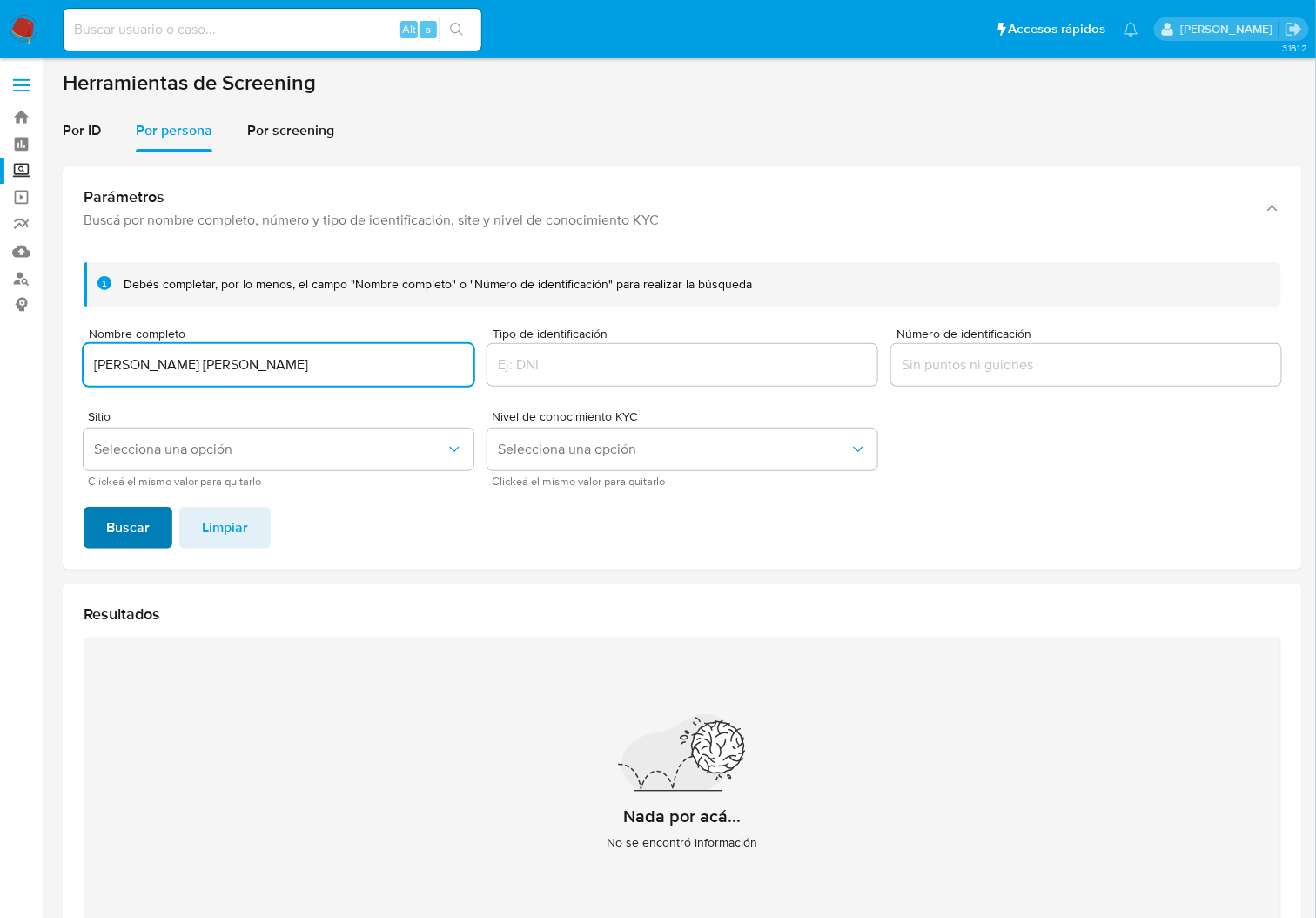
type input "[PERSON_NAME] [PERSON_NAME]"
click at [133, 515] on span "Buscar" at bounding box center [127, 528] width 43 height 39
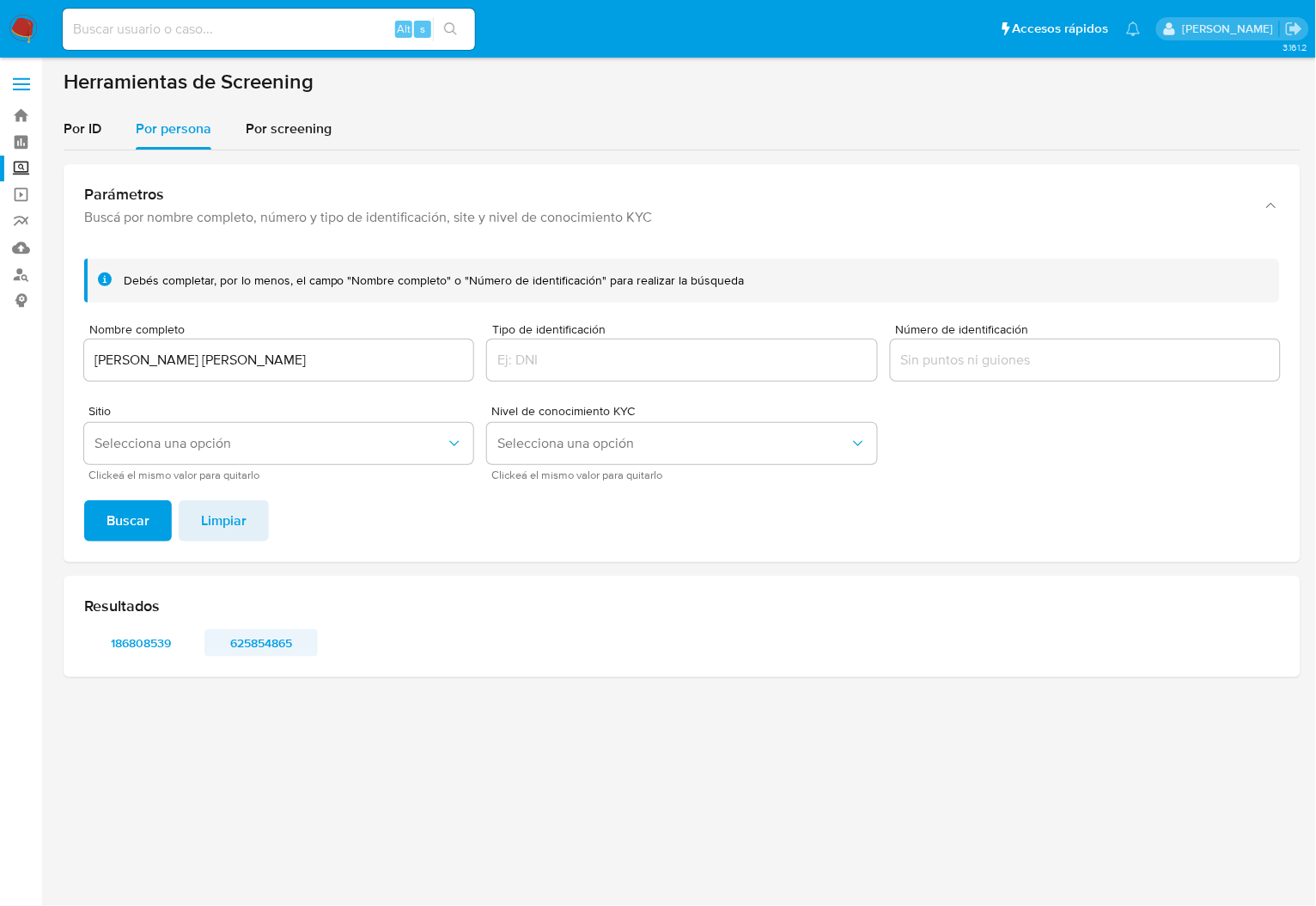
click at [280, 646] on span "625854865" at bounding box center [261, 642] width 90 height 24
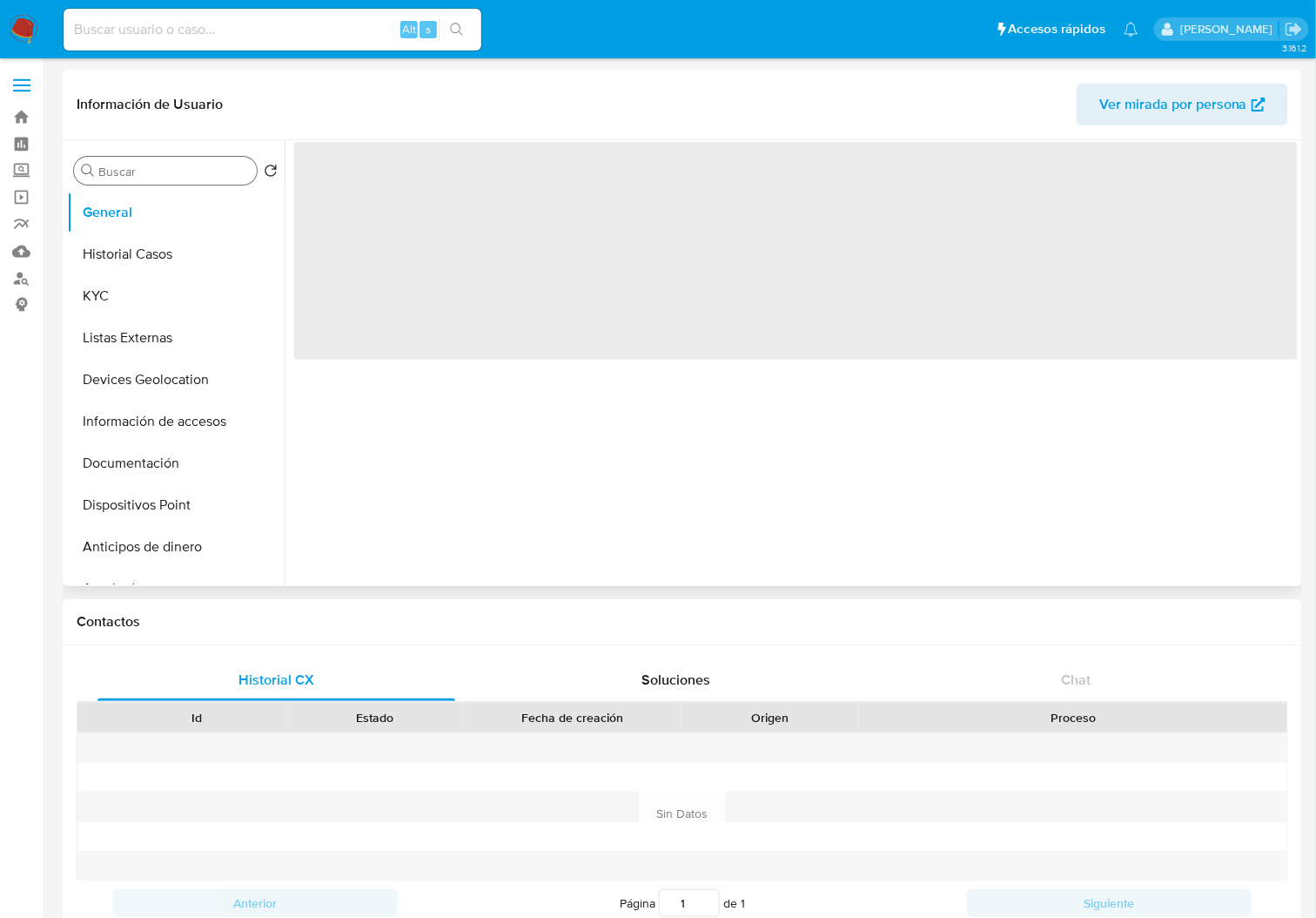
select select "10"
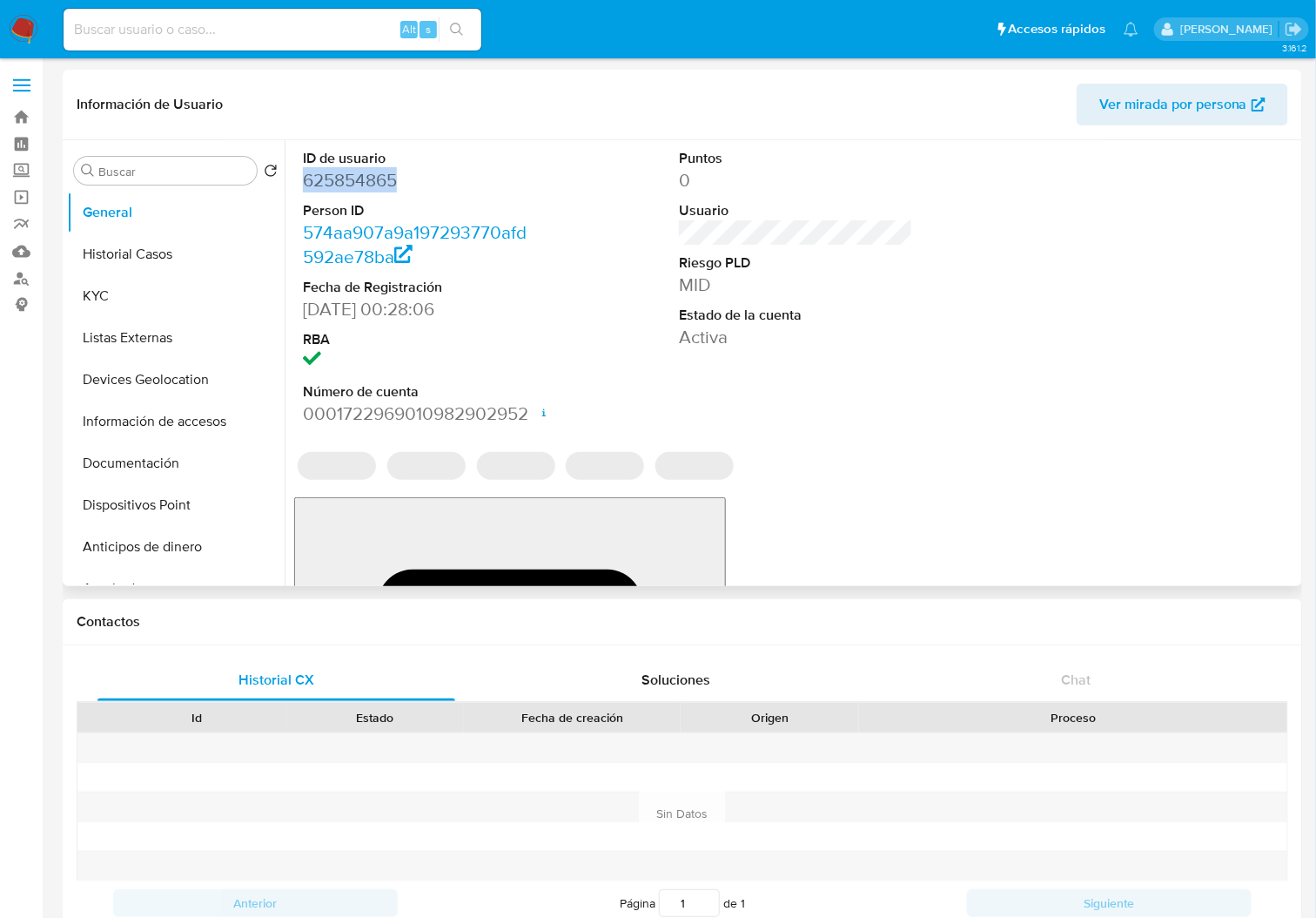
drag, startPoint x: 402, startPoint y: 188, endPoint x: 298, endPoint y: 179, distance: 104.4
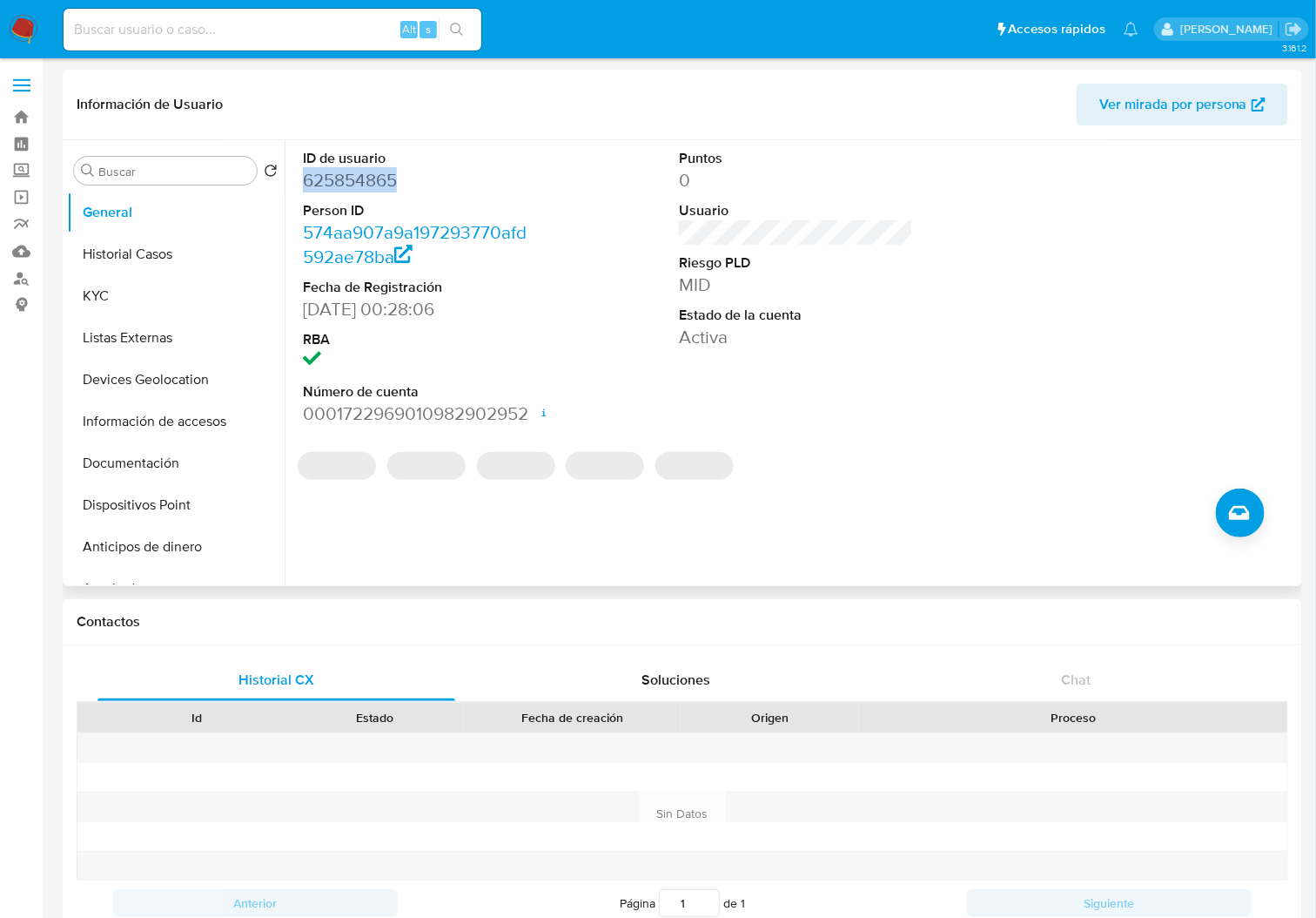
click at [298, 179] on div "ID de usuario 625854865 Person ID 574aa907a9a197293770afd592ae78ba Fecha de Reg…" at bounding box center [420, 287] width 251 height 294
copy dd "625854865"
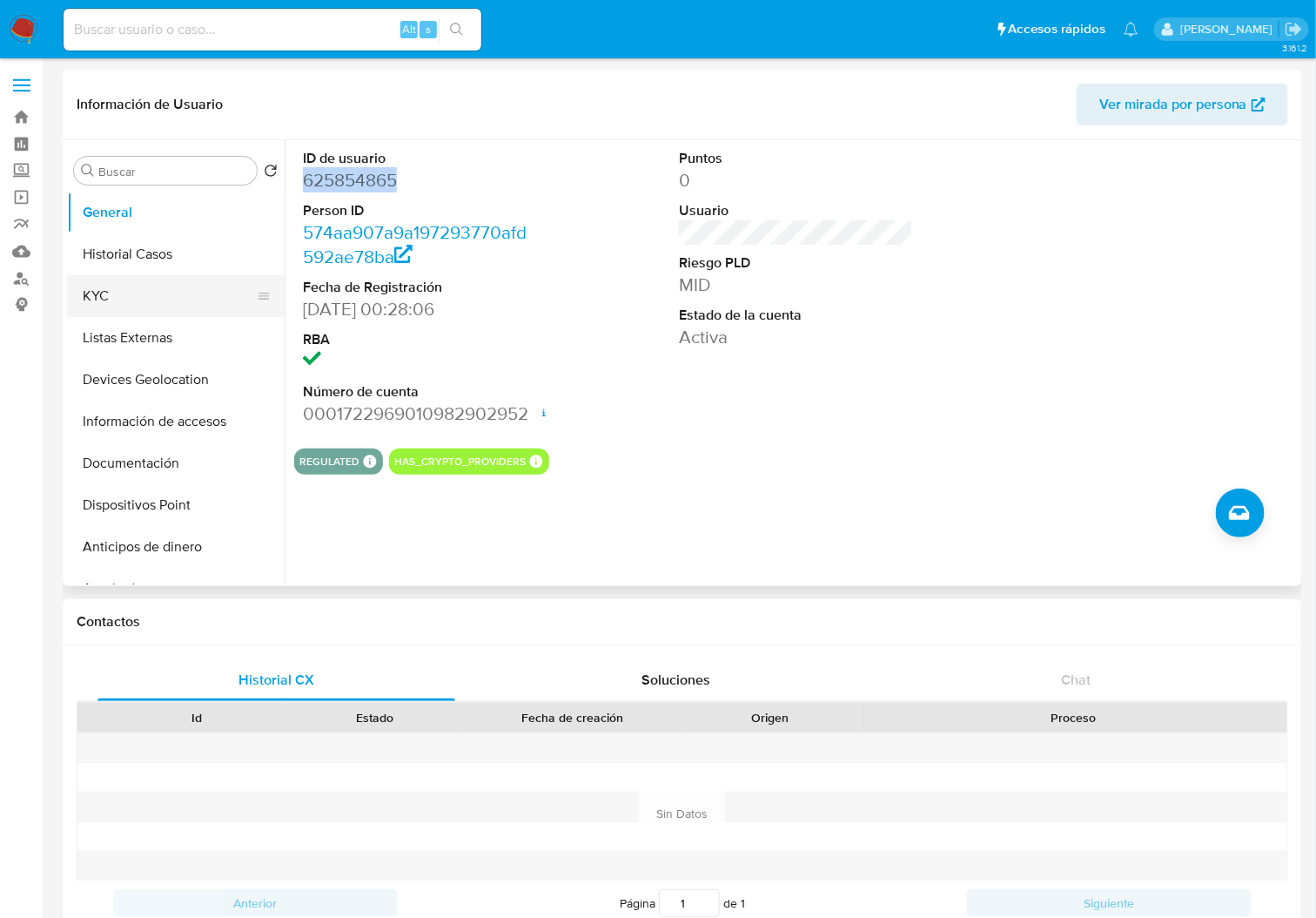
click at [136, 292] on button "KYC" at bounding box center [168, 295] width 204 height 42
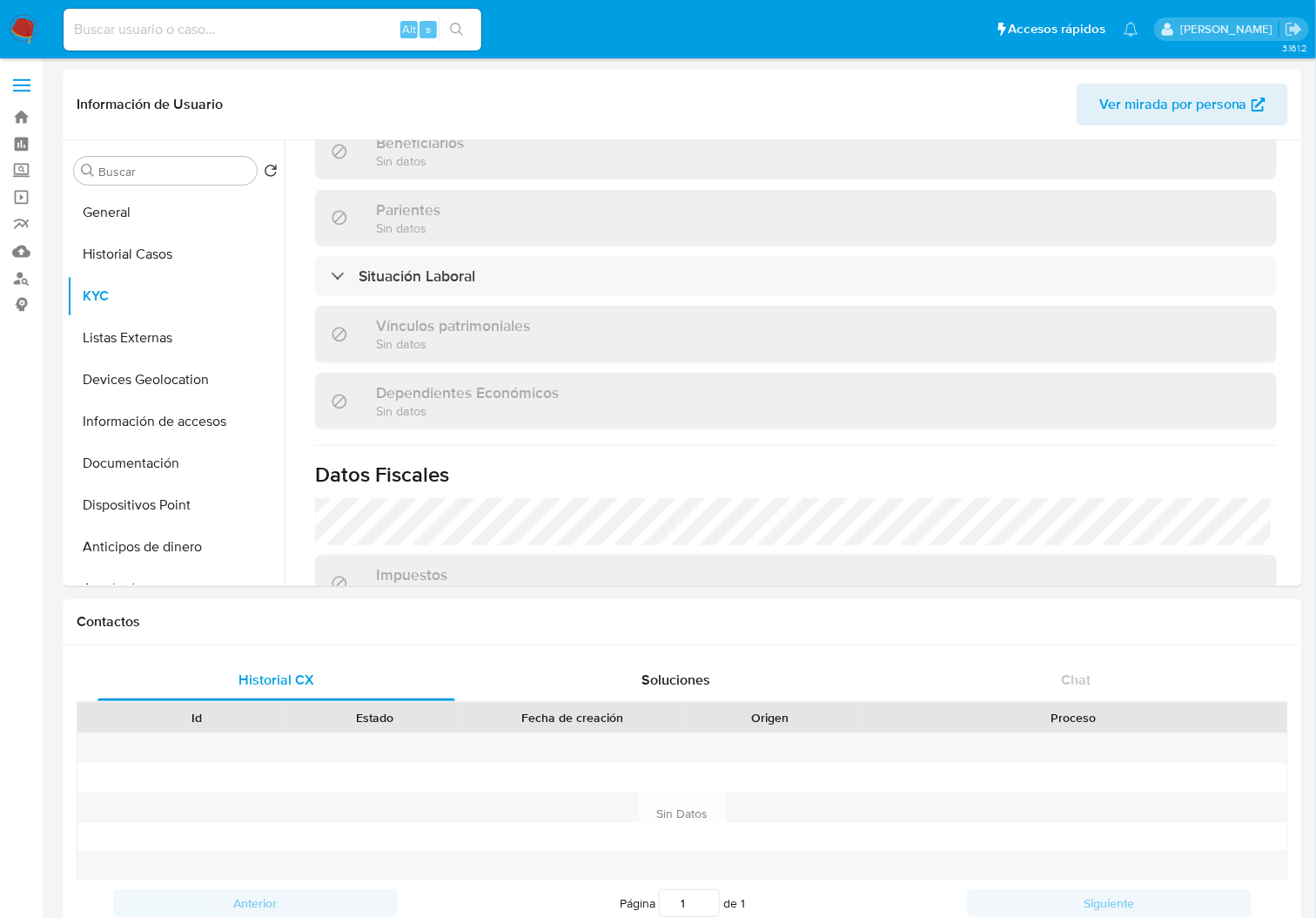
scroll to position [1082, 0]
